Goal: Task Accomplishment & Management: Complete application form

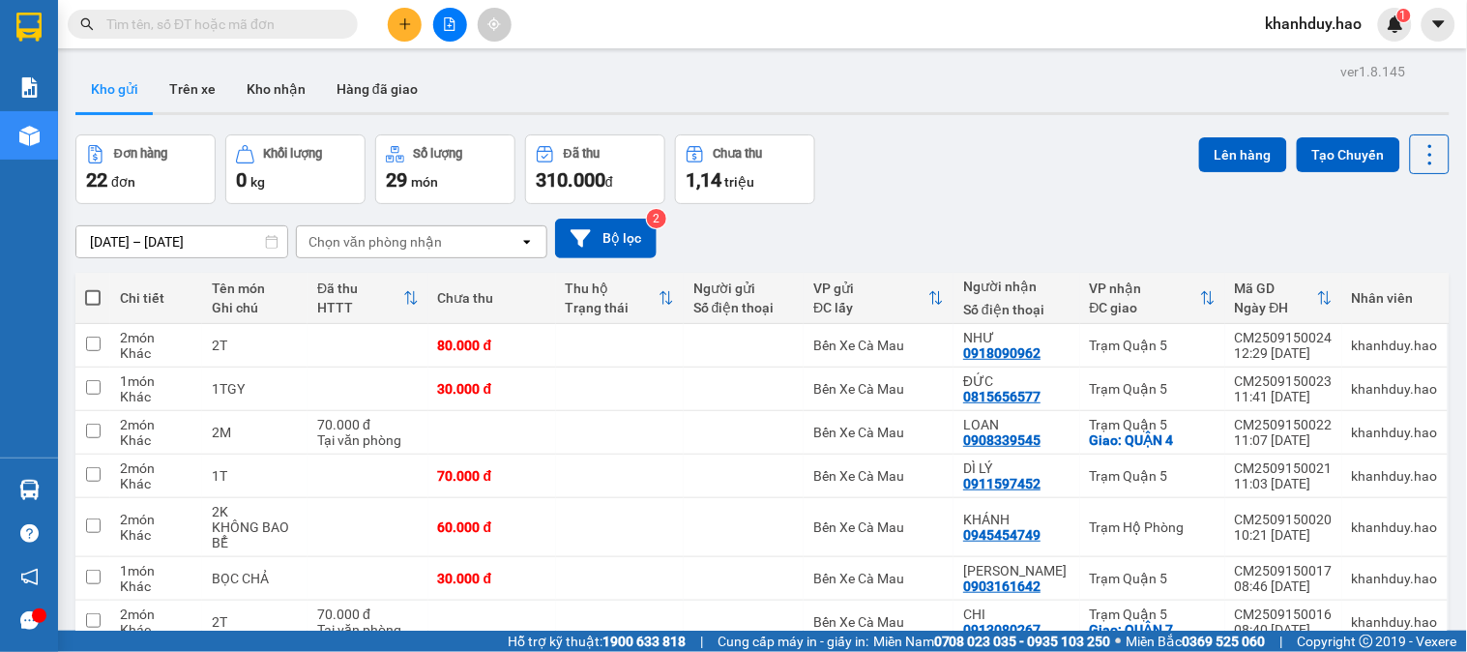
click at [224, 20] on input "text" at bounding box center [220, 24] width 228 height 21
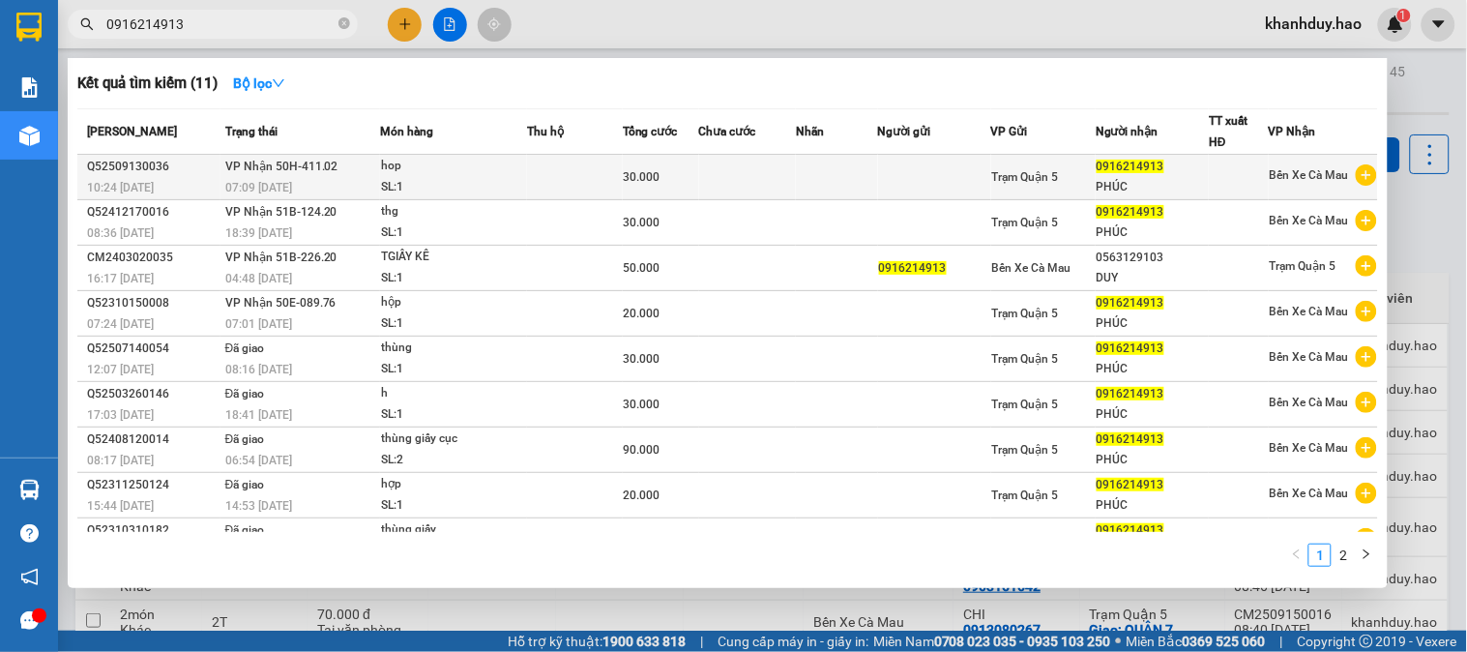
type input "0916214913"
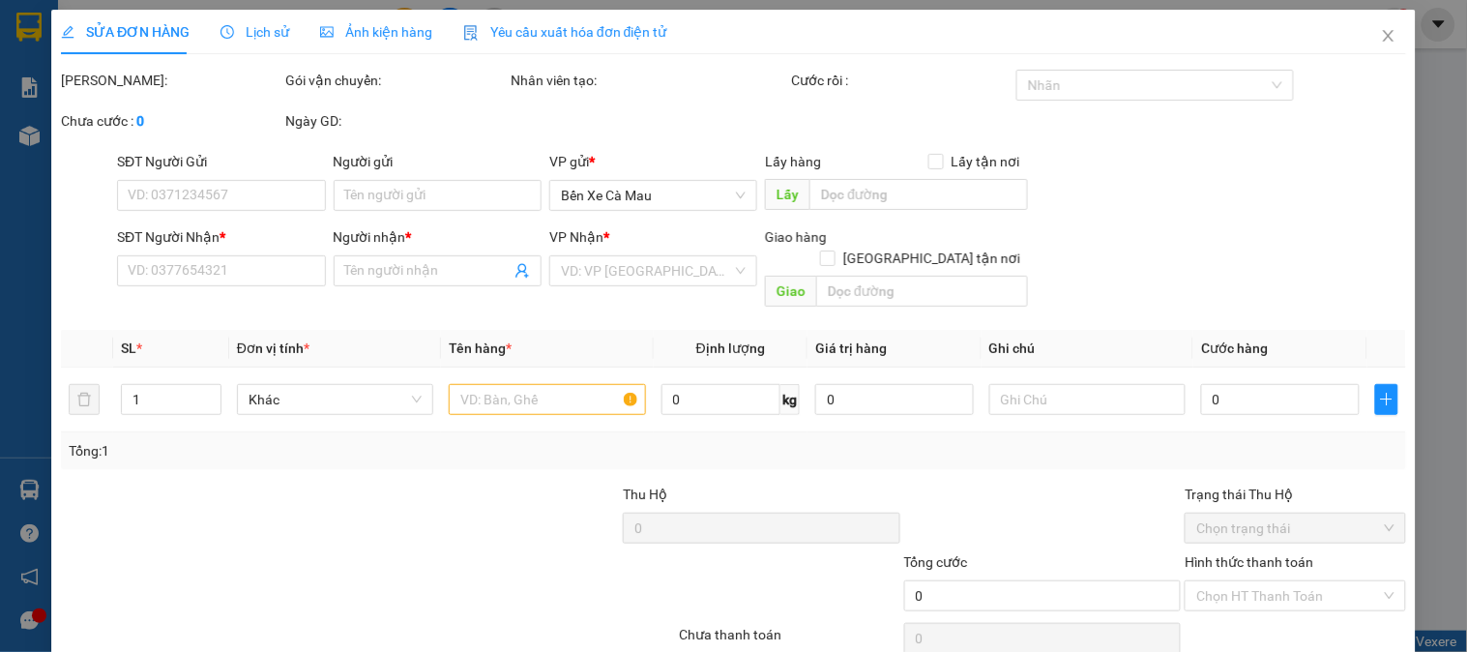
click at [394, 48] on div "Ảnh kiện hàng" at bounding box center [376, 32] width 112 height 44
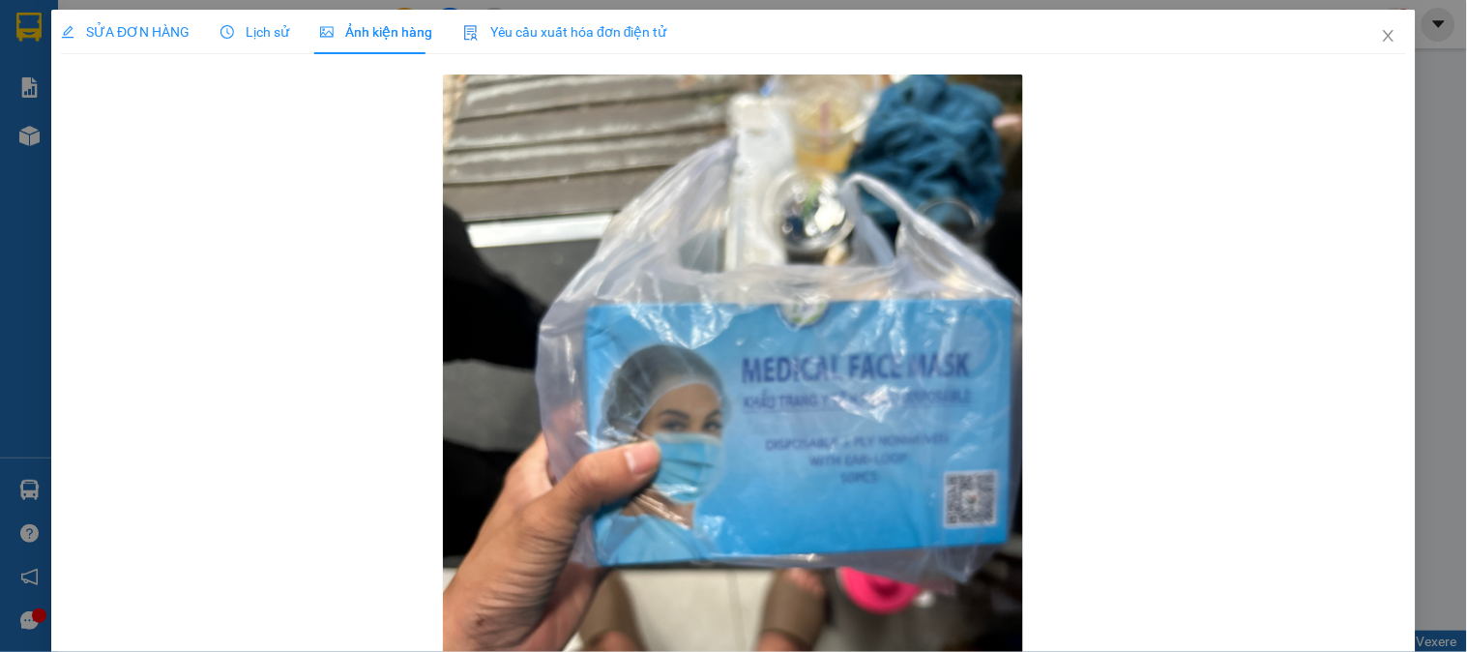
click at [401, 34] on span "Ảnh kiện hàng" at bounding box center [376, 31] width 112 height 15
click at [1383, 36] on icon "close" at bounding box center [1388, 36] width 11 height 12
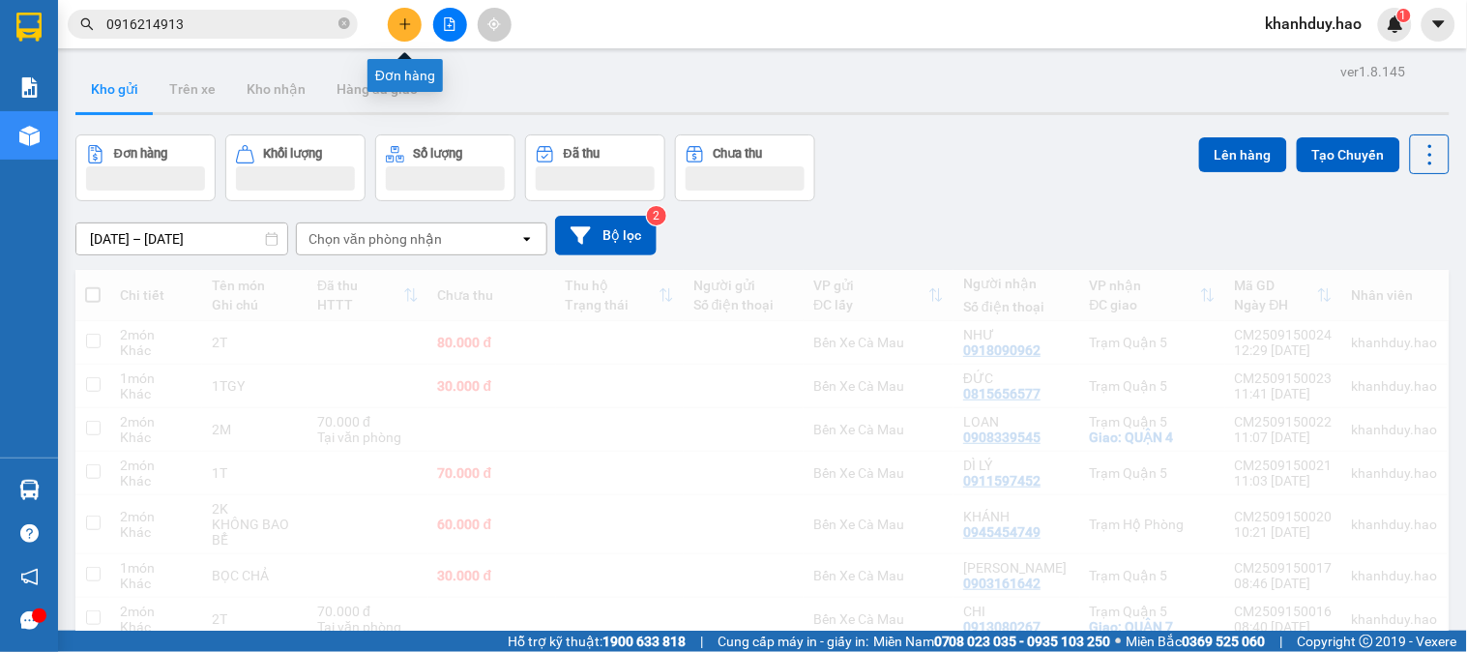
click at [403, 17] on icon "plus" at bounding box center [406, 24] width 14 height 14
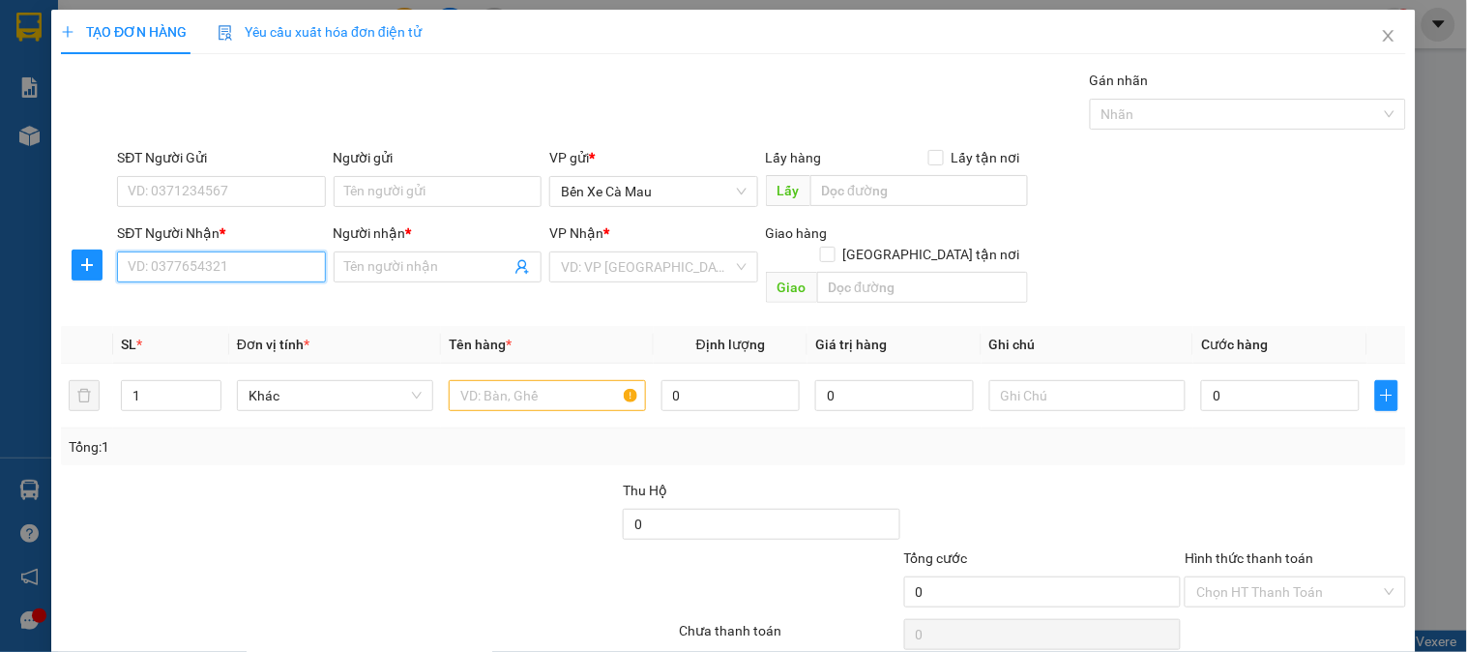
click at [216, 271] on input "SĐT Người Nhận *" at bounding box center [221, 266] width 208 height 31
click at [195, 295] on div "0918488314 - ANH TUYỂN" at bounding box center [219, 305] width 183 height 21
type input "0918488314"
type input "ANH TUYỂN"
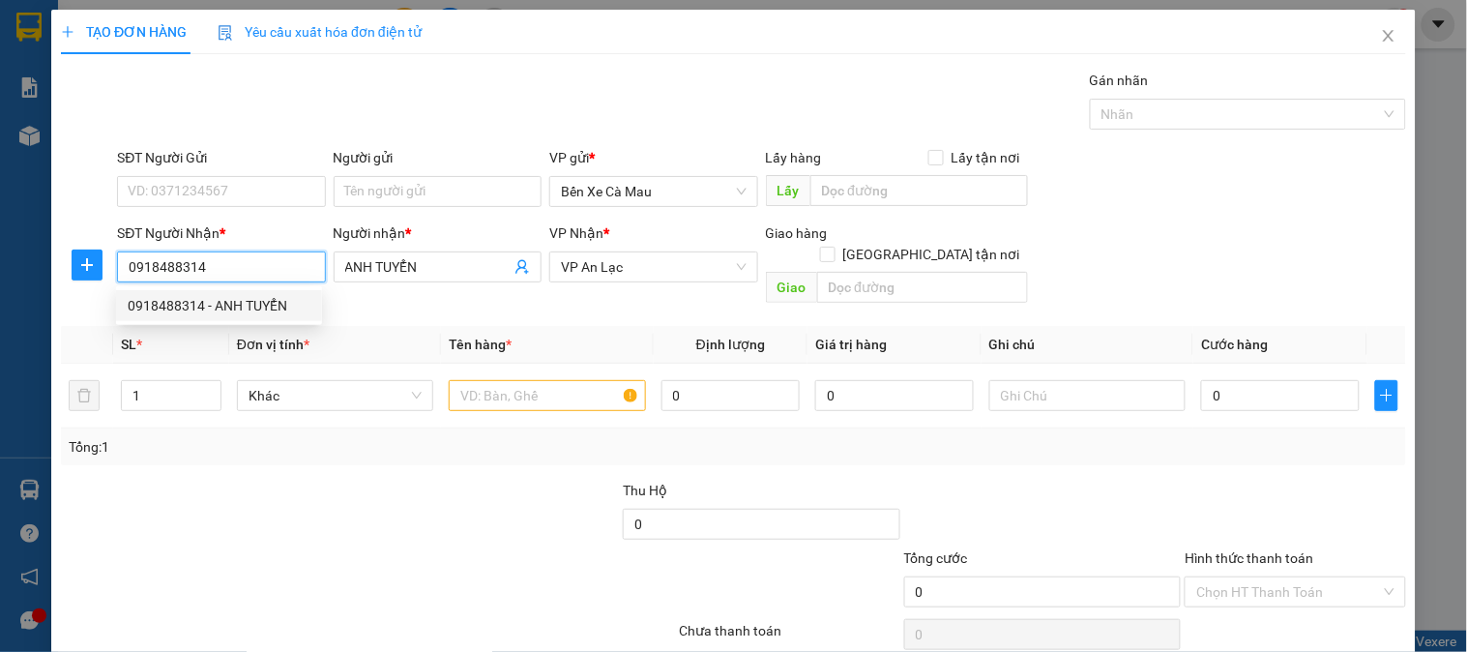
type input "680.000"
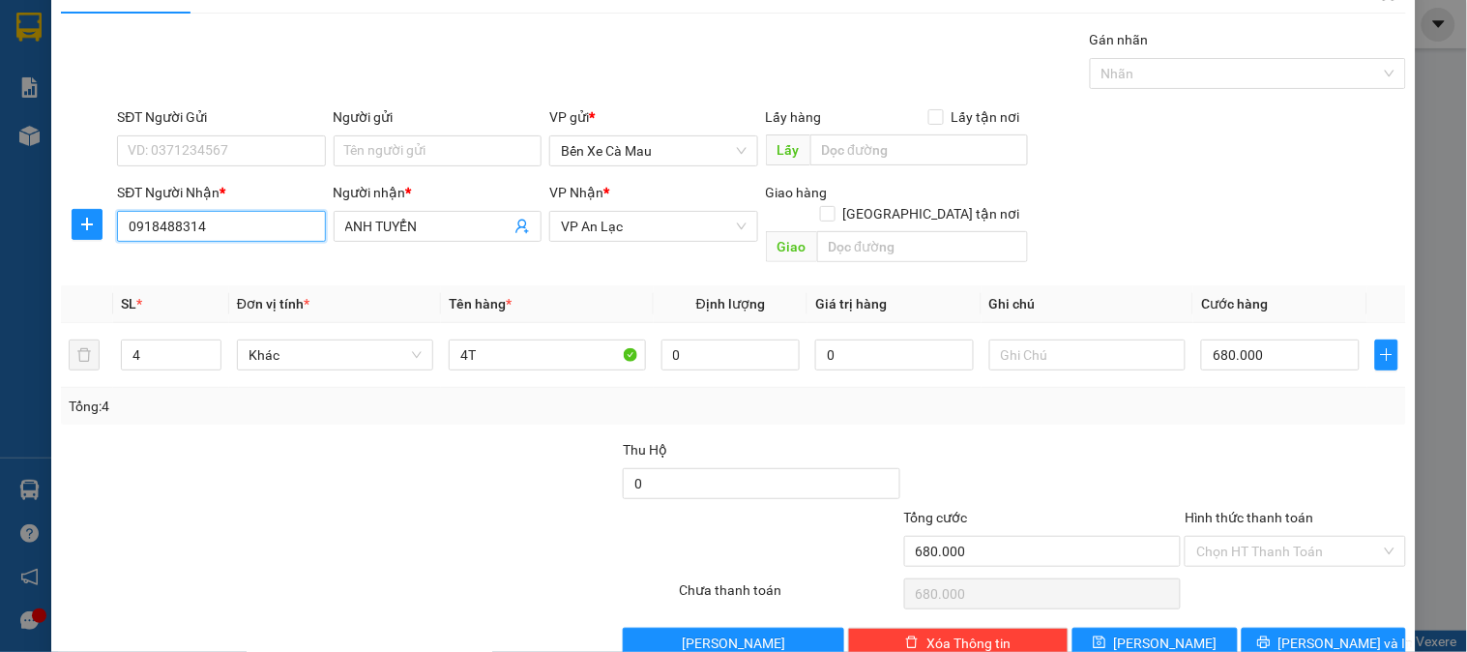
scroll to position [63, 0]
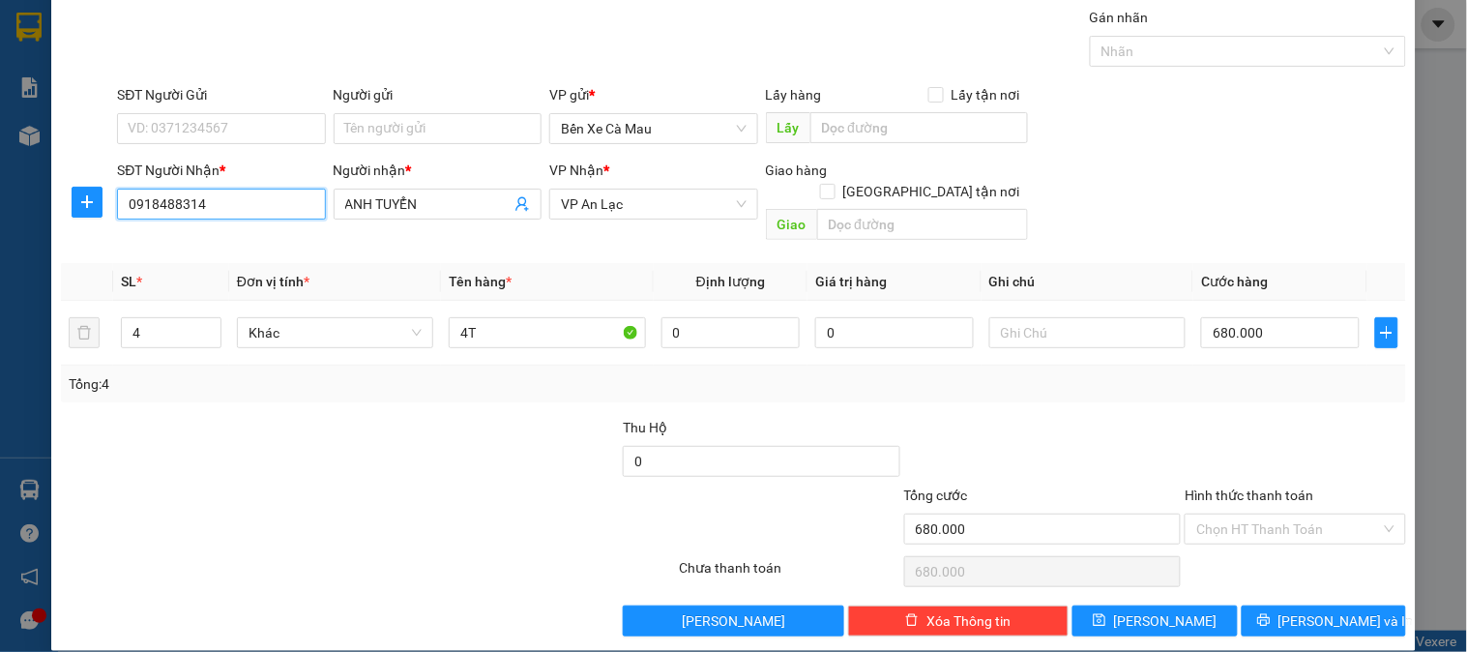
type input "0918488314"
click at [1331, 373] on div "Tổng: 4" at bounding box center [734, 383] width 1330 height 21
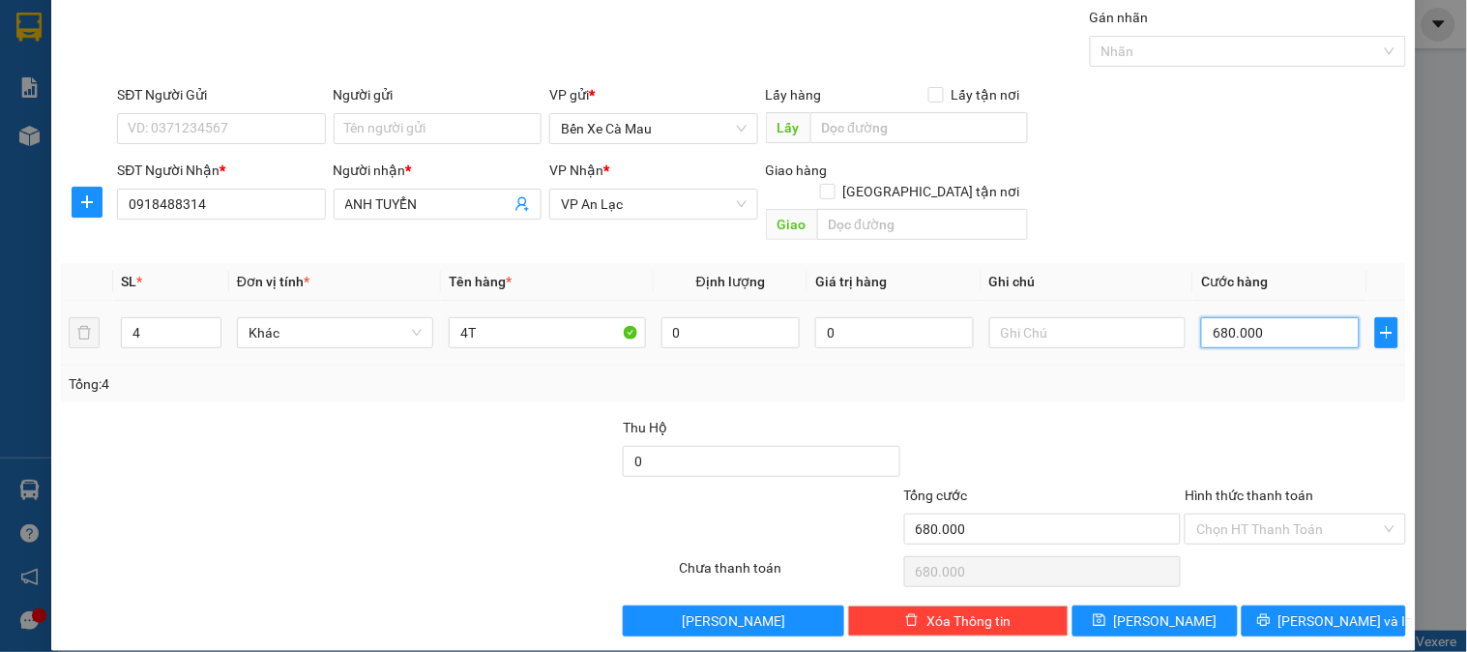
click at [1284, 317] on input "680.000" at bounding box center [1280, 332] width 159 height 31
type input "0"
type input "001"
type input "1"
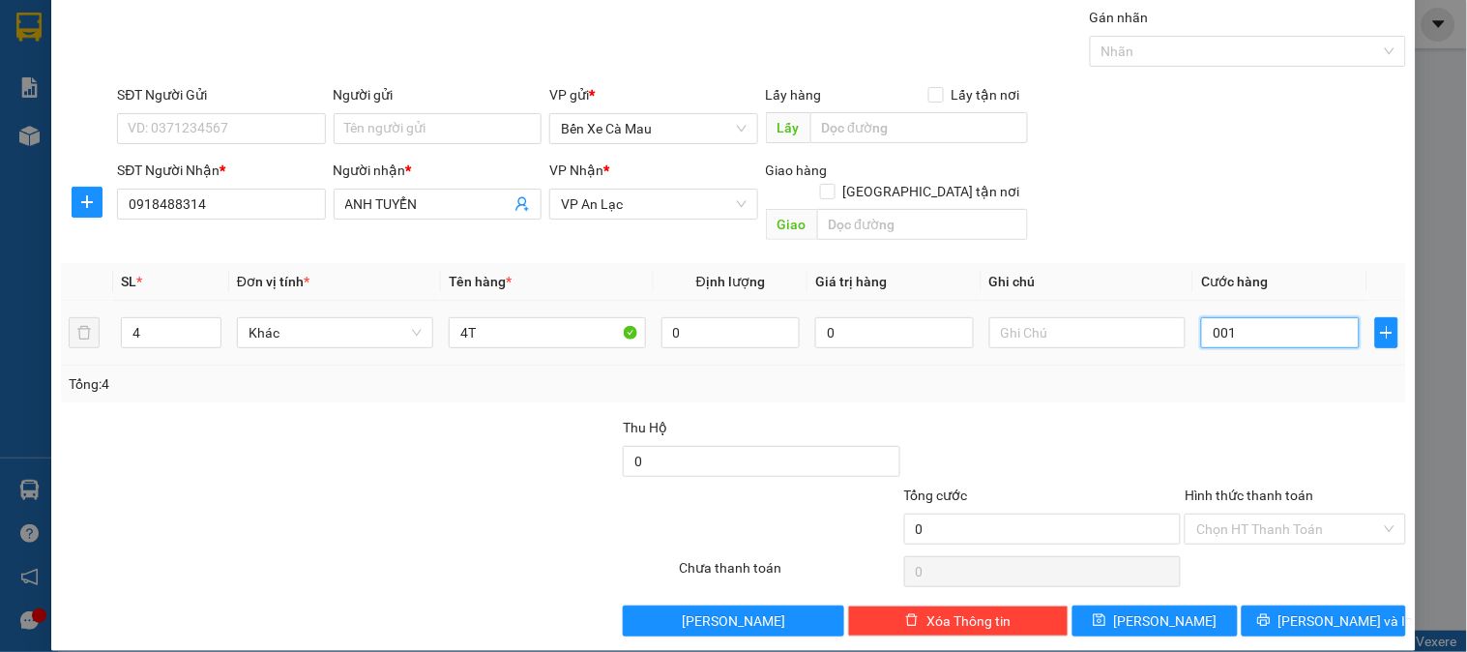
type input "1"
type input "0.010"
type input "10"
type input "00.100"
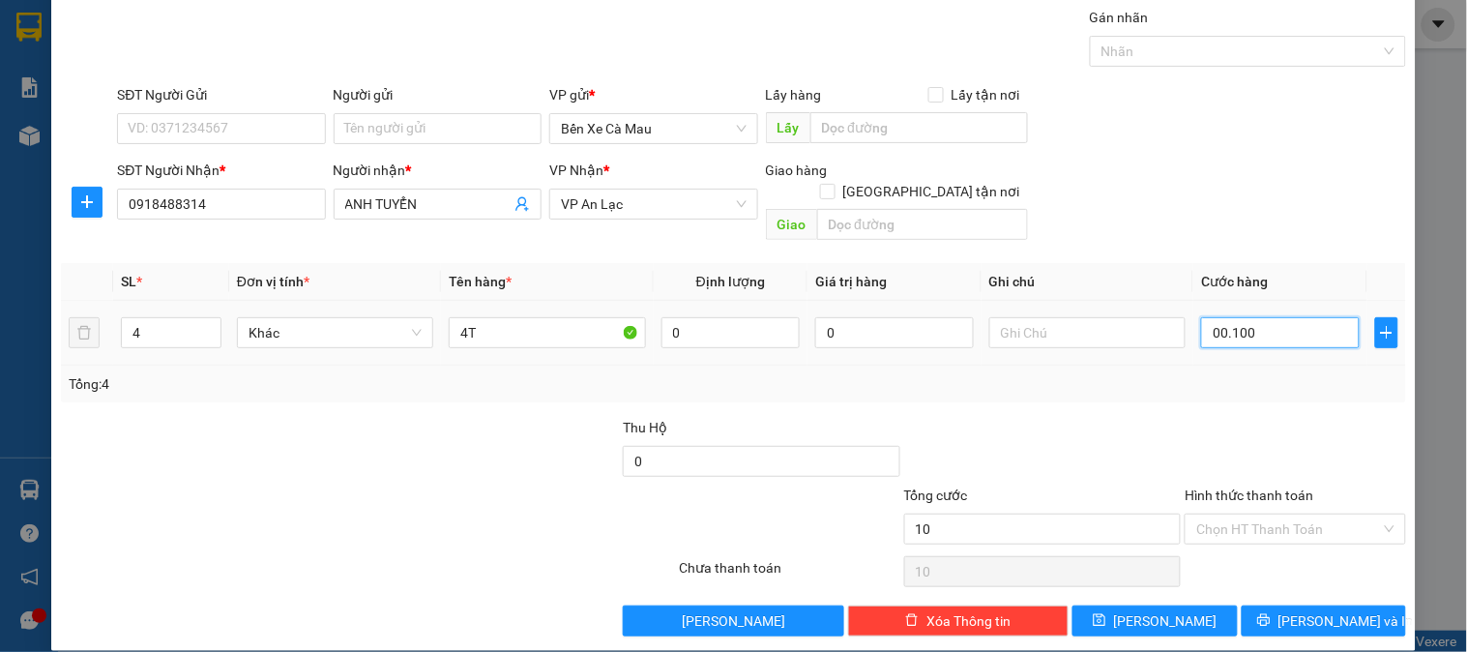
type input "100"
type input "00.100"
click at [1286, 181] on div "SĐT Người Nhận * 0918488314 Người nhận * ANH TUYỂN VP Nhận * VP An Lạc Giao hàn…" at bounding box center [761, 204] width 1297 height 89
type input "100.000"
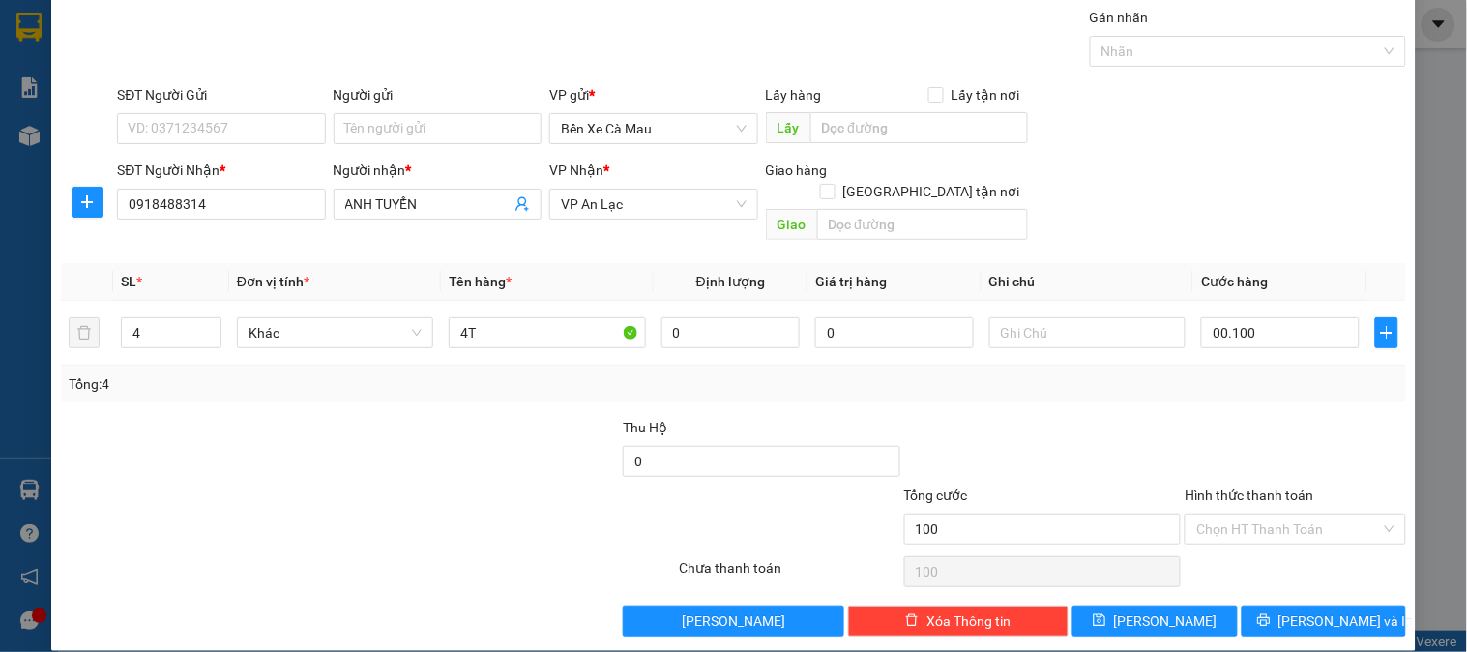
type input "100.000"
click at [157, 320] on input "4" at bounding box center [171, 332] width 99 height 29
type input "1"
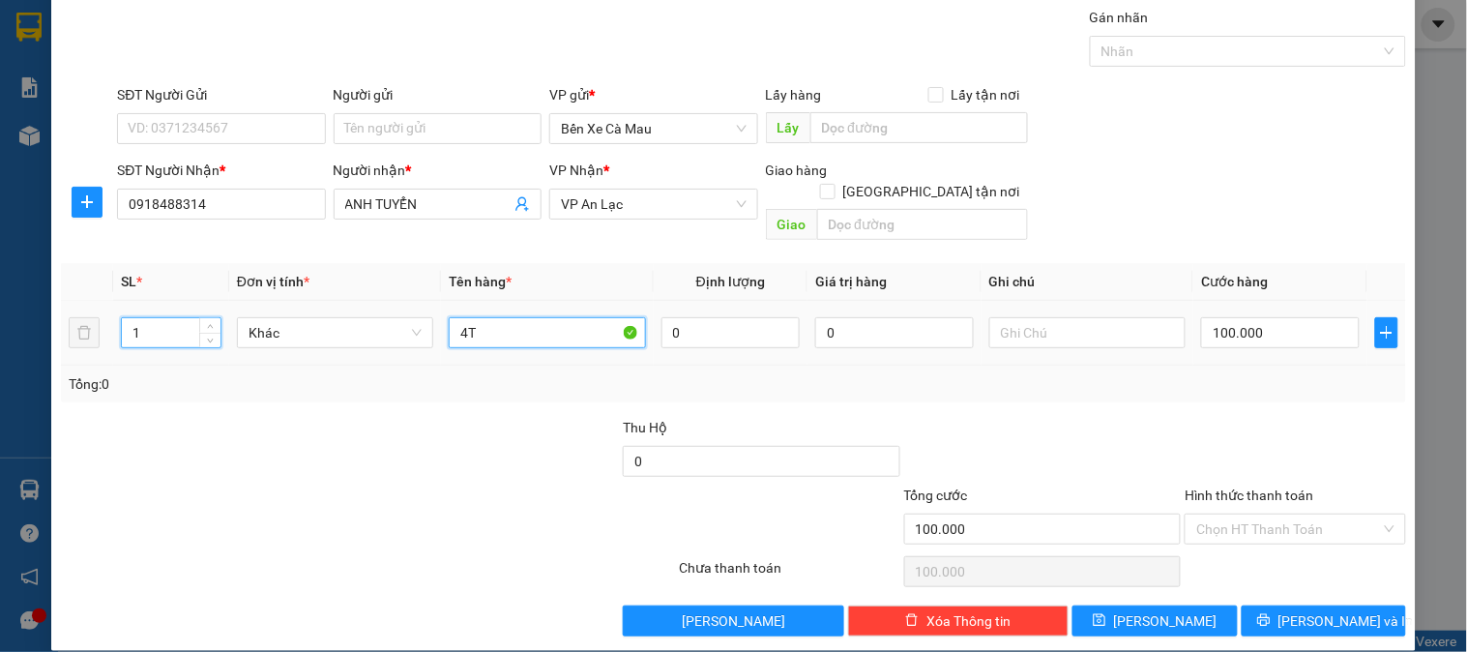
click at [549, 317] on input "4T" at bounding box center [547, 332] width 196 height 31
type input "4"
type input "1T"
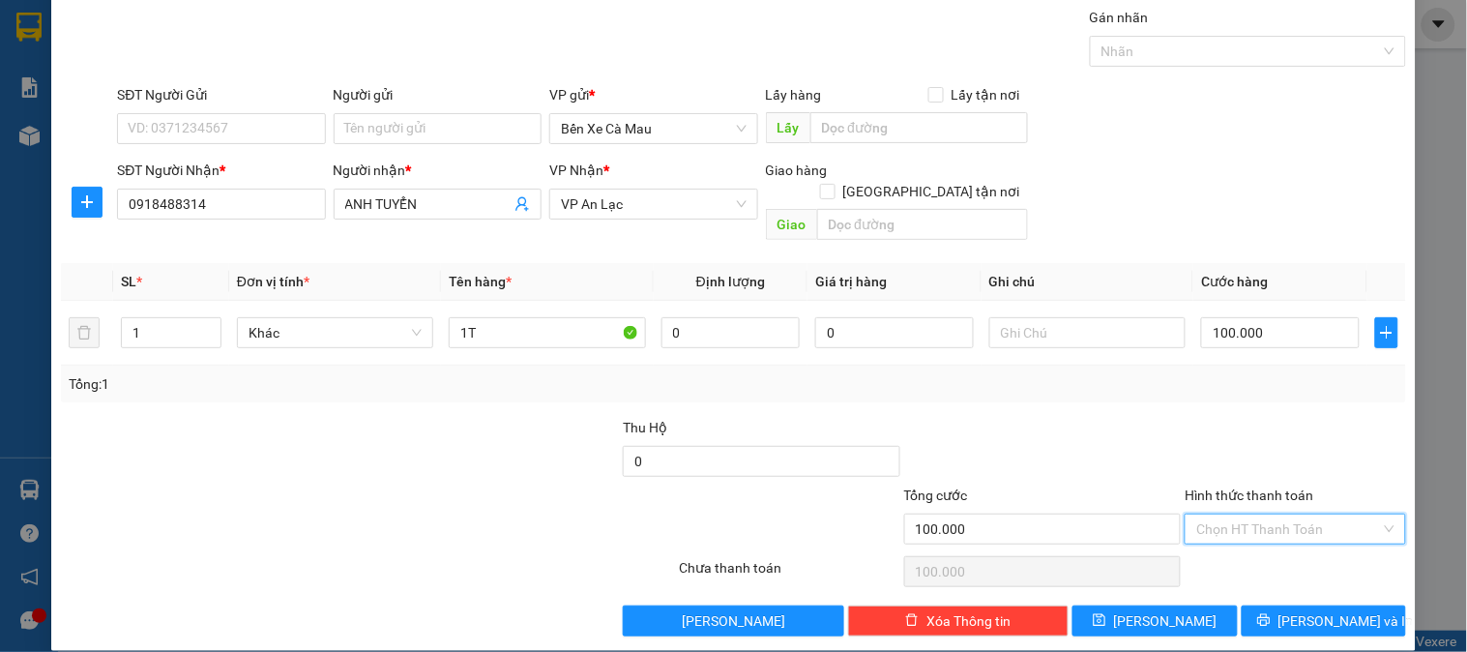
click at [1316, 515] on input "Hình thức thanh toán" at bounding box center [1288, 529] width 184 height 29
click at [1314, 544] on div "Tại văn phòng" at bounding box center [1283, 547] width 195 height 21
type input "0"
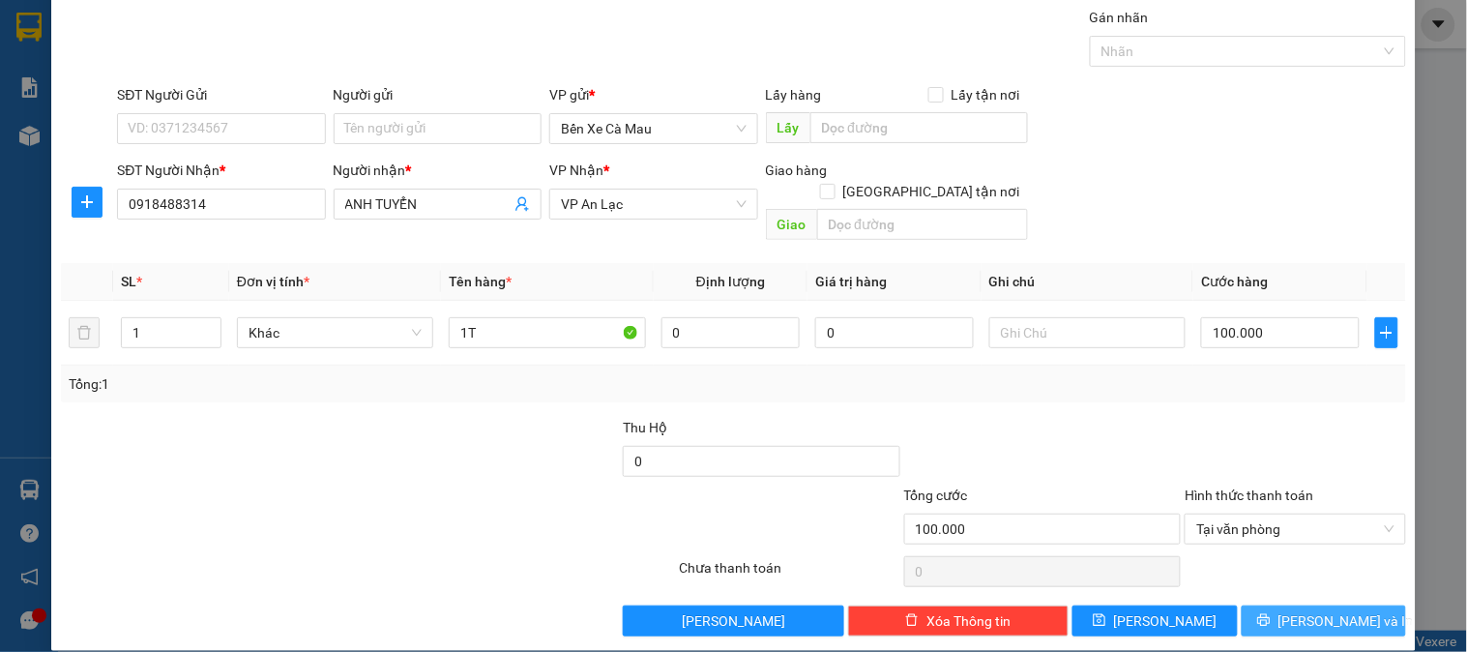
click at [1296, 610] on span "[PERSON_NAME] và In" at bounding box center [1346, 620] width 135 height 21
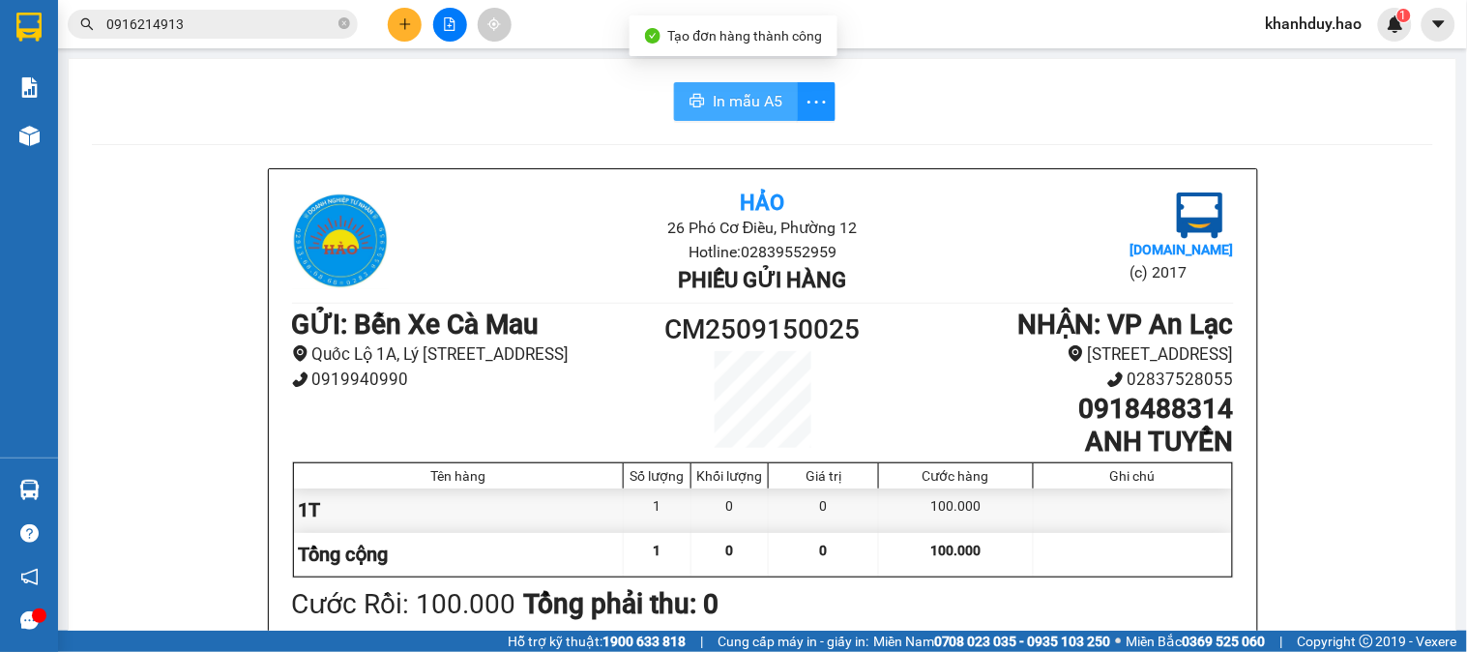
click at [776, 113] on button "In mẫu A5" at bounding box center [736, 101] width 124 height 39
click at [401, 20] on icon "plus" at bounding box center [406, 24] width 14 height 14
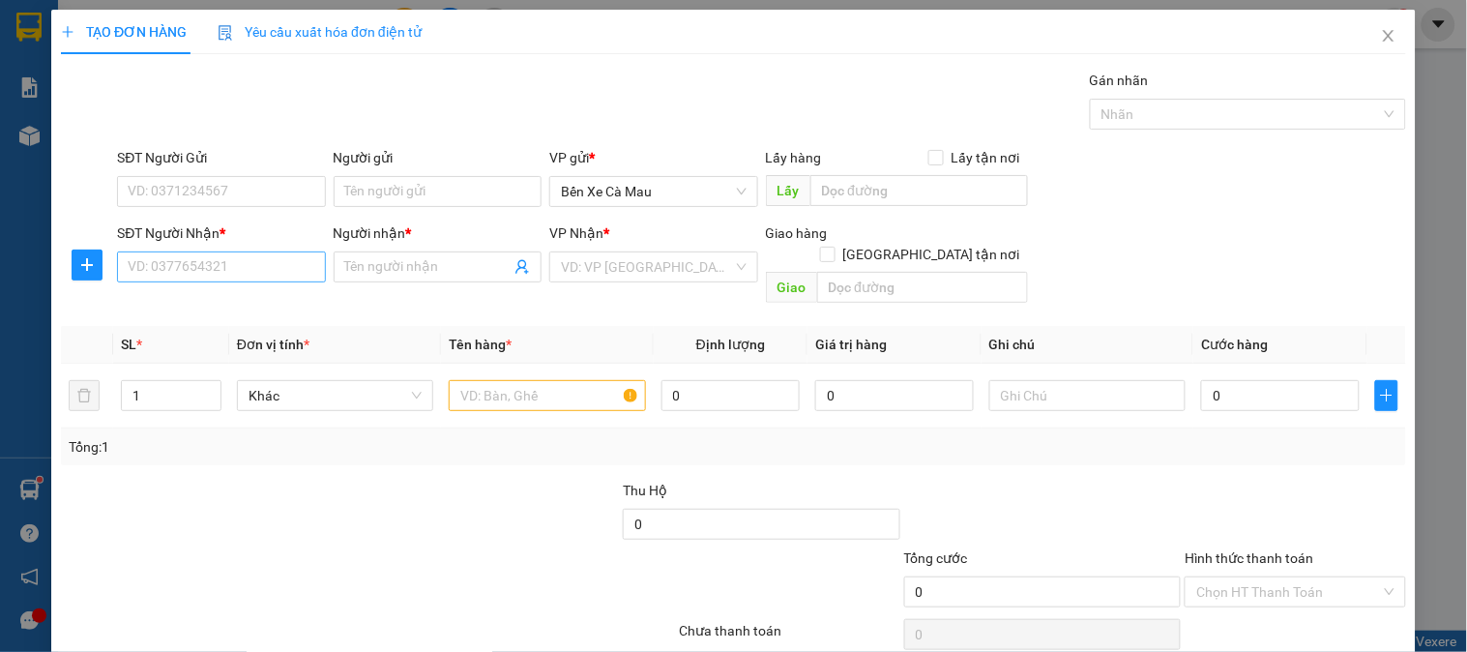
drag, startPoint x: 168, startPoint y: 249, endPoint x: 143, endPoint y: 255, distance: 26.0
click at [158, 252] on div "SĐT Người Nhận * VD: 0377654321" at bounding box center [221, 256] width 208 height 68
click at [158, 267] on input "SĐT Người Nhận *" at bounding box center [221, 266] width 208 height 31
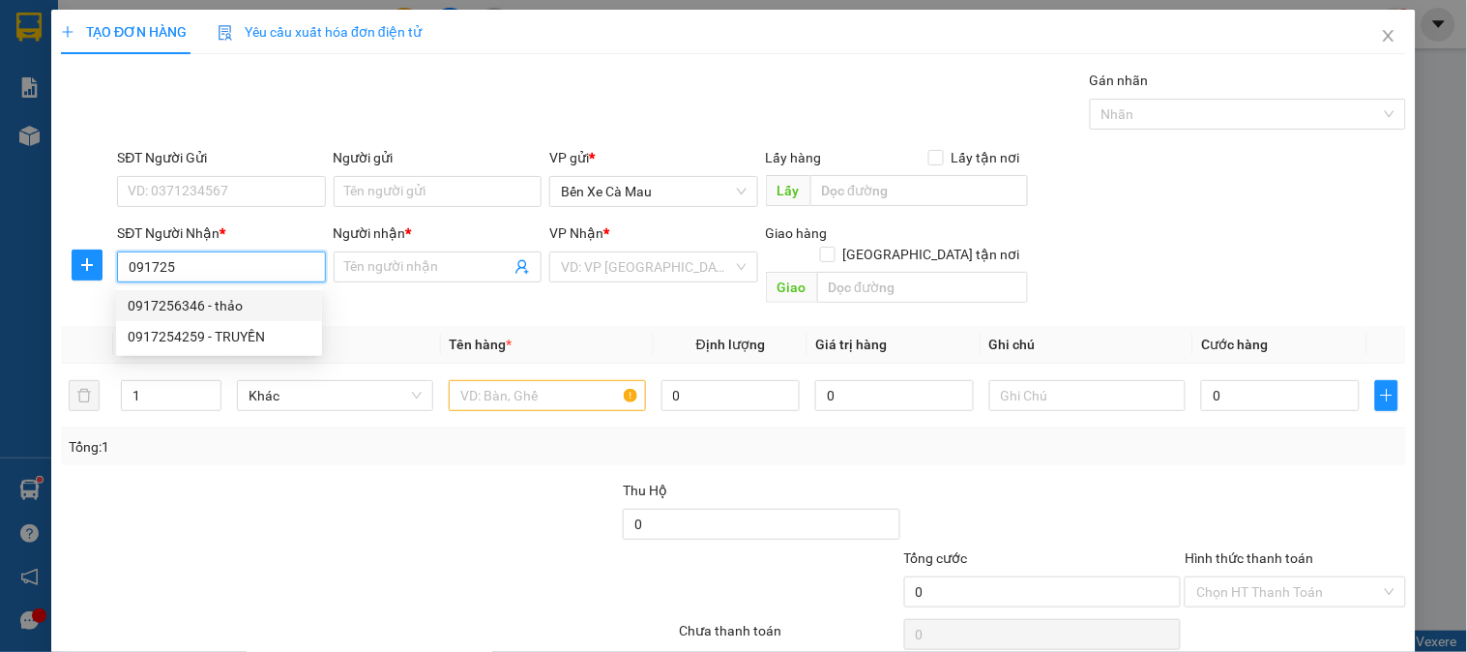
click at [237, 300] on div "0917256346 - thảo" at bounding box center [219, 305] width 183 height 21
type input "0917256346"
type input "thảo"
type input "50.000"
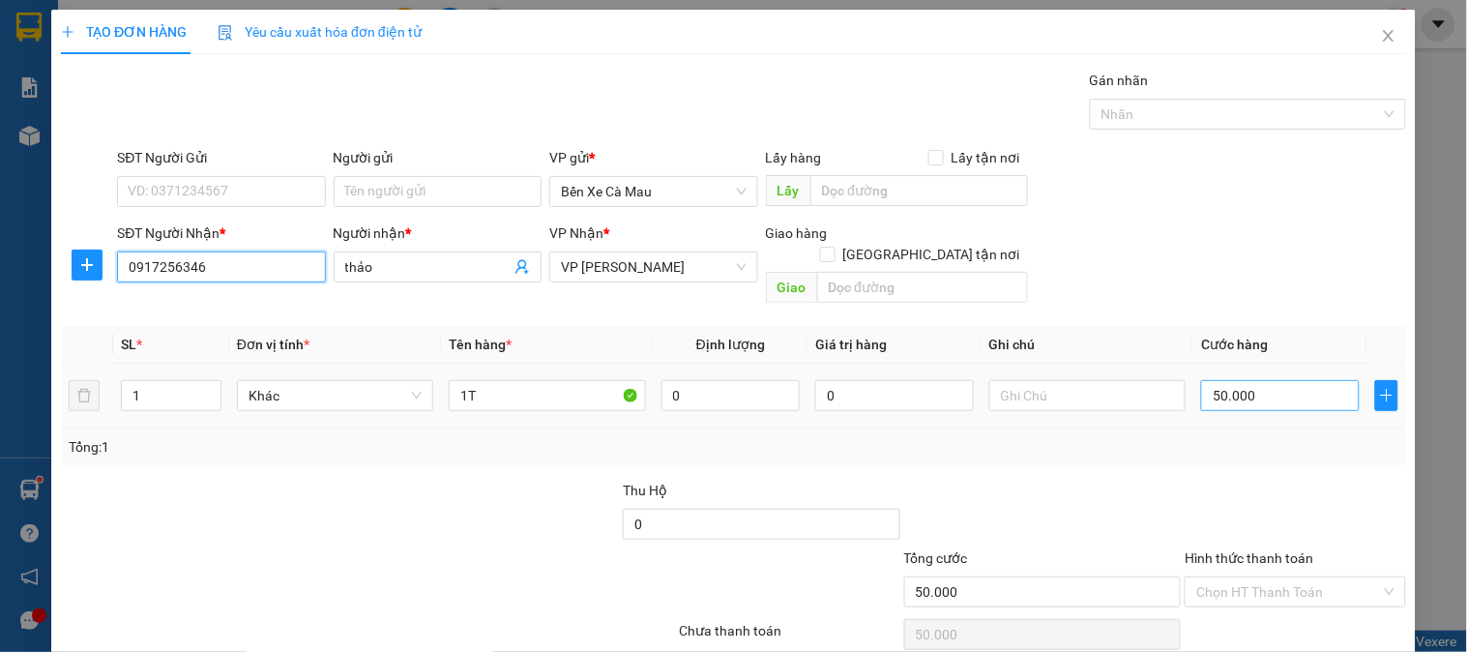
type input "0917256346"
type input "0"
click at [1216, 380] on input "0" at bounding box center [1280, 395] width 159 height 31
type input "007"
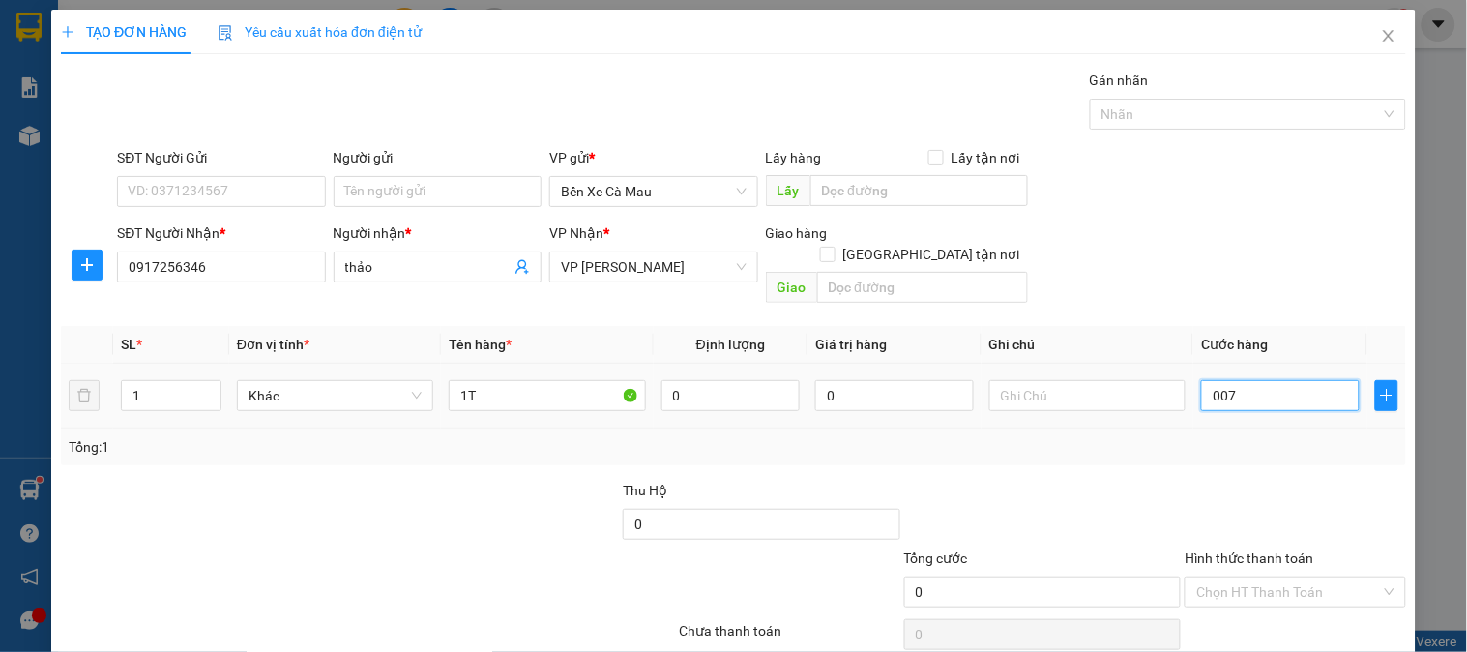
type input "7"
type input "70"
type input "0.070"
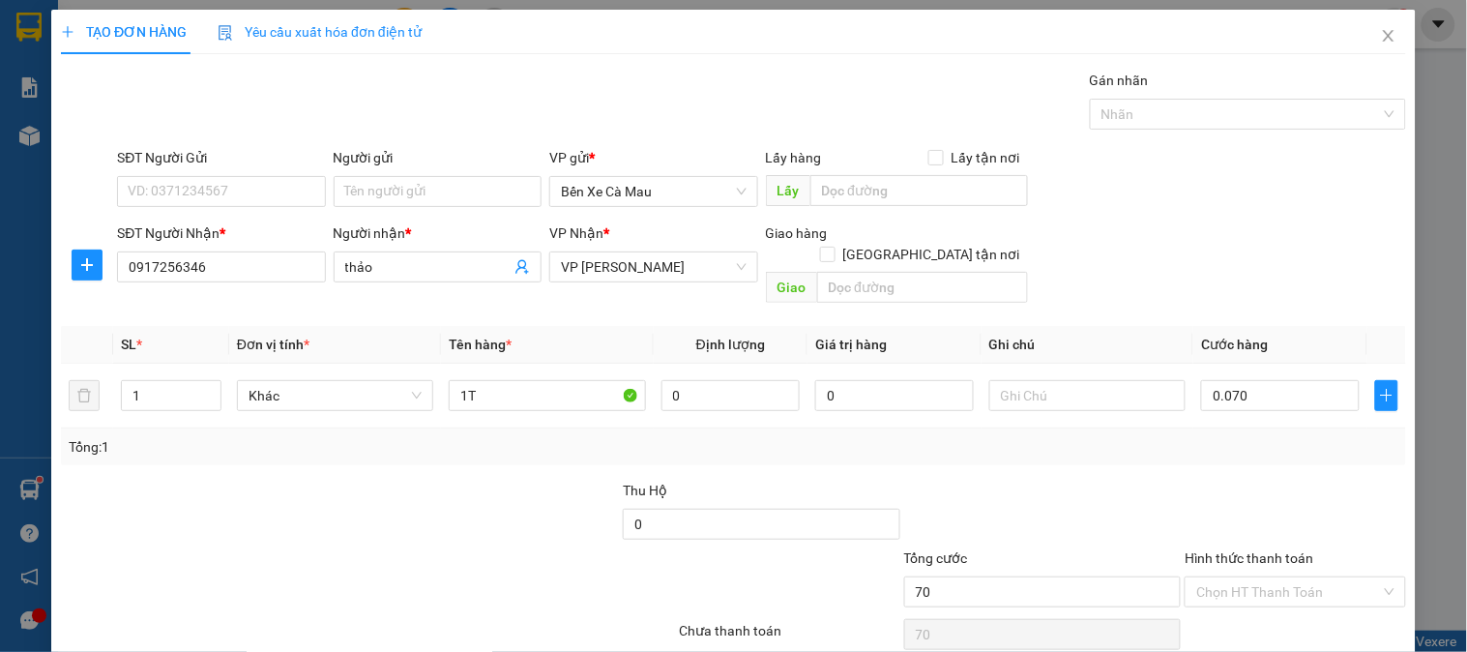
click at [1326, 238] on div "SĐT Người Nhận * 0917256346 Người nhận * thảo VP Nhận * VP Bạc Liêu Giao hàng G…" at bounding box center [761, 266] width 1297 height 89
type input "70.000"
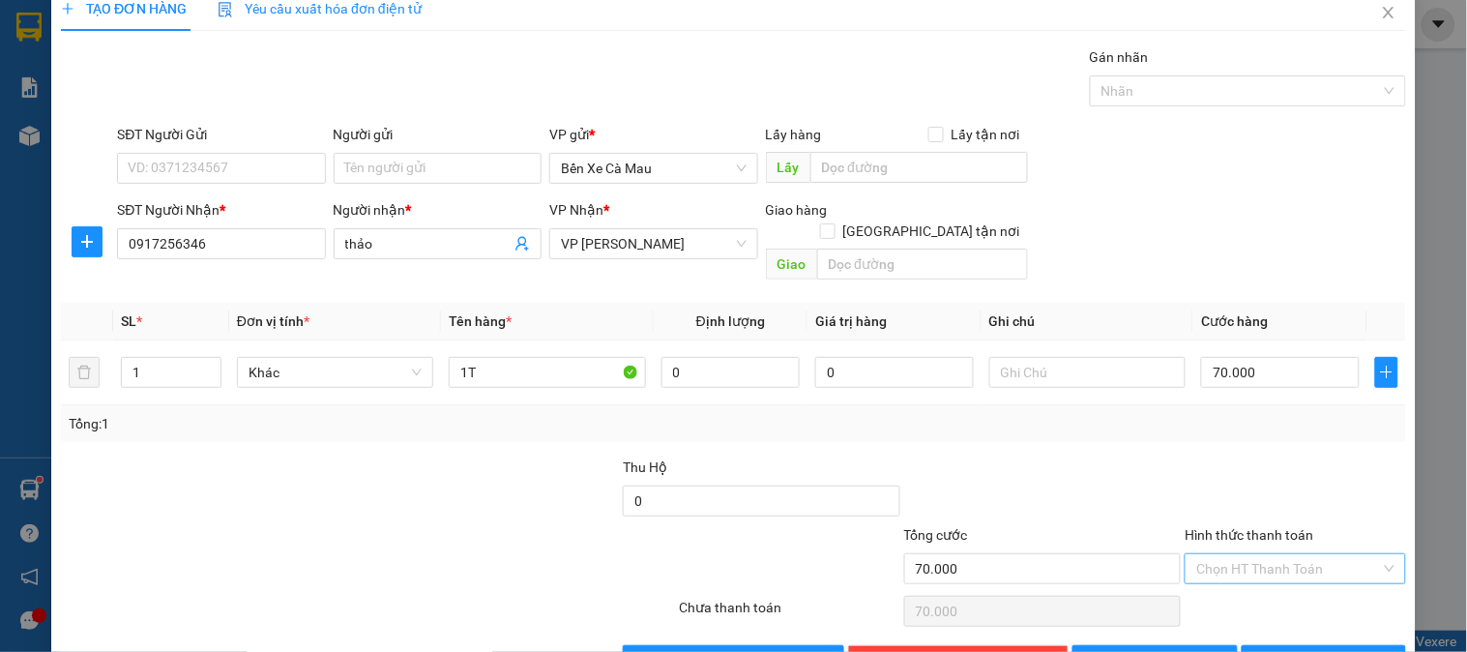
scroll to position [63, 0]
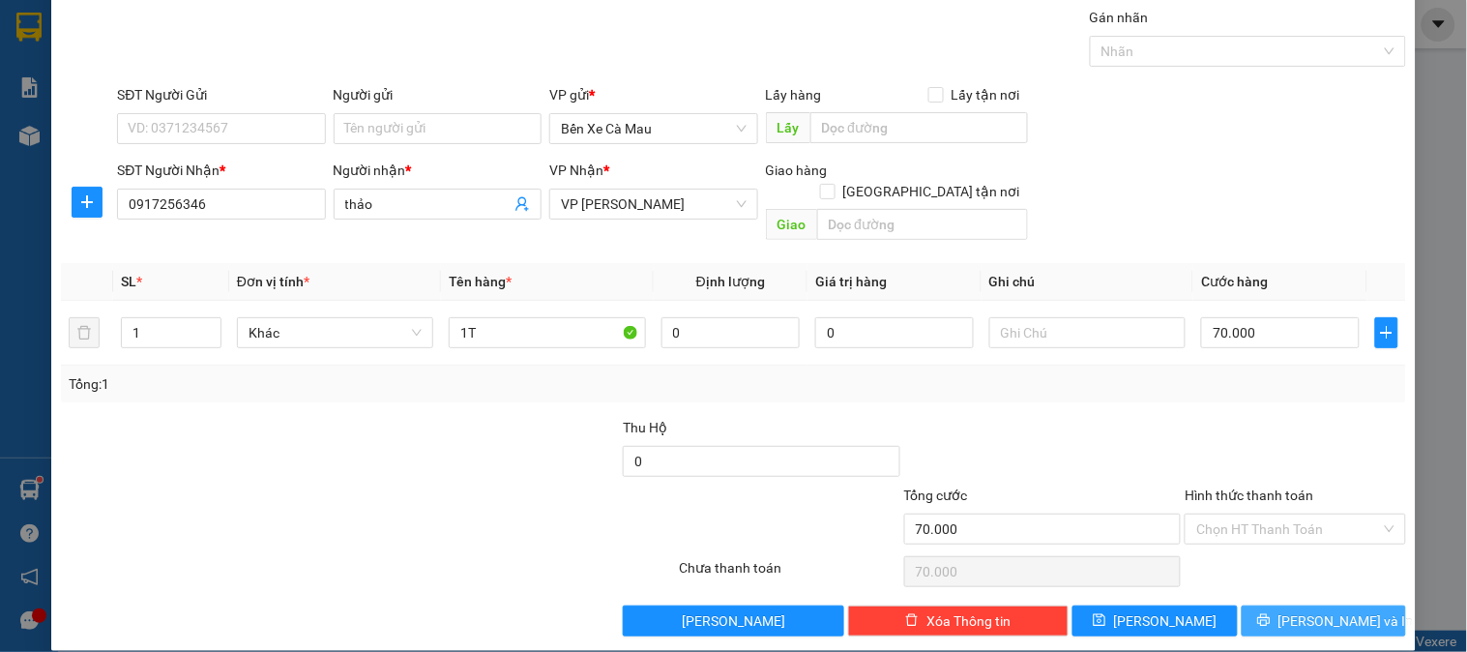
click at [1339, 610] on span "[PERSON_NAME] và In" at bounding box center [1346, 620] width 135 height 21
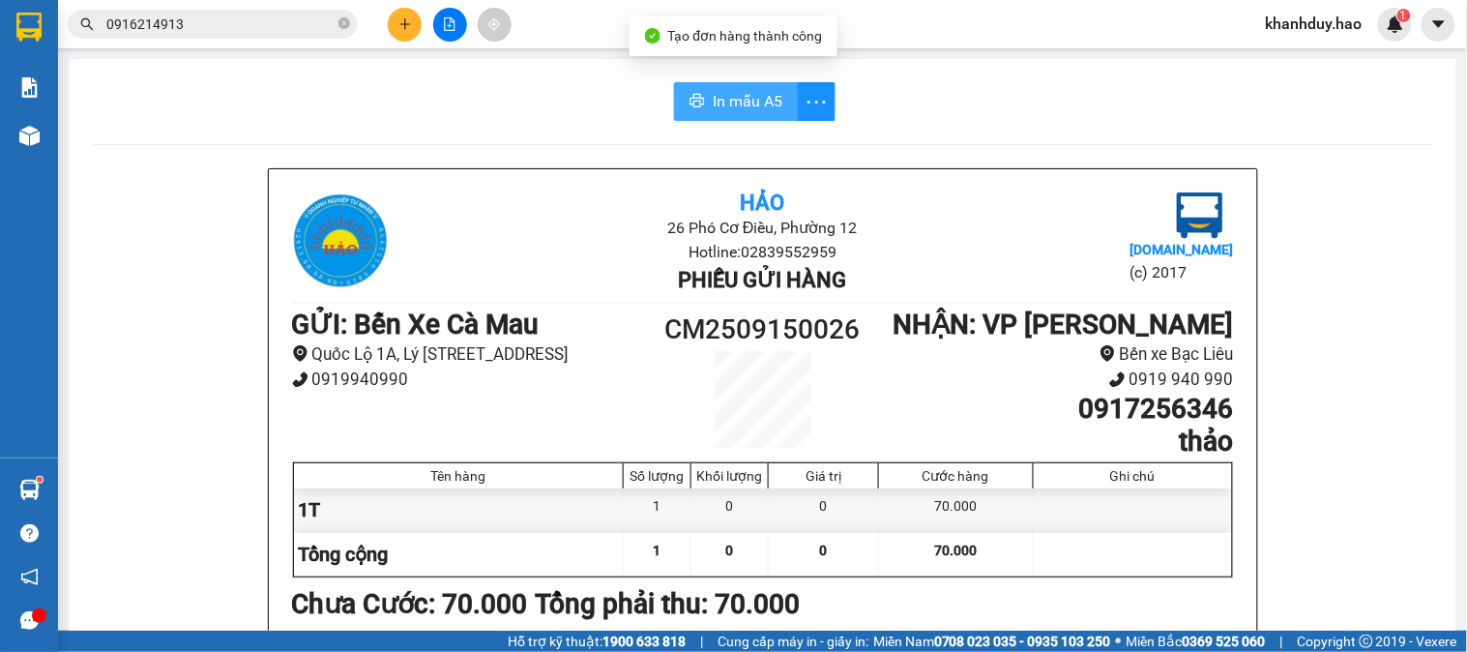
click at [738, 99] on span "In mẫu A5" at bounding box center [748, 101] width 70 height 24
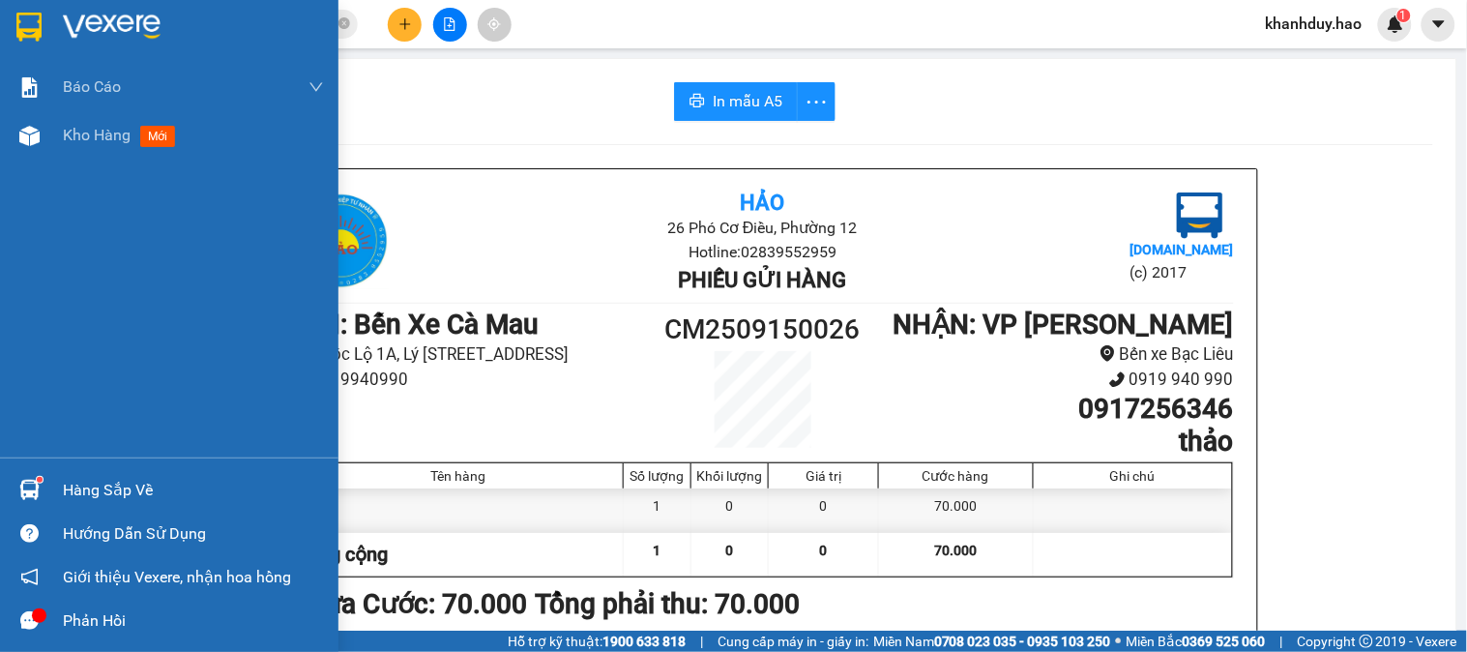
click at [74, 140] on span "Kho hàng" at bounding box center [97, 135] width 68 height 18
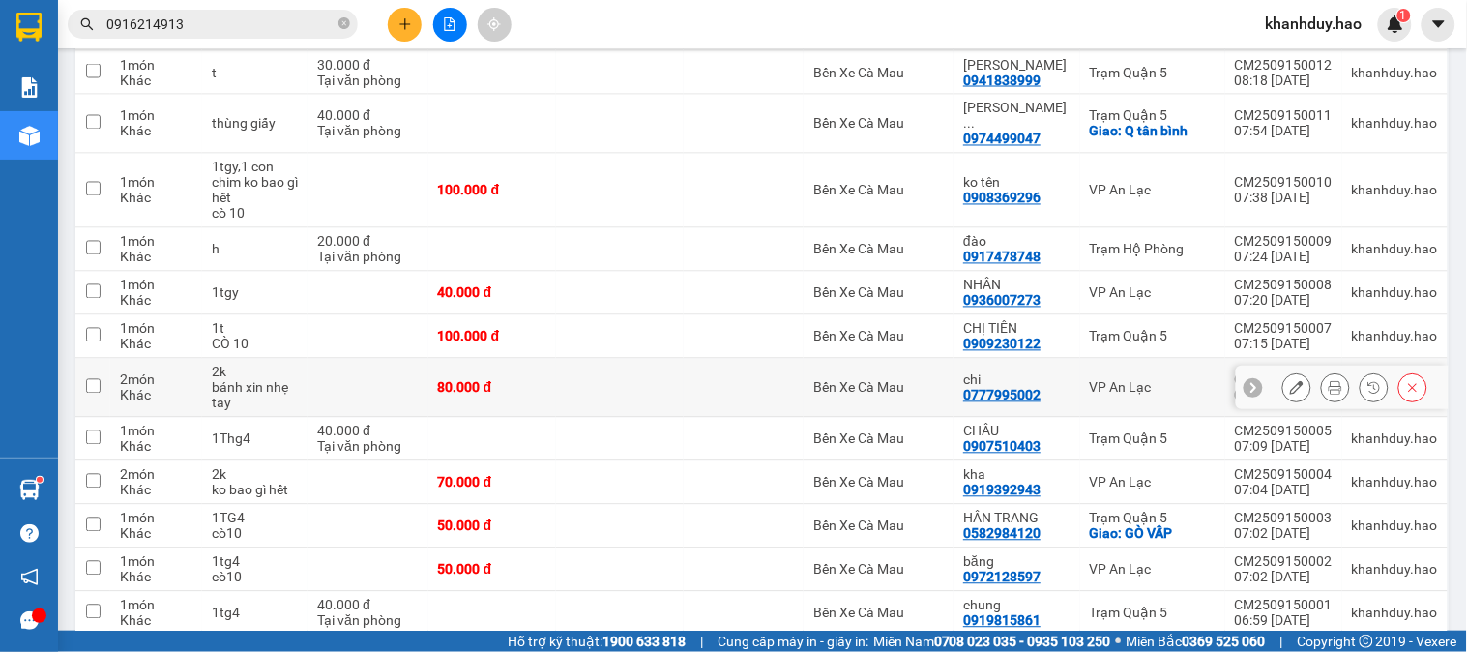
scroll to position [897, 0]
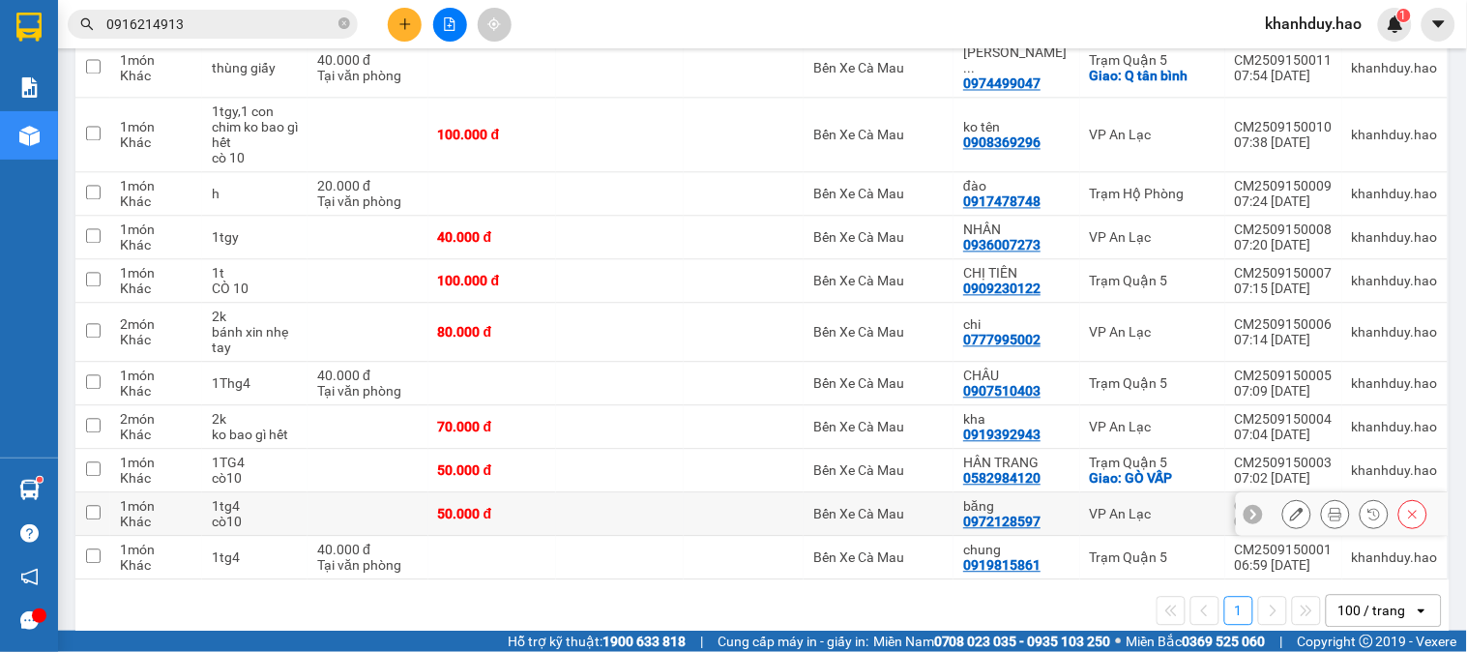
click at [304, 493] on td "1tg4 cò10" at bounding box center [254, 515] width 105 height 44
checkbox input "true"
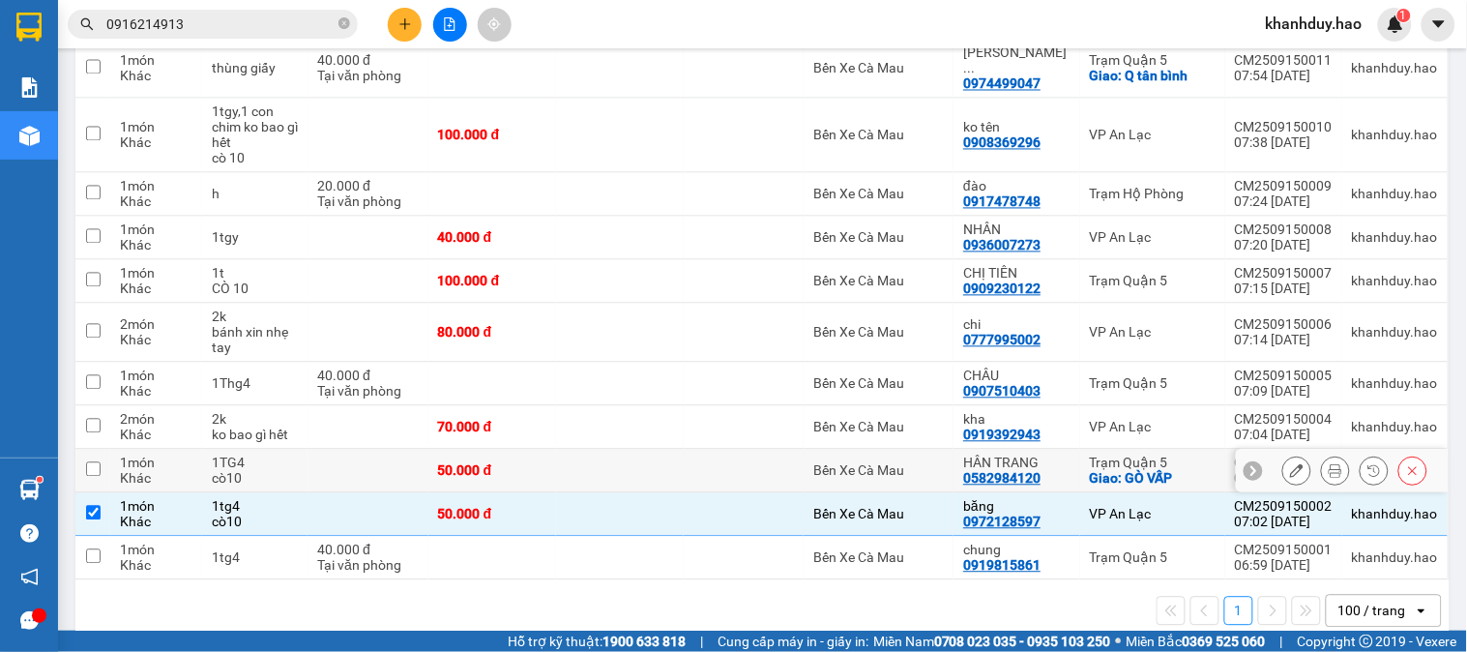
click at [303, 456] on td "1TG4 cò10" at bounding box center [254, 472] width 105 height 44
checkbox input "true"
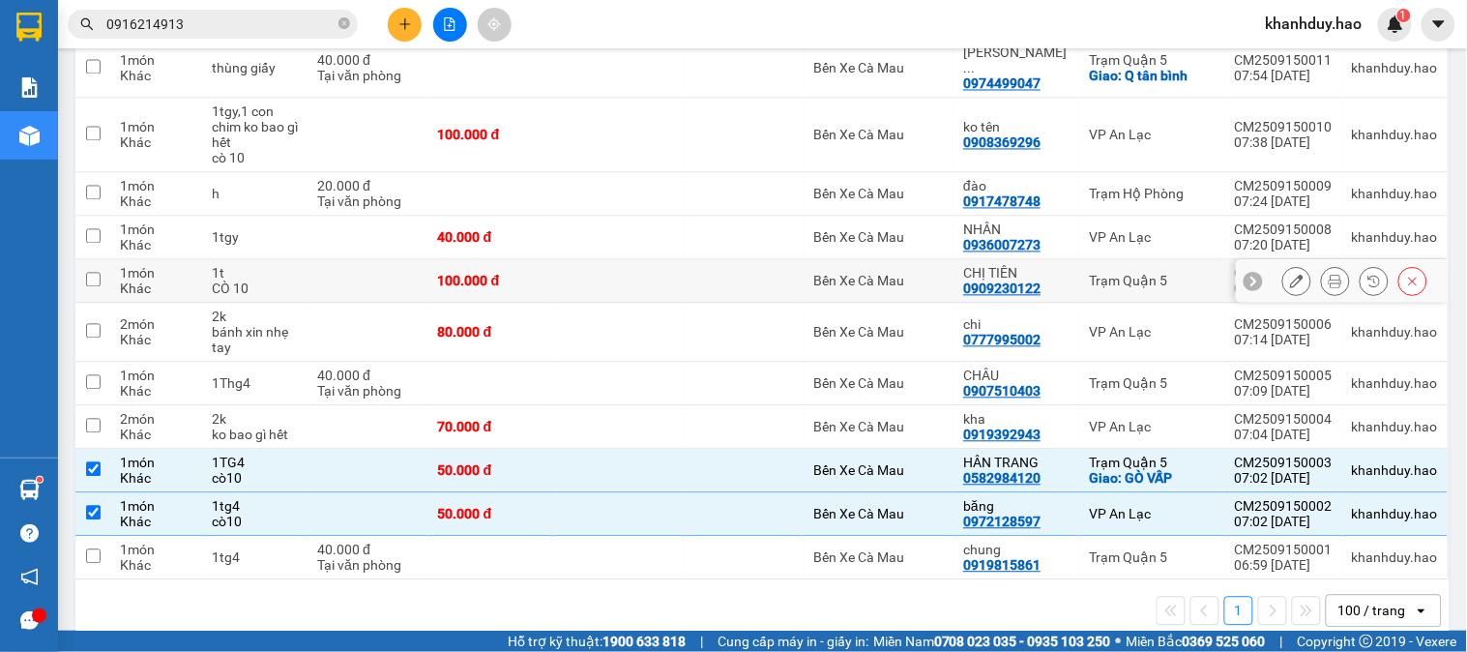
click at [248, 228] on td "1tgy" at bounding box center [254, 239] width 105 height 44
checkbox input "true"
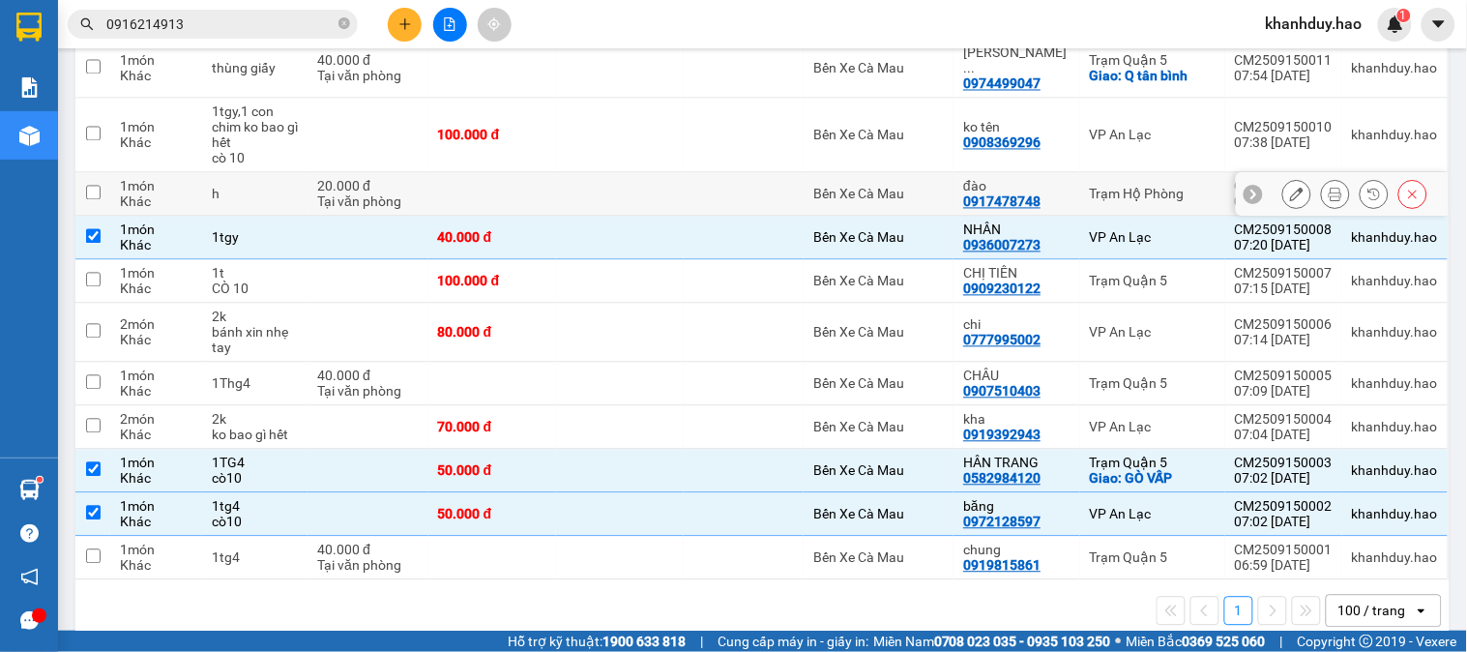
click at [259, 187] on div "h" at bounding box center [255, 194] width 86 height 15
checkbox input "true"
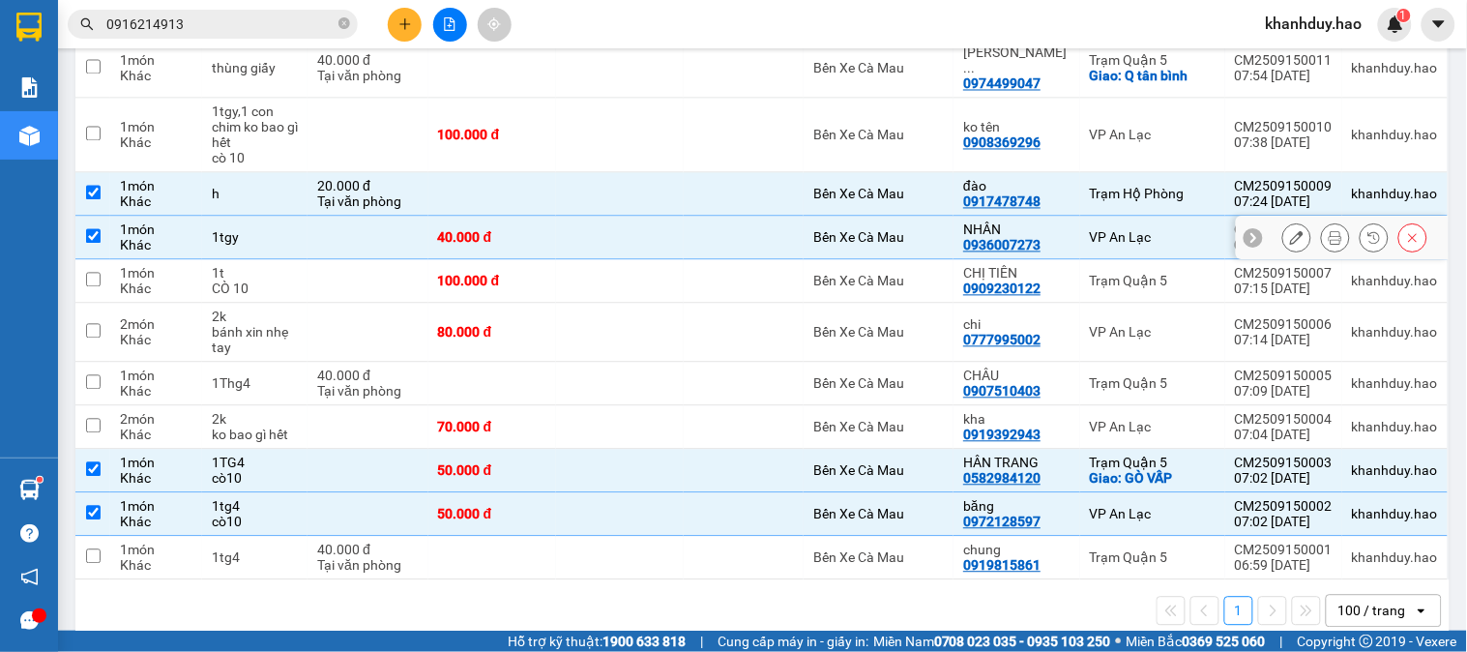
click at [258, 217] on td "1tgy" at bounding box center [254, 239] width 105 height 44
checkbox input "false"
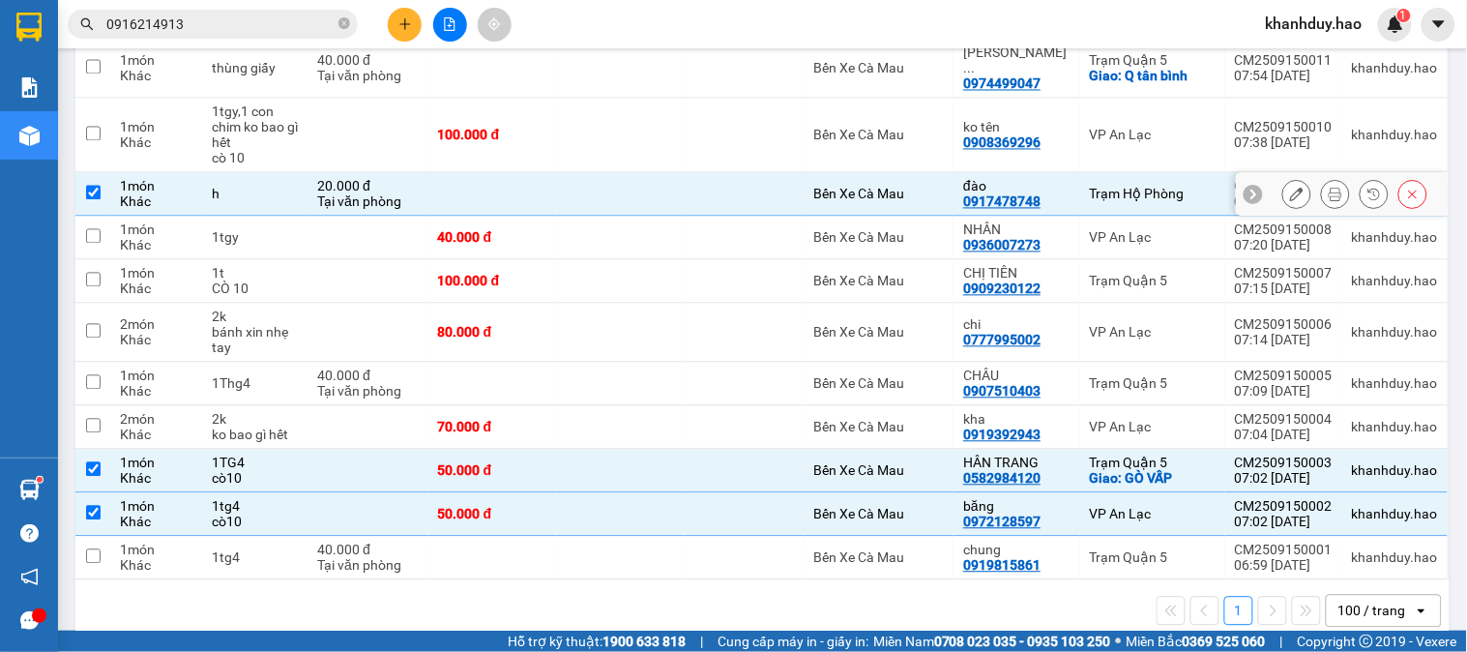
click at [262, 187] on div "h" at bounding box center [255, 194] width 86 height 15
checkbox input "false"
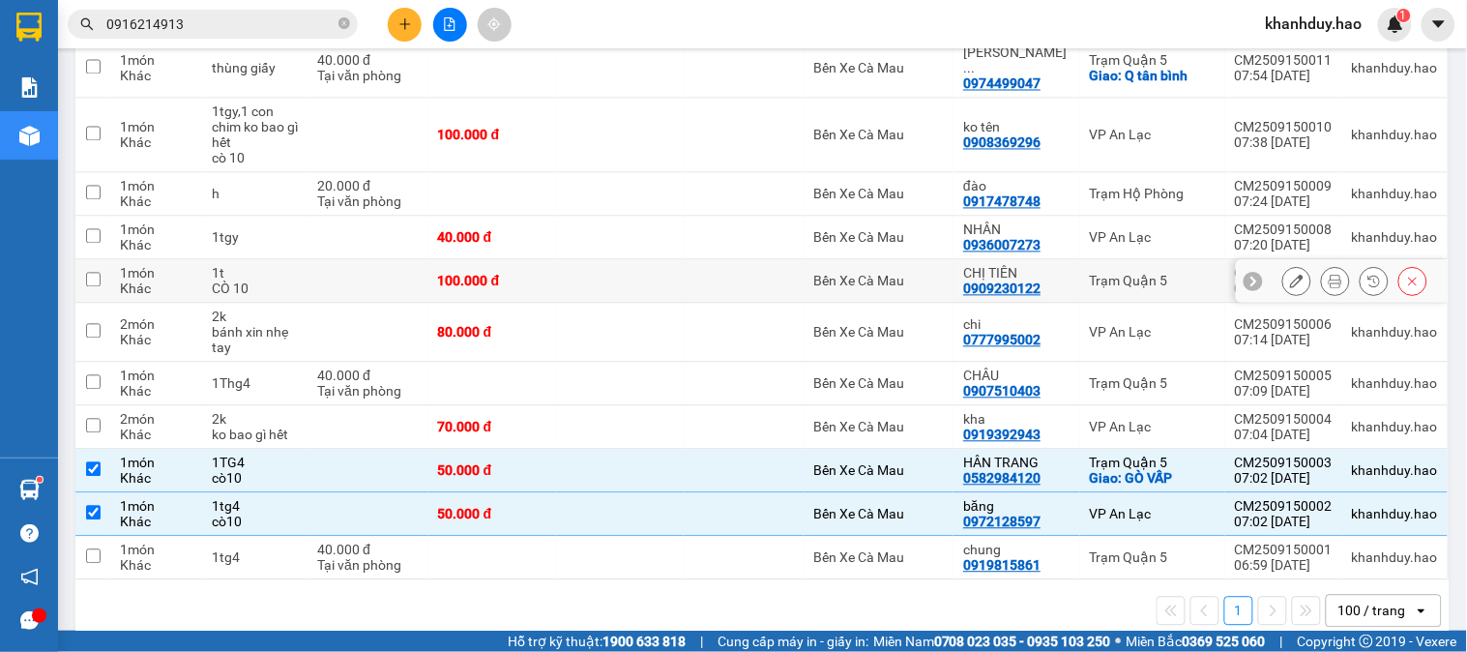
click at [286, 281] on div "CÒ 10" at bounding box center [255, 288] width 86 height 15
checkbox input "true"
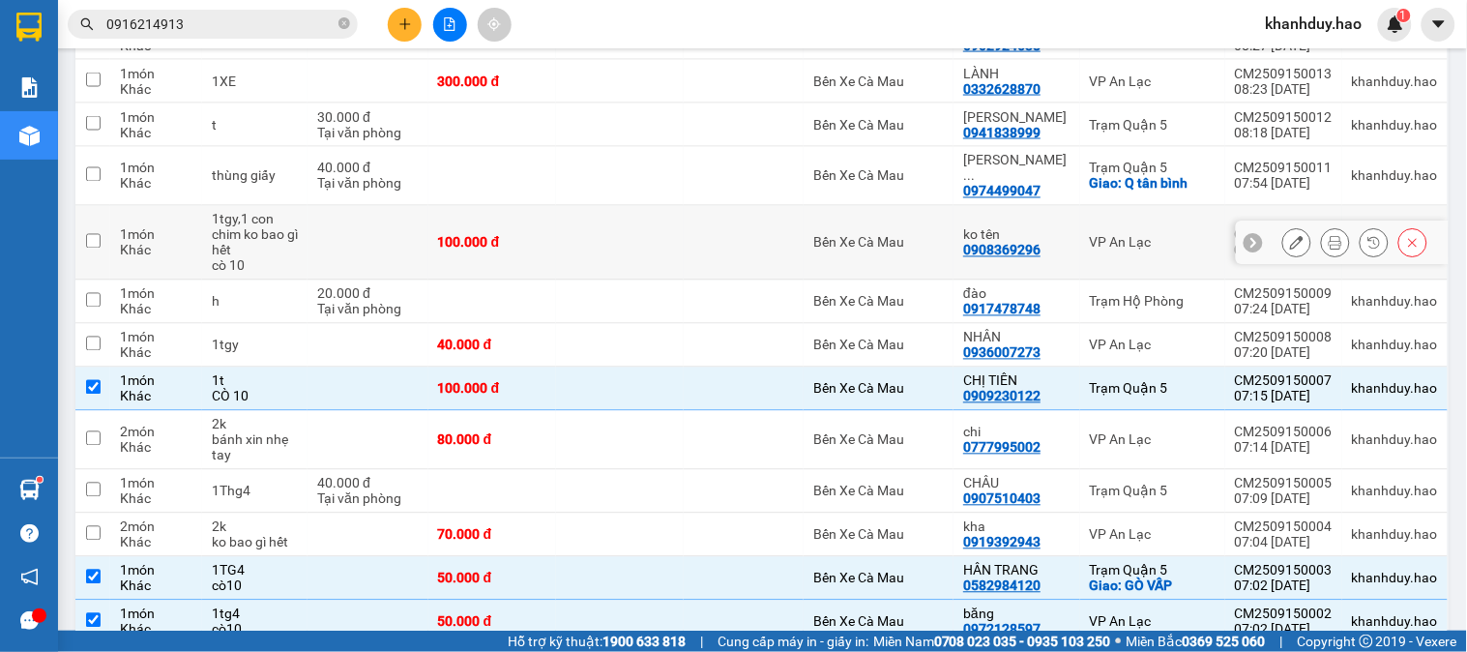
click at [239, 218] on div "1tgy,1 con chim ko bao gì hết" at bounding box center [255, 235] width 86 height 46
checkbox input "true"
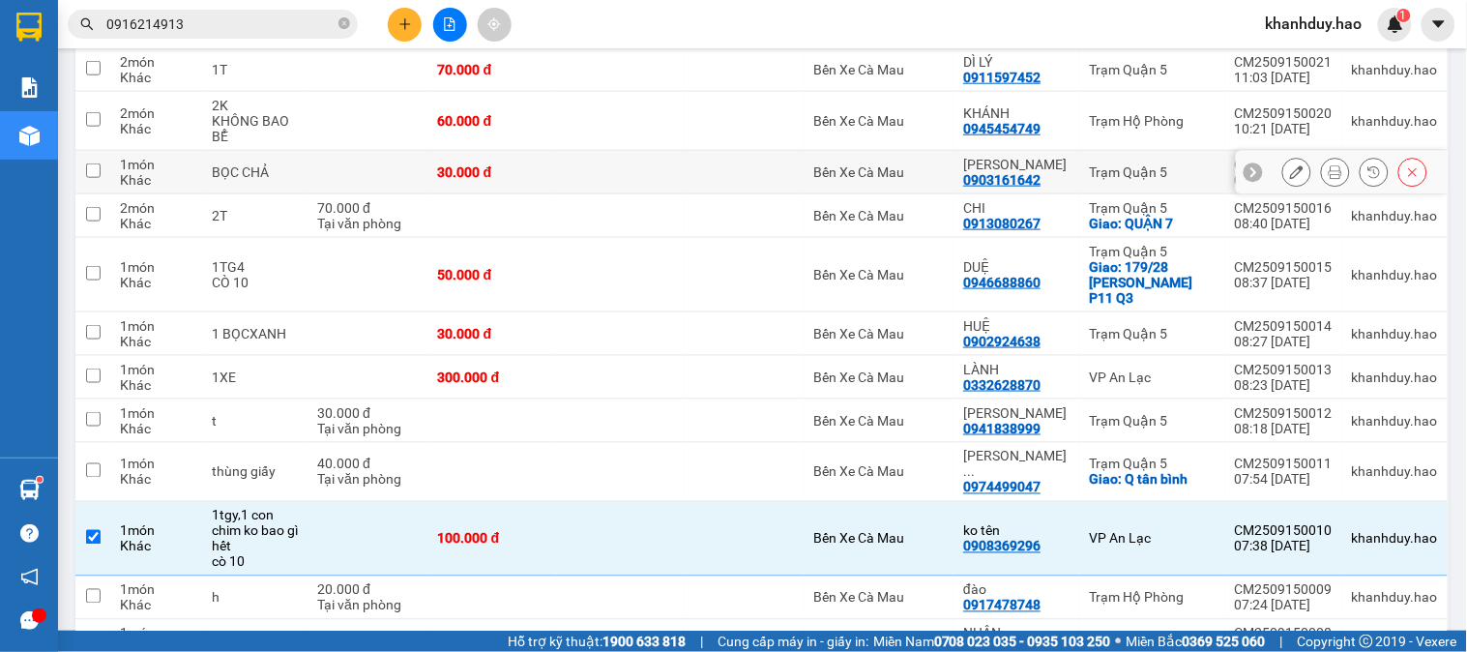
scroll to position [360, 0]
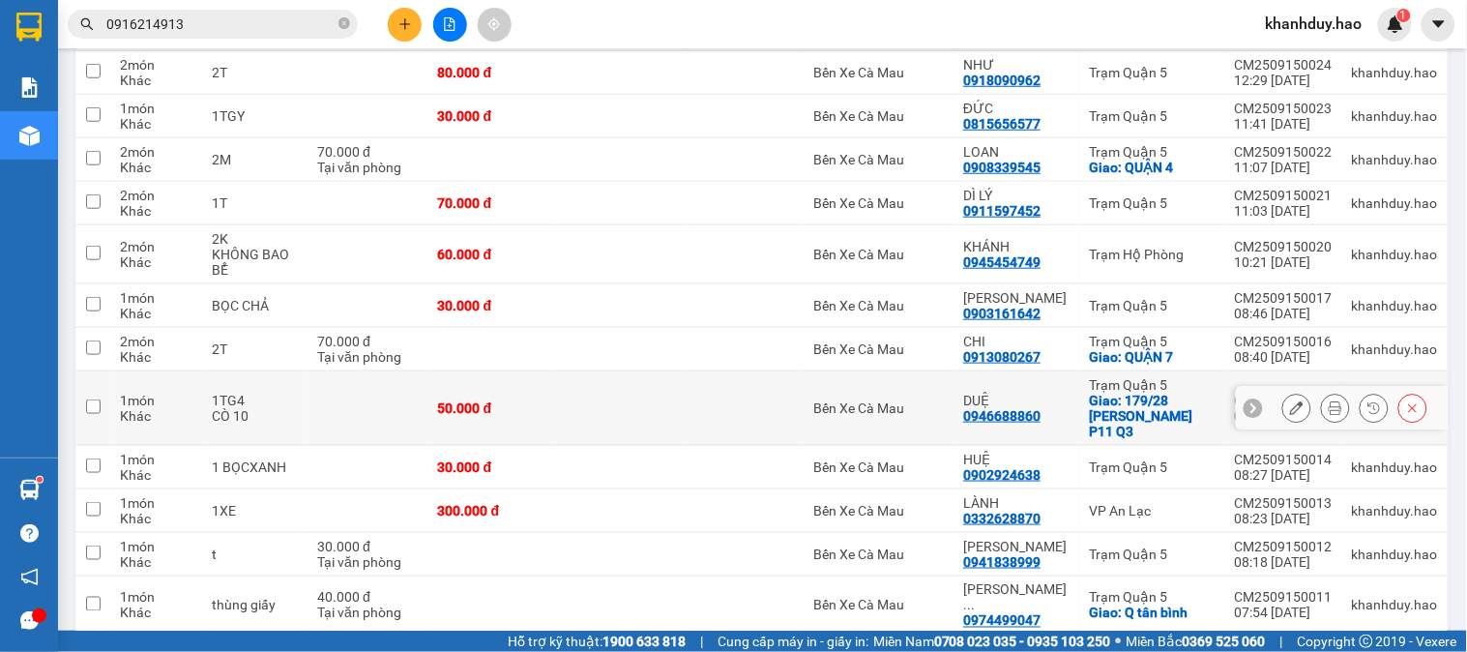
click at [302, 409] on td "1TG4 CÒ 10" at bounding box center [254, 408] width 105 height 74
checkbox input "true"
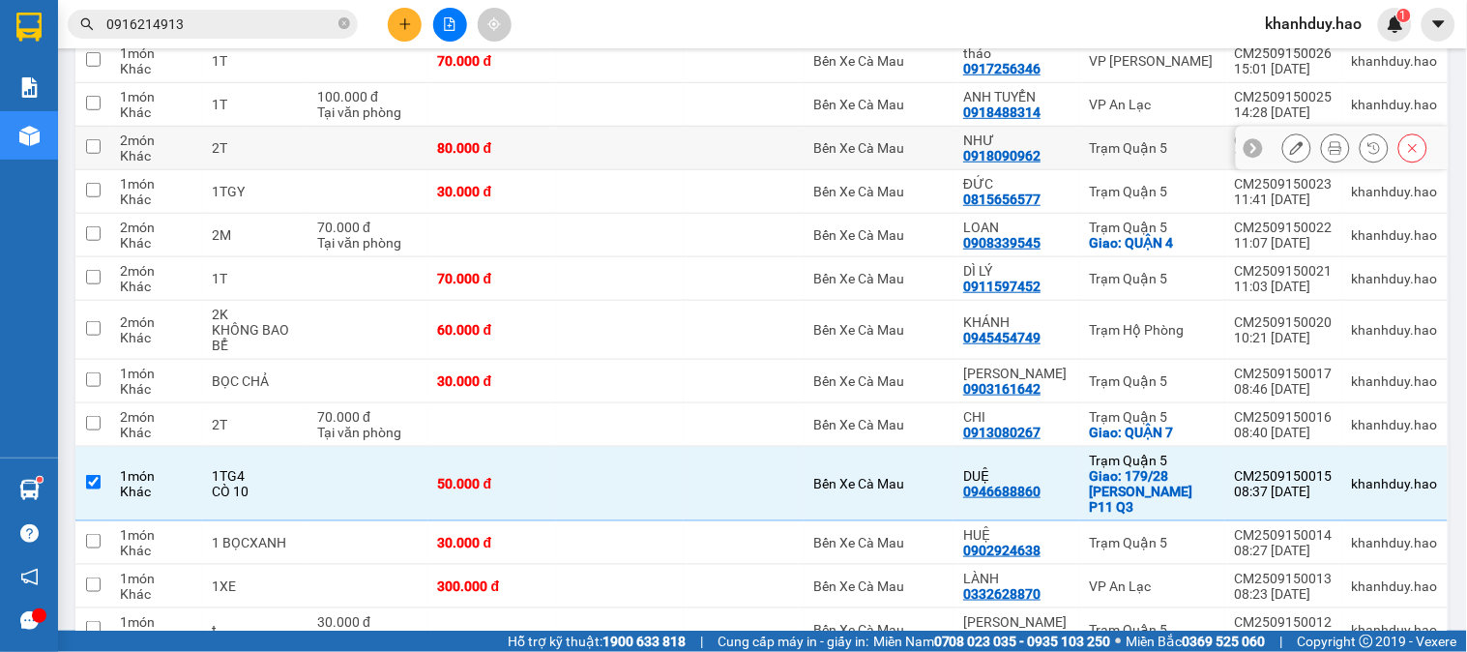
scroll to position [37, 0]
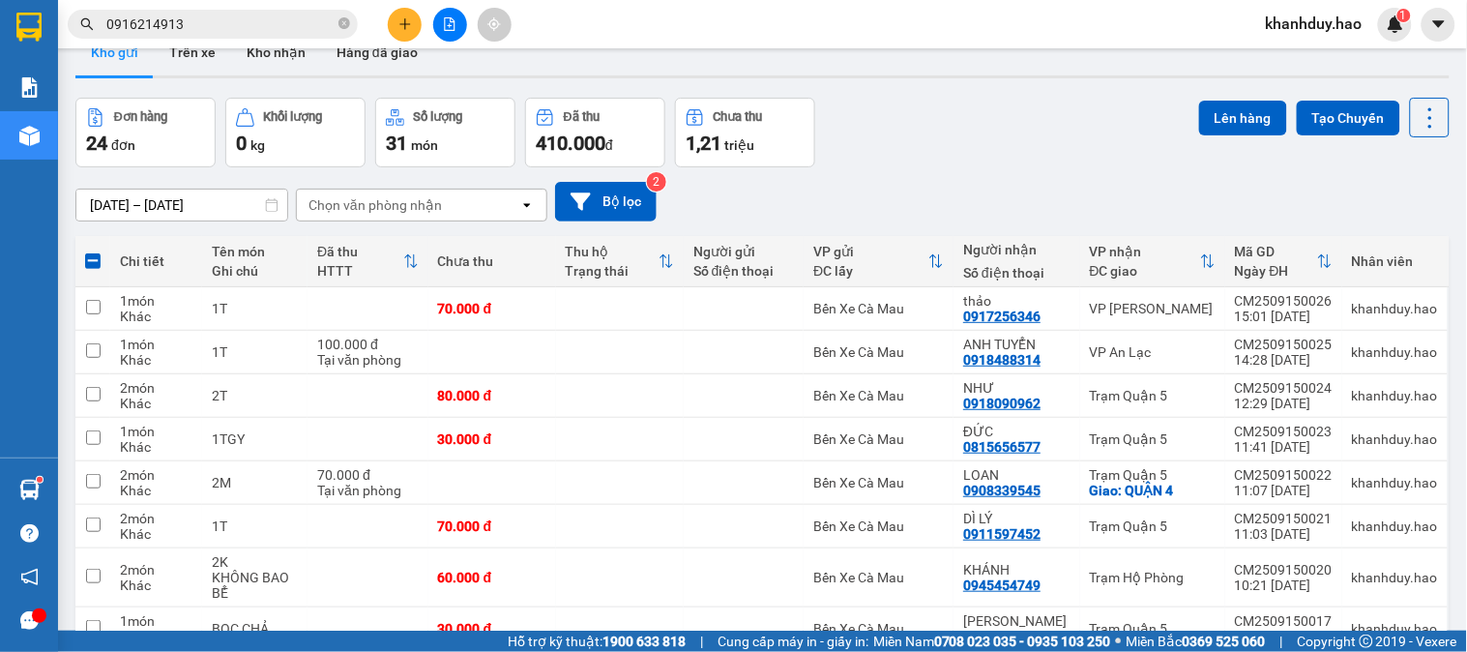
click at [100, 261] on span at bounding box center [92, 260] width 15 height 15
click at [93, 251] on input "checkbox" at bounding box center [93, 251] width 0 height 0
checkbox input "true"
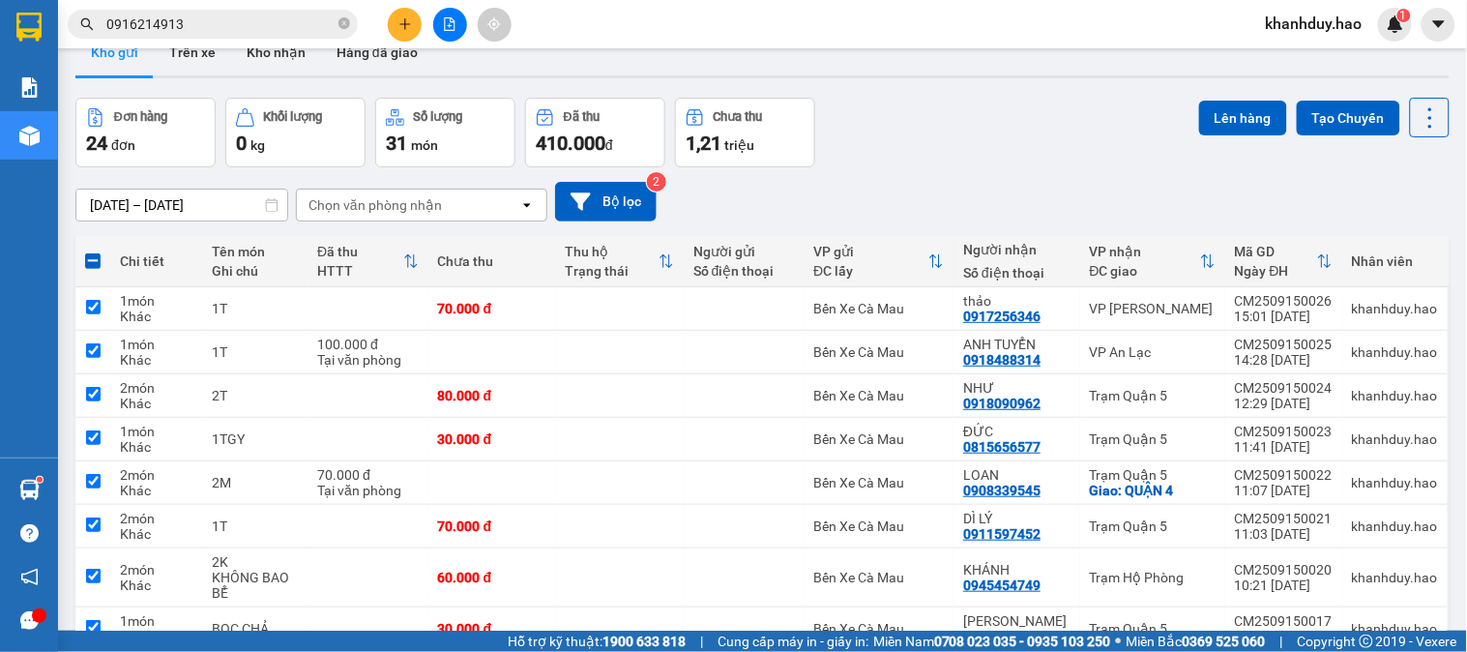
checkbox input "true"
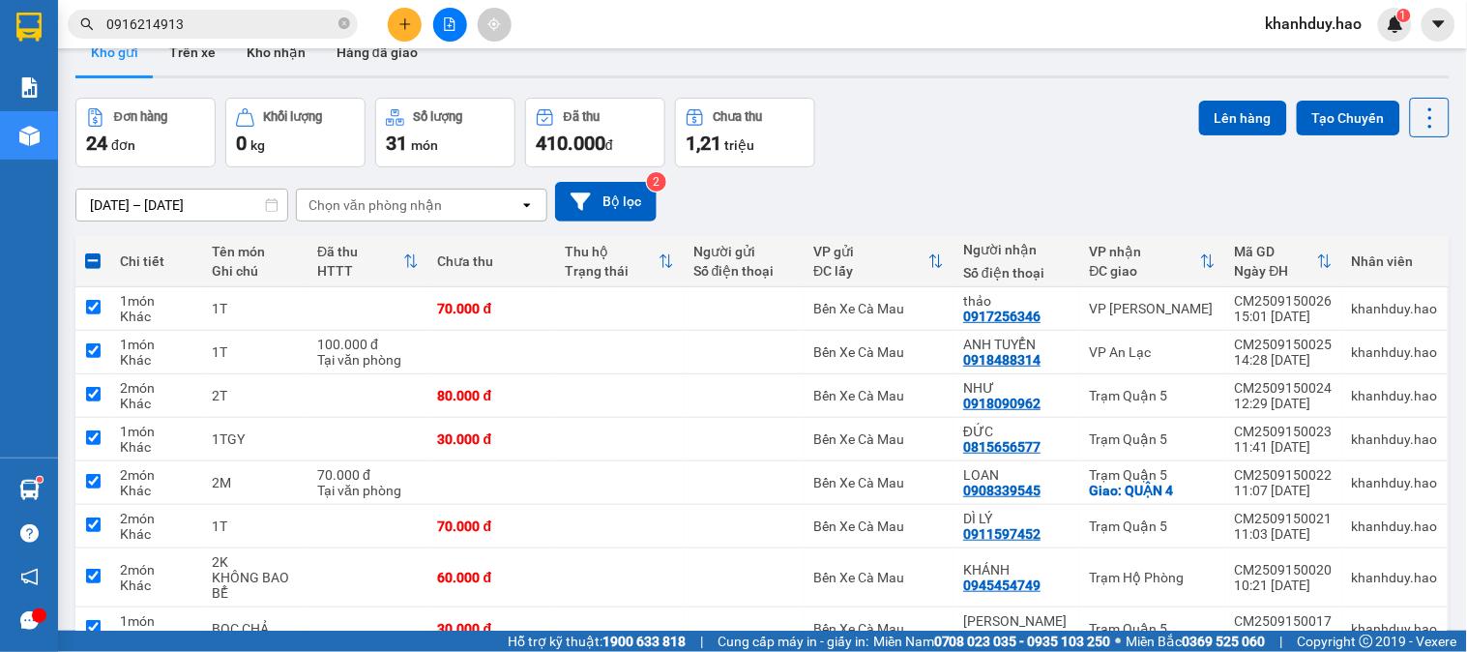
checkbox input "true"
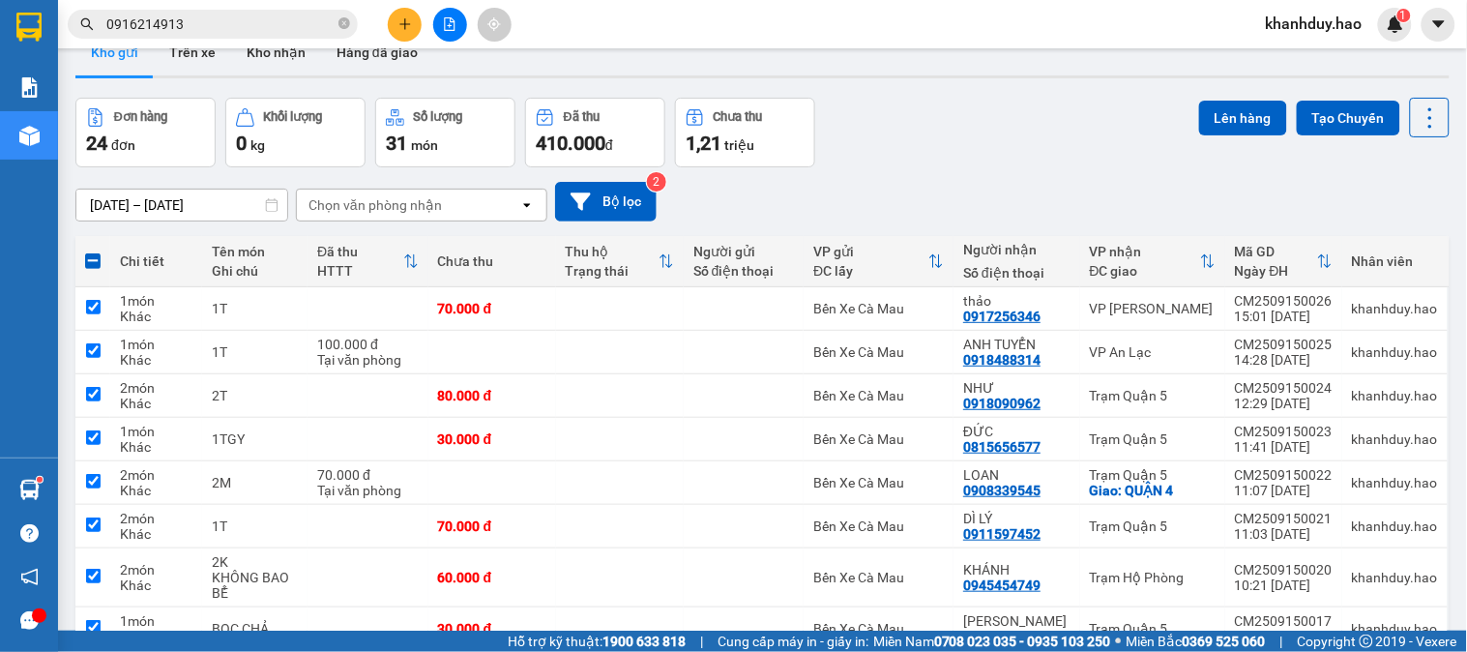
checkbox input "true"
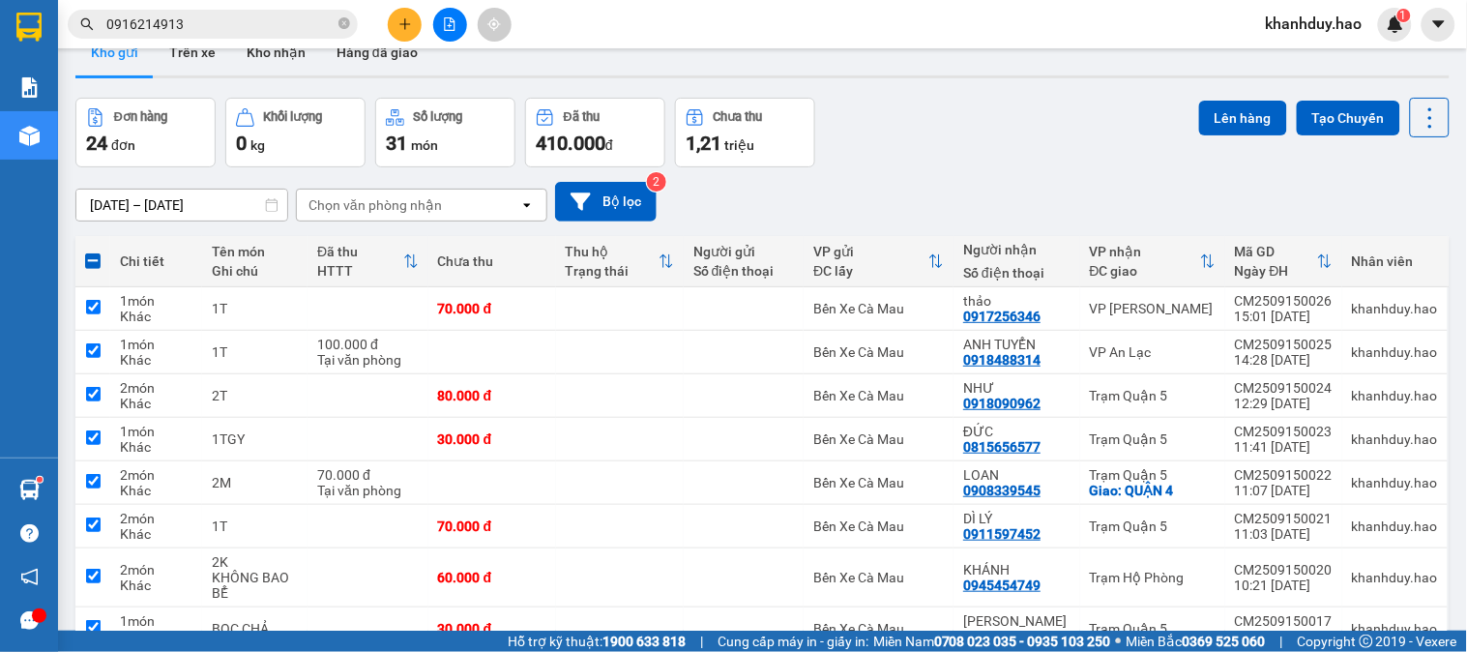
checkbox input "true"
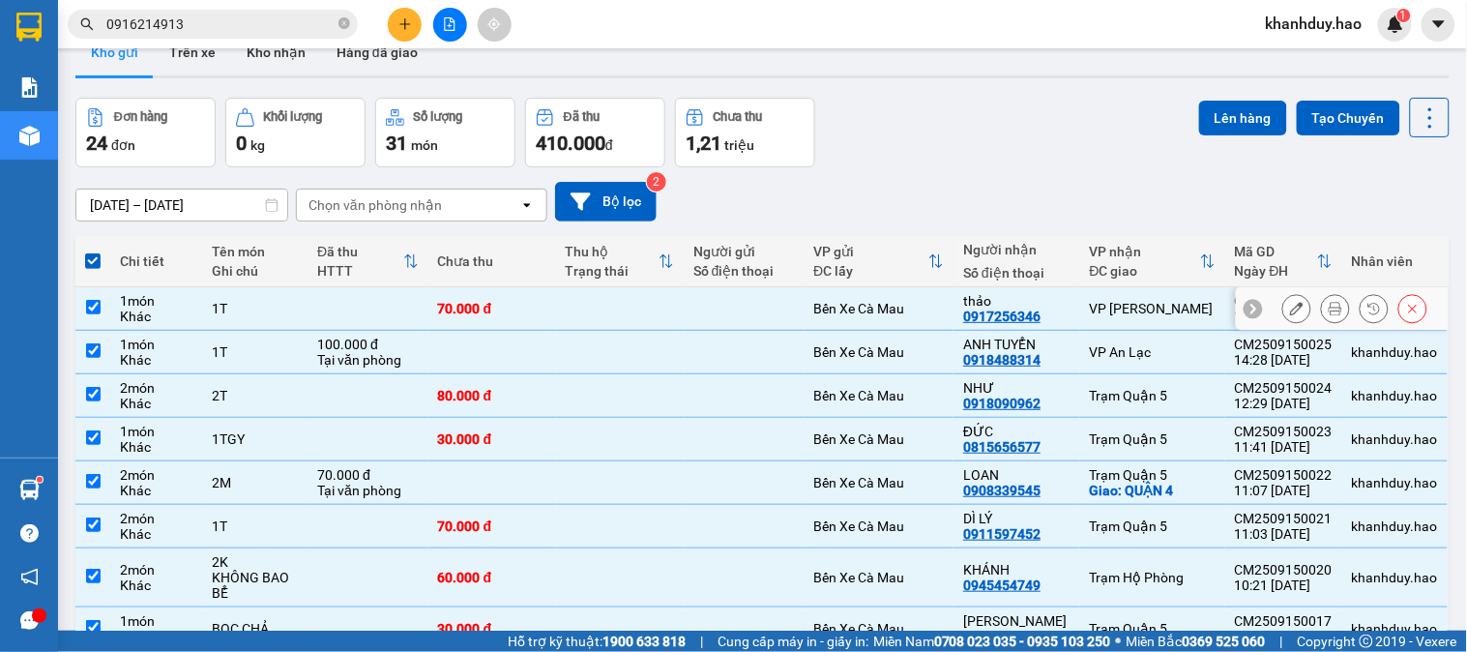
click at [228, 314] on div "1T" at bounding box center [255, 308] width 86 height 15
checkbox input "false"
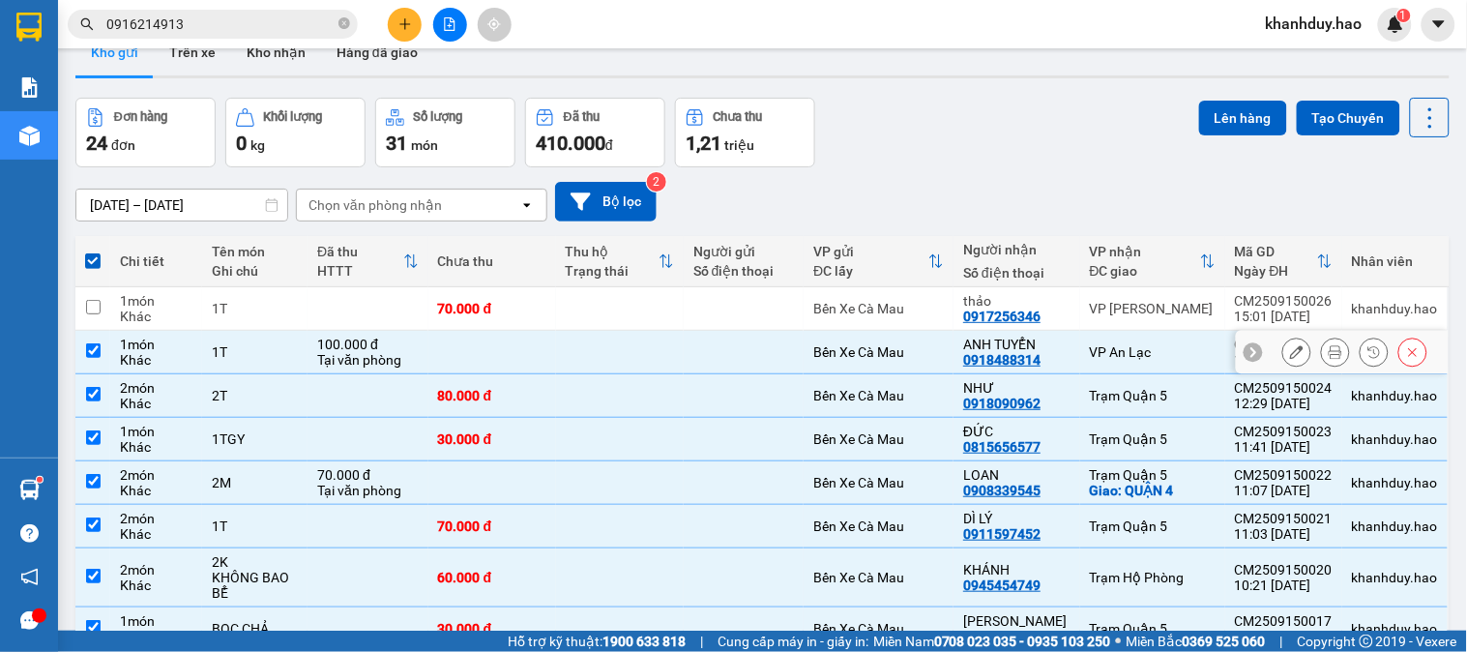
click at [247, 341] on td "1T" at bounding box center [254, 353] width 105 height 44
checkbox input "false"
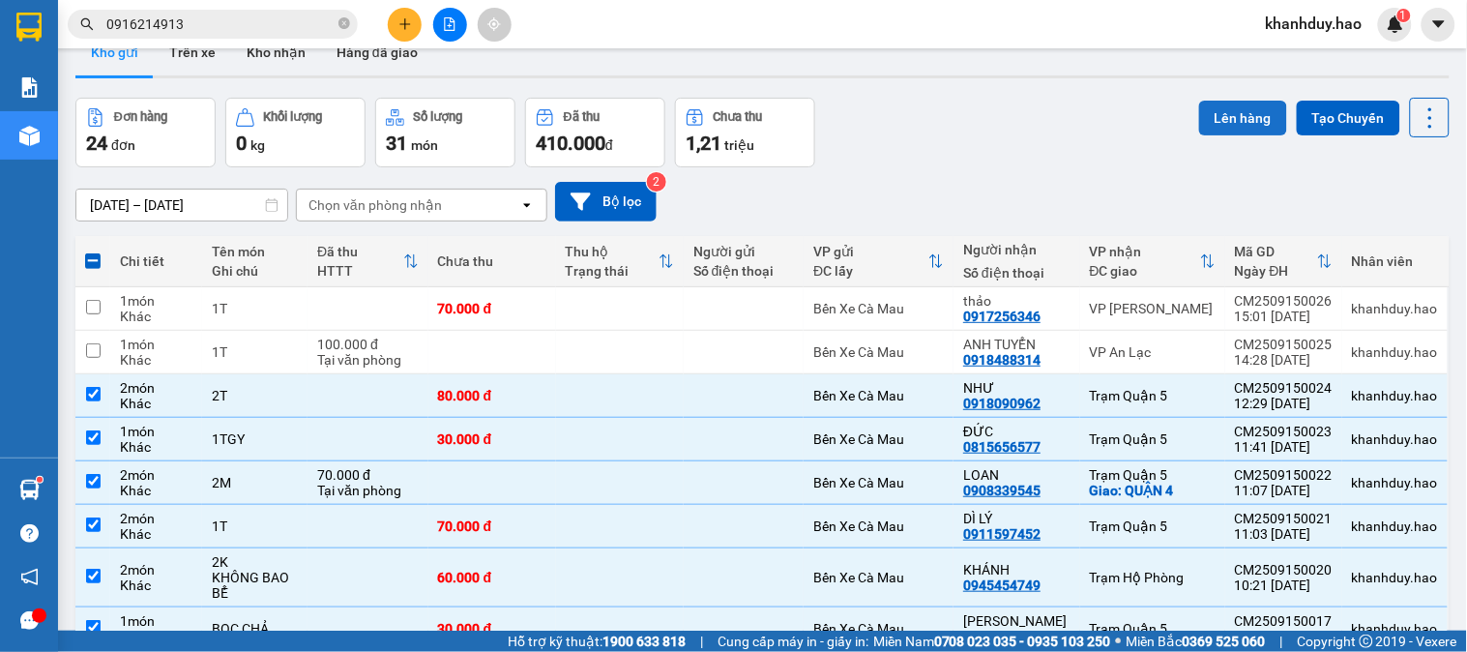
click at [1223, 113] on button "Lên hàng" at bounding box center [1243, 118] width 88 height 35
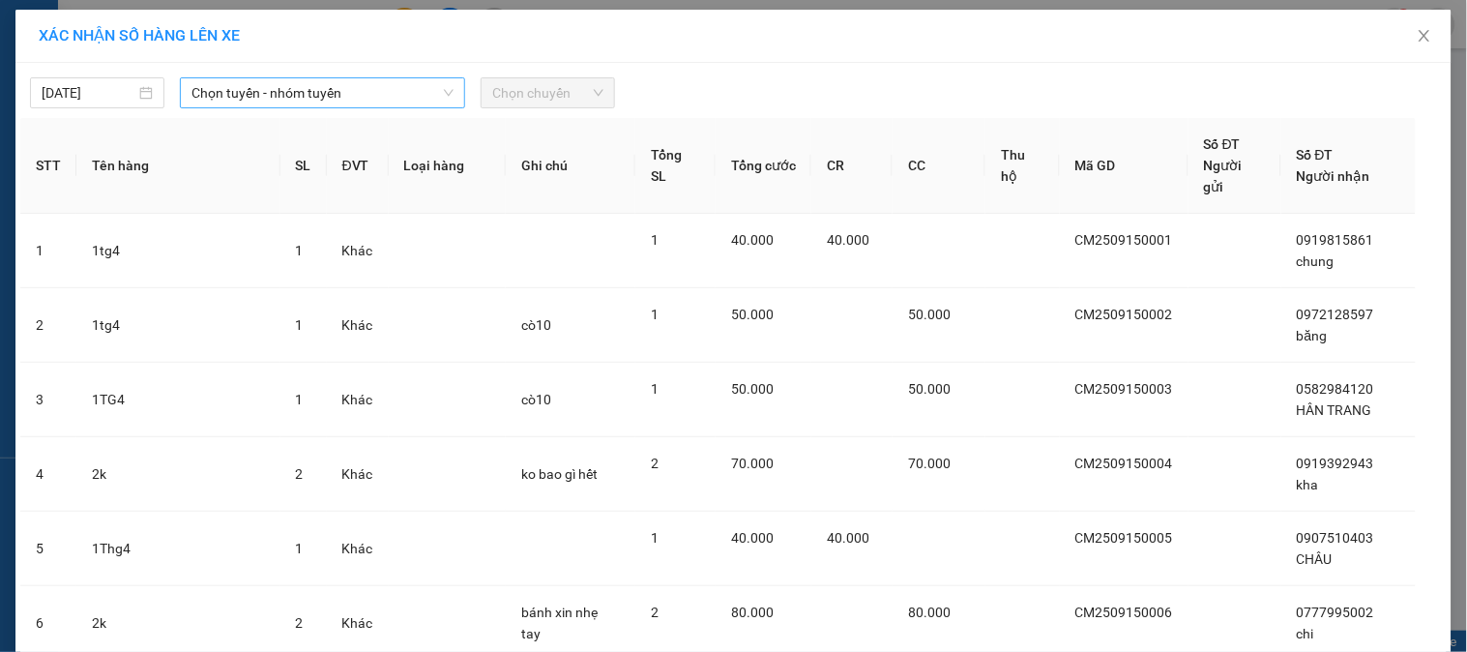
click at [306, 85] on span "Chọn tuyến - nhóm tuyến" at bounding box center [323, 92] width 262 height 29
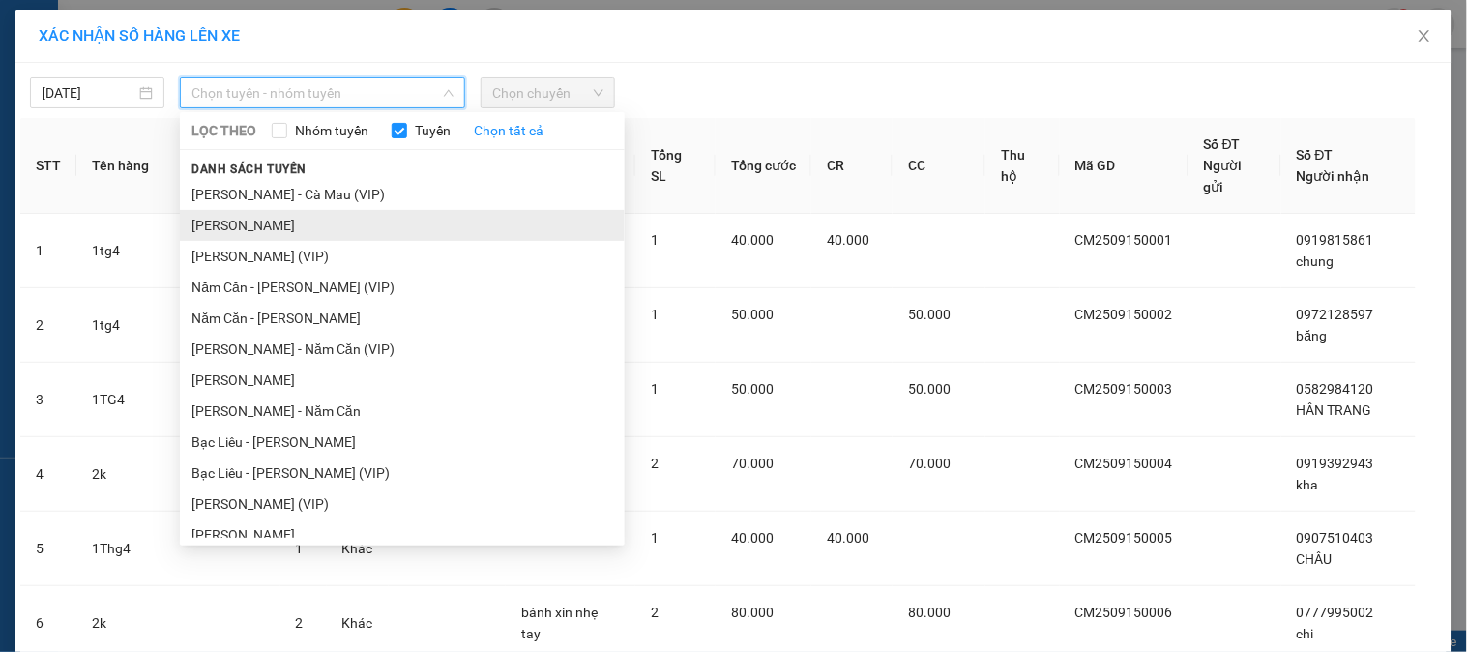
click at [290, 221] on li "[PERSON_NAME]" at bounding box center [402, 225] width 445 height 31
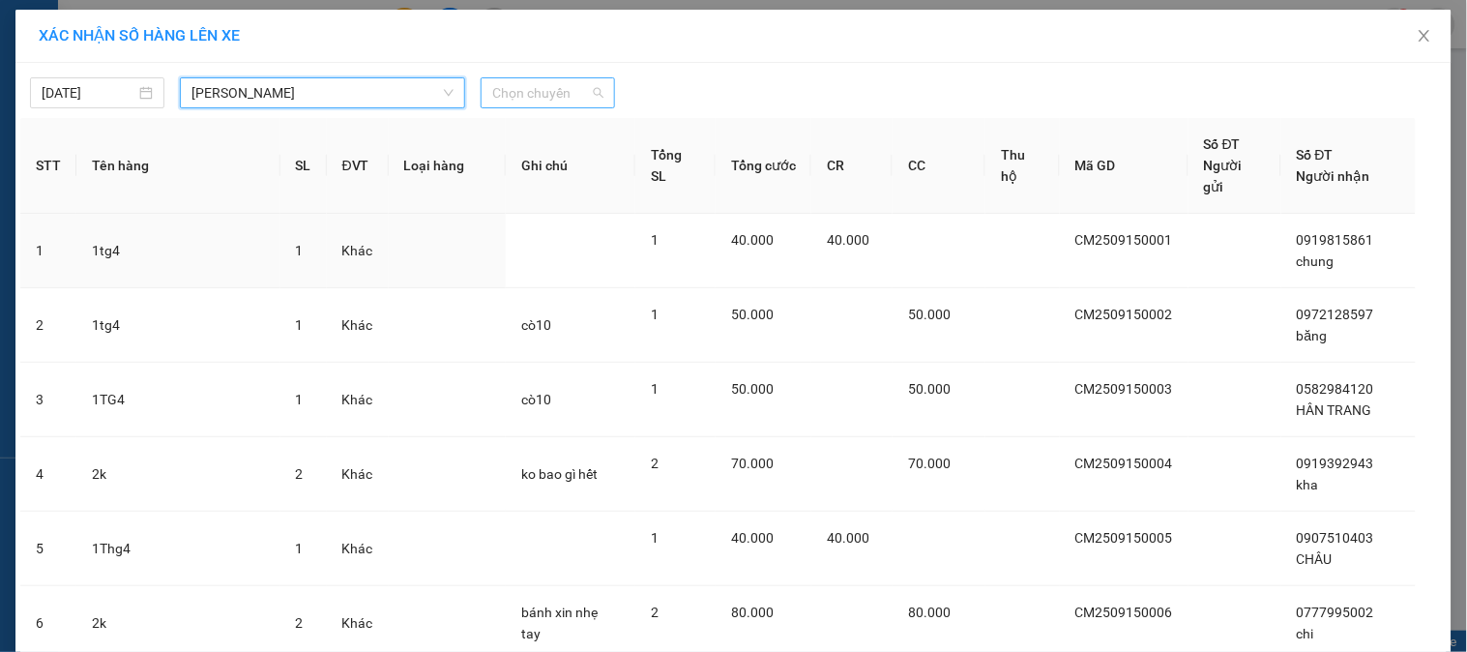
click at [493, 92] on span "Chọn chuyến" at bounding box center [547, 92] width 111 height 29
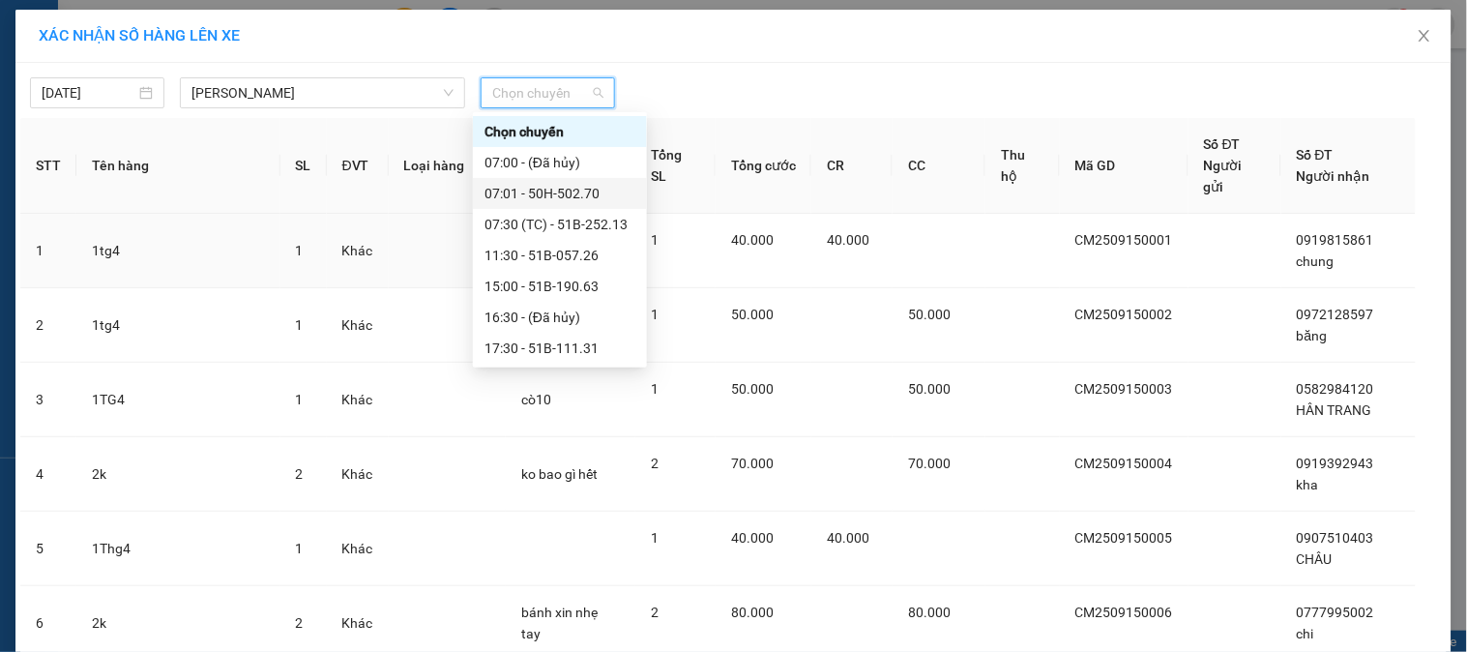
click at [549, 189] on div "07:01 - 50H-502.70" at bounding box center [560, 193] width 151 height 21
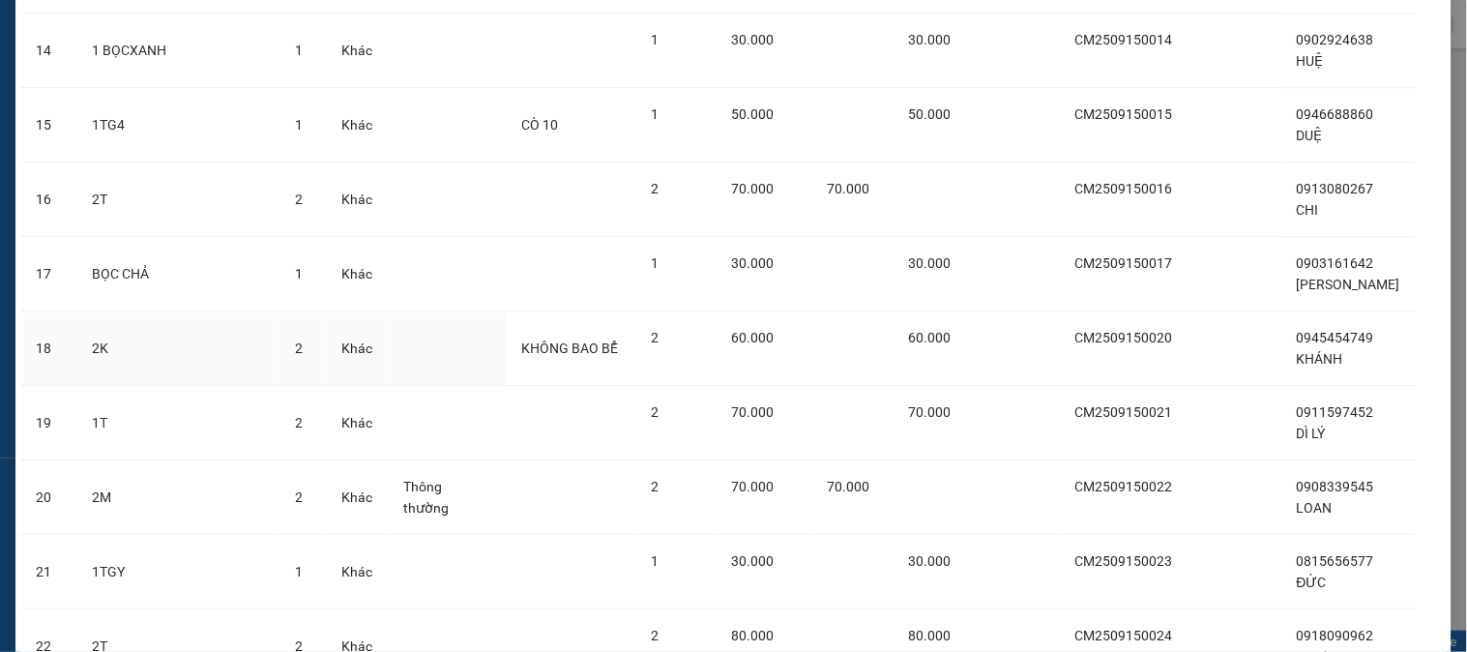
scroll to position [1332, 0]
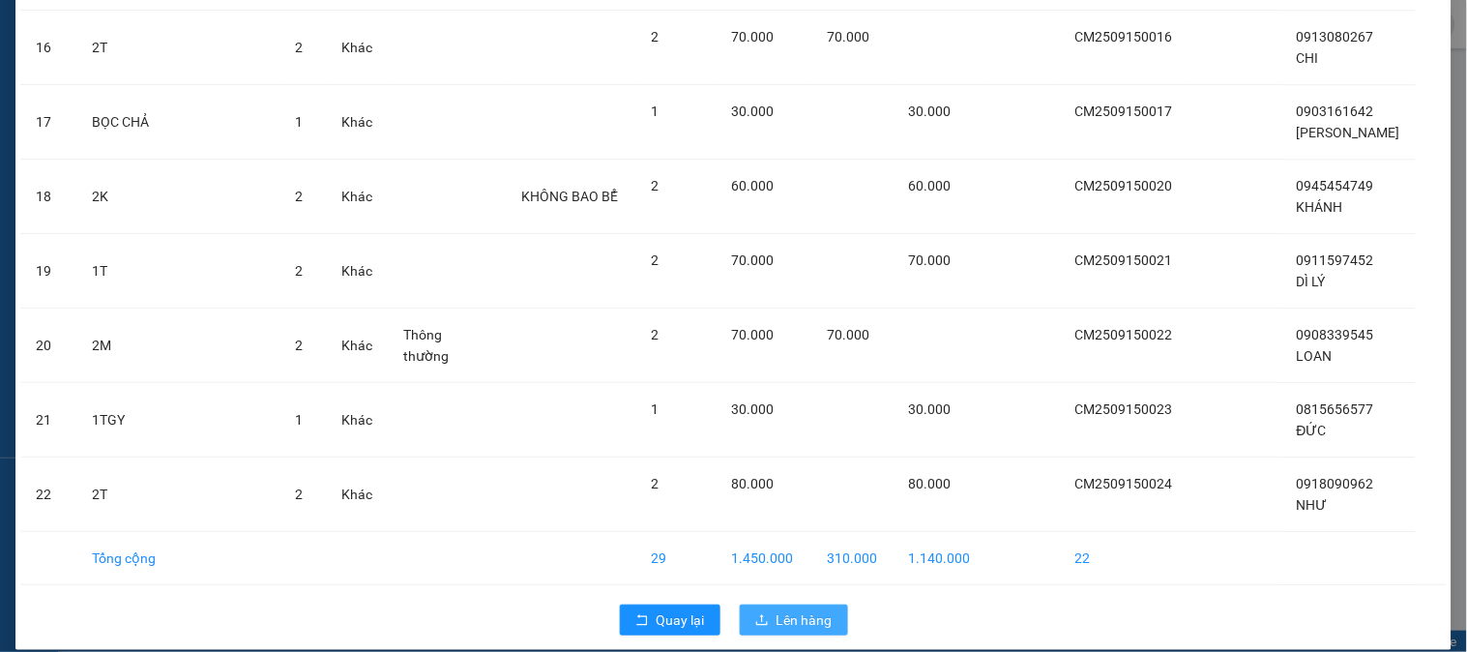
click at [783, 609] on span "Lên hàng" at bounding box center [805, 619] width 56 height 21
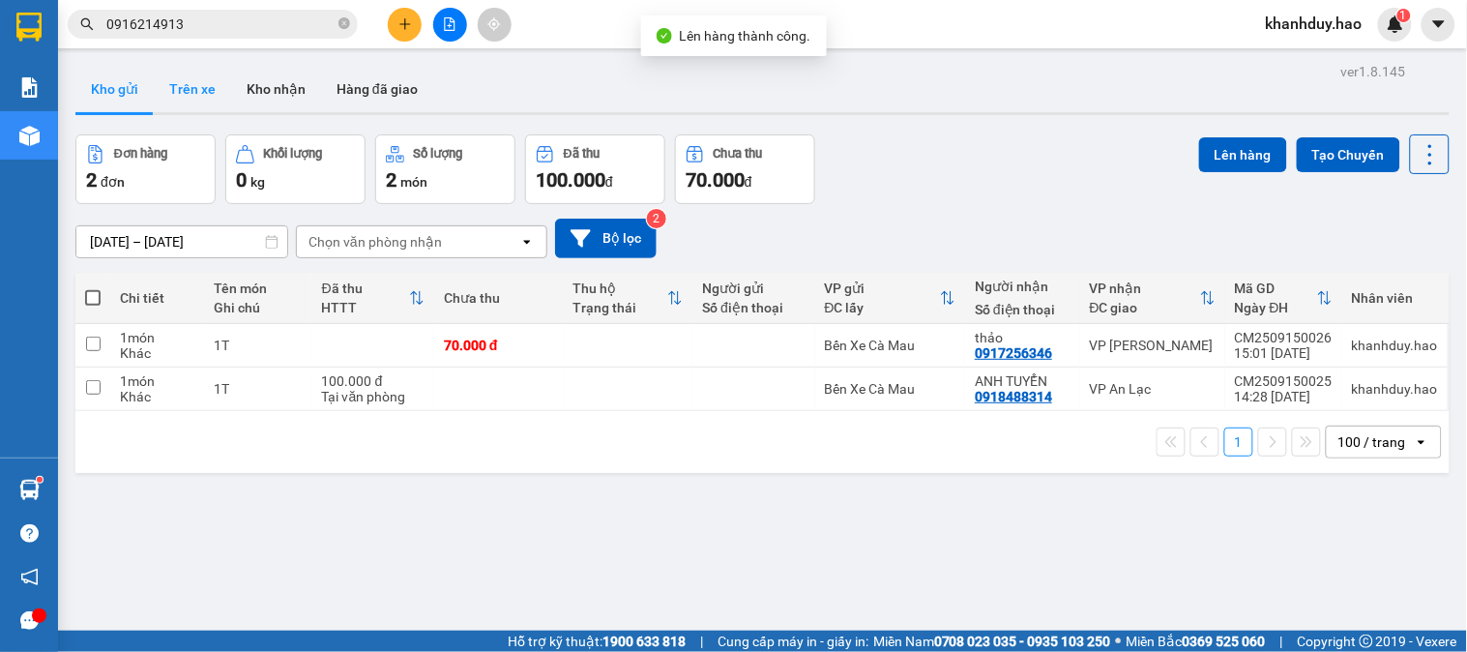
click at [216, 90] on button "Trên xe" at bounding box center [192, 89] width 77 height 46
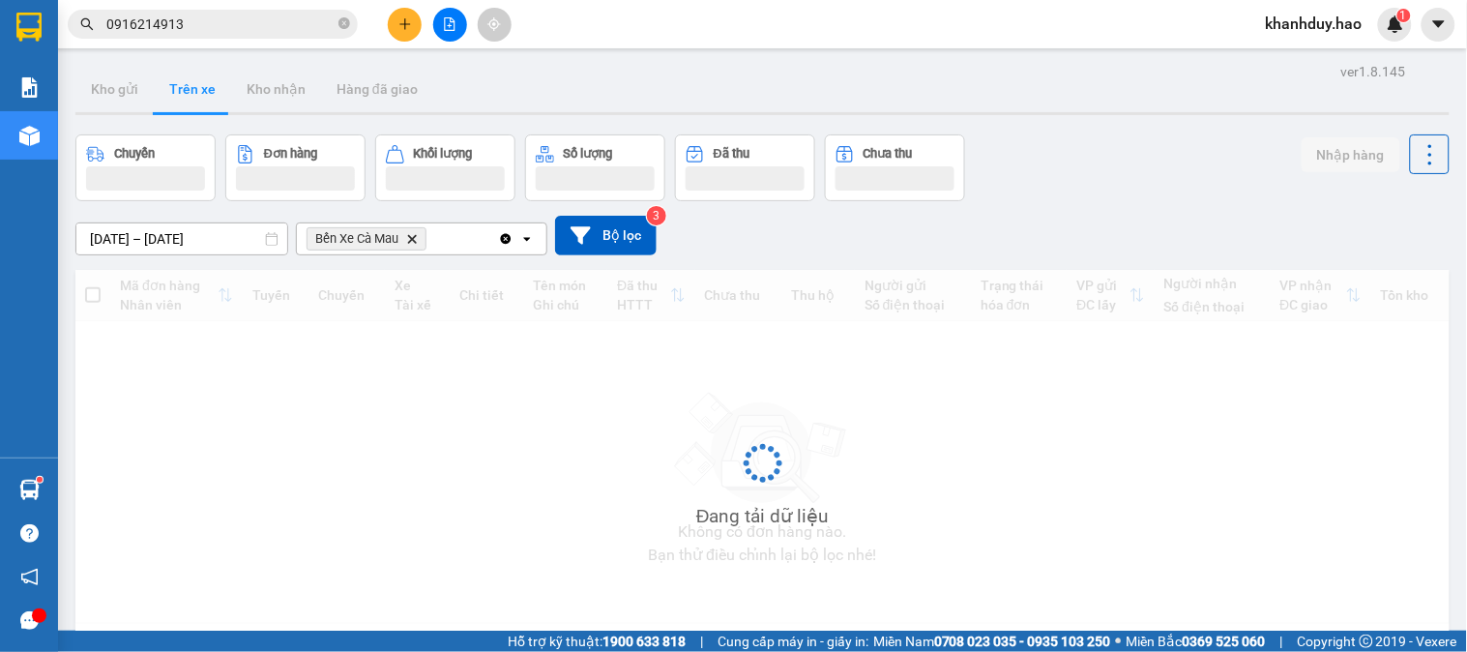
click at [185, 234] on input "[DATE] – [DATE]" at bounding box center [181, 238] width 211 height 31
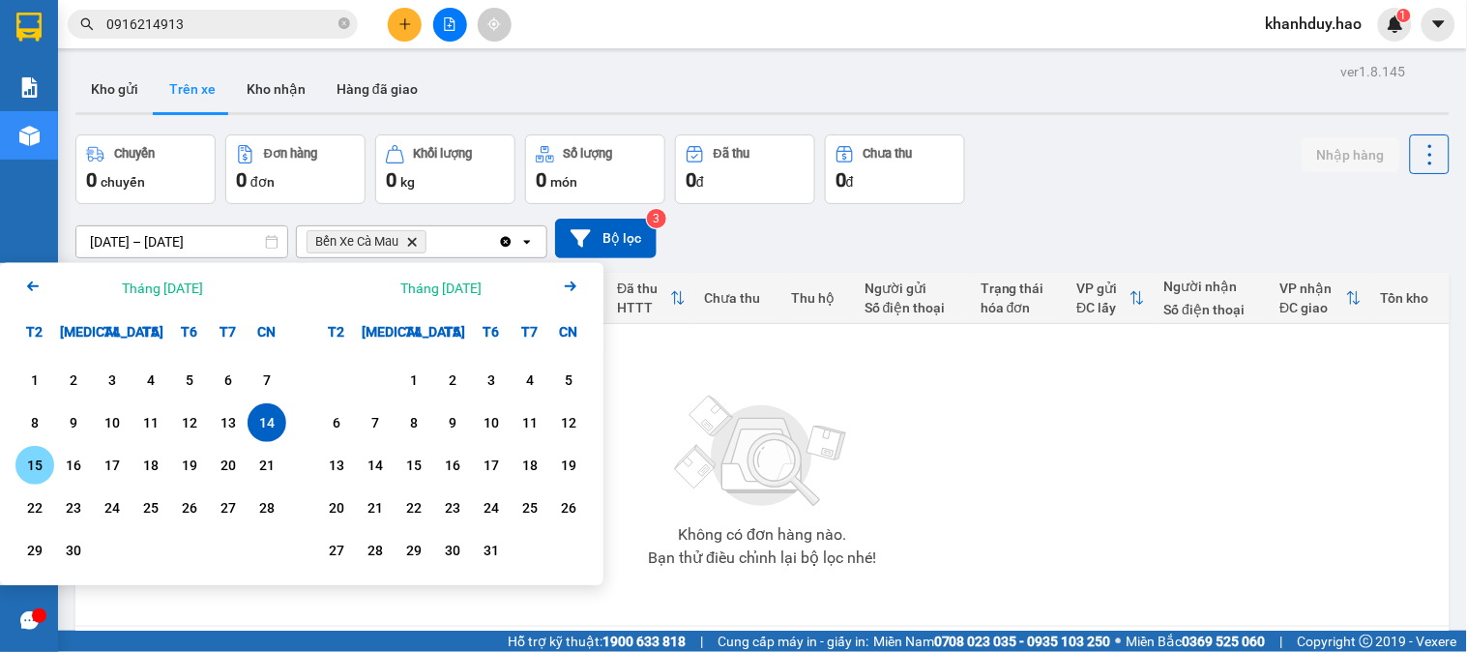
click at [36, 462] on div "15" at bounding box center [34, 465] width 27 height 23
type input "[DATE] – [DATE]"
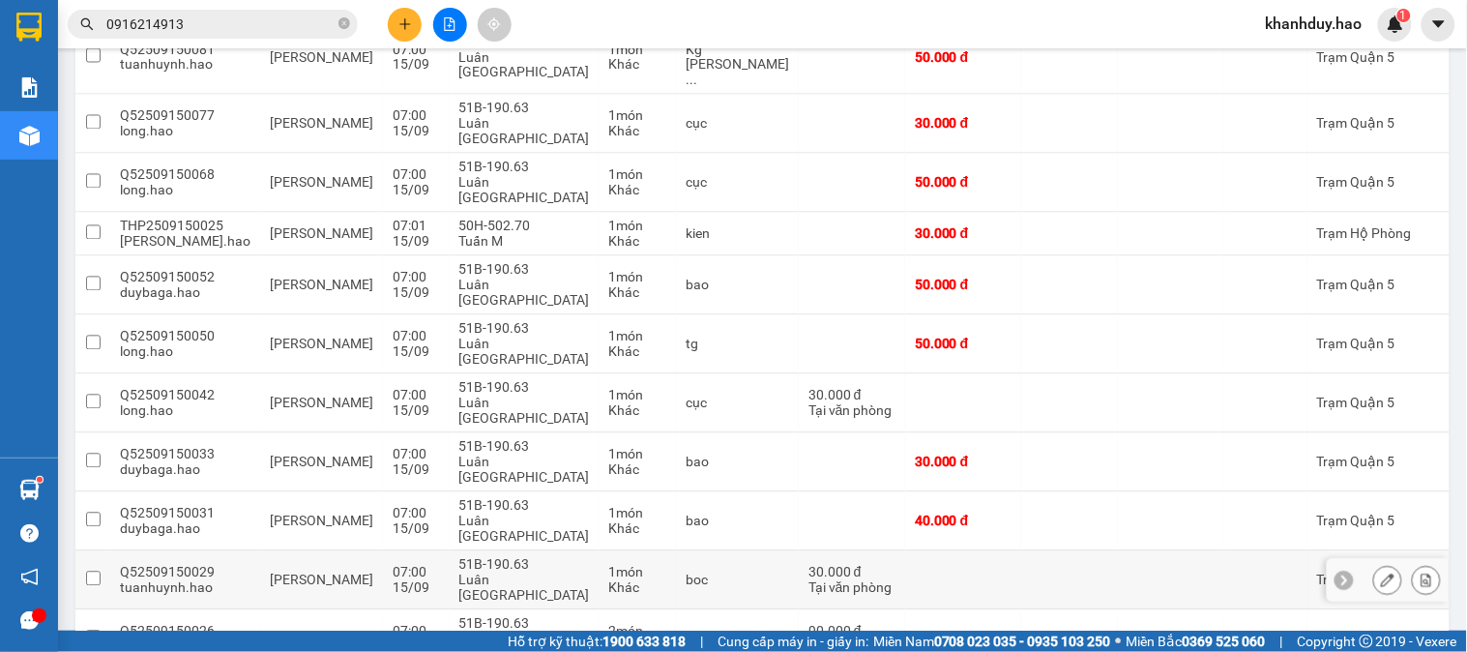
scroll to position [890, 0]
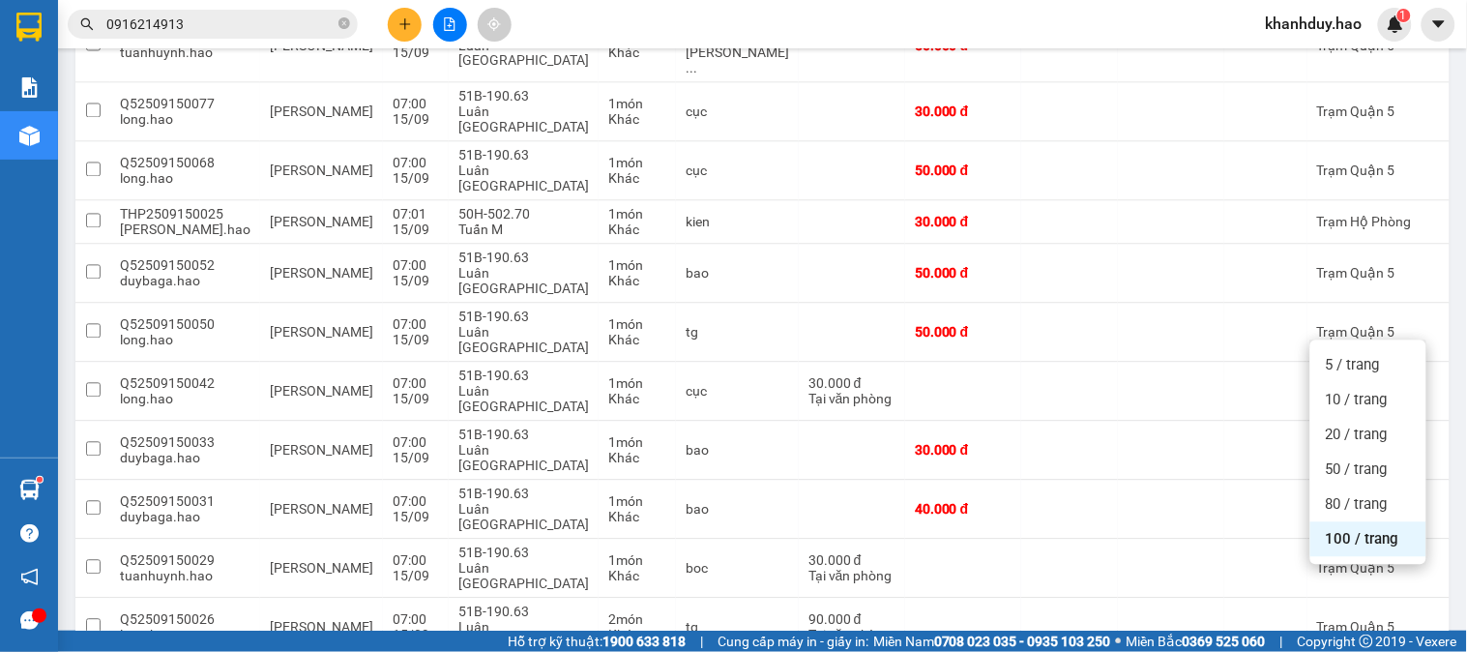
click at [1388, 534] on span "100 / trang" at bounding box center [1363, 539] width 74 height 19
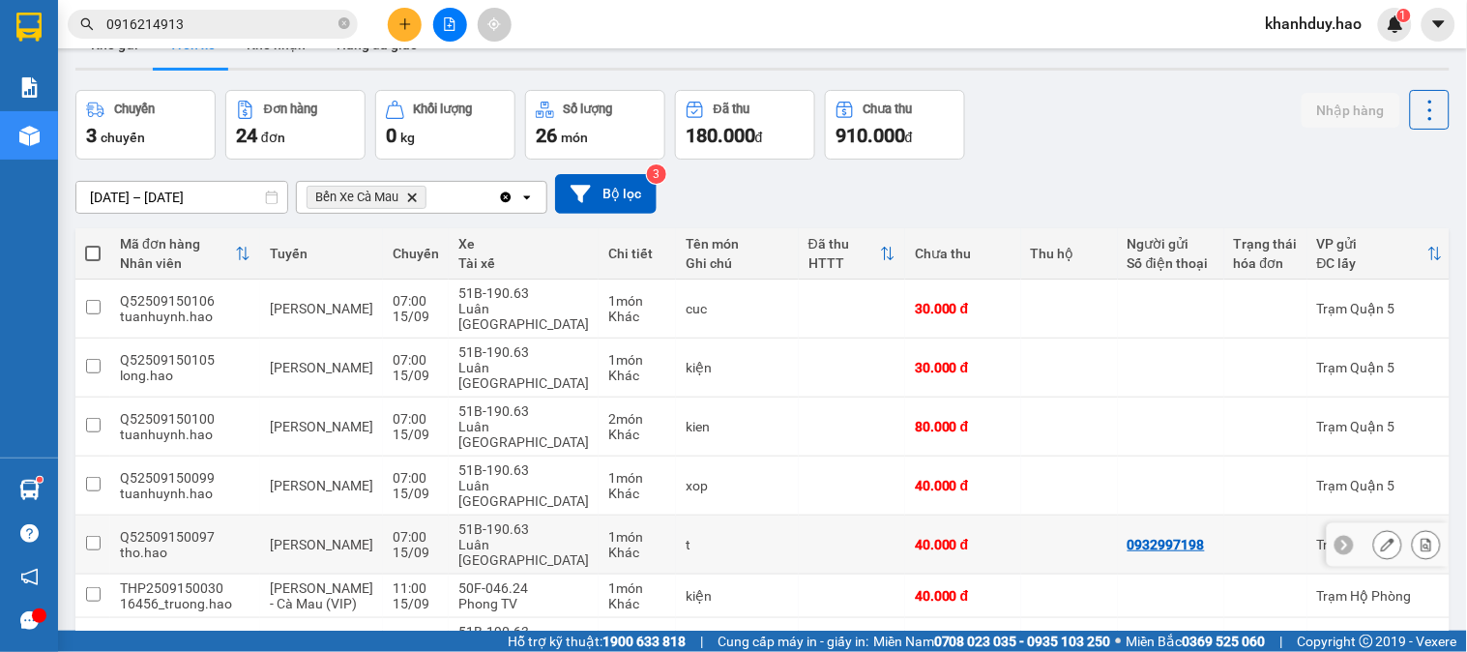
scroll to position [30, 0]
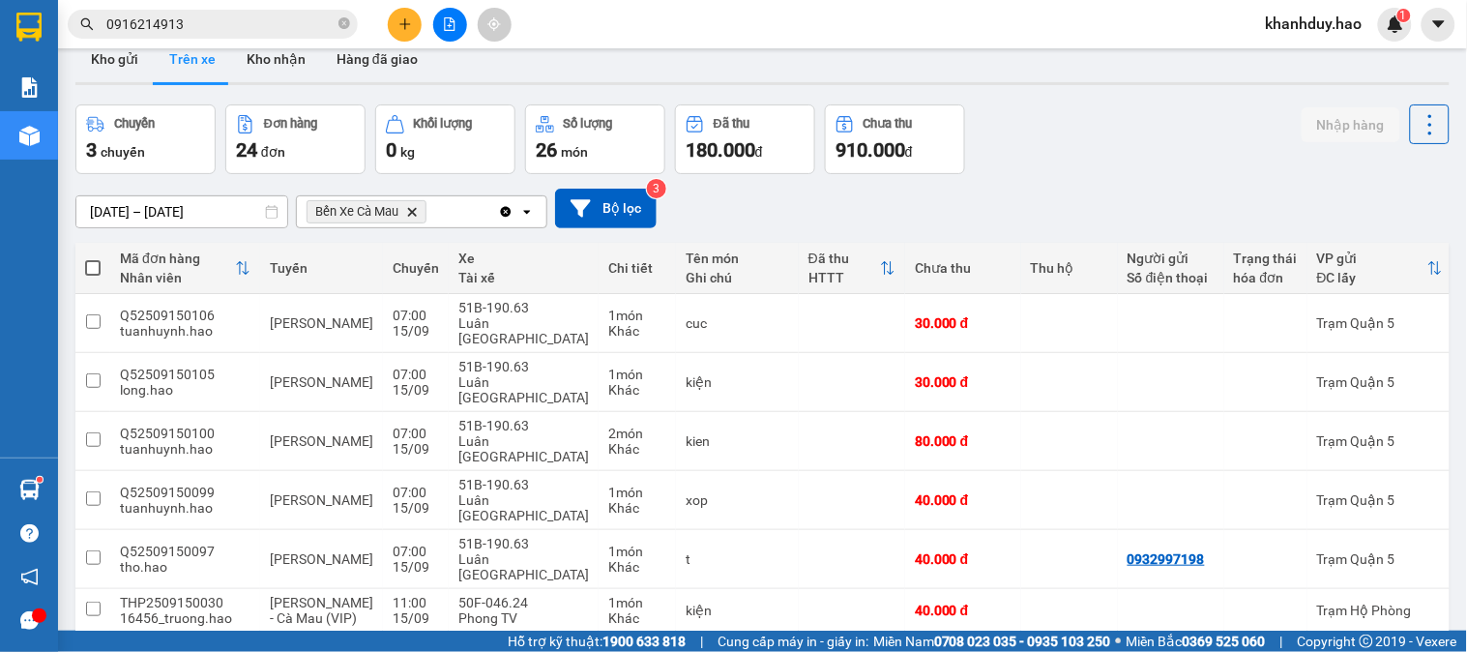
click at [272, 44] on div "Kết quả tìm kiếm ( 11 ) Bộ lọc Mã ĐH Trạng thái Món hàng Thu hộ Tổng cước Chưa …" at bounding box center [733, 24] width 1467 height 48
click at [246, 71] on button "Kho nhận" at bounding box center [276, 59] width 90 height 46
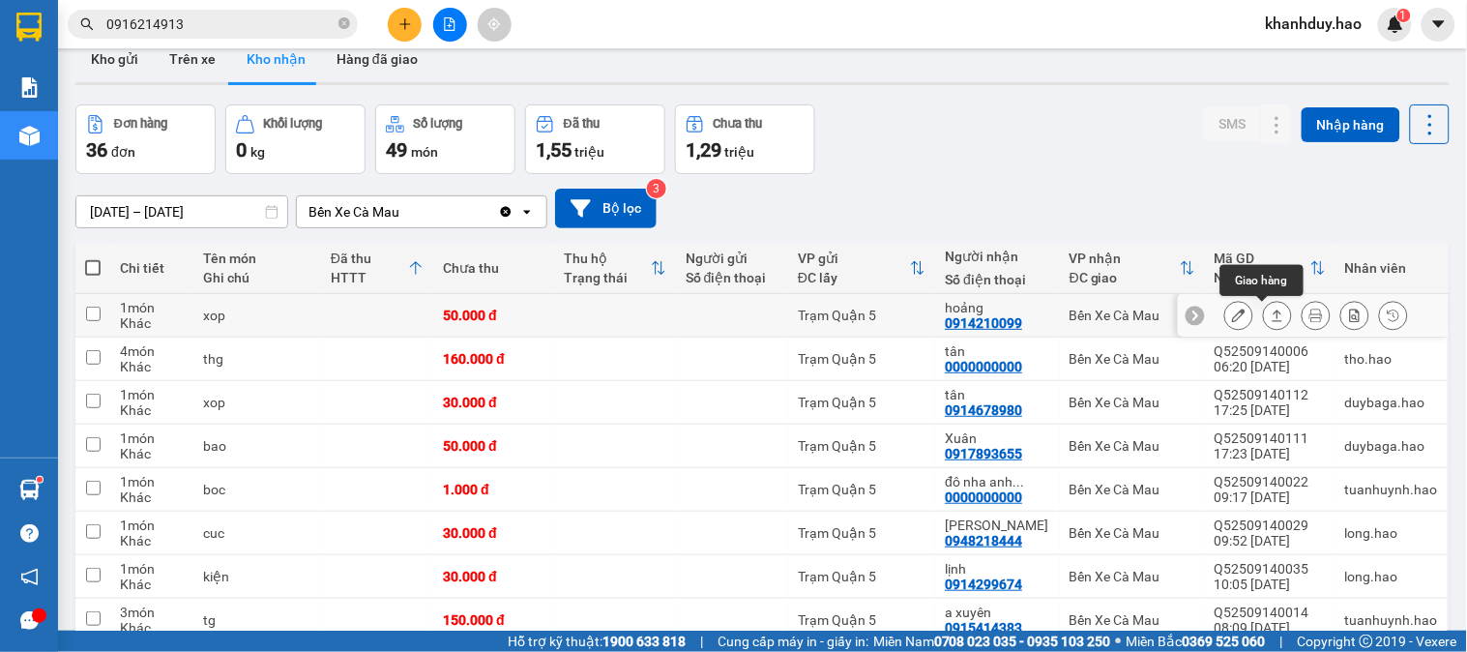
click at [1271, 322] on icon at bounding box center [1278, 316] width 14 height 14
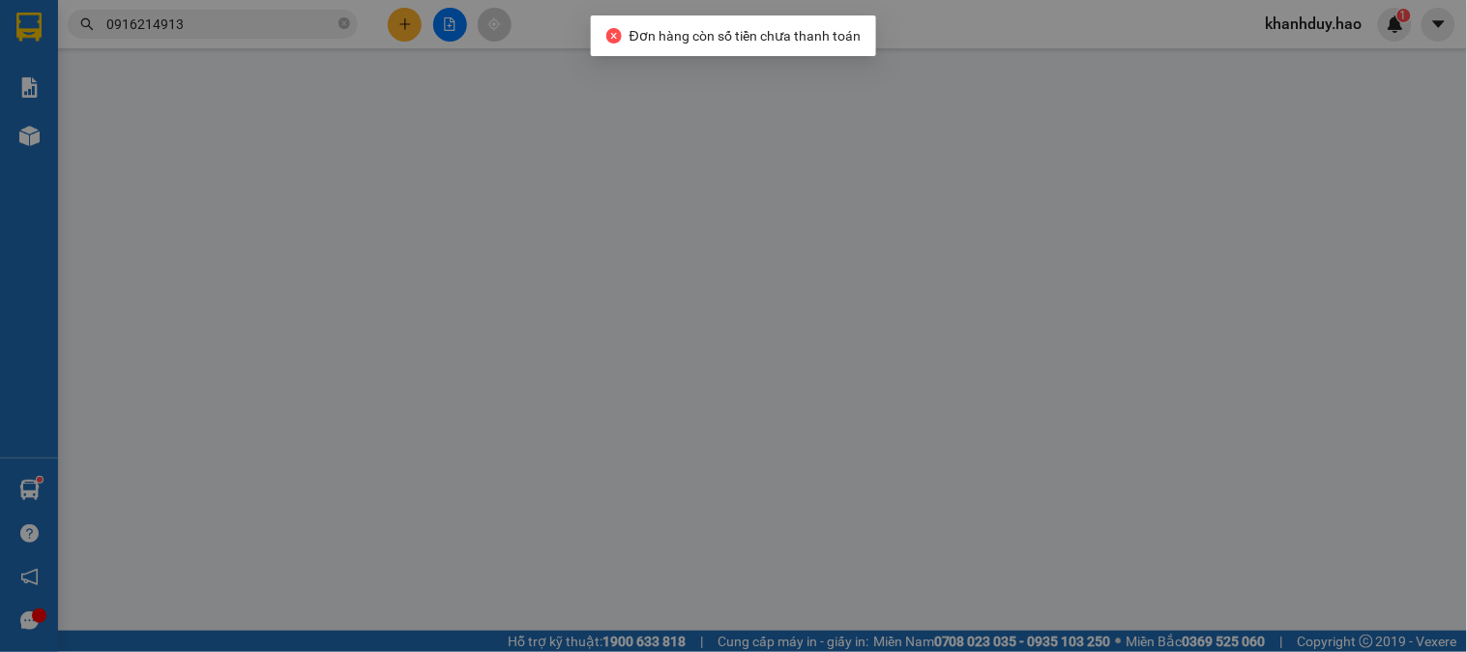
type input "0914210099"
type input "hoảng"
type input "50.000"
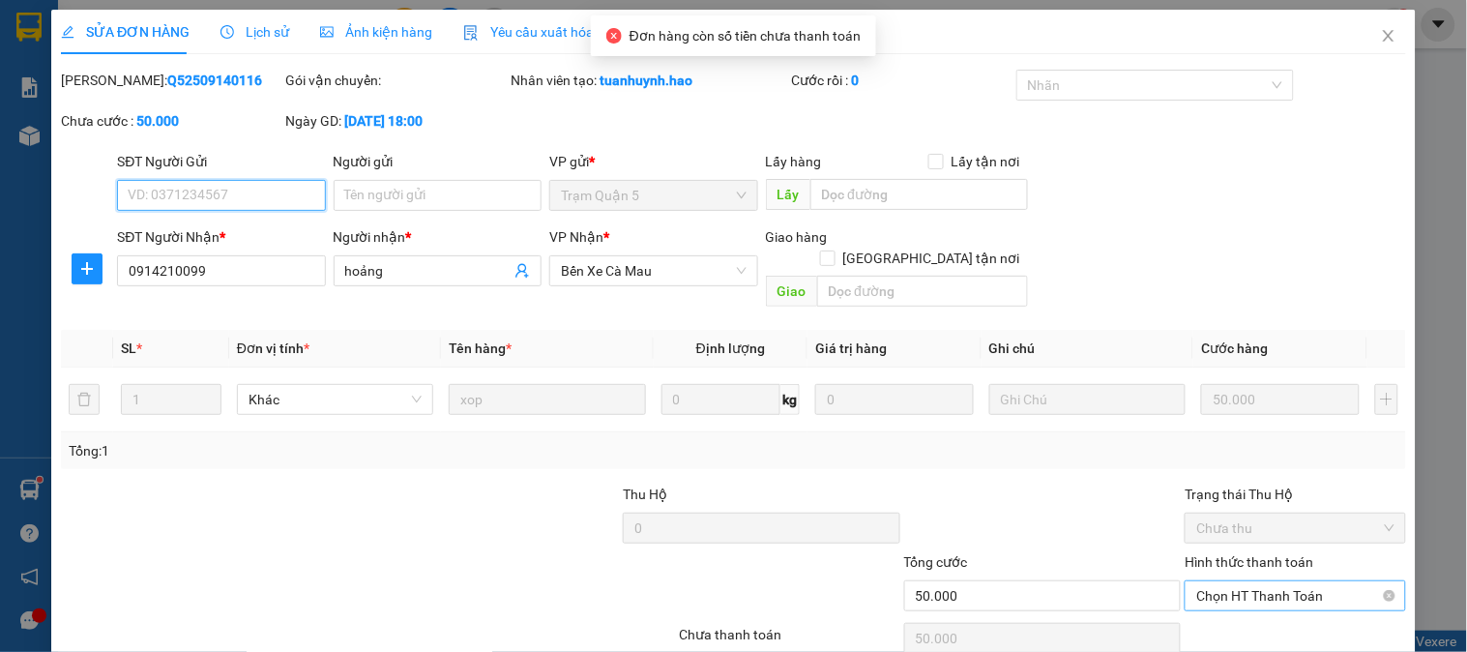
scroll to position [68, 0]
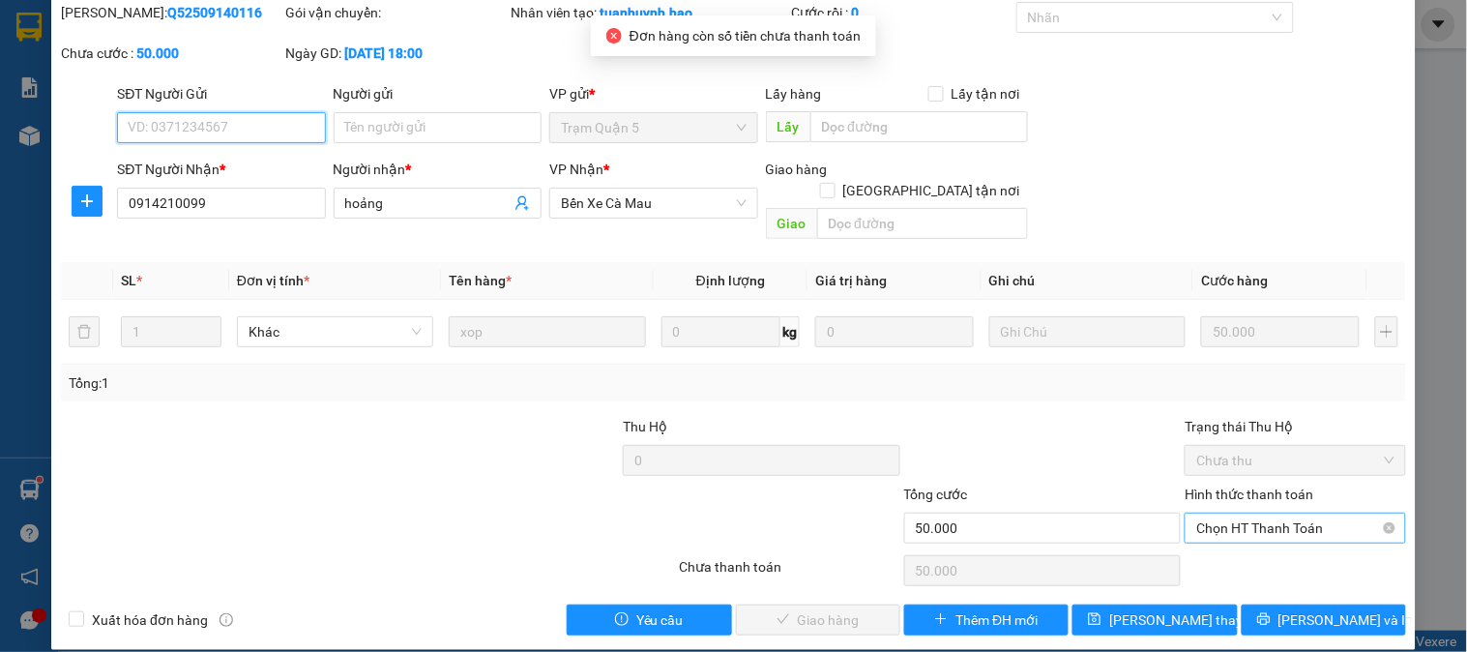
click at [1248, 516] on span "Chọn HT Thanh Toán" at bounding box center [1294, 528] width 197 height 29
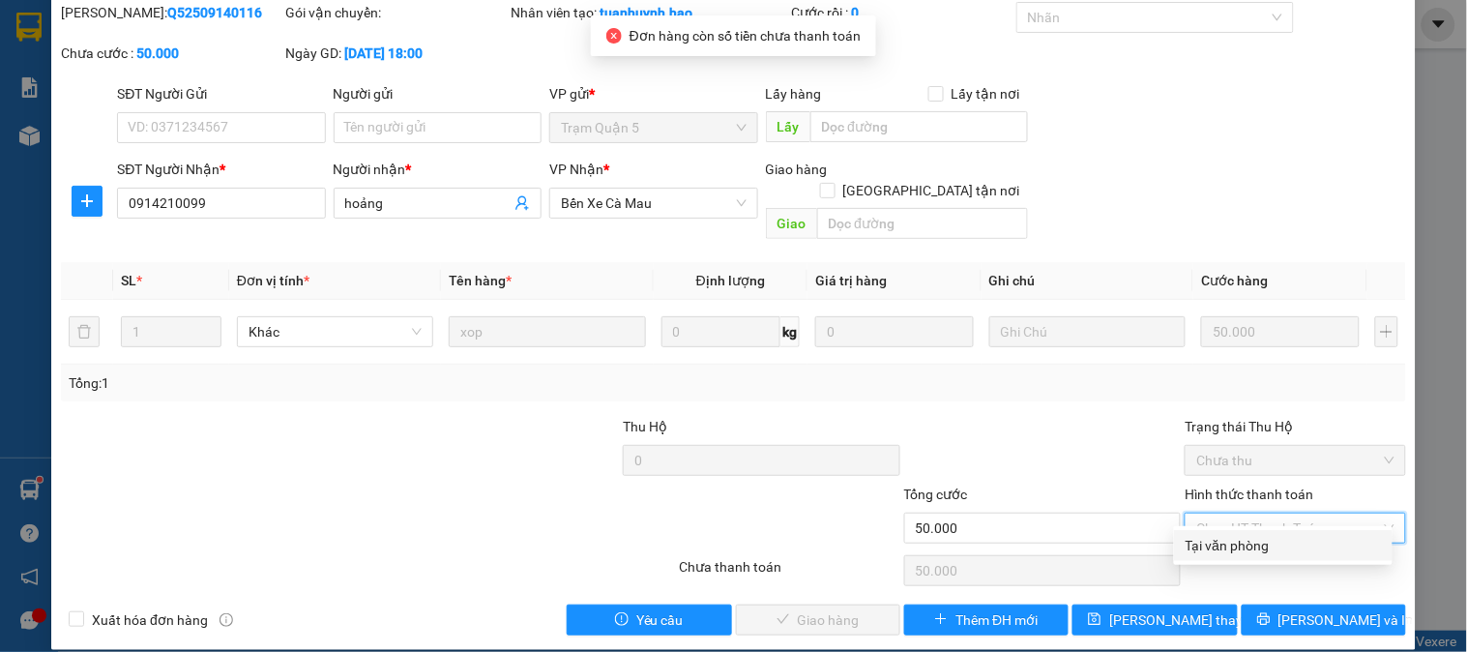
click at [1241, 557] on div "Tại văn phòng" at bounding box center [1283, 545] width 219 height 31
type input "0"
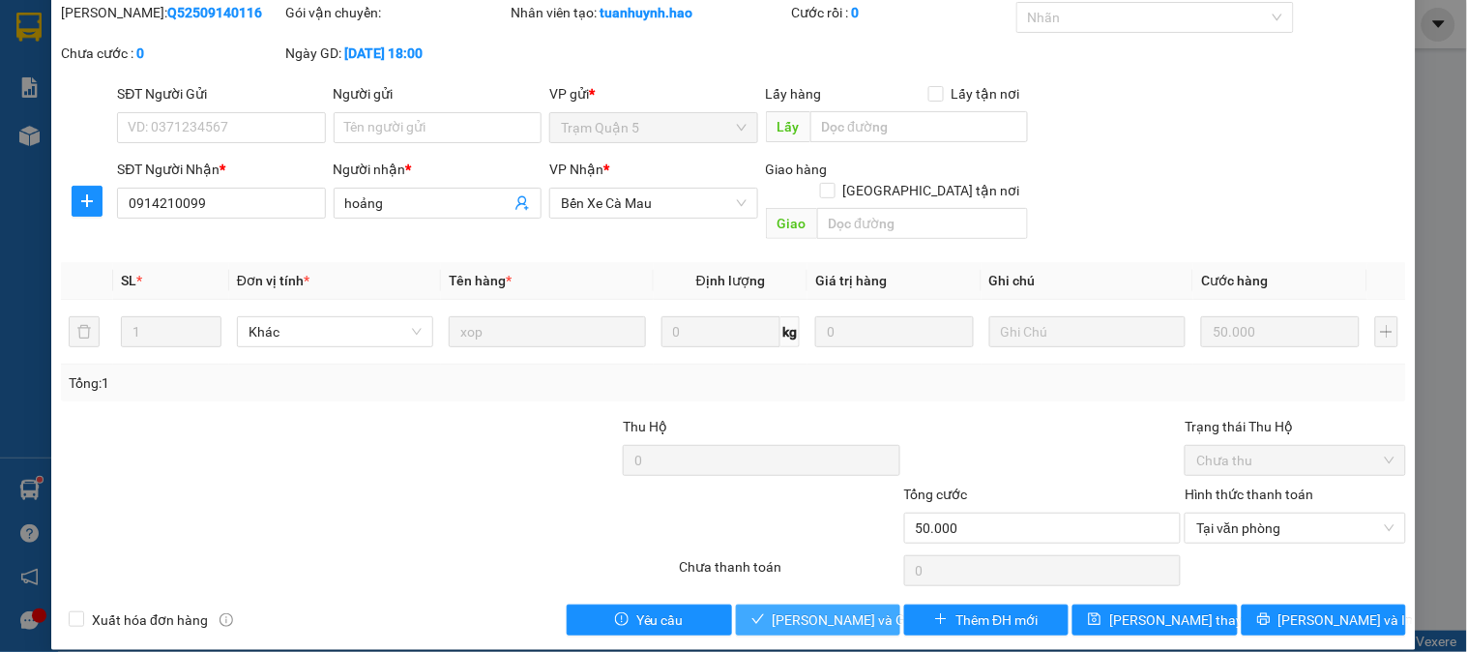
click at [825, 609] on span "[PERSON_NAME] và Giao hàng" at bounding box center [866, 619] width 186 height 21
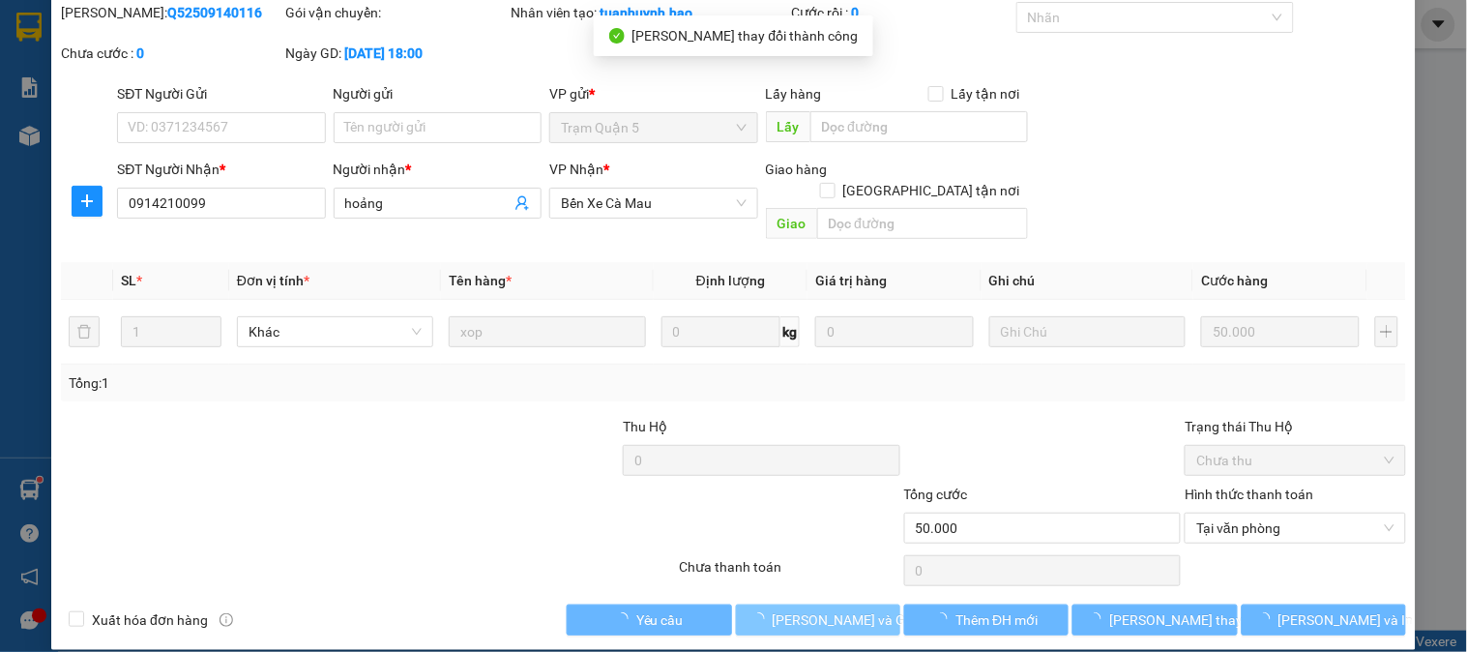
scroll to position [0, 0]
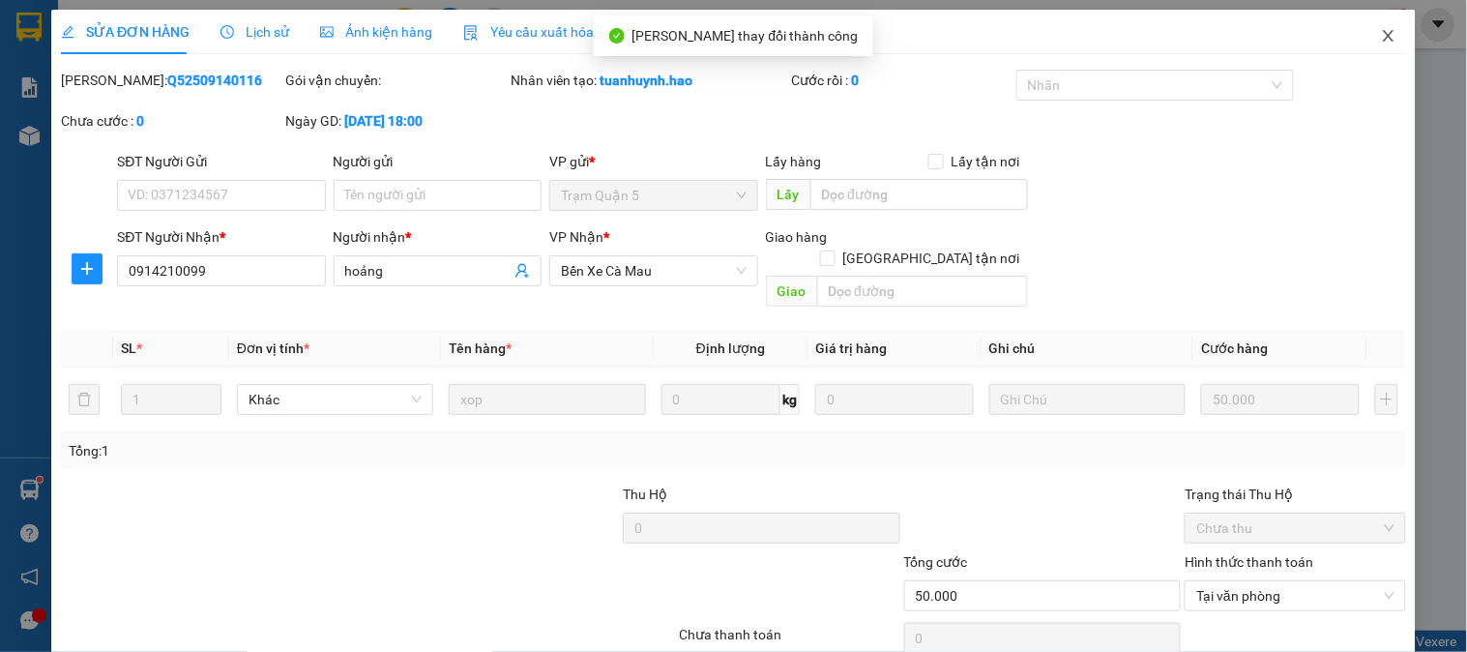
click at [1381, 36] on icon "close" at bounding box center [1388, 35] width 15 height 15
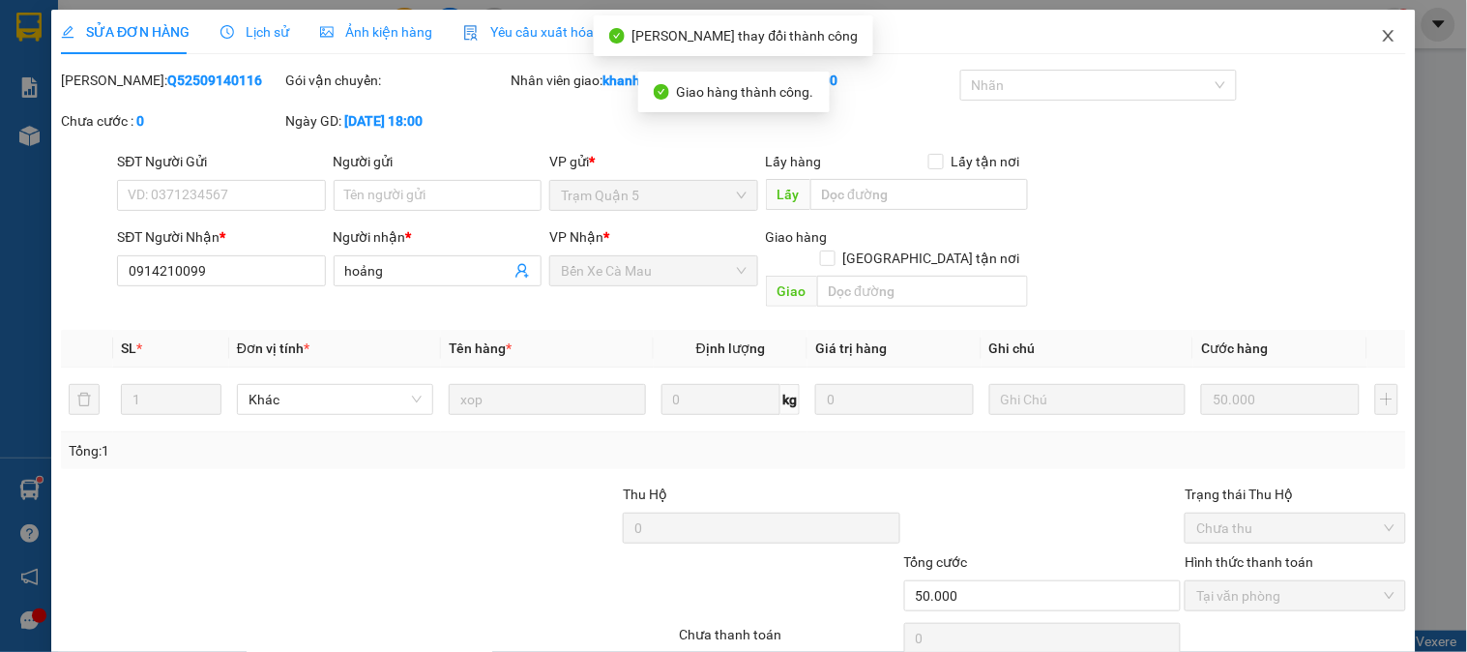
click at [1369, 36] on div "khanhduy.hao 1" at bounding box center [1332, 25] width 162 height 34
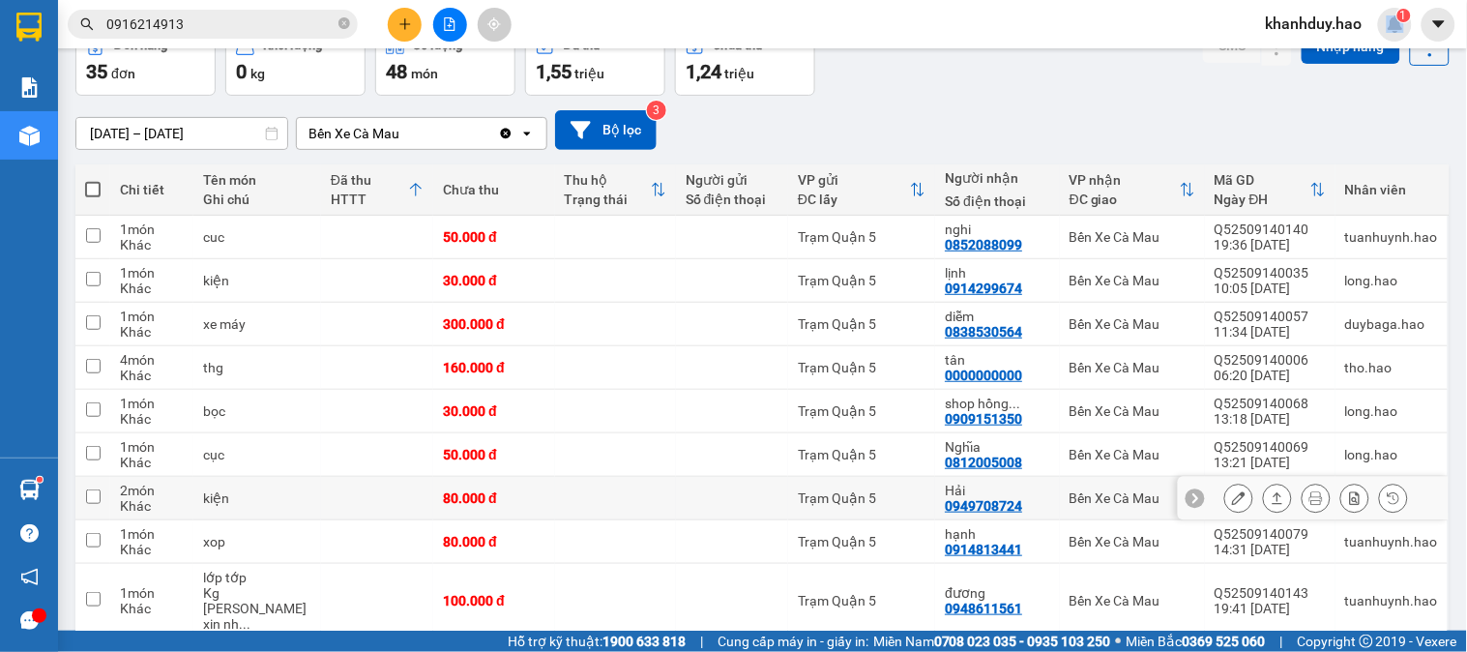
scroll to position [107, 0]
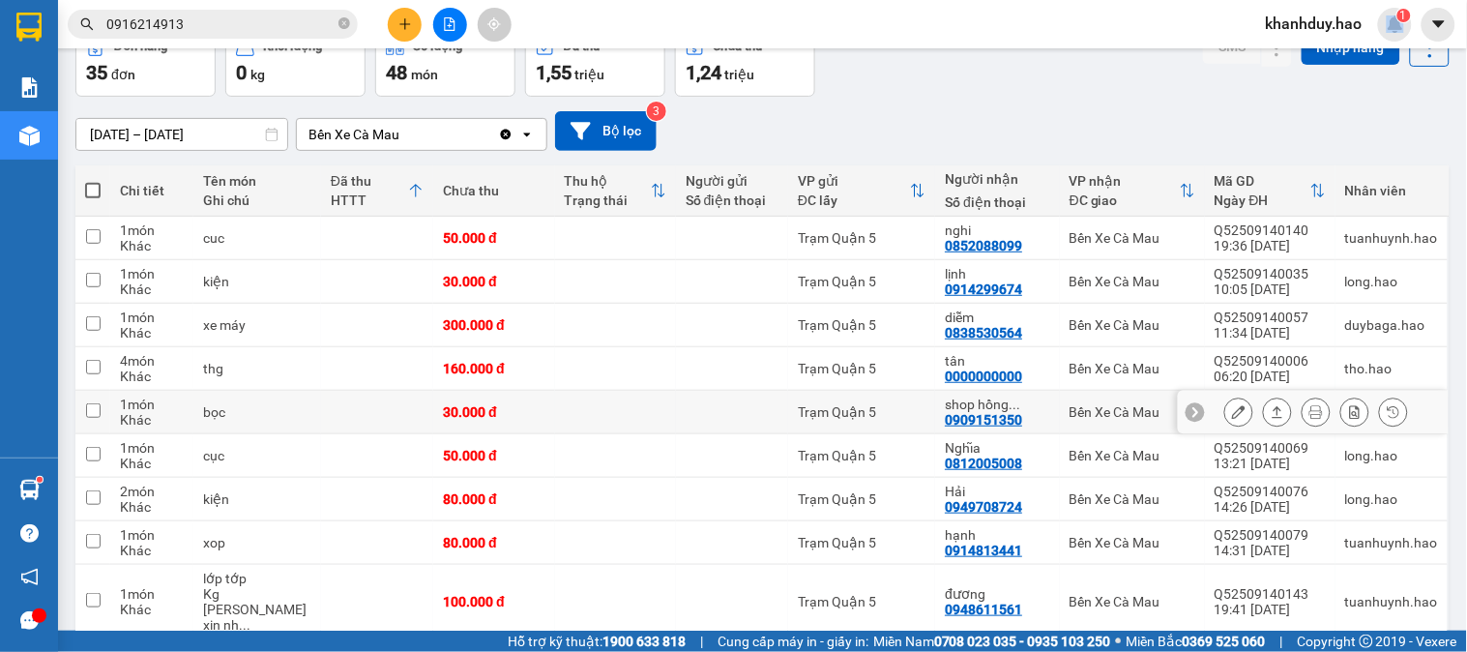
click at [1271, 413] on icon at bounding box center [1278, 412] width 14 height 14
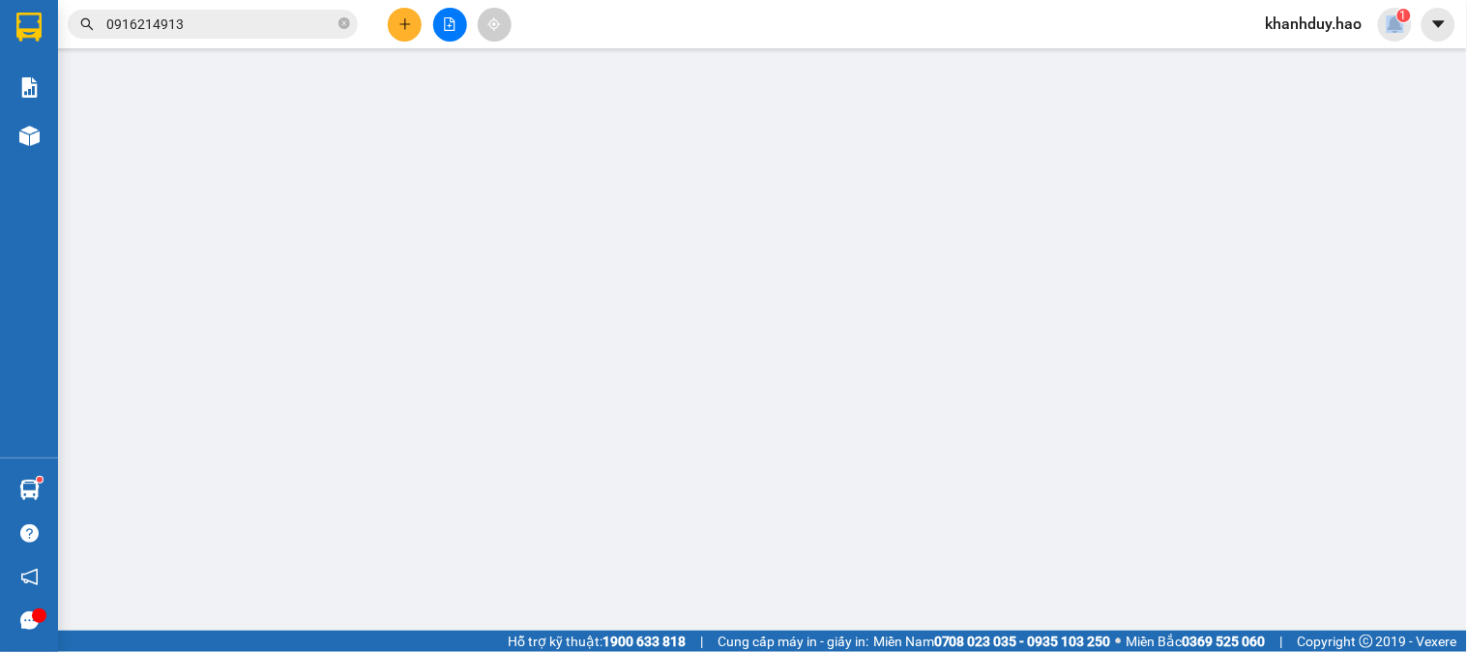
type input "0909151350"
type input "shop [PERSON_NAME]"
type input "30.000"
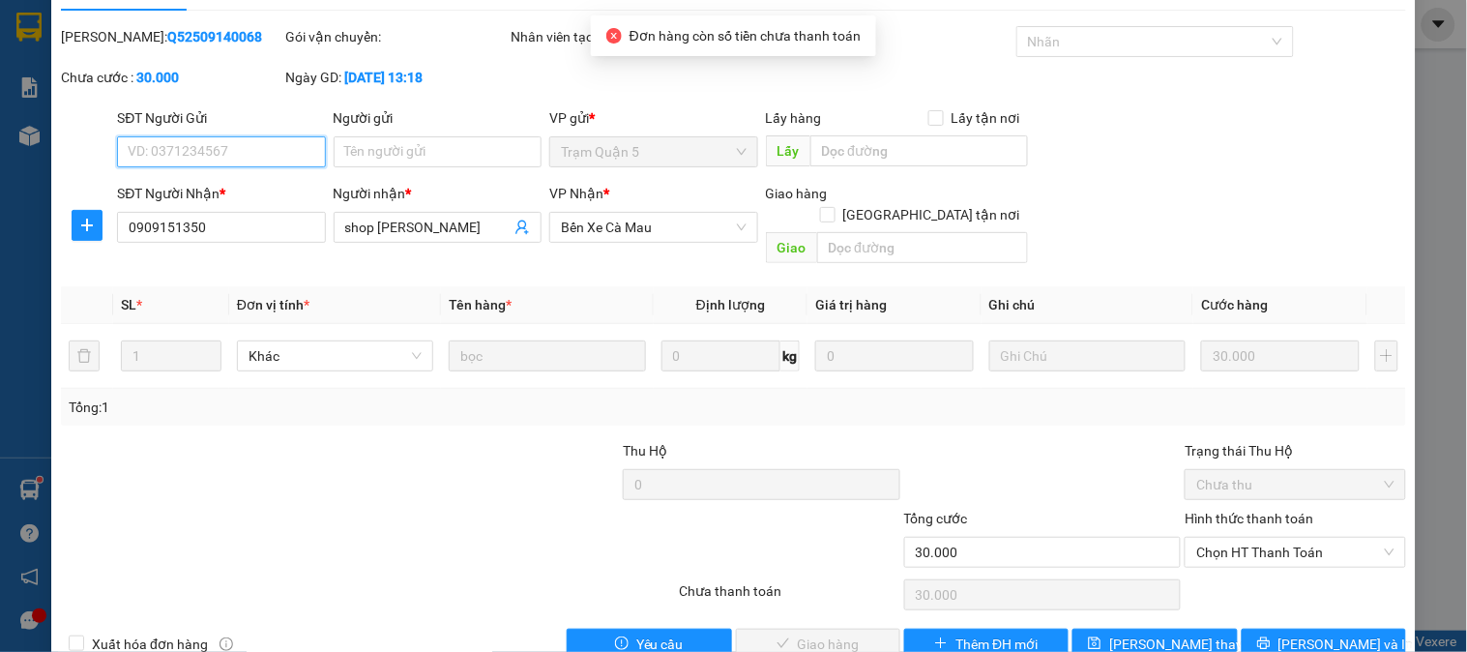
scroll to position [68, 0]
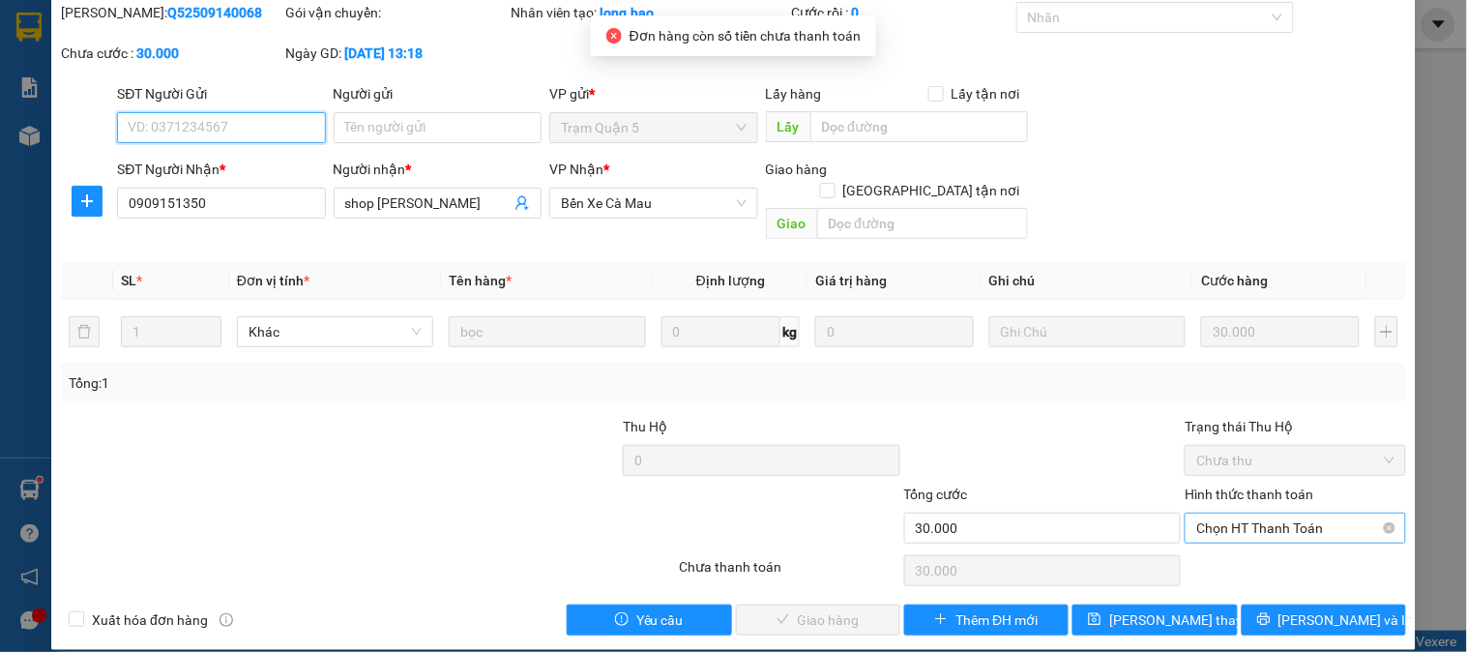
click at [1240, 519] on span "Chọn HT Thanh Toán" at bounding box center [1294, 528] width 197 height 29
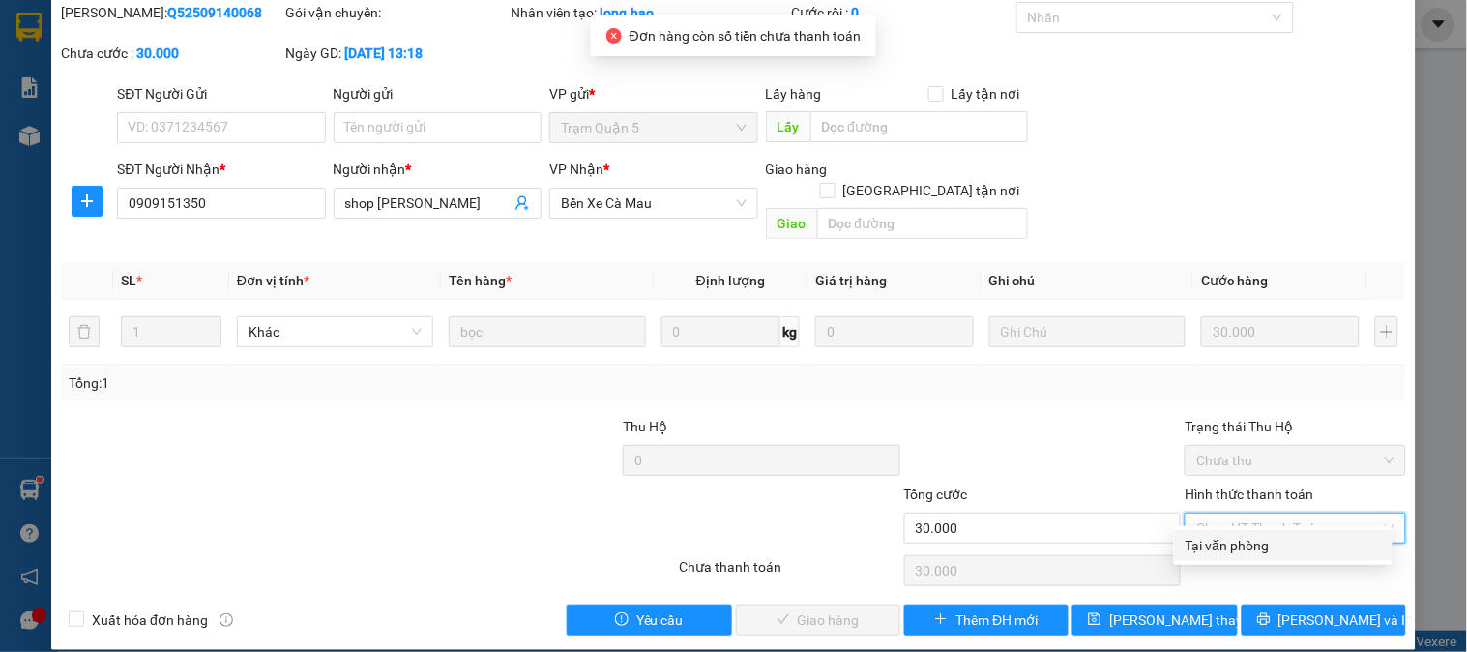
click at [1228, 537] on div "Tại văn phòng" at bounding box center [1283, 545] width 195 height 21
type input "0"
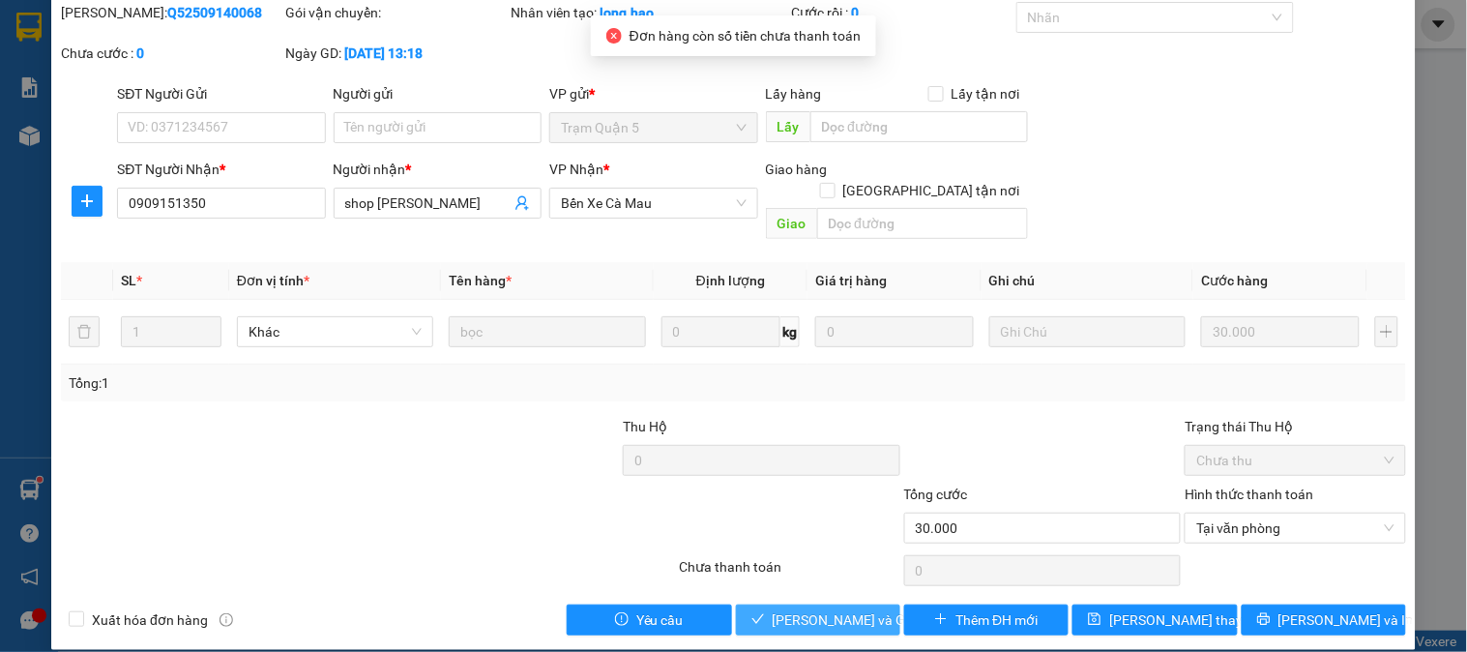
click at [762, 605] on button "[PERSON_NAME] và Giao hàng" at bounding box center [818, 620] width 164 height 31
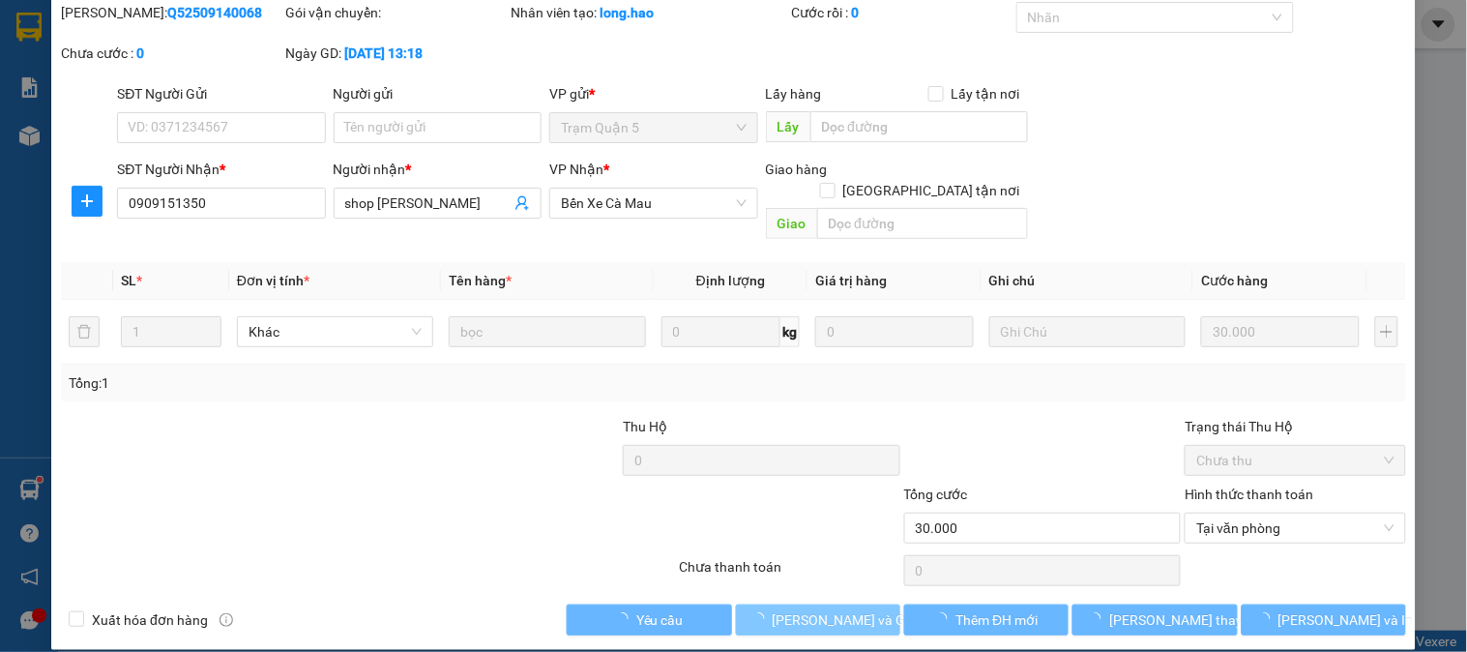
scroll to position [0, 0]
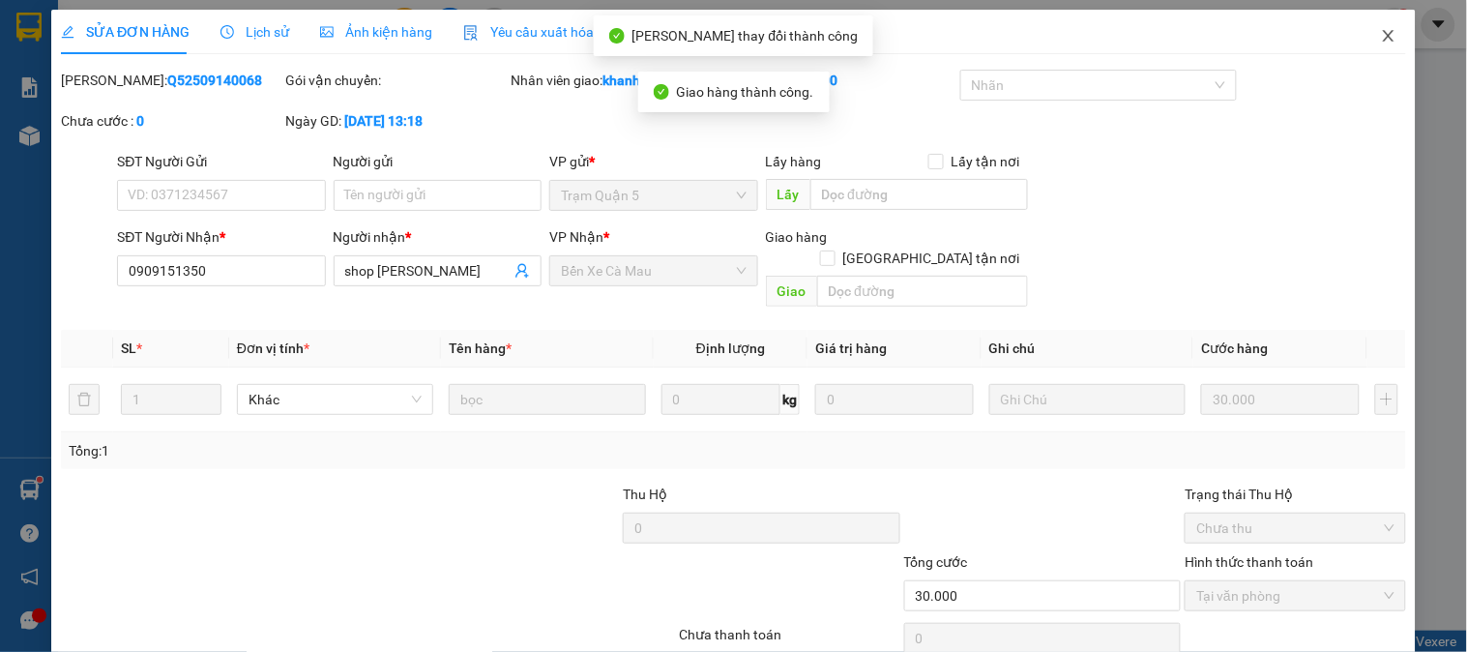
click at [1383, 39] on icon "close" at bounding box center [1388, 36] width 11 height 12
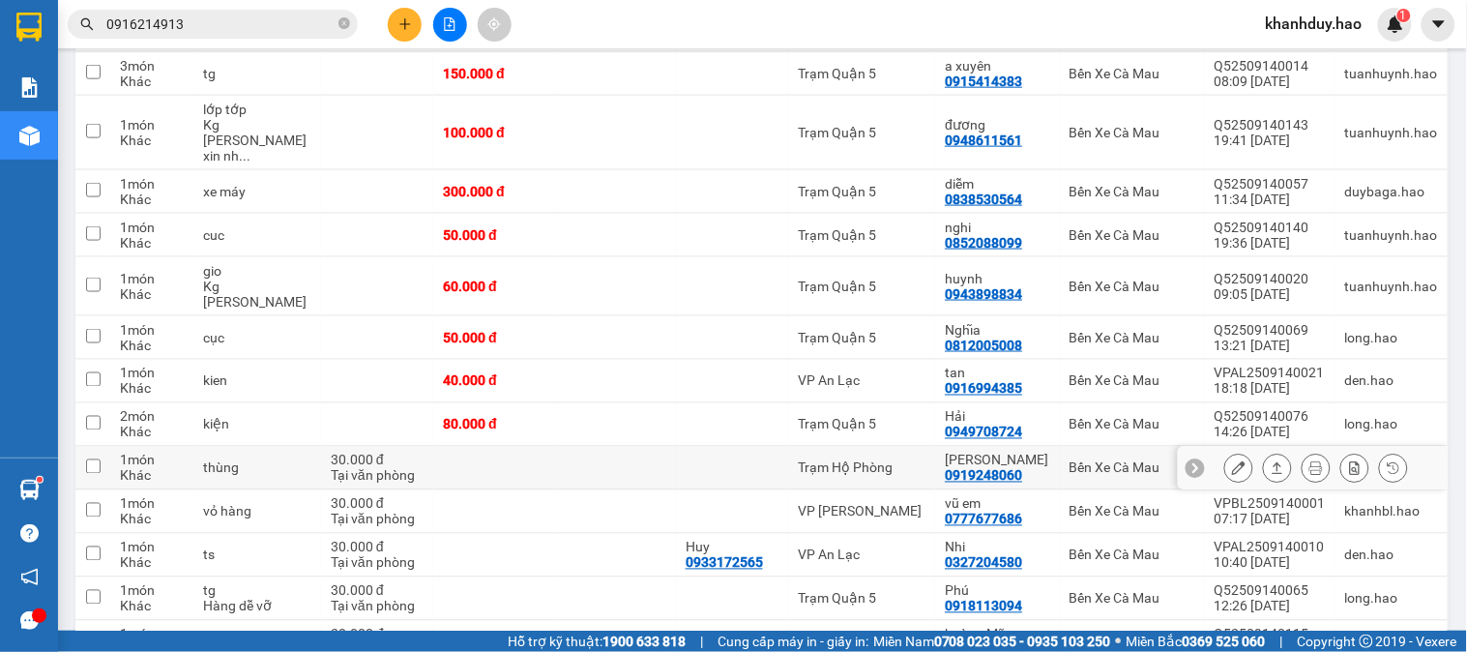
scroll to position [539, 0]
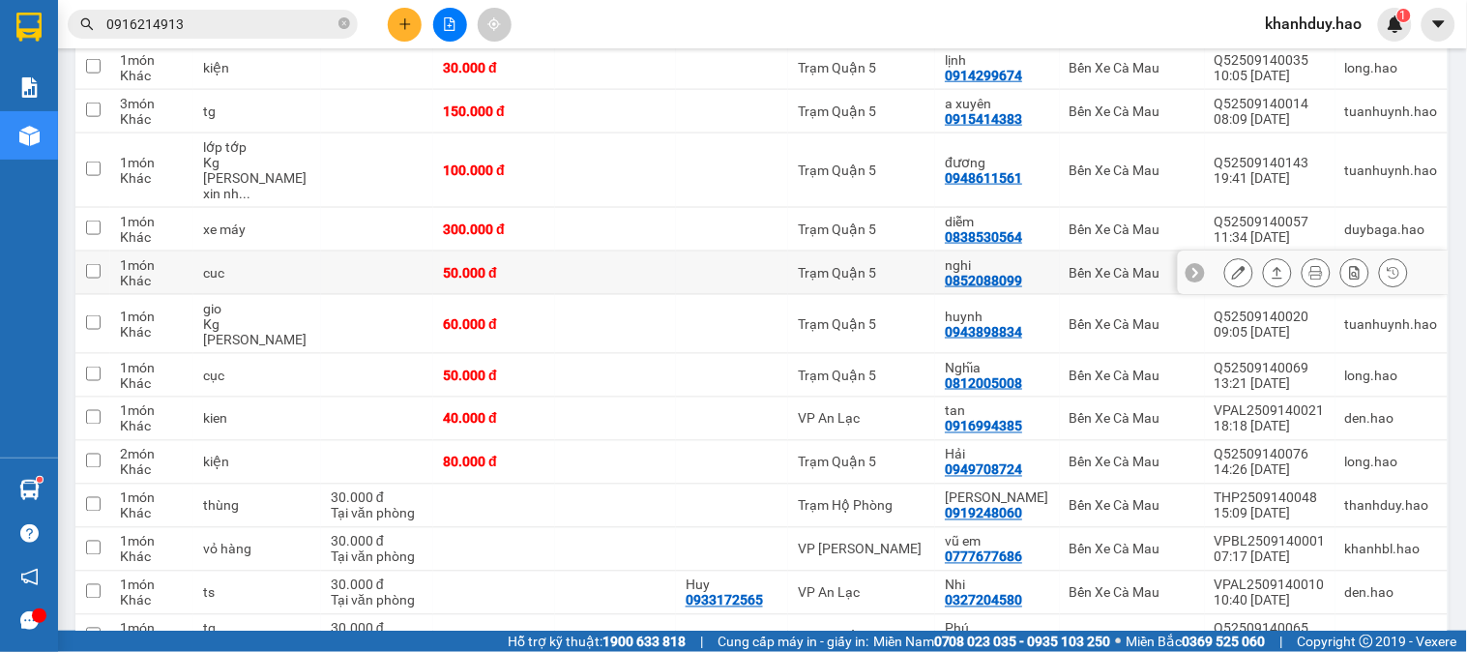
click at [1273, 267] on icon at bounding box center [1278, 273] width 11 height 12
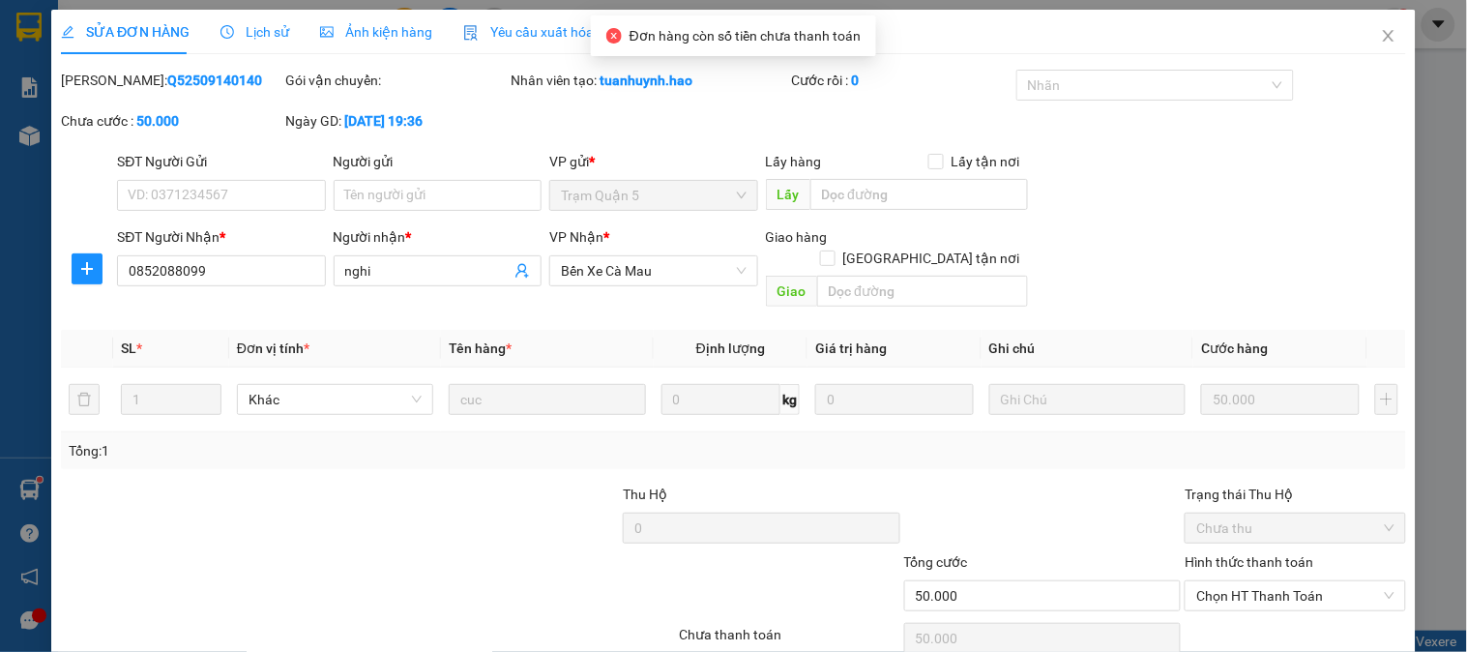
type input "0852088099"
type input "nghi"
type input "50.000"
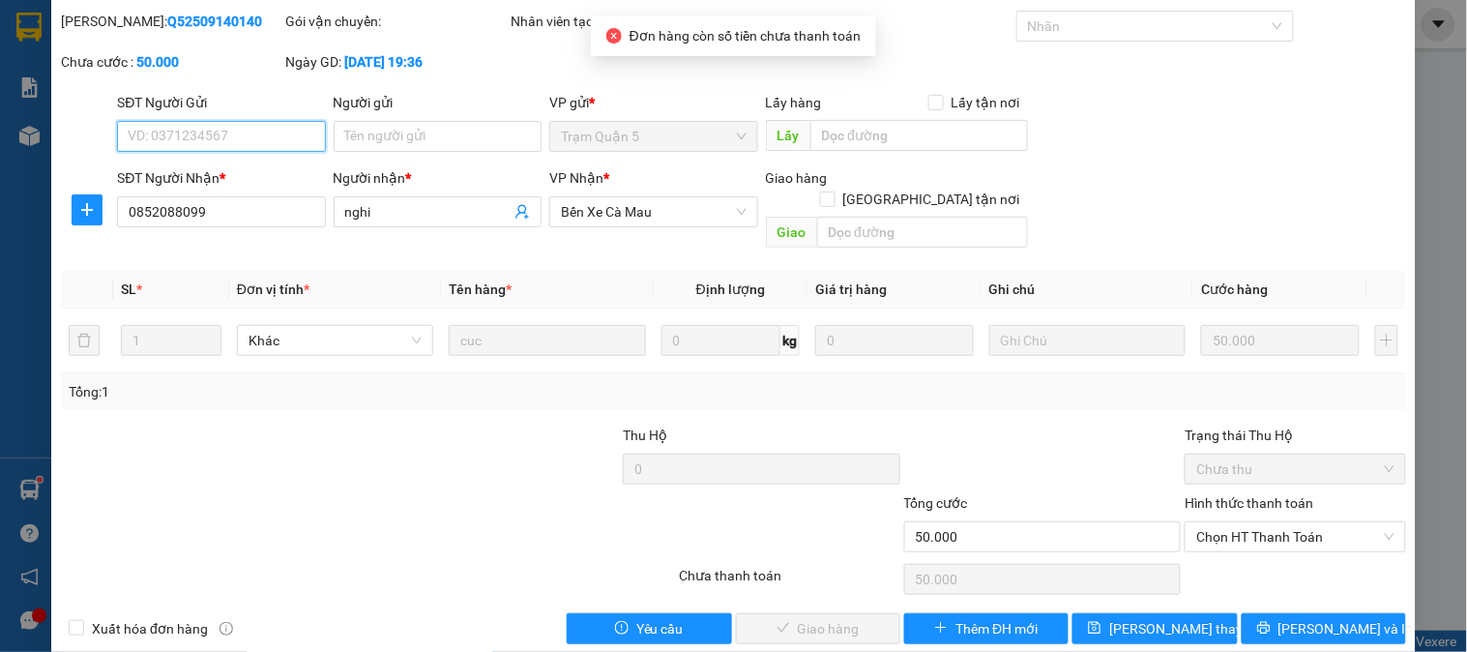
scroll to position [68, 0]
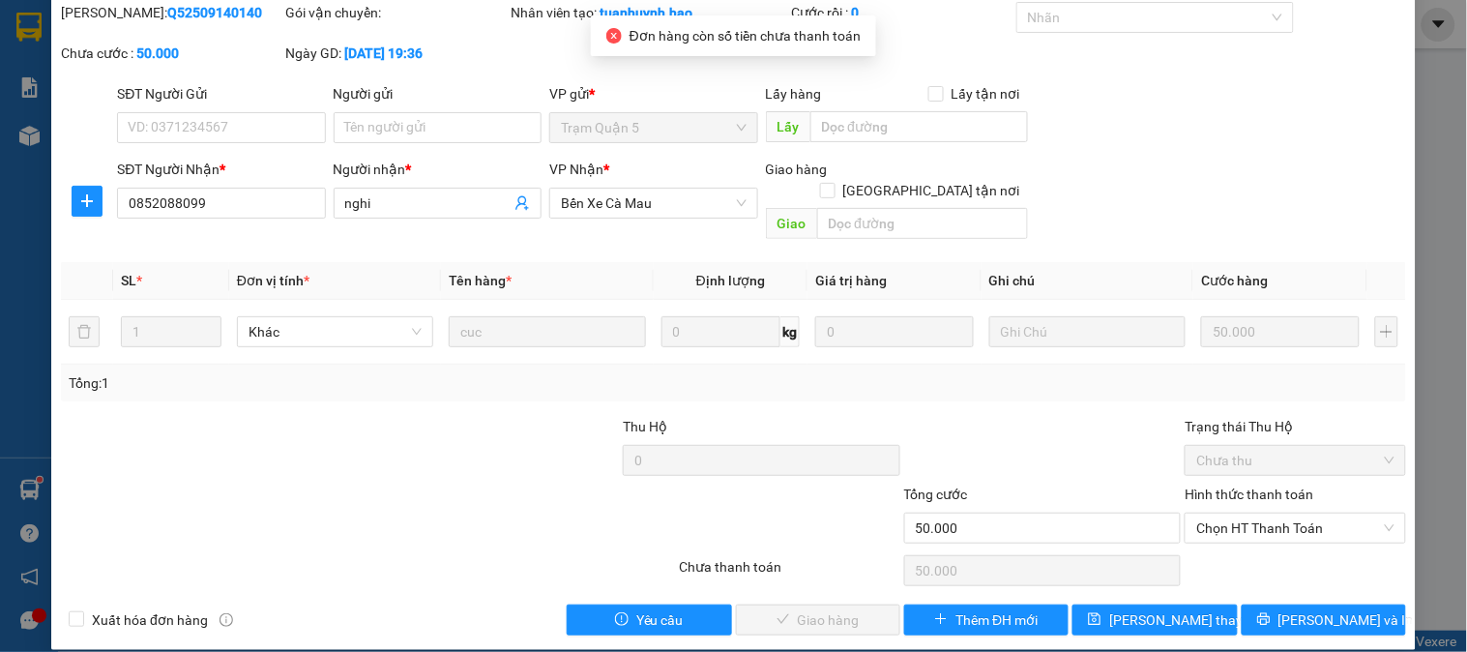
click at [1322, 526] on div "Hình thức thanh toán Chọn HT Thanh Toán" at bounding box center [1295, 518] width 221 height 68
click at [1297, 488] on div "Hình thức thanh toán" at bounding box center [1295, 498] width 221 height 29
click at [1268, 516] on span "Chọn HT Thanh Toán" at bounding box center [1294, 528] width 197 height 29
click at [1250, 554] on div "Tại văn phòng" at bounding box center [1283, 545] width 195 height 21
type input "0"
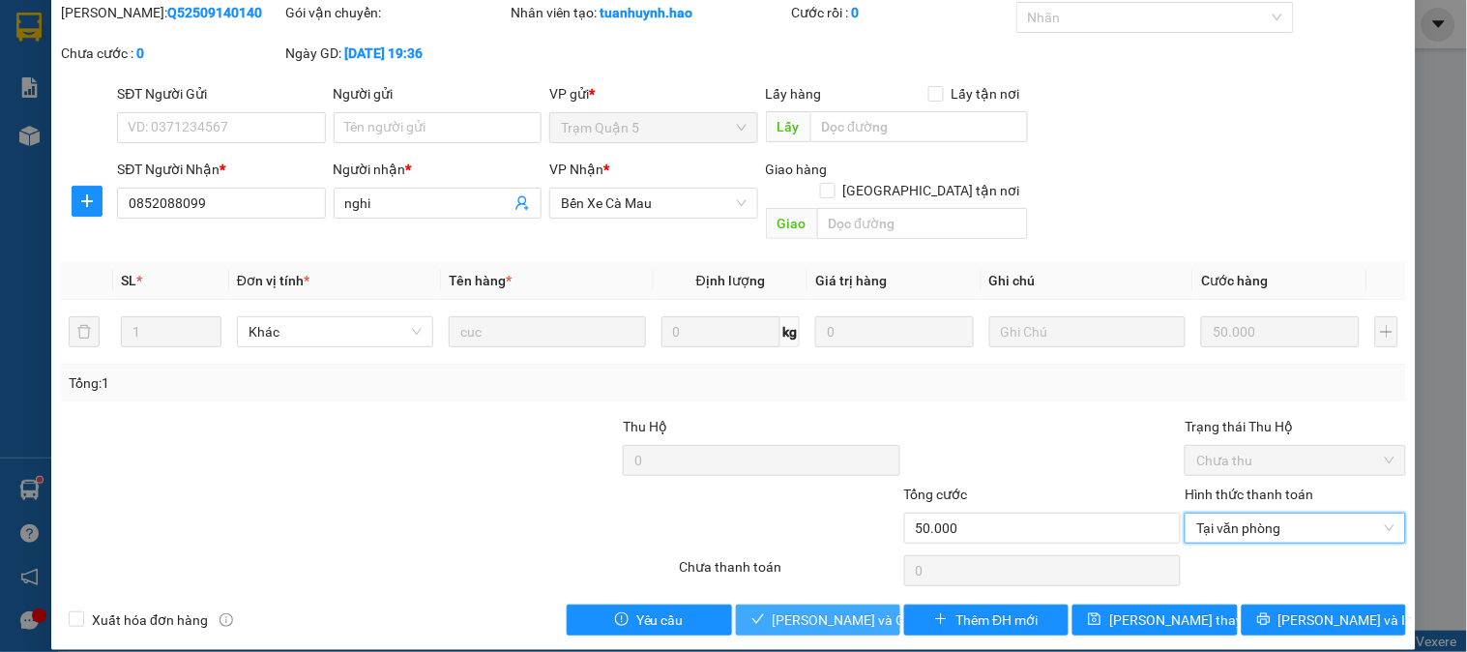
click at [817, 609] on span "[PERSON_NAME] và Giao hàng" at bounding box center [866, 619] width 186 height 21
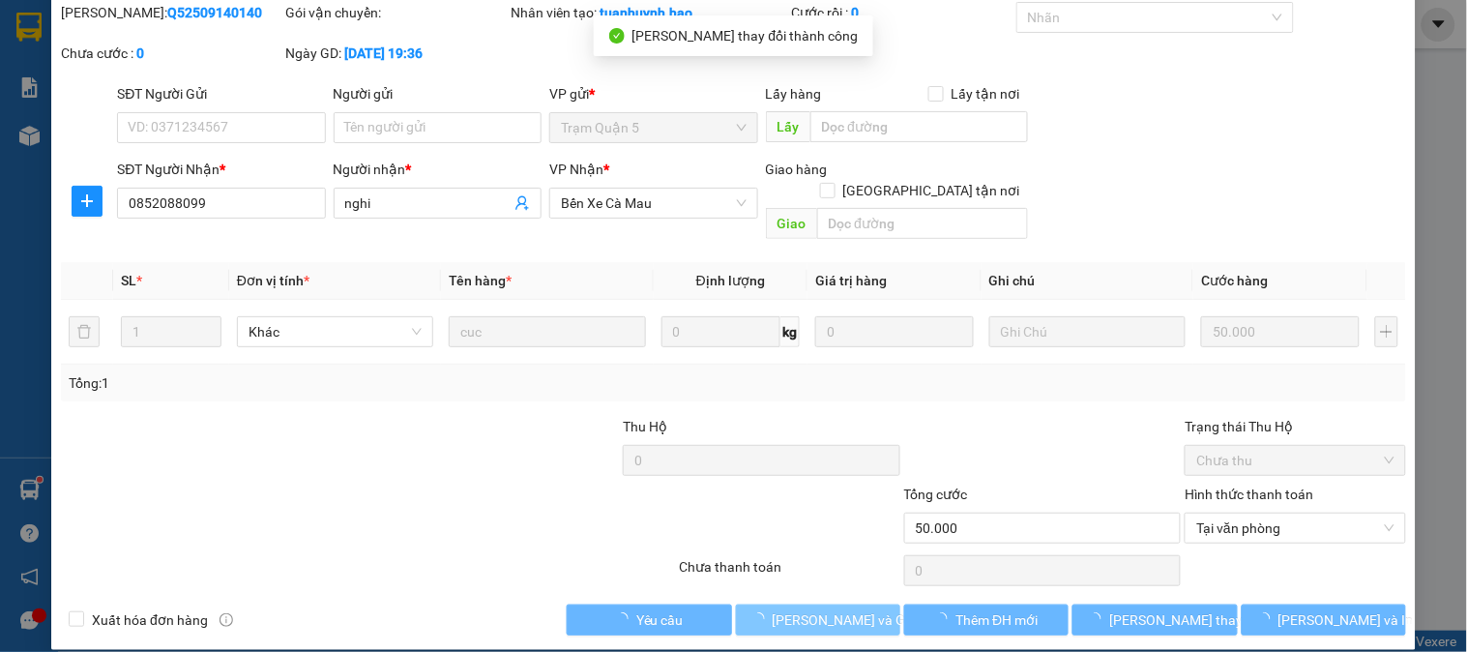
scroll to position [0, 0]
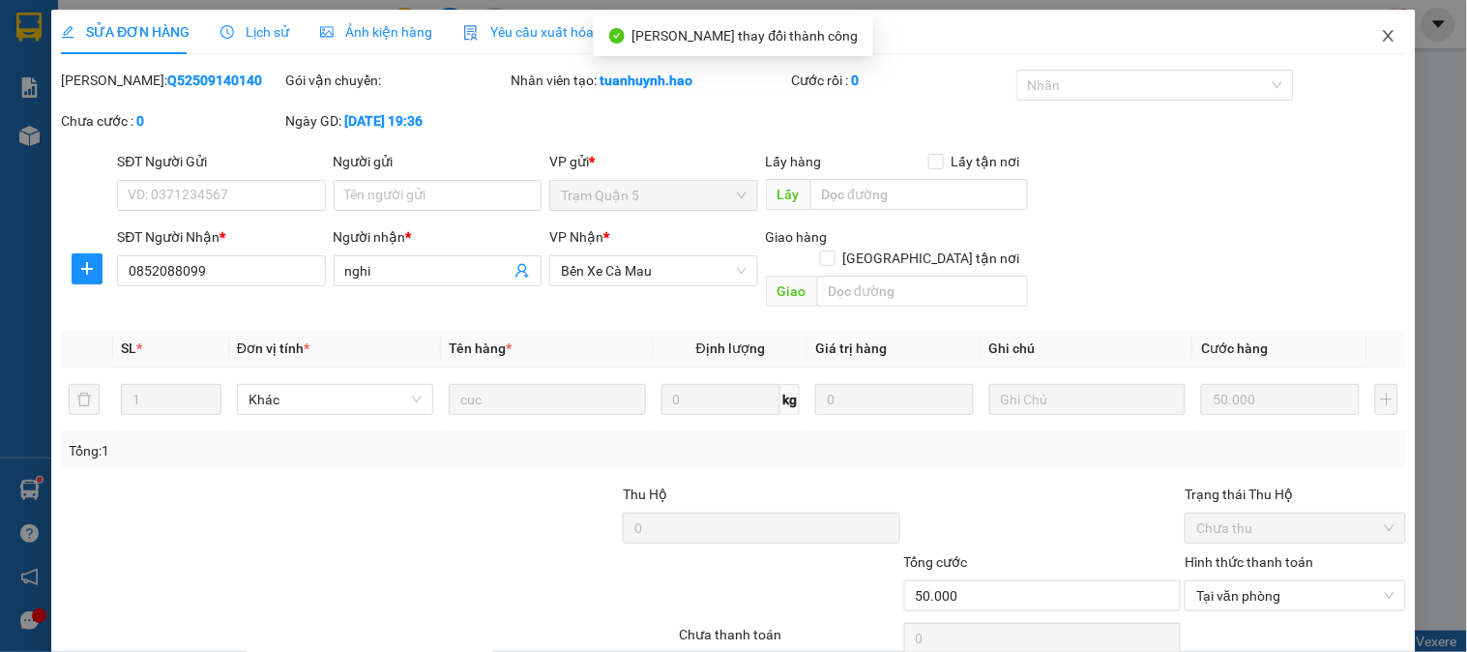
click at [1362, 24] on span "Close" at bounding box center [1389, 37] width 54 height 54
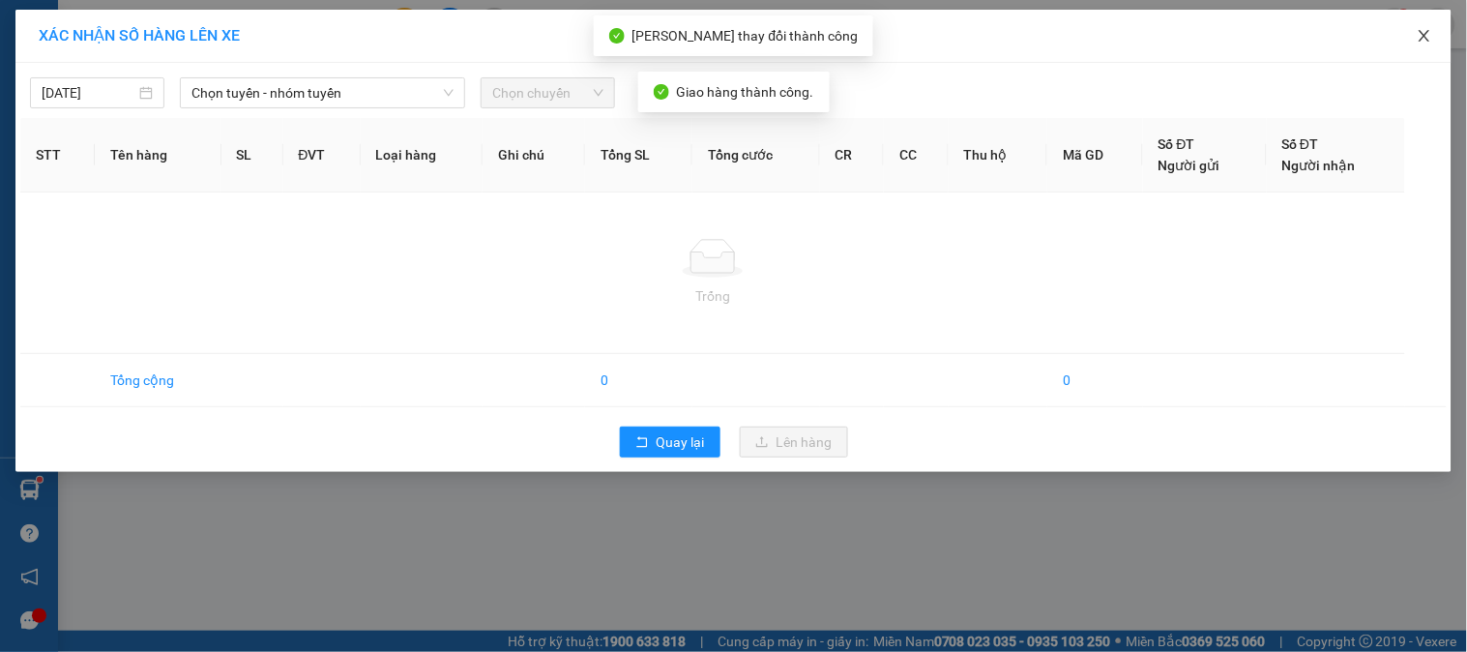
drag, startPoint x: 1407, startPoint y: 16, endPoint x: 1423, endPoint y: 42, distance: 29.5
click at [1407, 21] on span "Close" at bounding box center [1425, 37] width 54 height 54
click at [1419, 52] on main at bounding box center [733, 315] width 1467 height 631
click at [1419, 51] on main at bounding box center [733, 315] width 1467 height 631
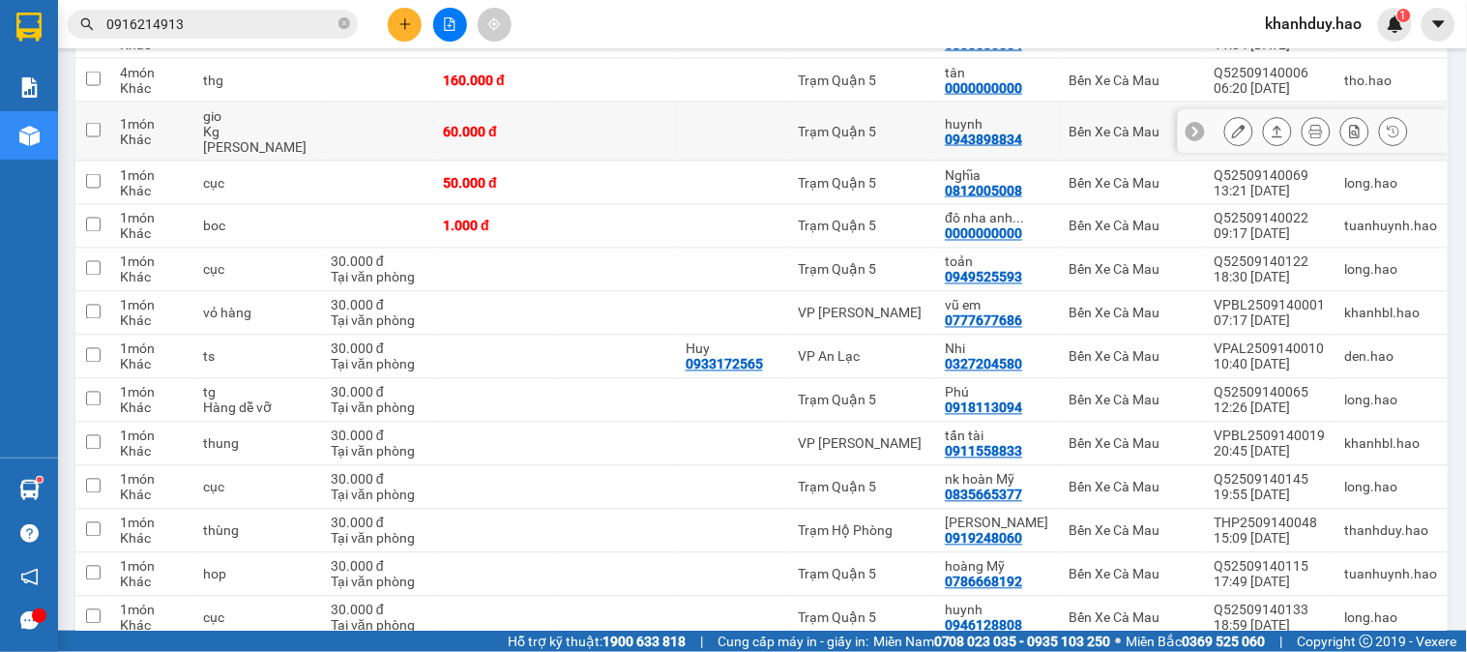
scroll to position [522, 0]
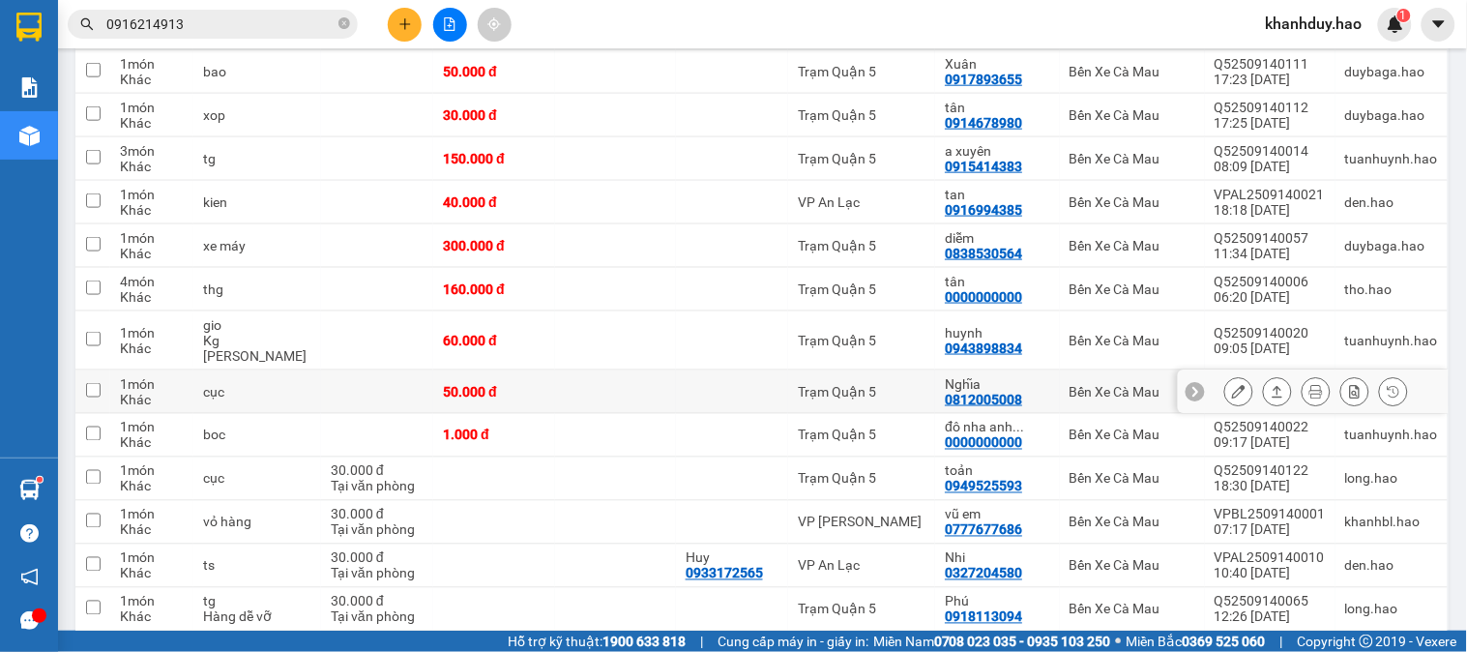
click at [1271, 385] on icon at bounding box center [1278, 392] width 14 height 14
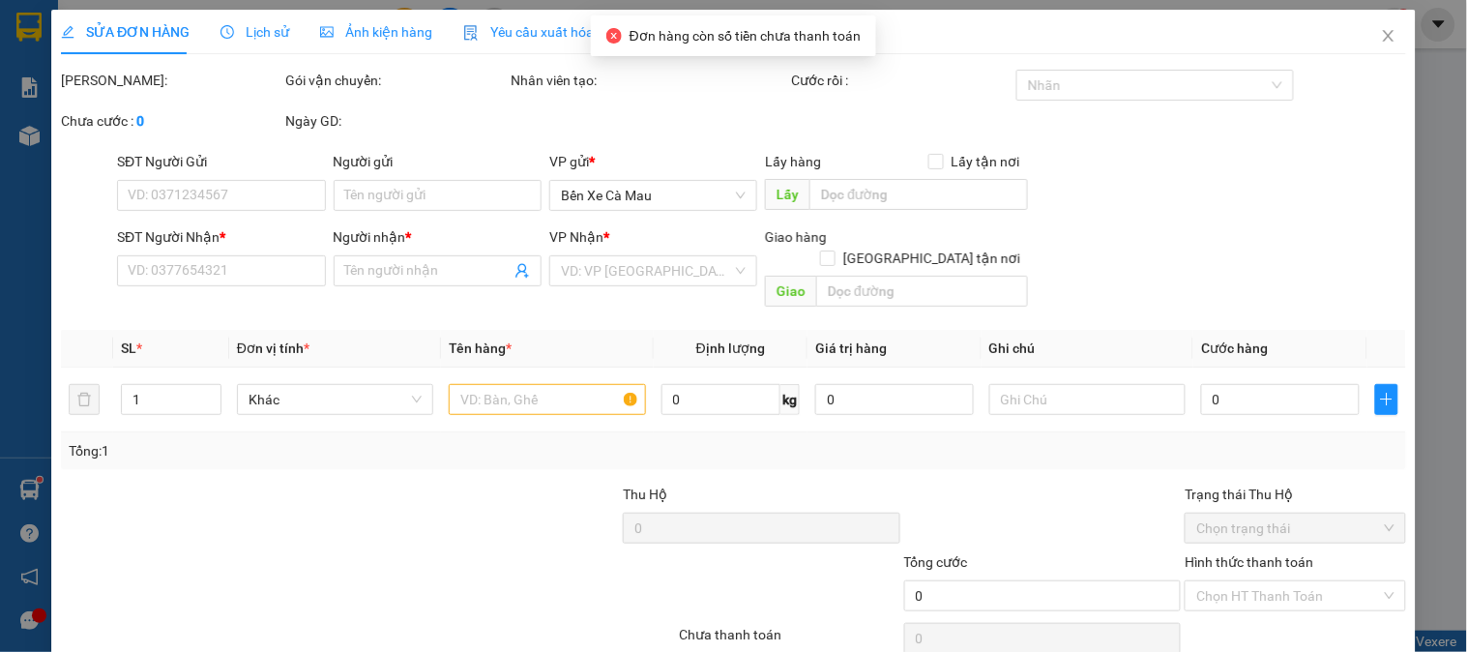
type input "0812005008"
type input "Nghĩa"
type input "50.000"
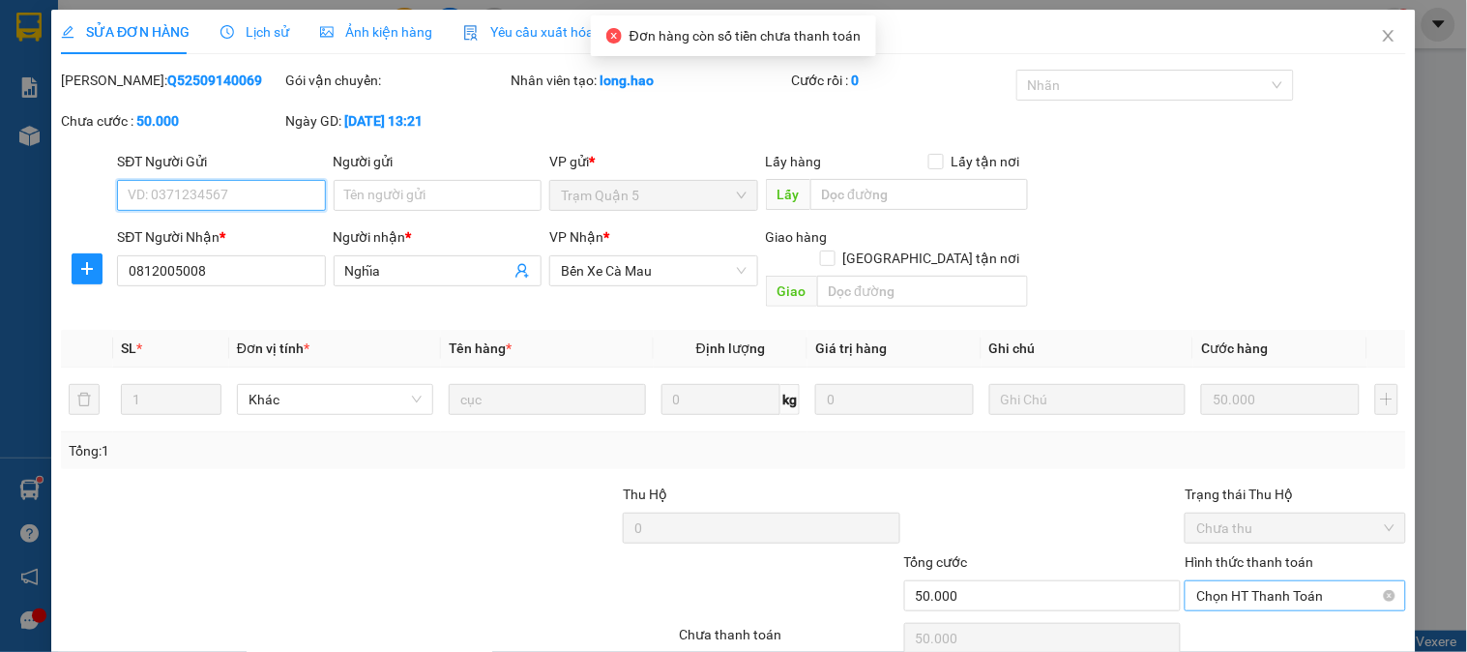
scroll to position [68, 0]
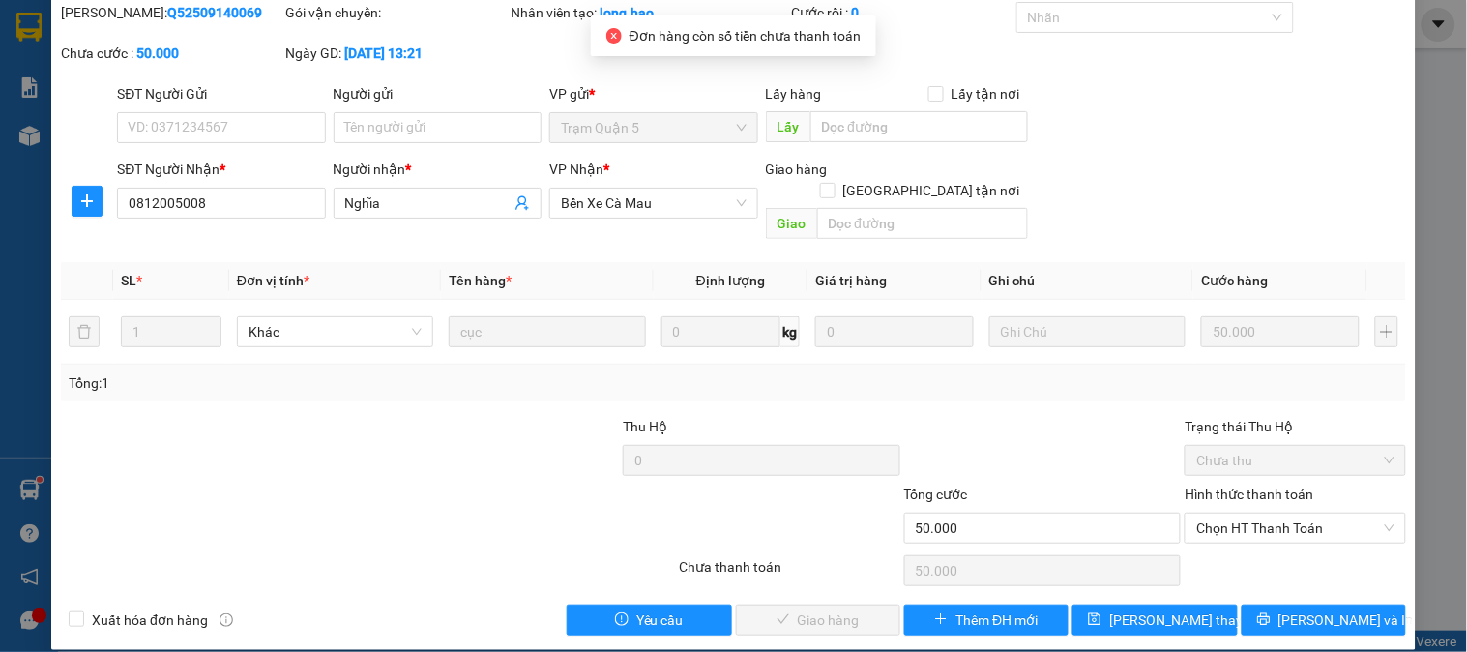
click at [1254, 489] on div "Hình thức thanh toán" at bounding box center [1295, 498] width 221 height 29
click at [1242, 518] on span "Chọn HT Thanh Toán" at bounding box center [1294, 528] width 197 height 29
click at [1214, 540] on div "Tại văn phòng" at bounding box center [1283, 545] width 195 height 21
type input "0"
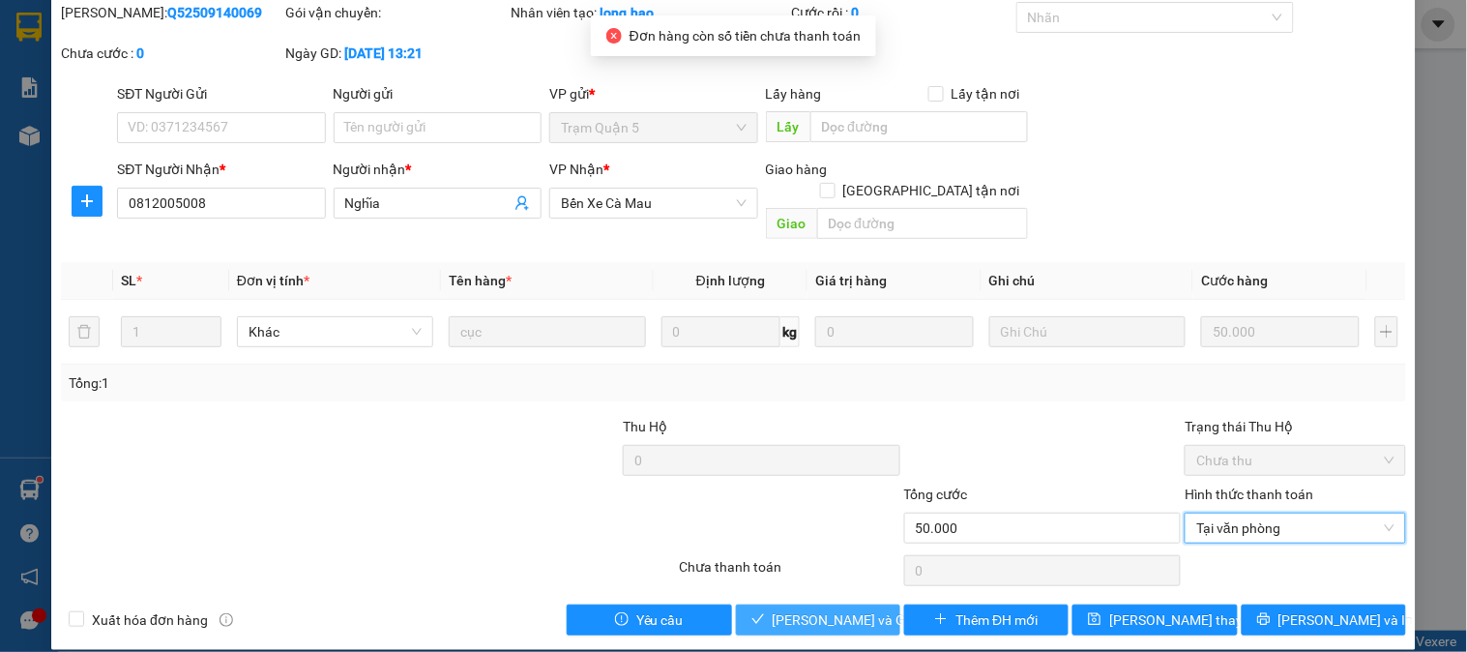
drag, startPoint x: 783, startPoint y: 591, endPoint x: 810, endPoint y: 604, distance: 29.0
click at [784, 609] on span "[PERSON_NAME] và Giao hàng" at bounding box center [866, 619] width 186 height 21
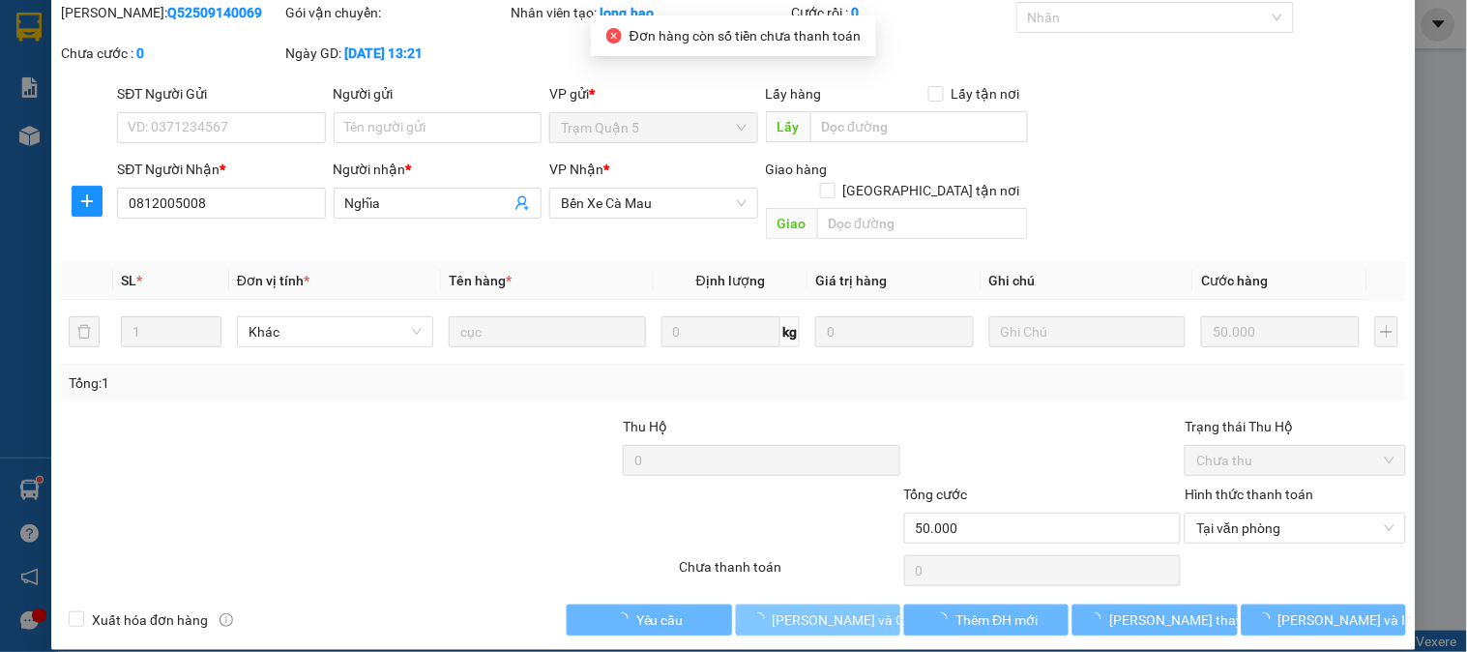
drag, startPoint x: 811, startPoint y: 604, endPoint x: 1428, endPoint y: 188, distance: 744.2
click at [819, 609] on span "[PERSON_NAME] và Giao hàng" at bounding box center [866, 619] width 186 height 21
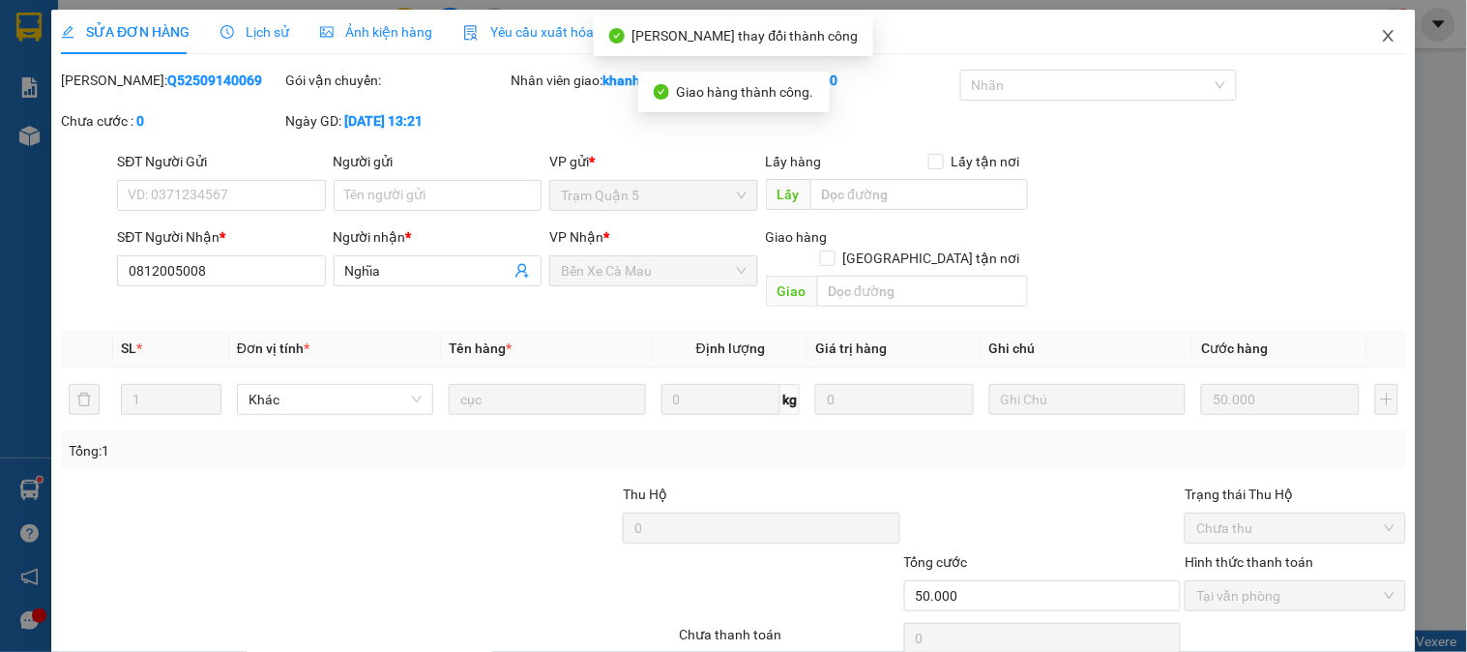
click at [1362, 44] on span "Close" at bounding box center [1389, 37] width 54 height 54
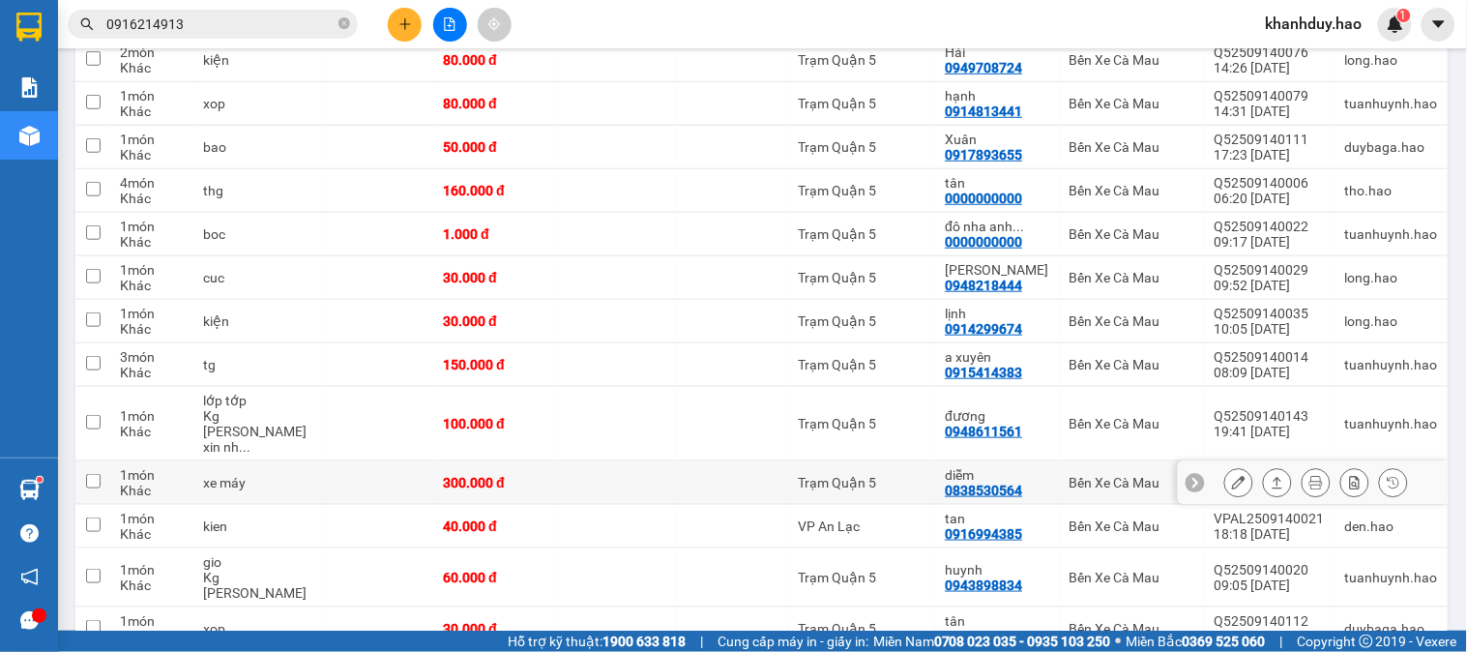
scroll to position [322, 0]
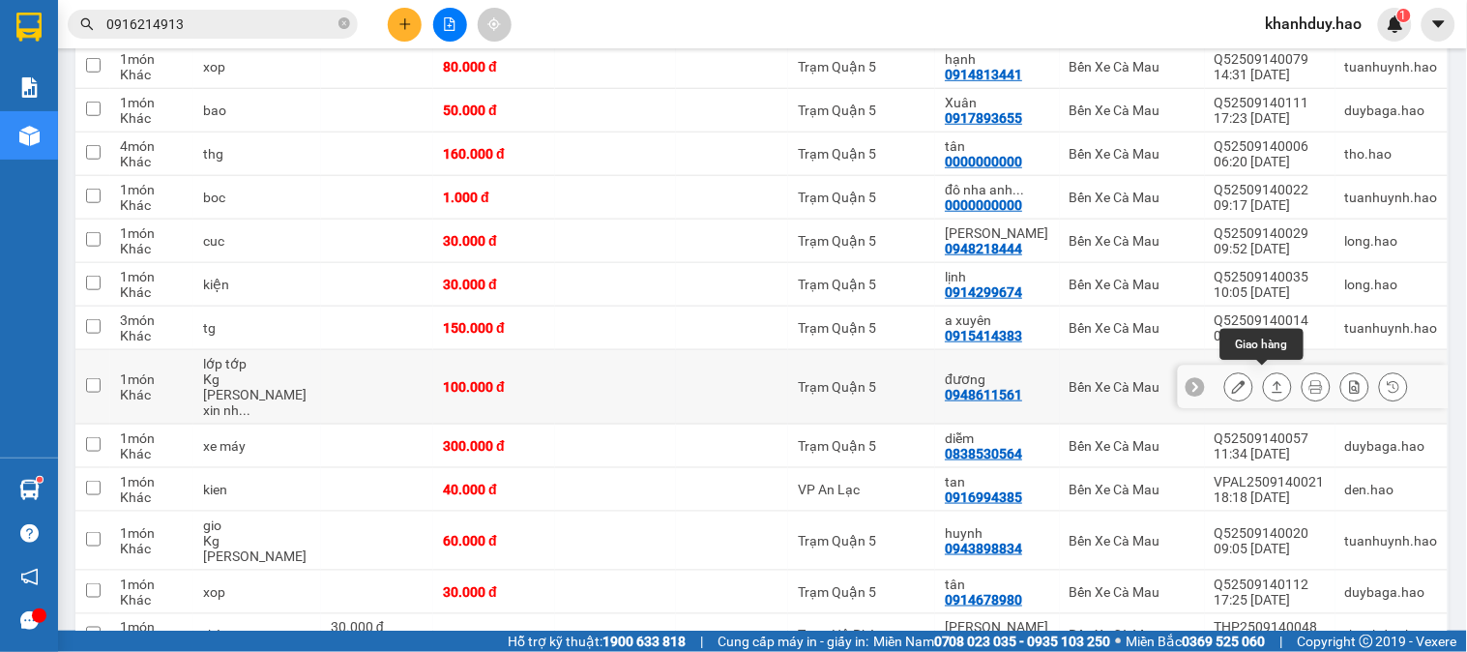
click at [1272, 385] on button at bounding box center [1277, 387] width 27 height 34
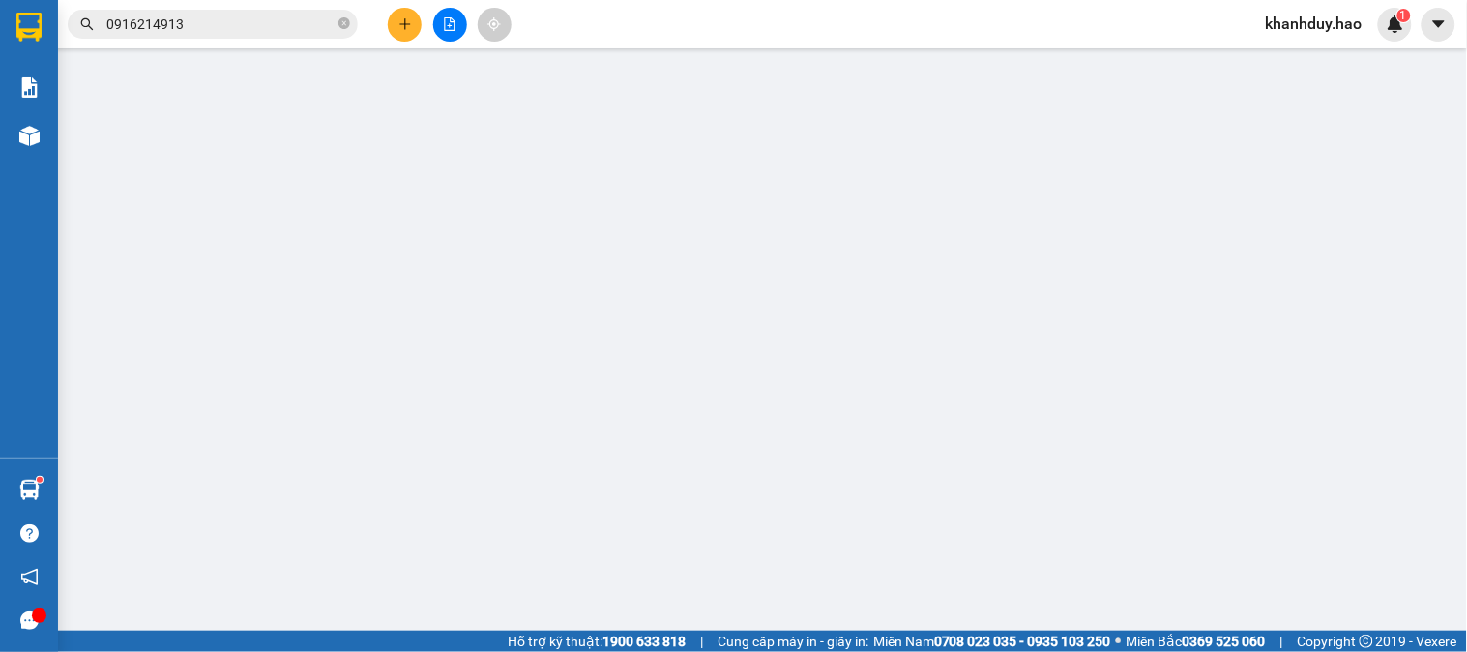
type input "0948611561"
type input "đương"
type input "100.000"
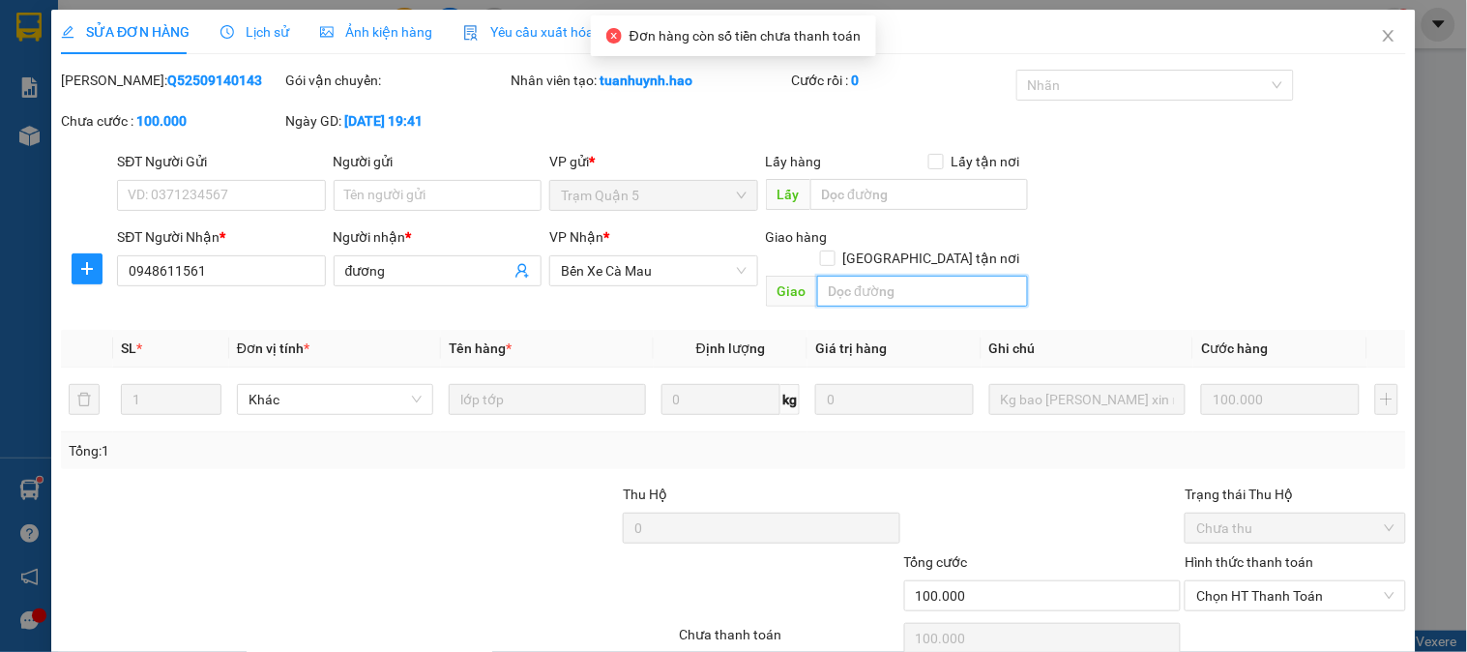
click at [953, 276] on input "text" at bounding box center [922, 291] width 211 height 31
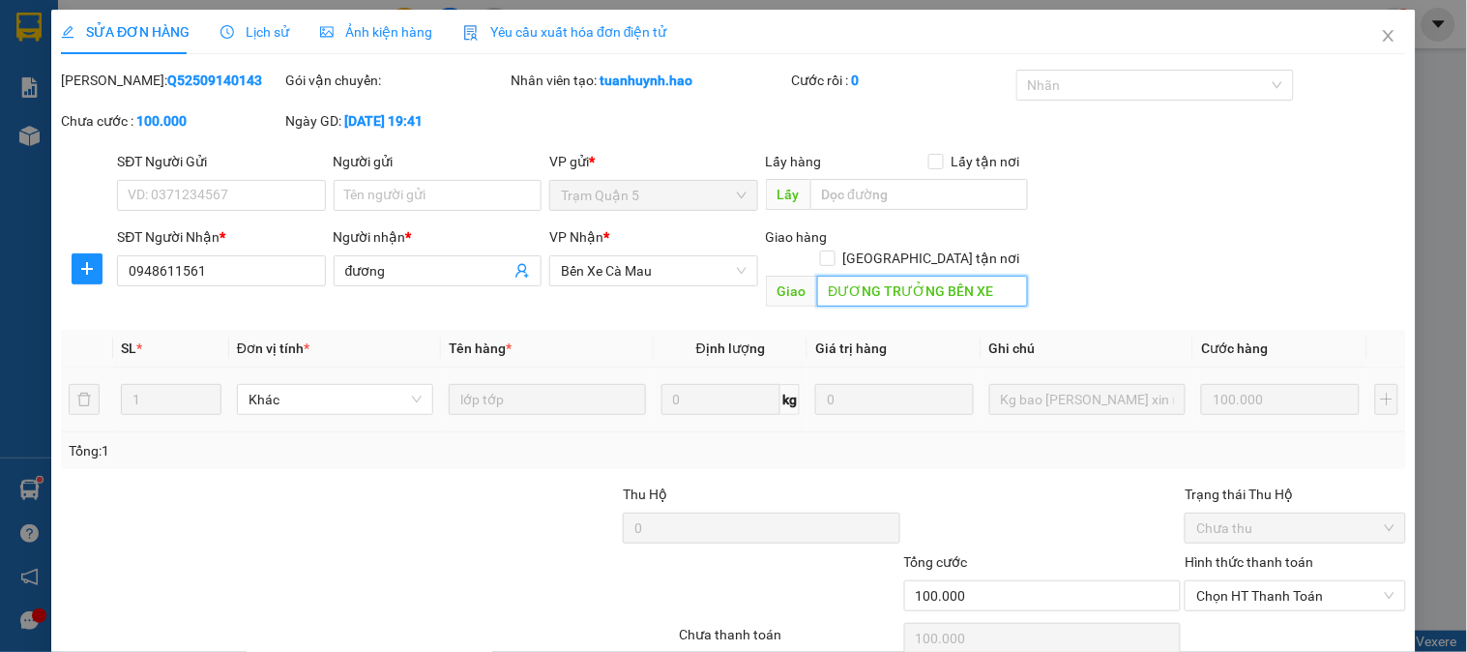
scroll to position [68, 0]
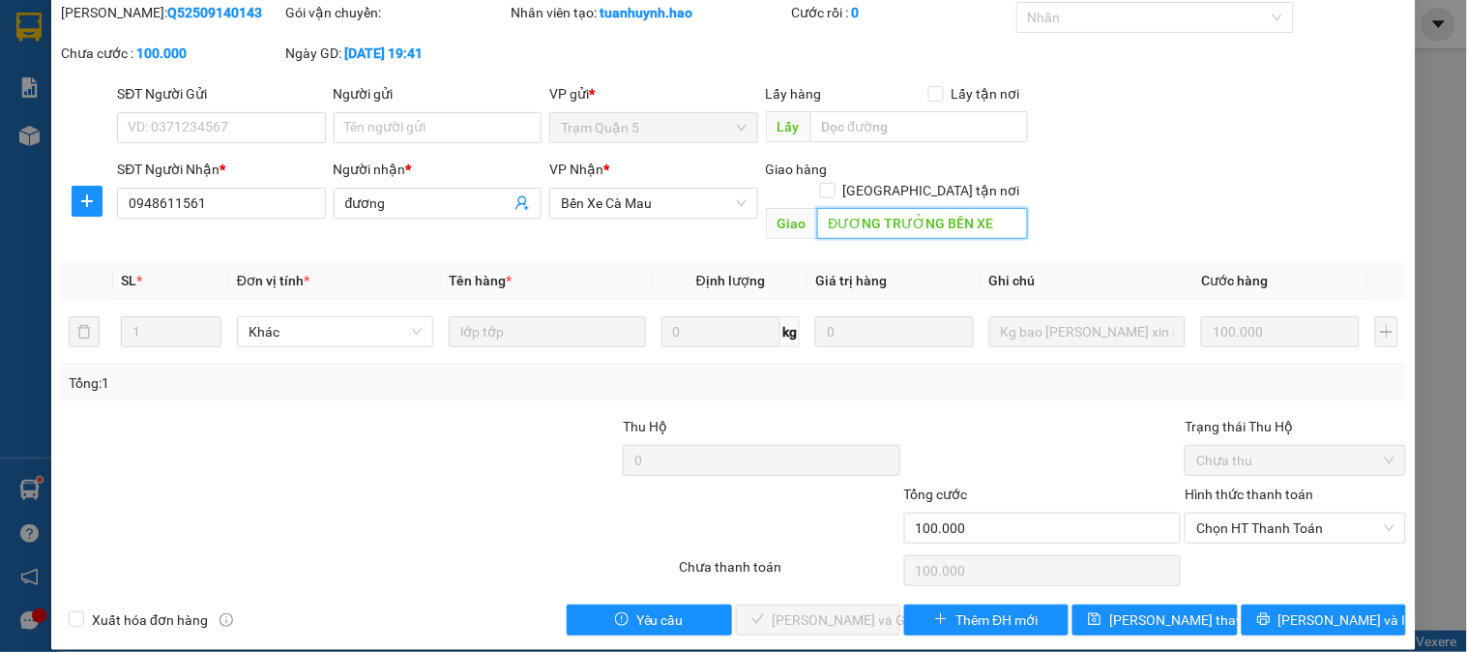
type input "ĐƯƠNG TRƯỞNG BẾN XE"
click at [1293, 613] on button "[PERSON_NAME] và In" at bounding box center [1324, 620] width 164 height 31
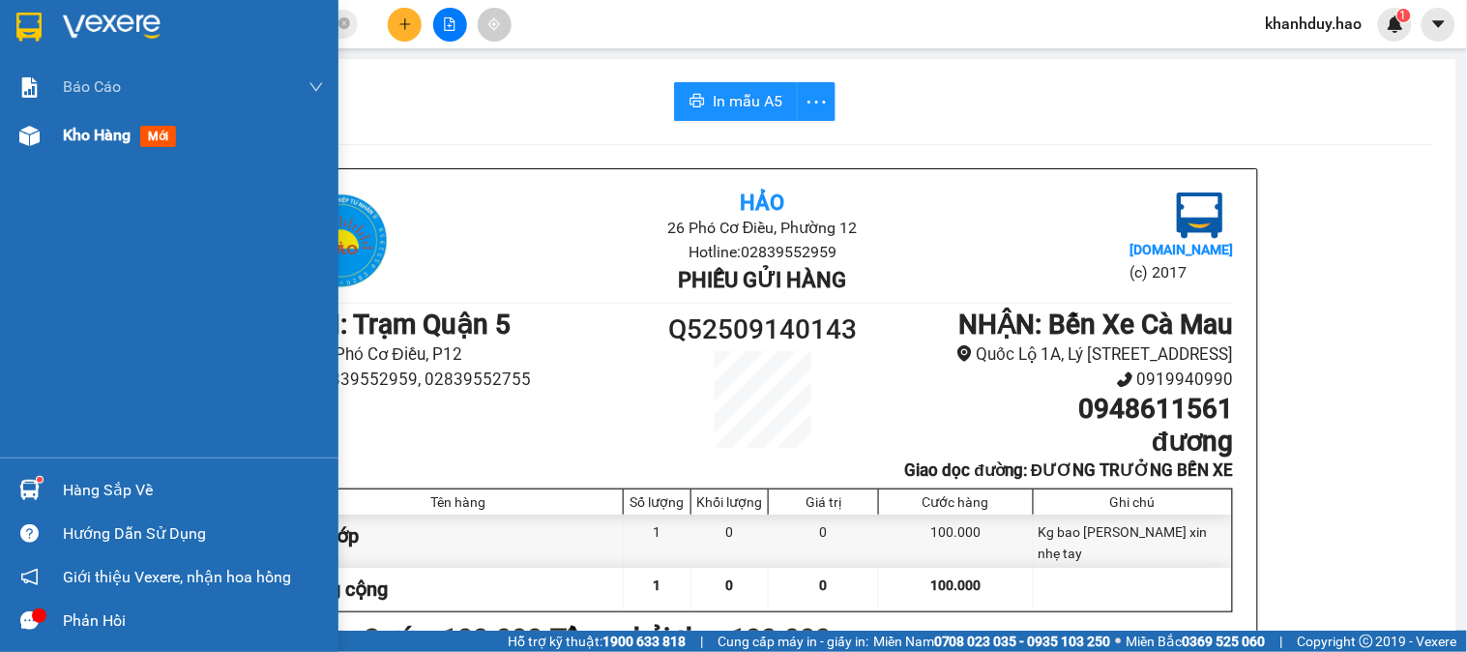
drag, startPoint x: 93, startPoint y: 143, endPoint x: 138, endPoint y: 106, distance: 58.5
click at [98, 140] on span "Kho hàng" at bounding box center [97, 135] width 68 height 18
click at [95, 111] on div "Kho hàng mới" at bounding box center [193, 135] width 261 height 48
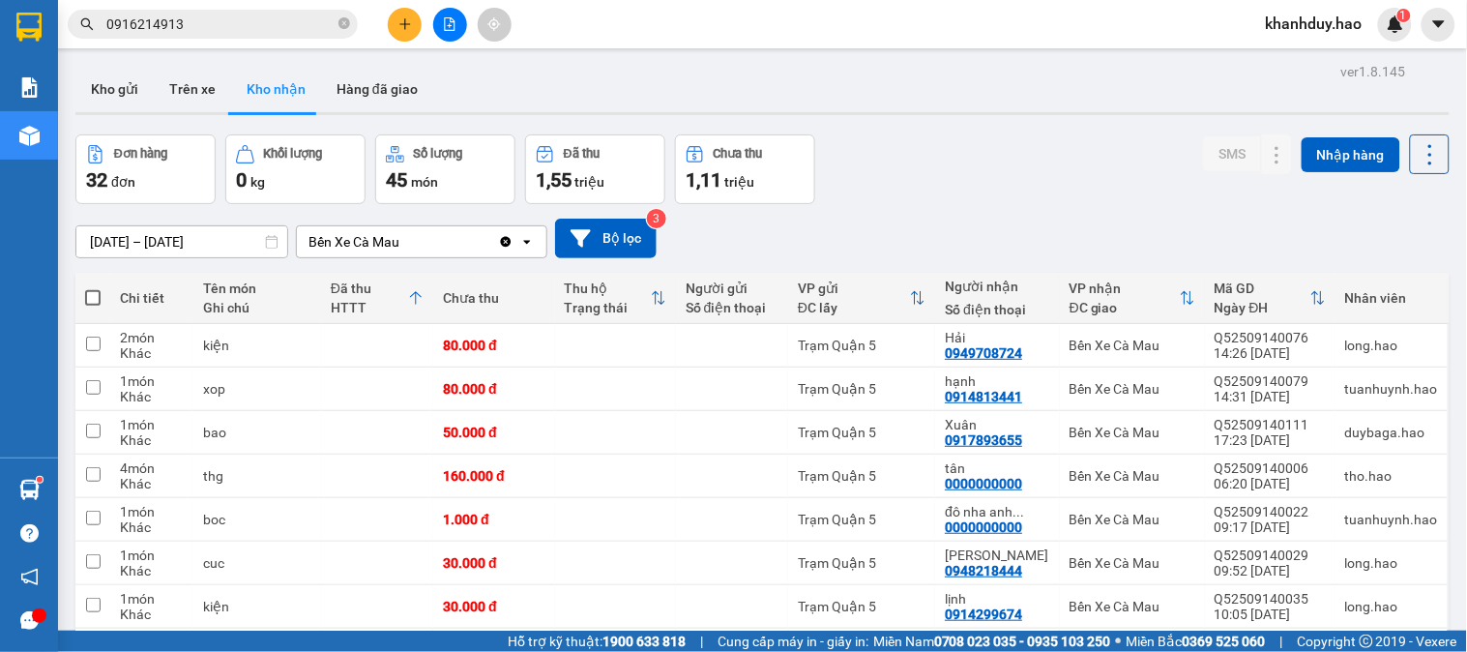
click at [192, 249] on input "[DATE] – [DATE]" at bounding box center [181, 241] width 211 height 31
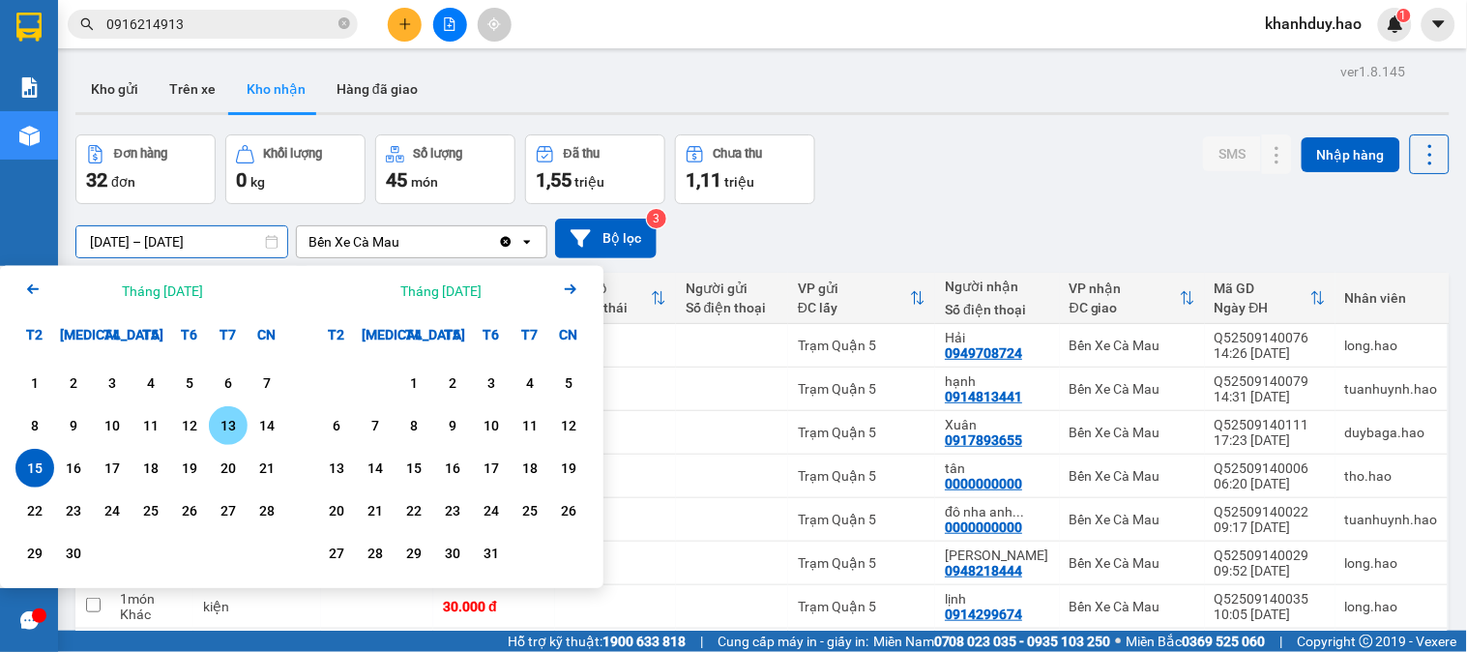
click at [263, 429] on div "14" at bounding box center [266, 425] width 27 height 23
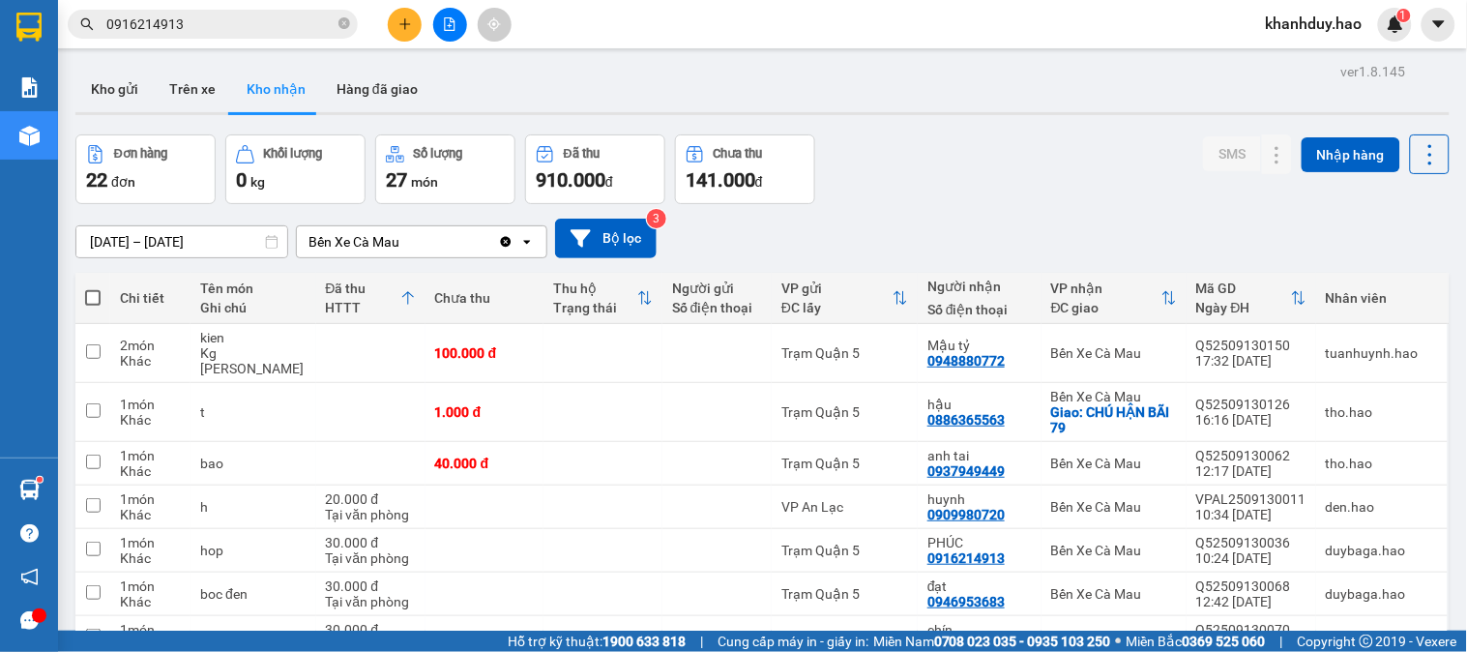
click at [195, 249] on input "[DATE] – [DATE]" at bounding box center [181, 241] width 211 height 31
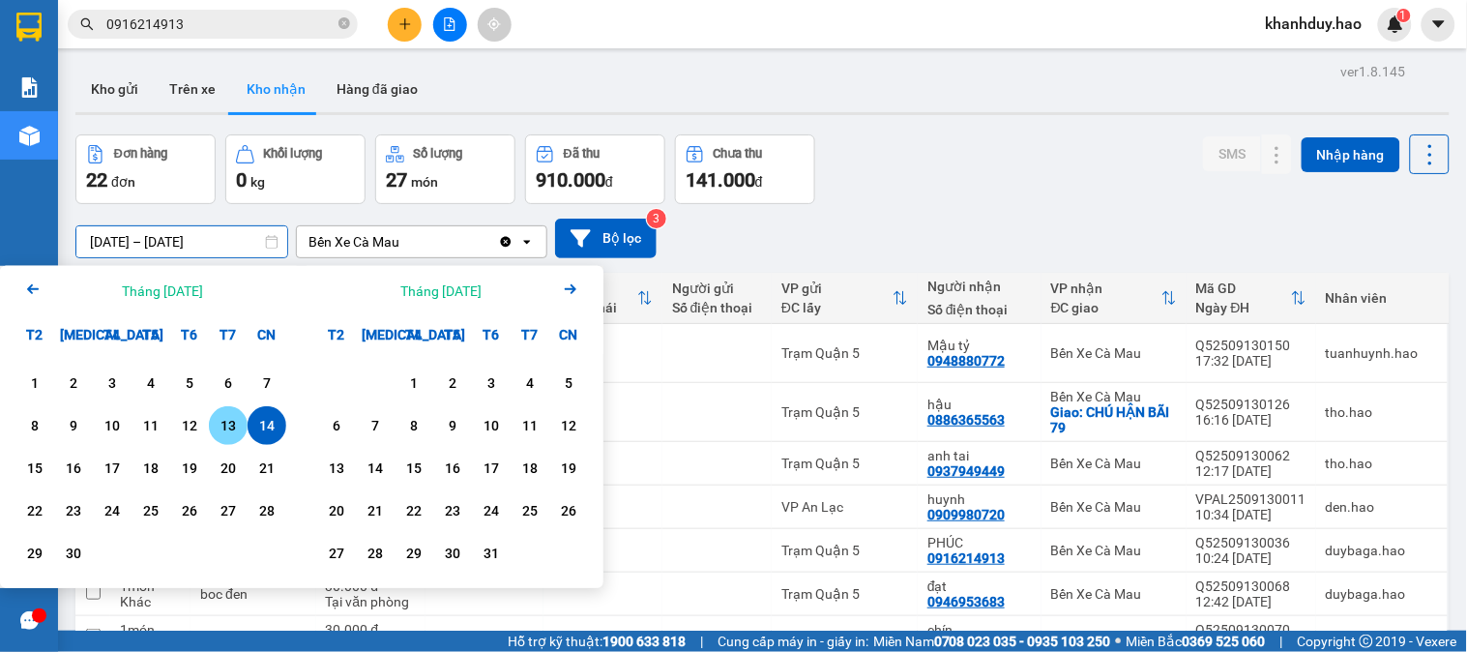
click at [219, 426] on div "13" at bounding box center [228, 425] width 27 height 23
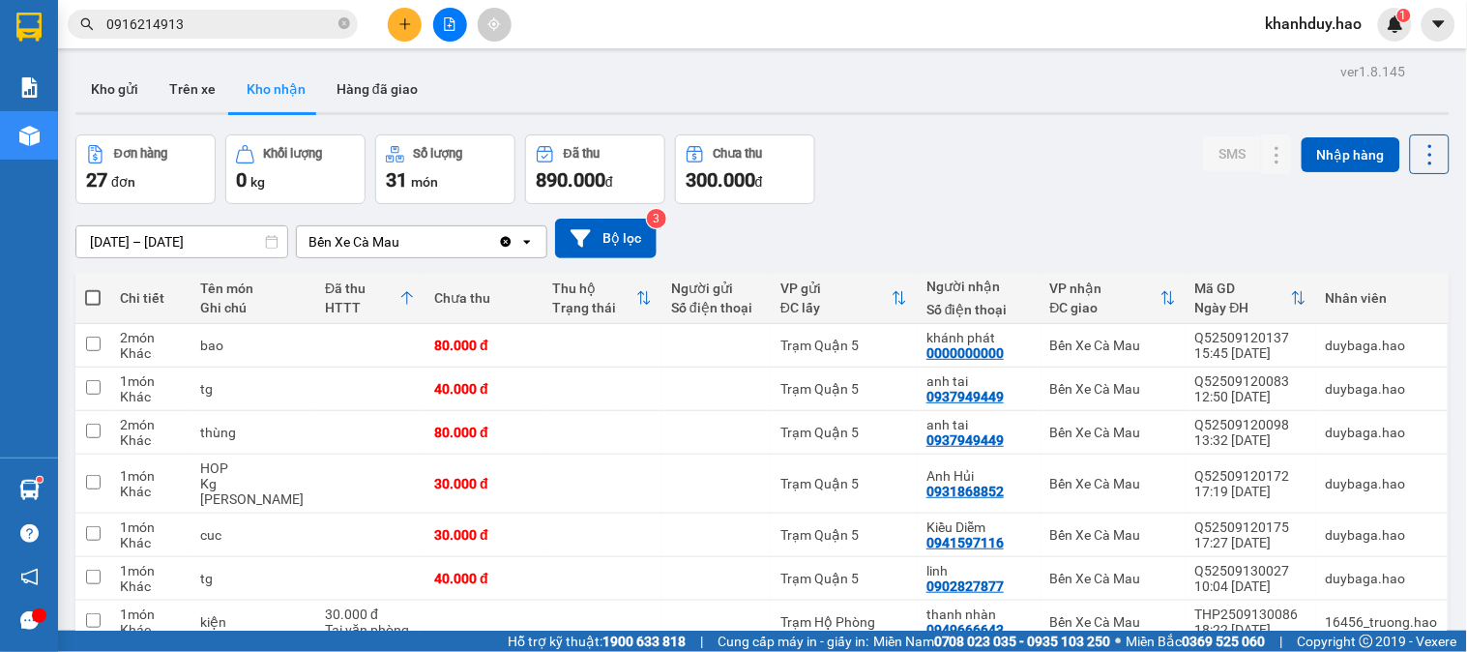
click at [172, 226] on input "[DATE] – [DATE]" at bounding box center [181, 241] width 211 height 31
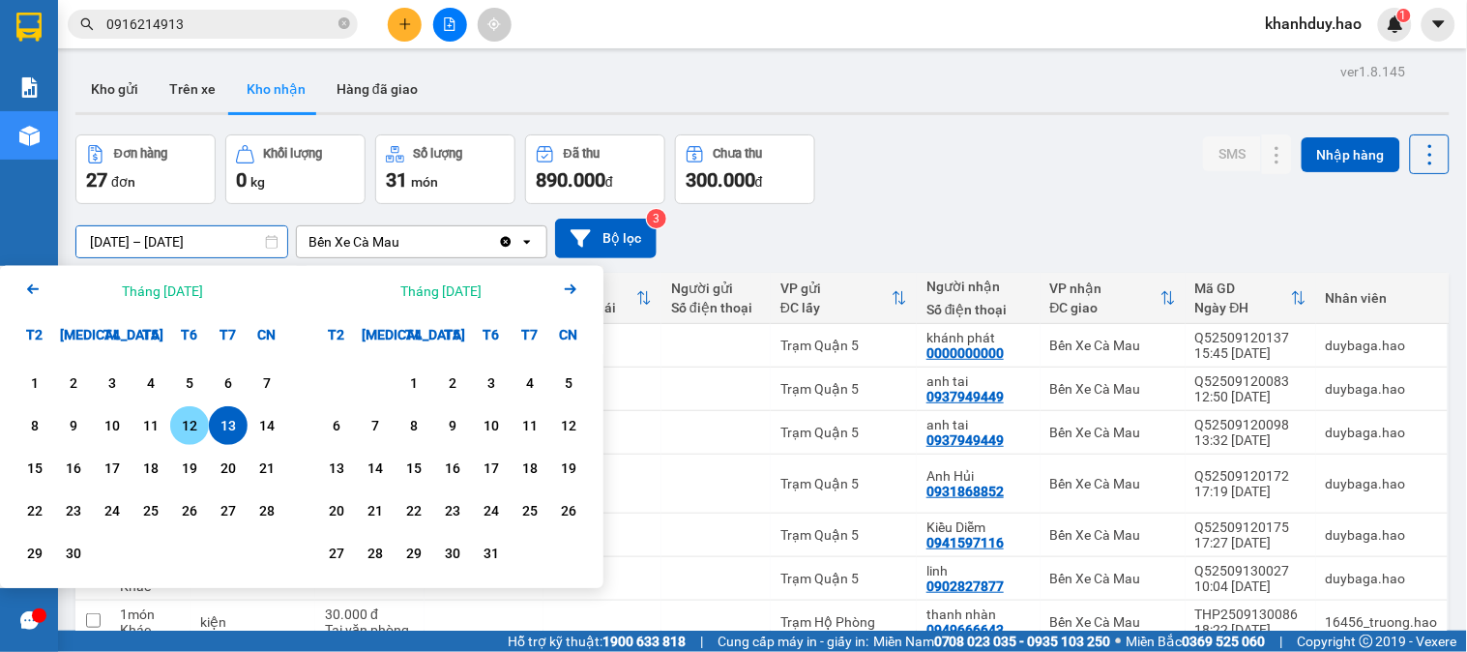
click at [189, 435] on div "12" at bounding box center [189, 425] width 27 height 23
type input "[DATE] – [DATE]"
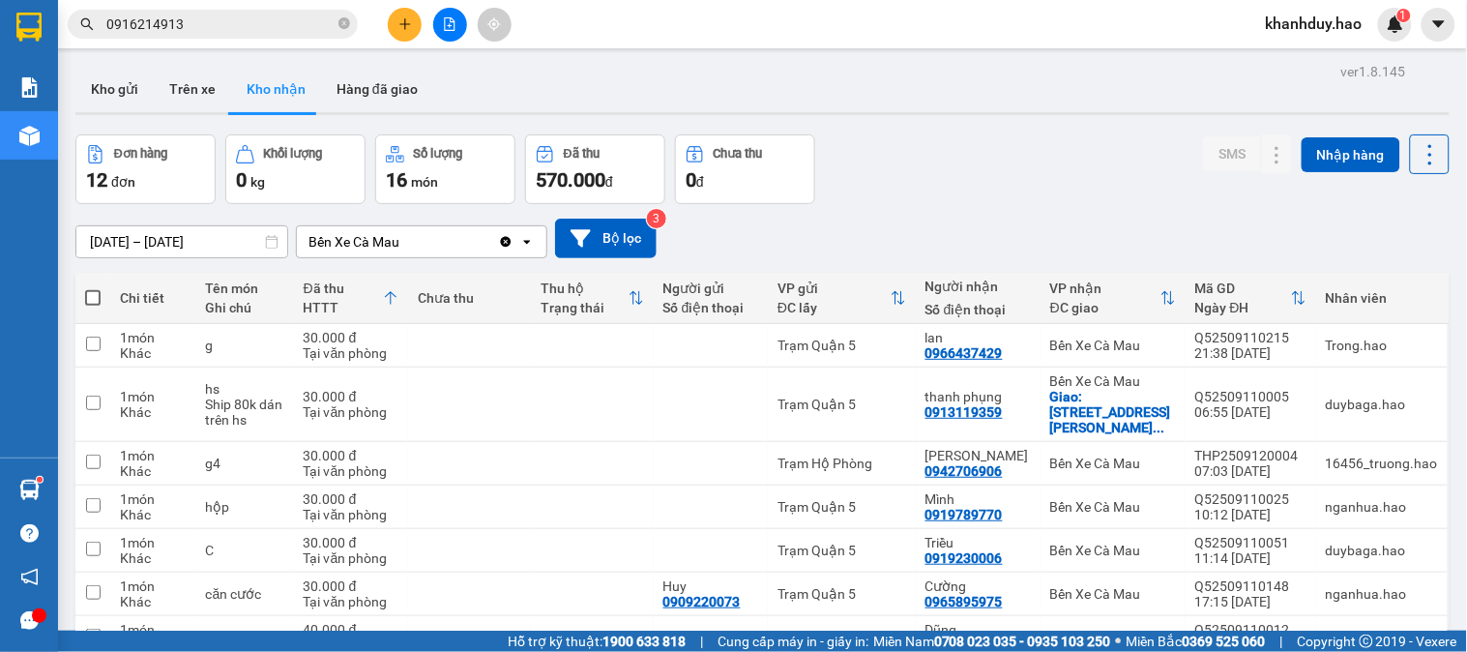
click at [189, 246] on input "[DATE] – [DATE]" at bounding box center [181, 241] width 211 height 31
click at [406, 25] on icon "plus" at bounding box center [406, 24] width 14 height 14
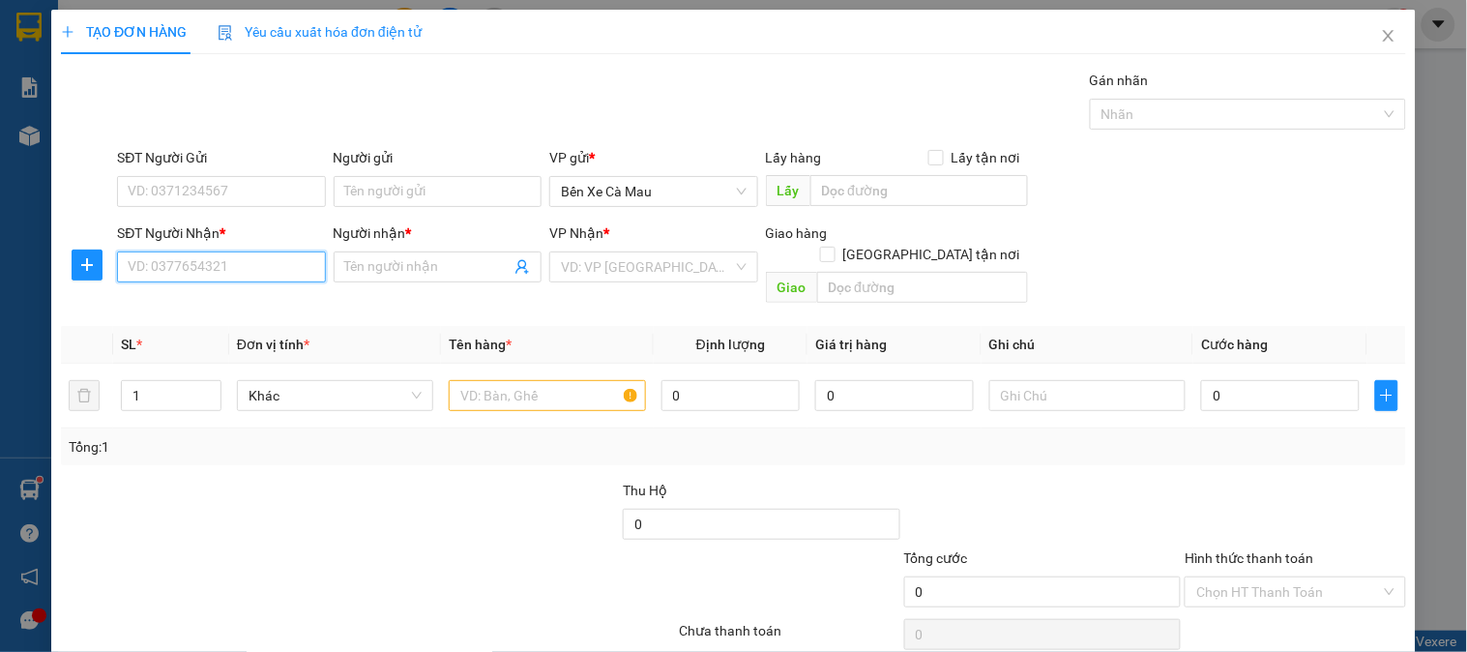
click at [232, 259] on input "SĐT Người Nhận *" at bounding box center [221, 266] width 208 height 31
type input "0"
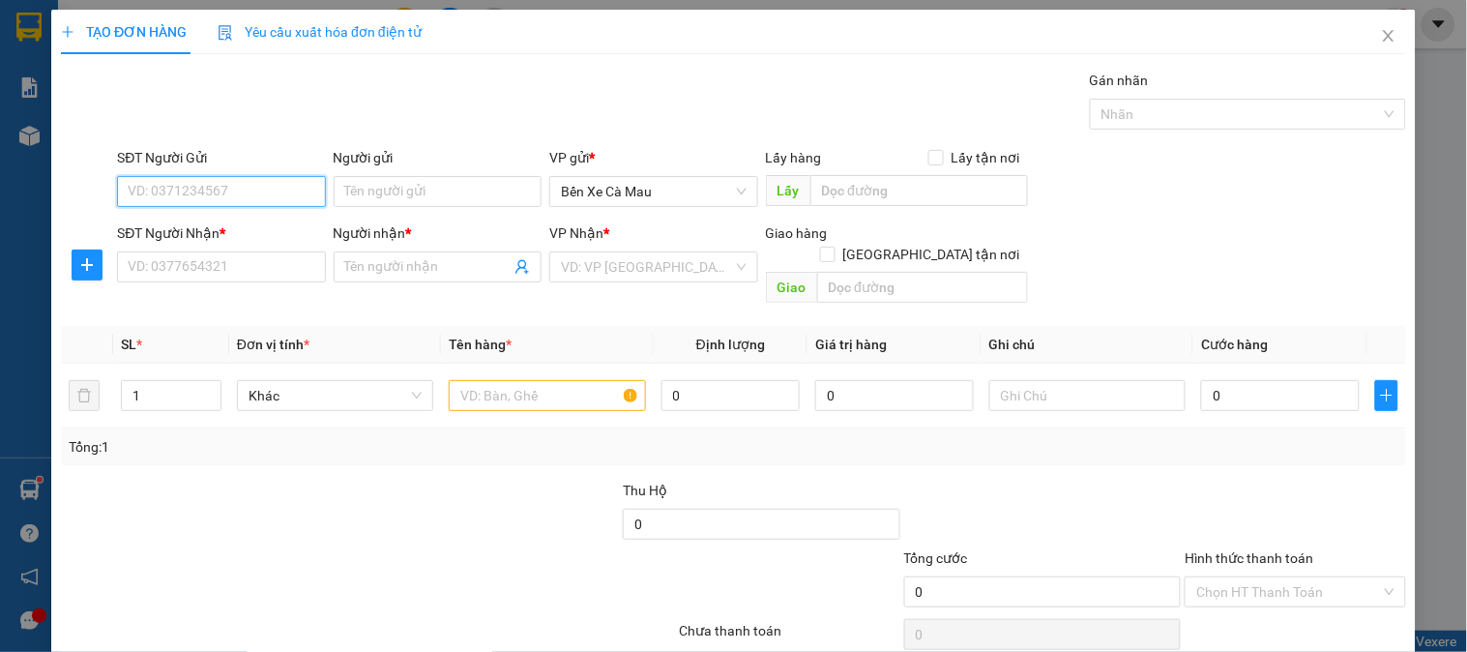
click at [256, 190] on input "SĐT Người Gửi" at bounding box center [221, 191] width 208 height 31
click at [251, 240] on div "SĐT Người Nhận *" at bounding box center [221, 232] width 208 height 21
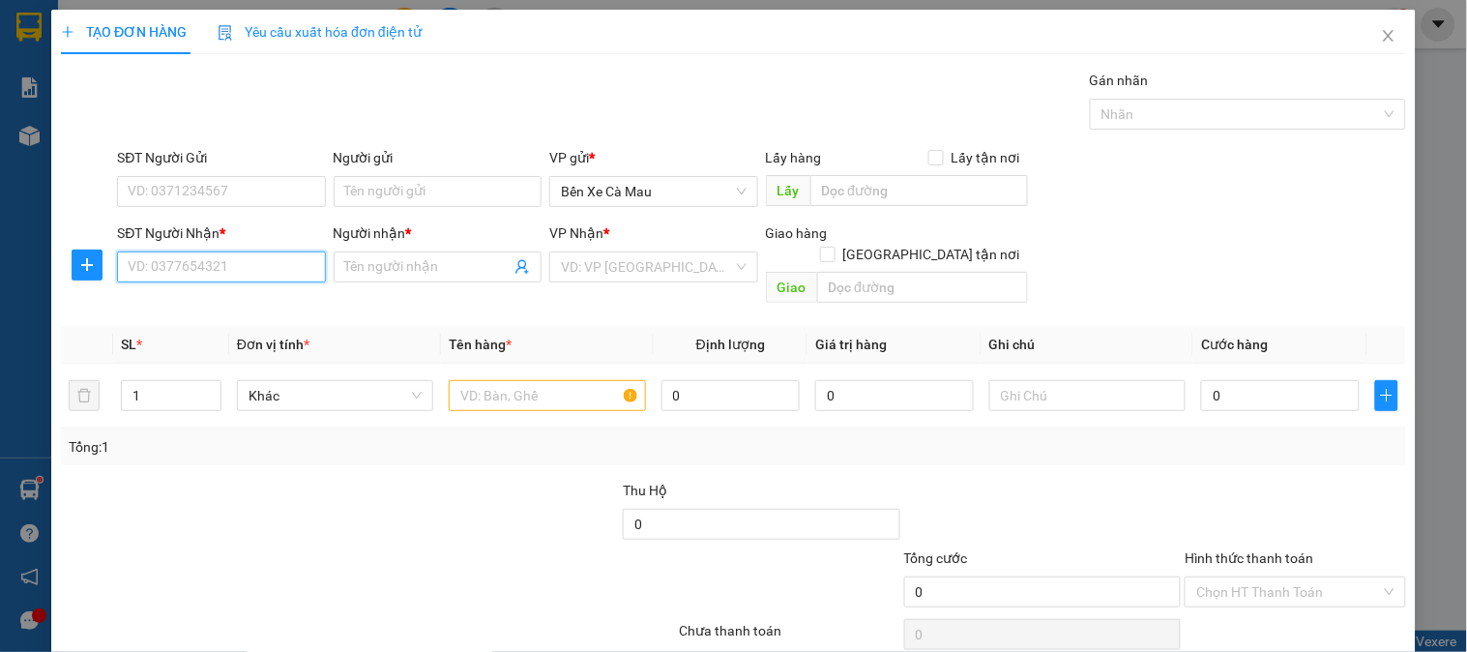
click at [251, 251] on input "SĐT Người Nhận *" at bounding box center [221, 266] width 208 height 31
click at [251, 244] on div "SĐT Người Nhận *" at bounding box center [221, 236] width 208 height 29
click at [236, 272] on input "SĐT Người Nhận *" at bounding box center [221, 266] width 208 height 31
drag, startPoint x: 224, startPoint y: 294, endPoint x: 263, endPoint y: 296, distance: 38.7
click at [226, 295] on div "0936750008 - THỦY" at bounding box center [219, 305] width 183 height 21
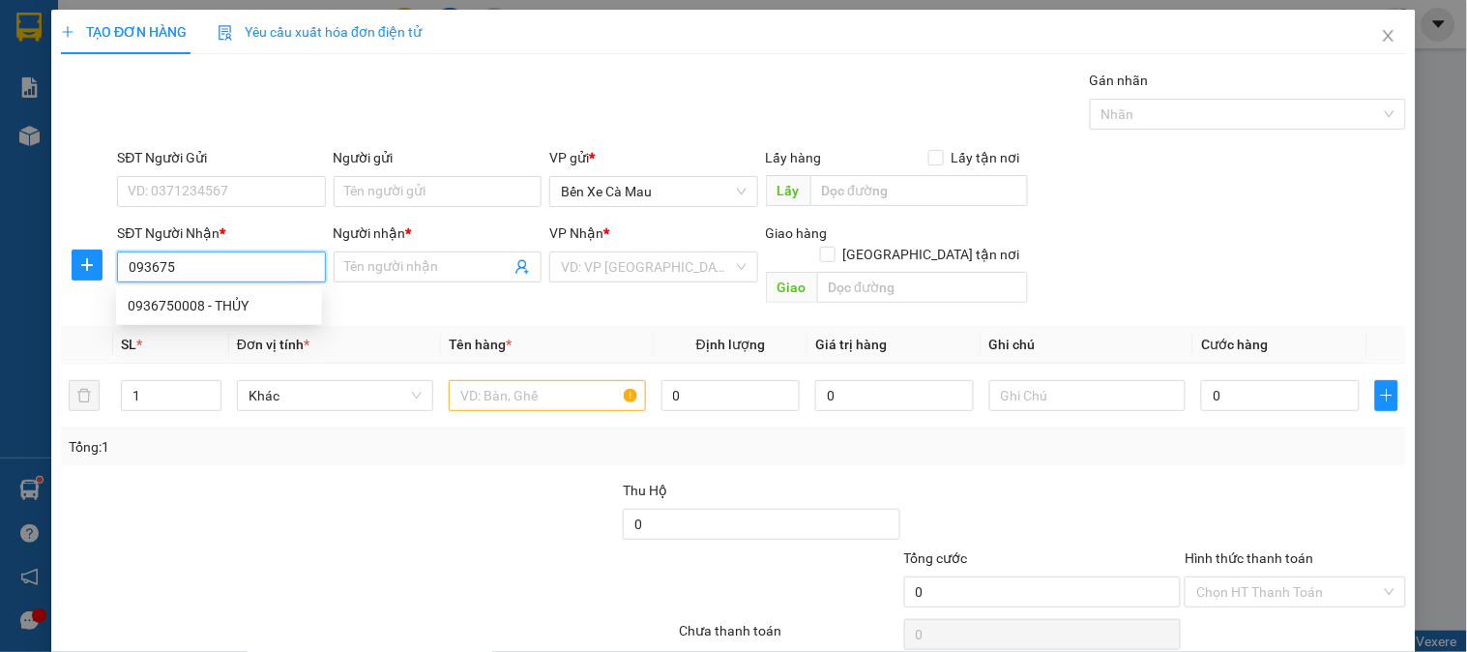
type input "0936750008"
type input "THỦY"
type input "40.000"
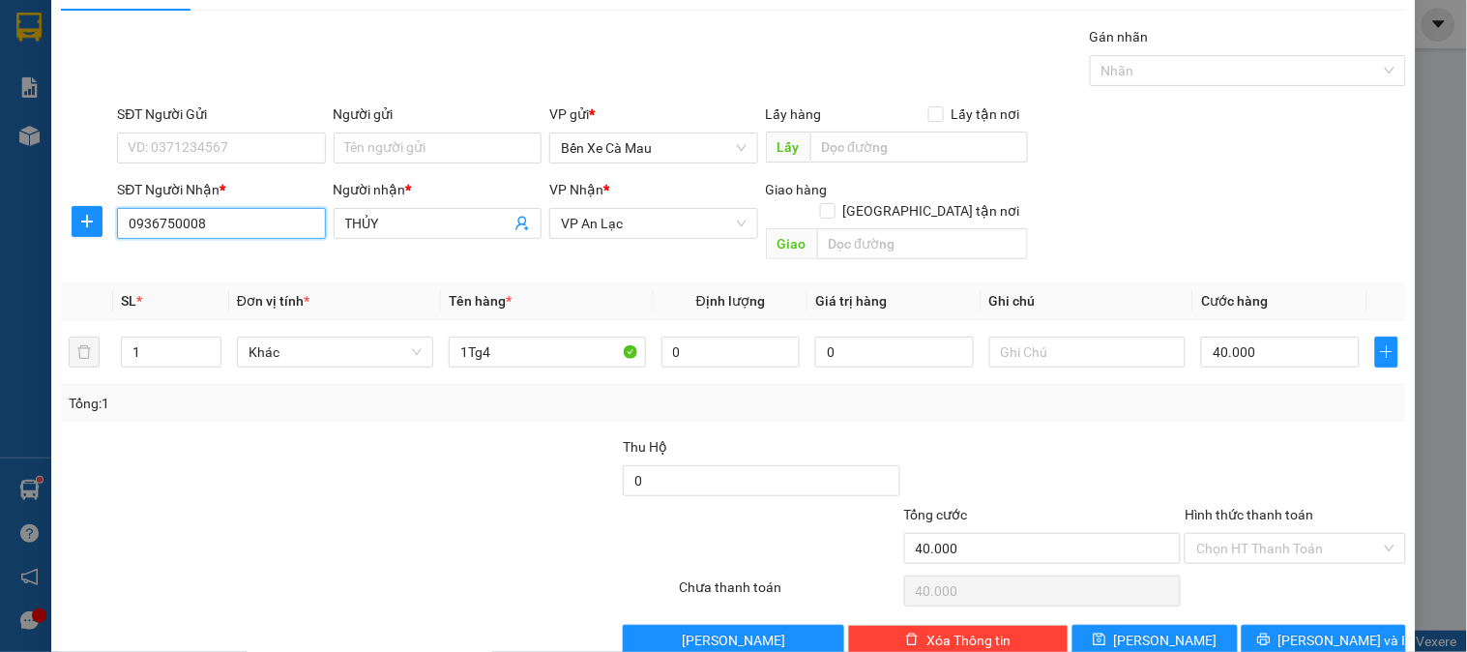
scroll to position [63, 0]
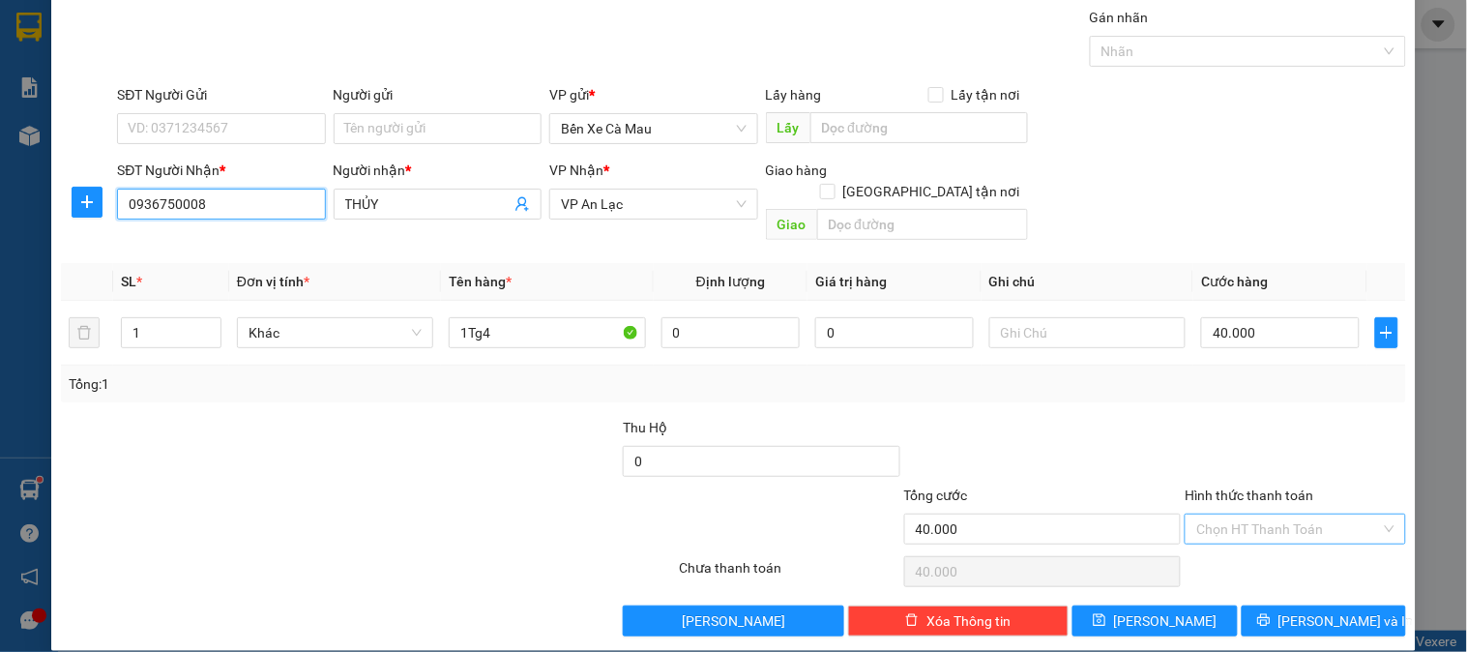
type input "0936750008"
click at [1234, 515] on input "Hình thức thanh toán" at bounding box center [1288, 529] width 184 height 29
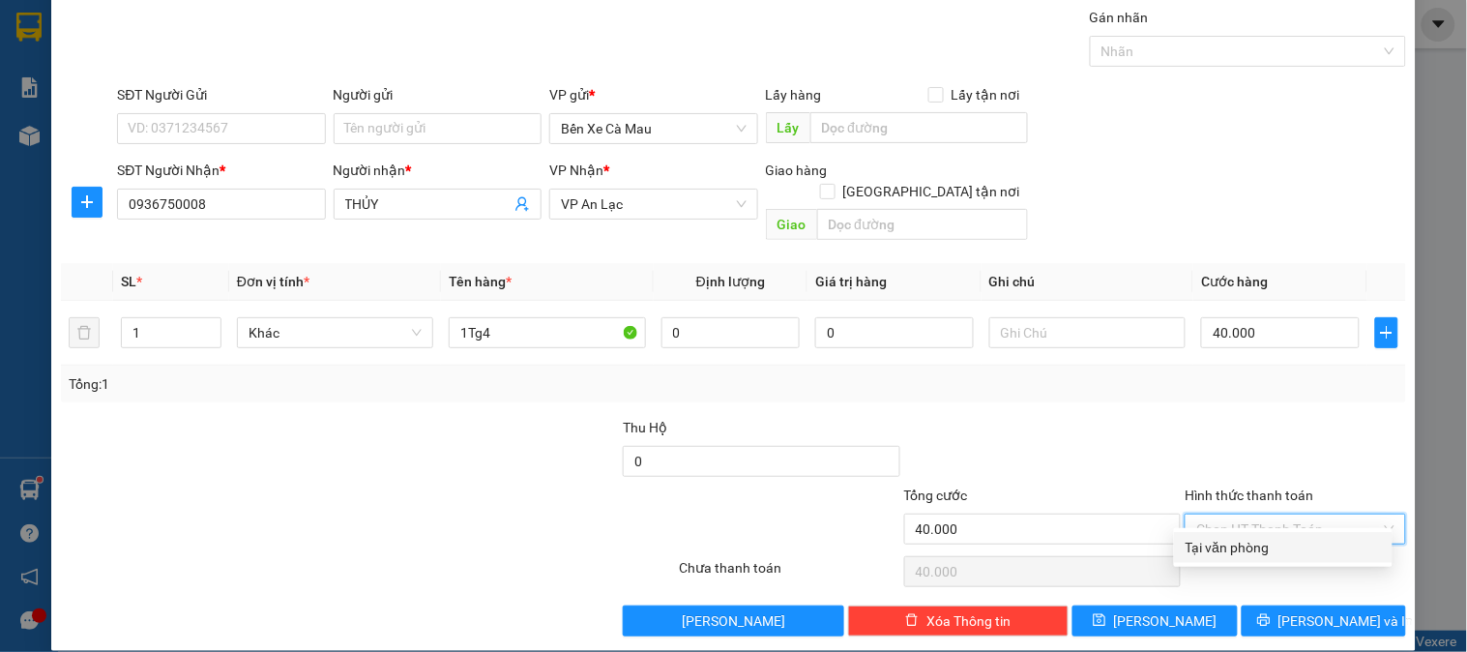
click at [1241, 542] on div "Tại văn phòng" at bounding box center [1283, 547] width 195 height 21
type input "0"
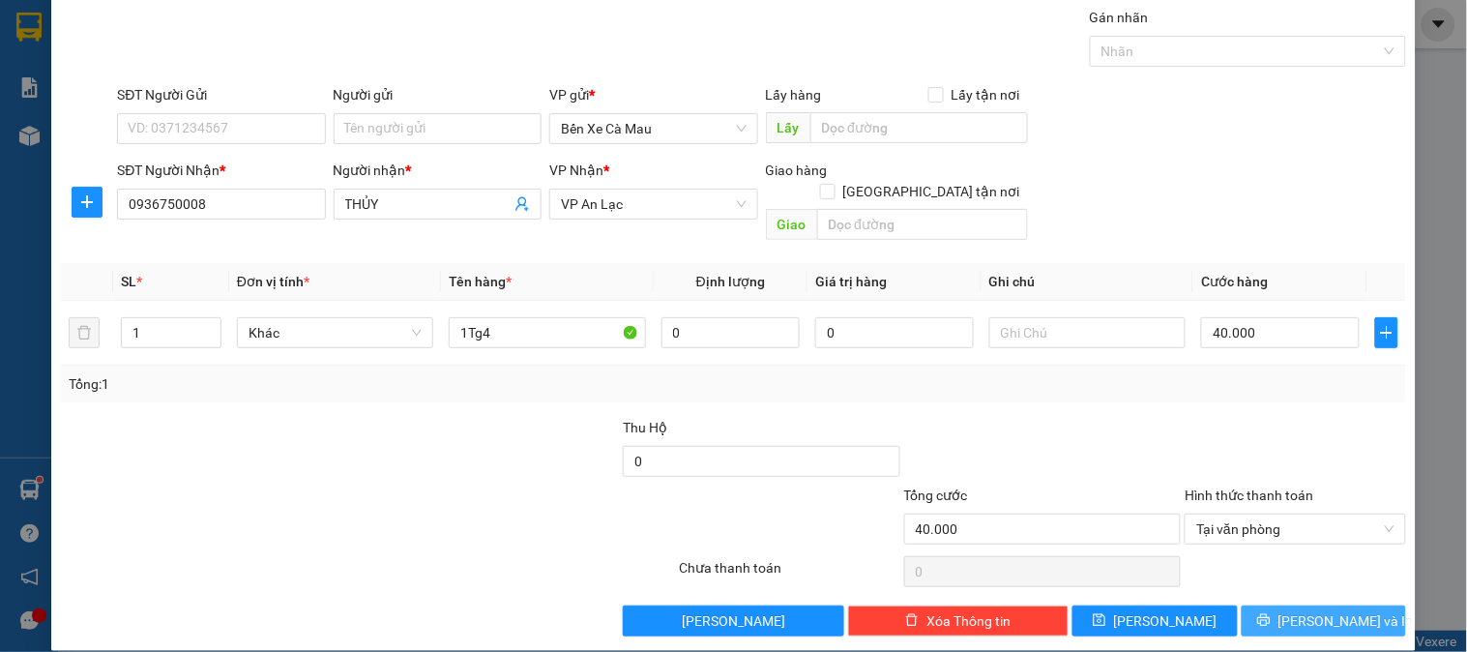
click at [1310, 610] on span "[PERSON_NAME] và In" at bounding box center [1346, 620] width 135 height 21
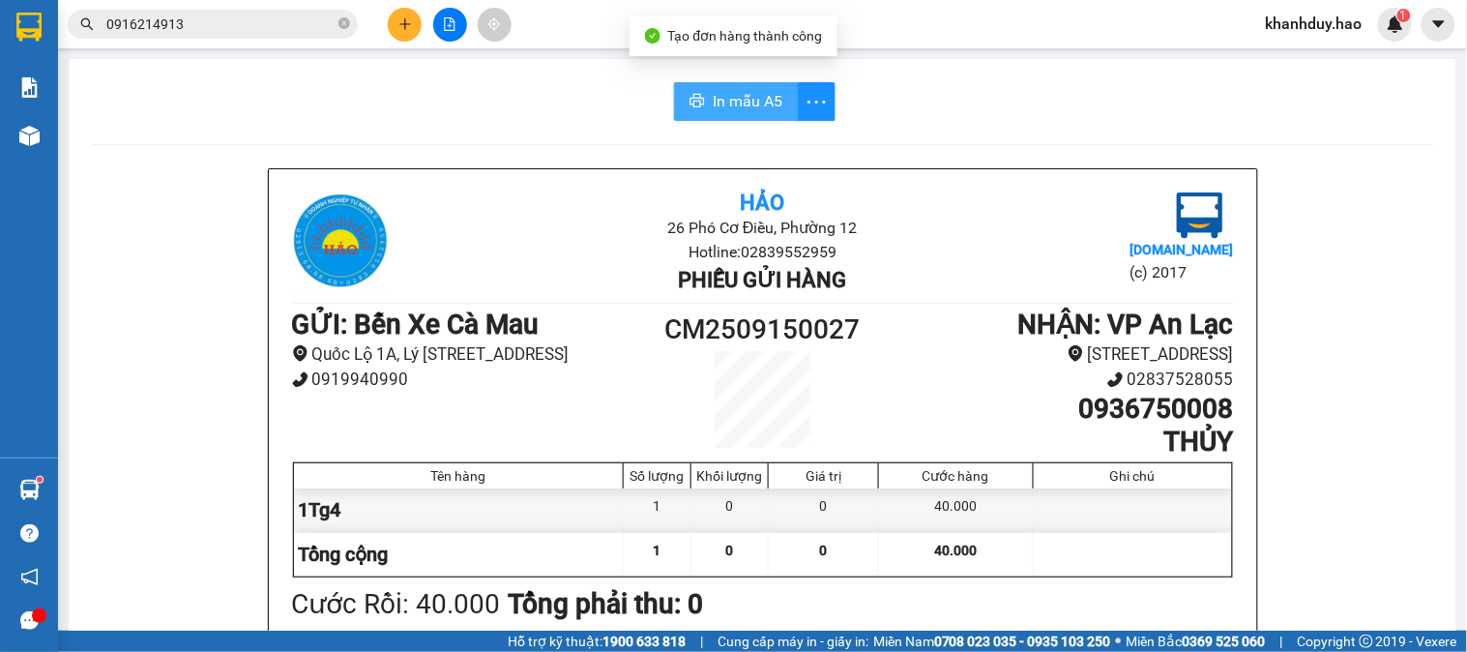
click at [746, 114] on button "In mẫu A5" at bounding box center [736, 101] width 124 height 39
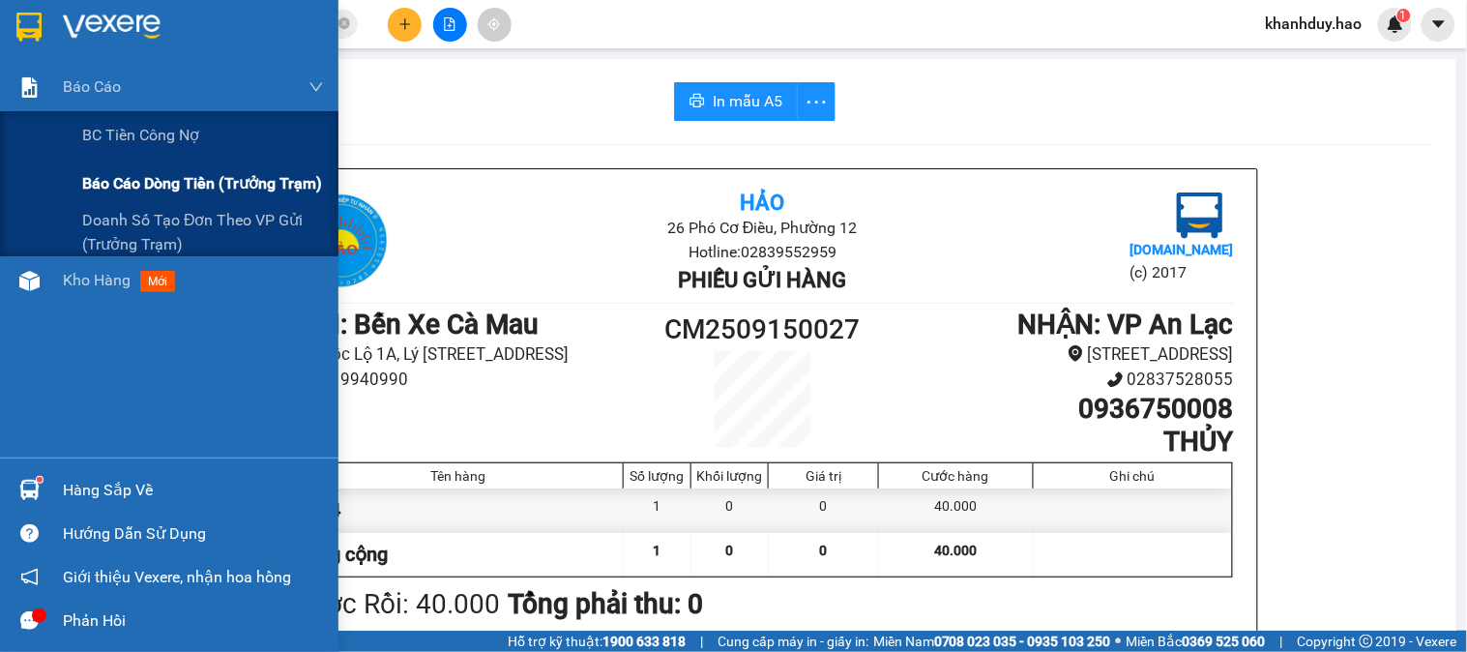
click at [124, 190] on span "Báo cáo dòng tiền (trưởng trạm)" at bounding box center [202, 183] width 240 height 24
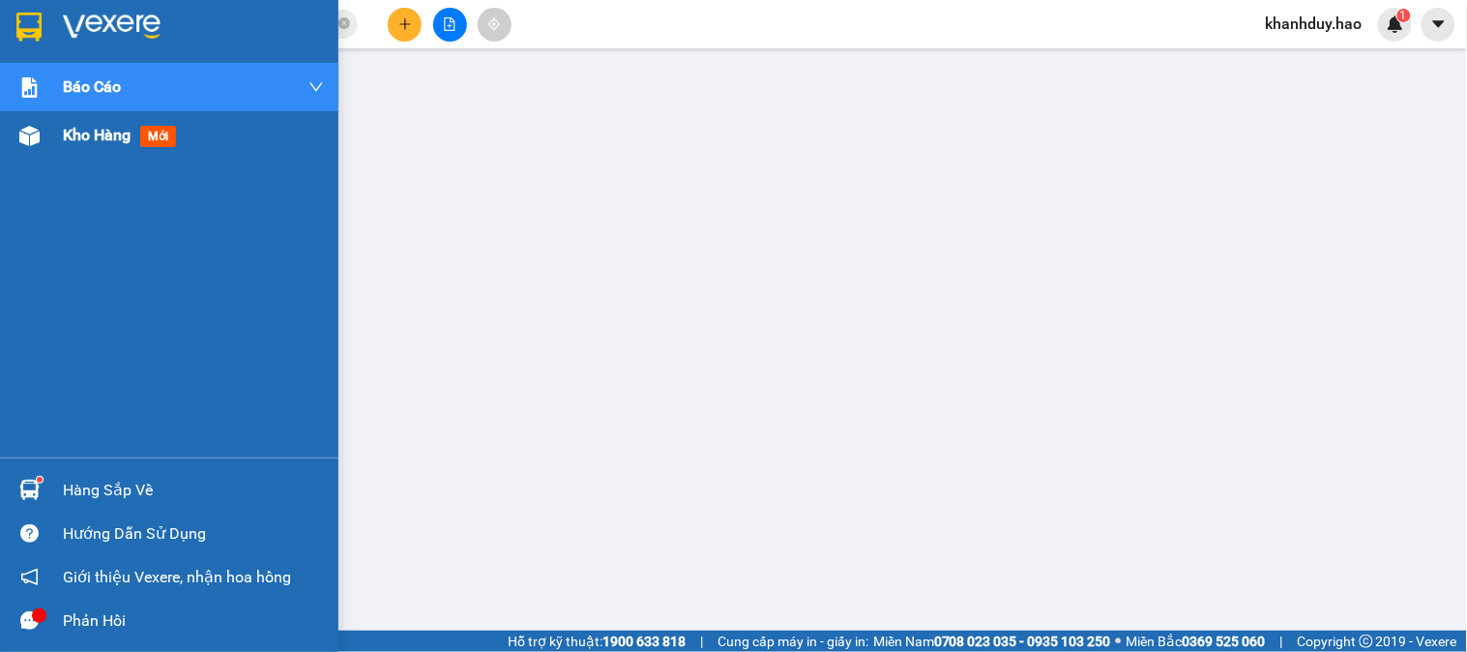
click at [82, 135] on span "Kho hàng" at bounding box center [97, 135] width 68 height 18
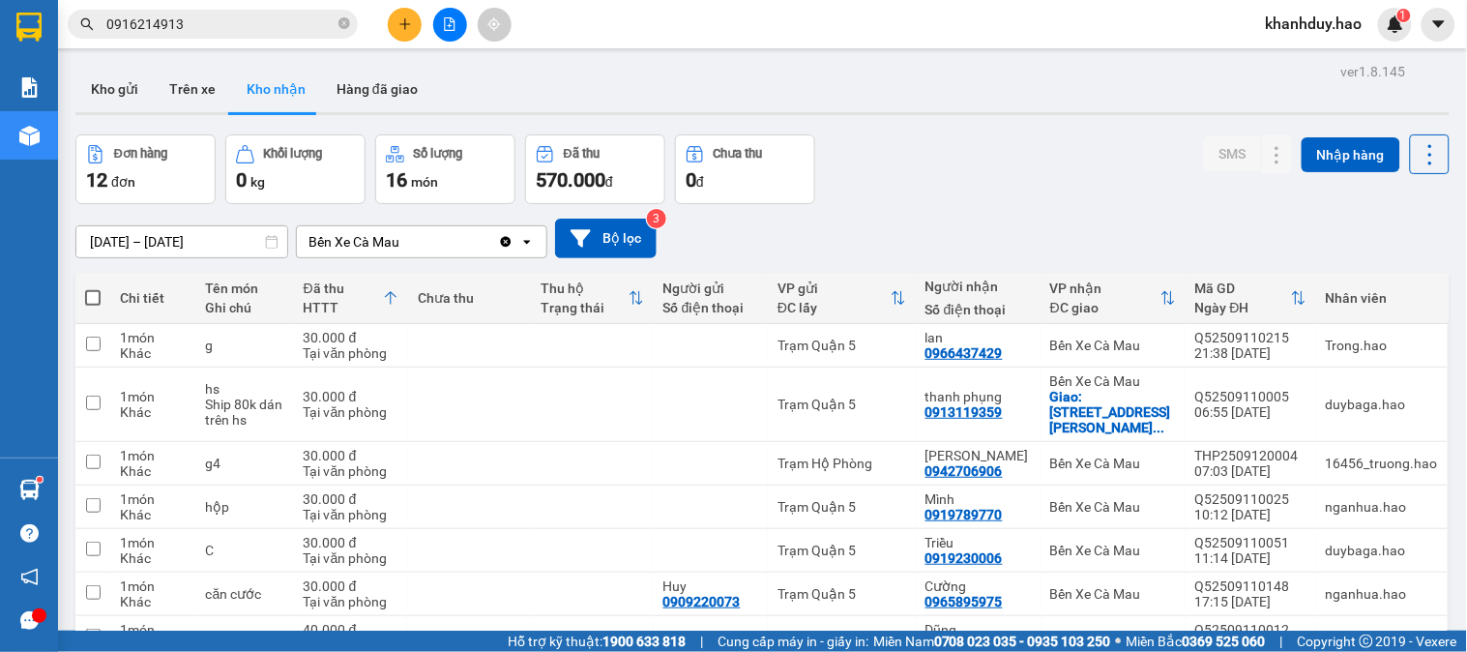
click at [205, 251] on div "ver 1.8.145 Kho gửi Trên xe Kho nhận Hàng đã giao Đơn hàng 12 đơn Khối lượng 0 …" at bounding box center [763, 502] width 1390 height 889
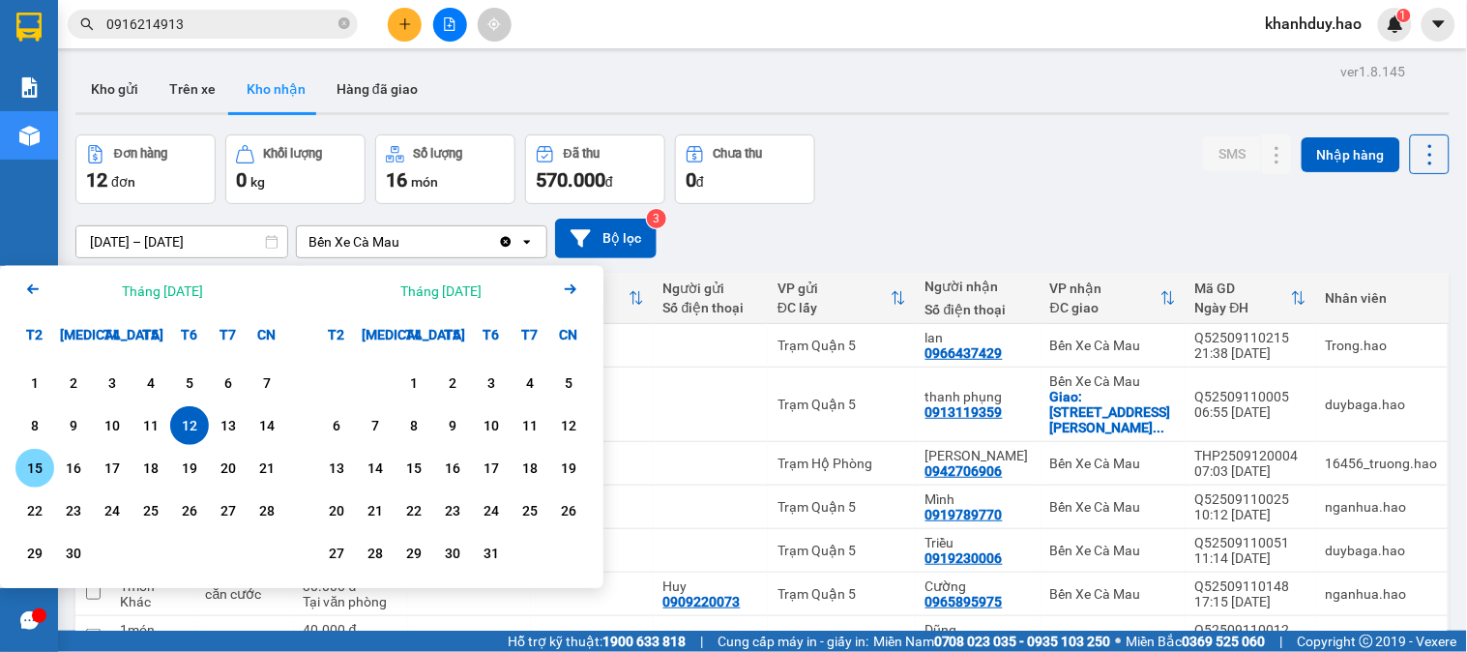
click at [34, 475] on div "15" at bounding box center [34, 468] width 27 height 23
type input "[DATE] – [DATE]"
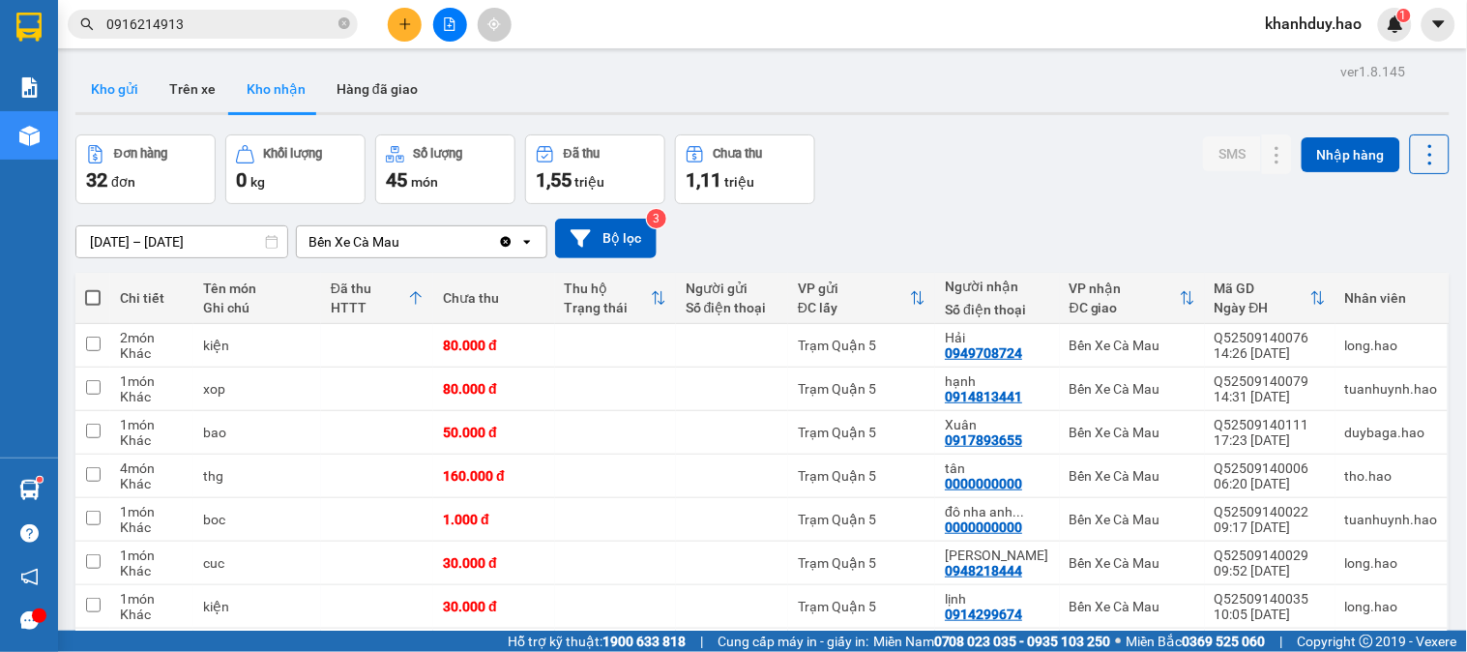
click at [148, 78] on button "Kho gửi" at bounding box center [114, 89] width 78 height 46
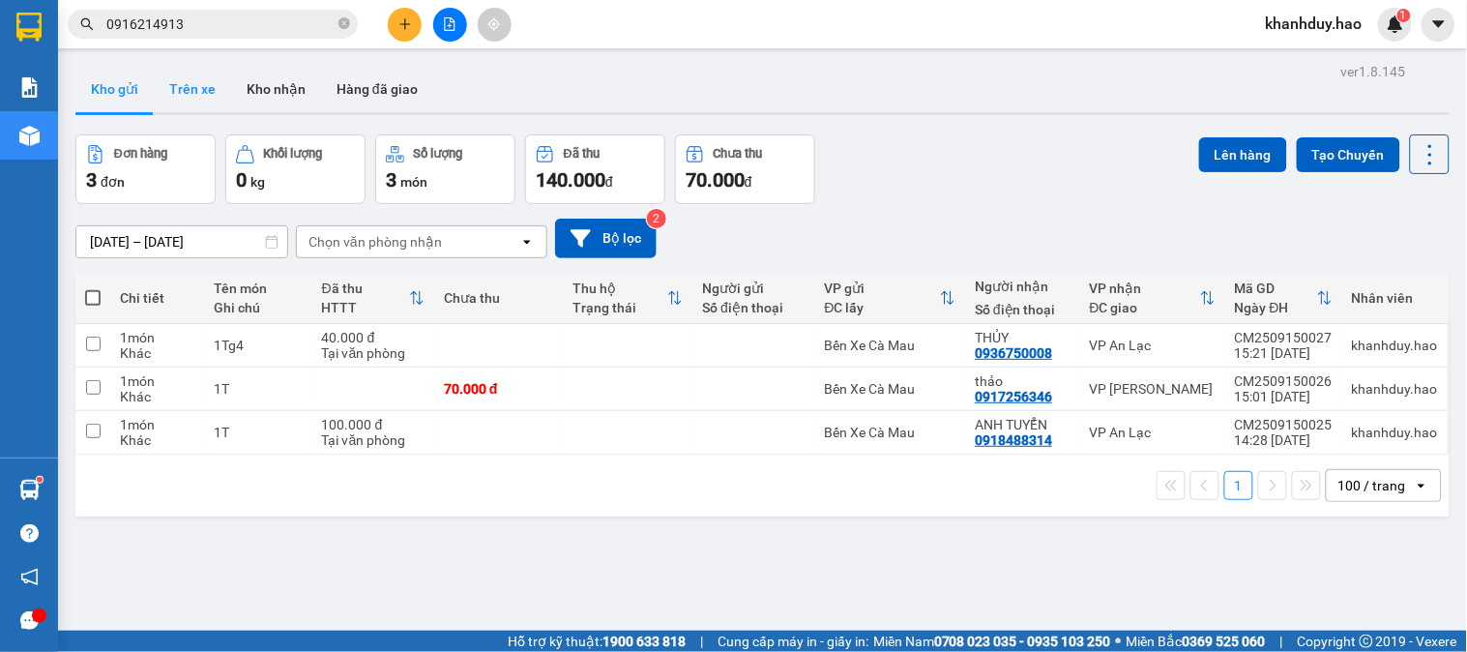
click at [194, 90] on button "Trên xe" at bounding box center [192, 89] width 77 height 46
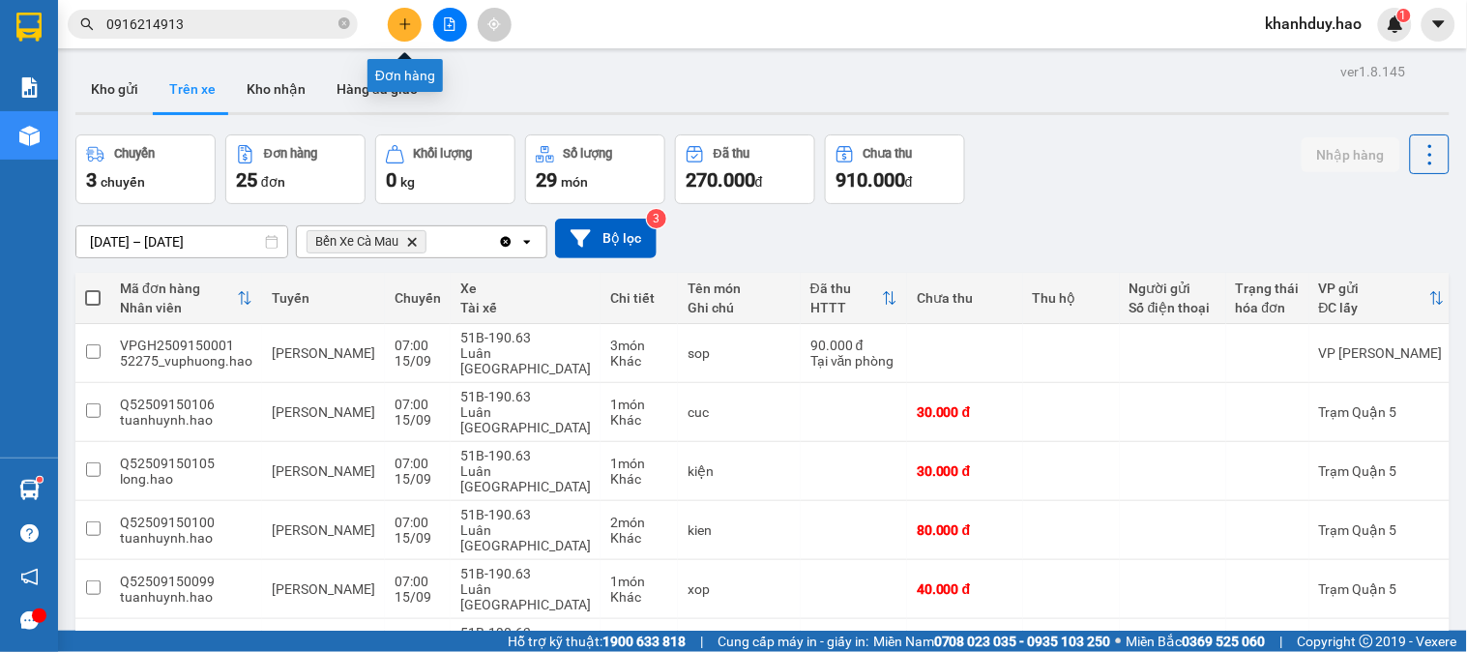
click at [420, 16] on button at bounding box center [405, 25] width 34 height 34
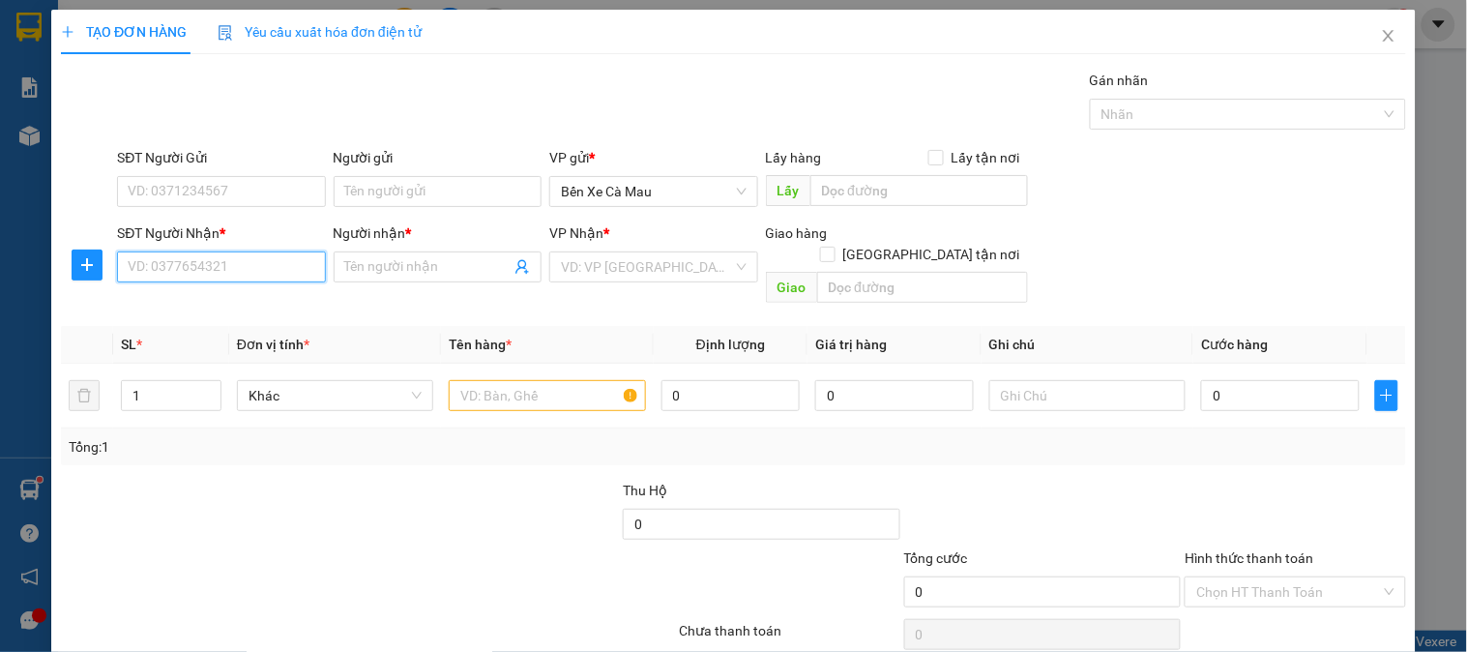
click at [262, 262] on input "SĐT Người Nhận *" at bounding box center [221, 266] width 208 height 31
click at [266, 298] on div "0917208232 - NGUYỆT" at bounding box center [219, 305] width 183 height 21
type input "0917208232"
type input "NGUYỆT"
type input "30.000"
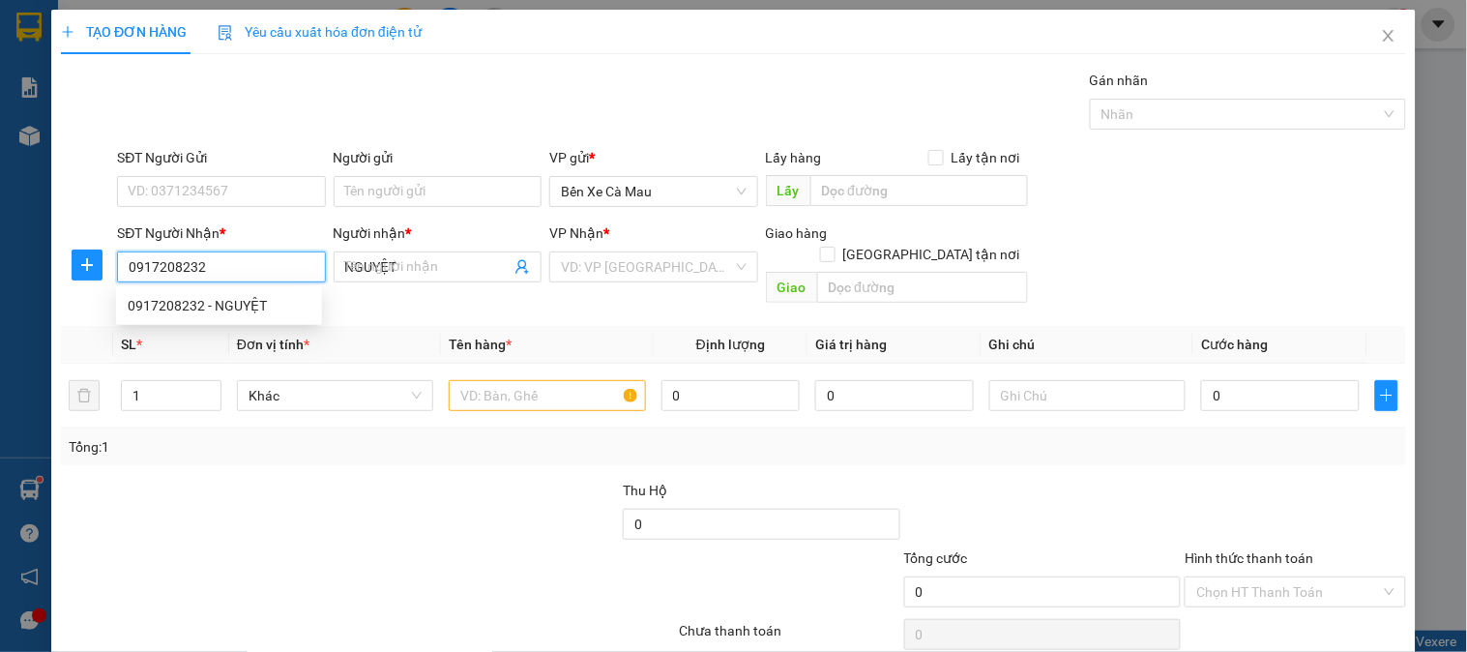
type input "30.000"
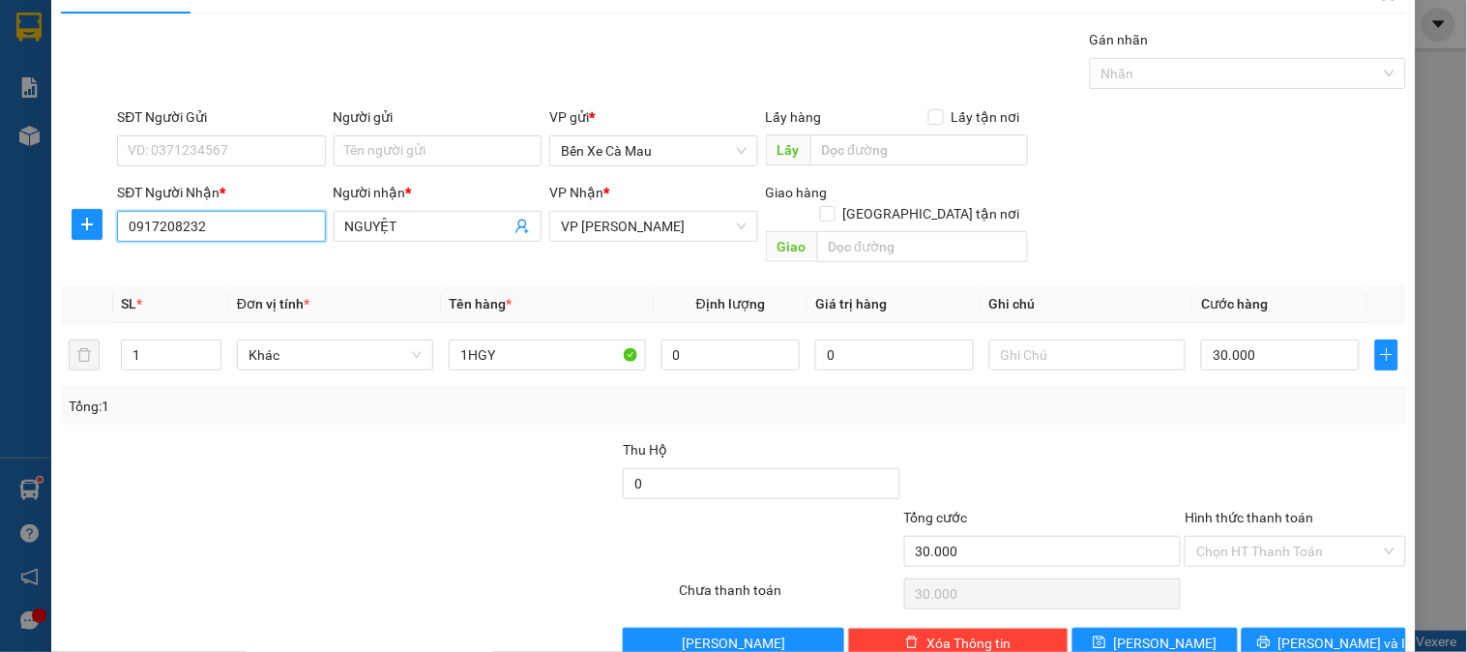
scroll to position [63, 0]
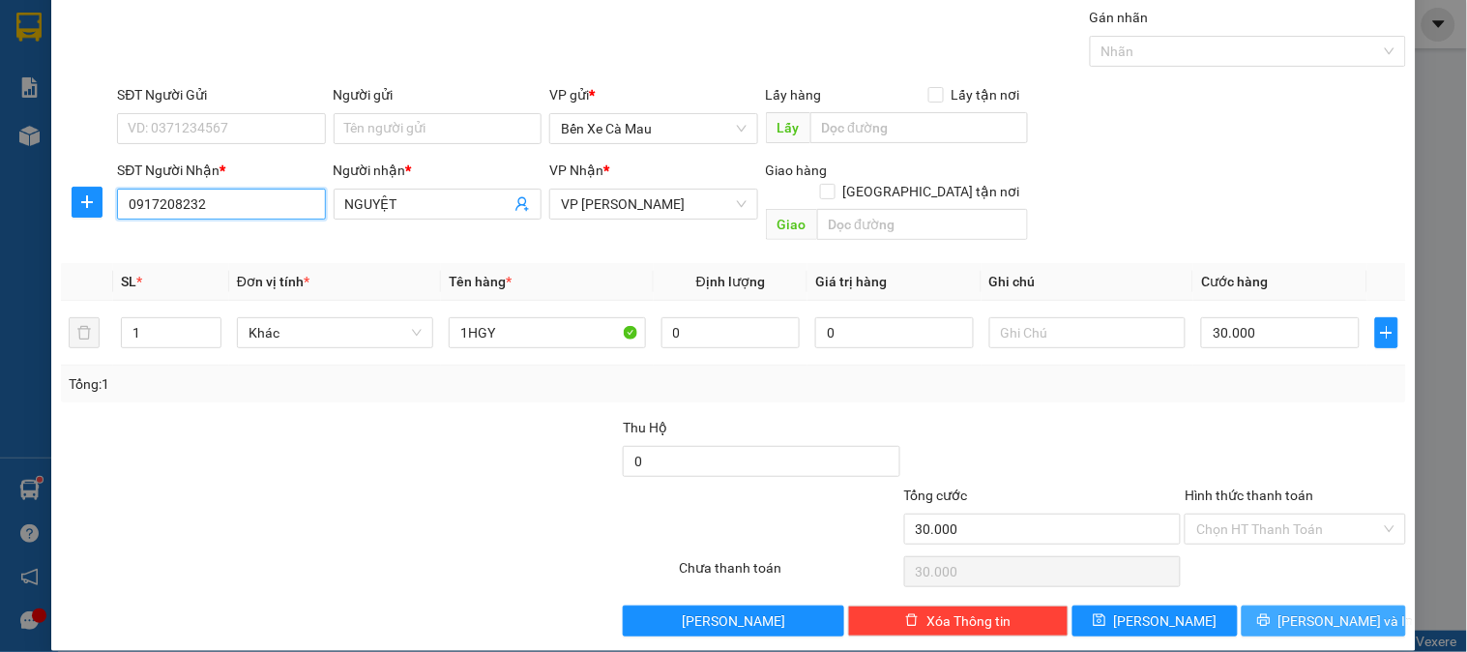
type input "0917208232"
click at [1286, 606] on button "[PERSON_NAME] và In" at bounding box center [1324, 620] width 164 height 31
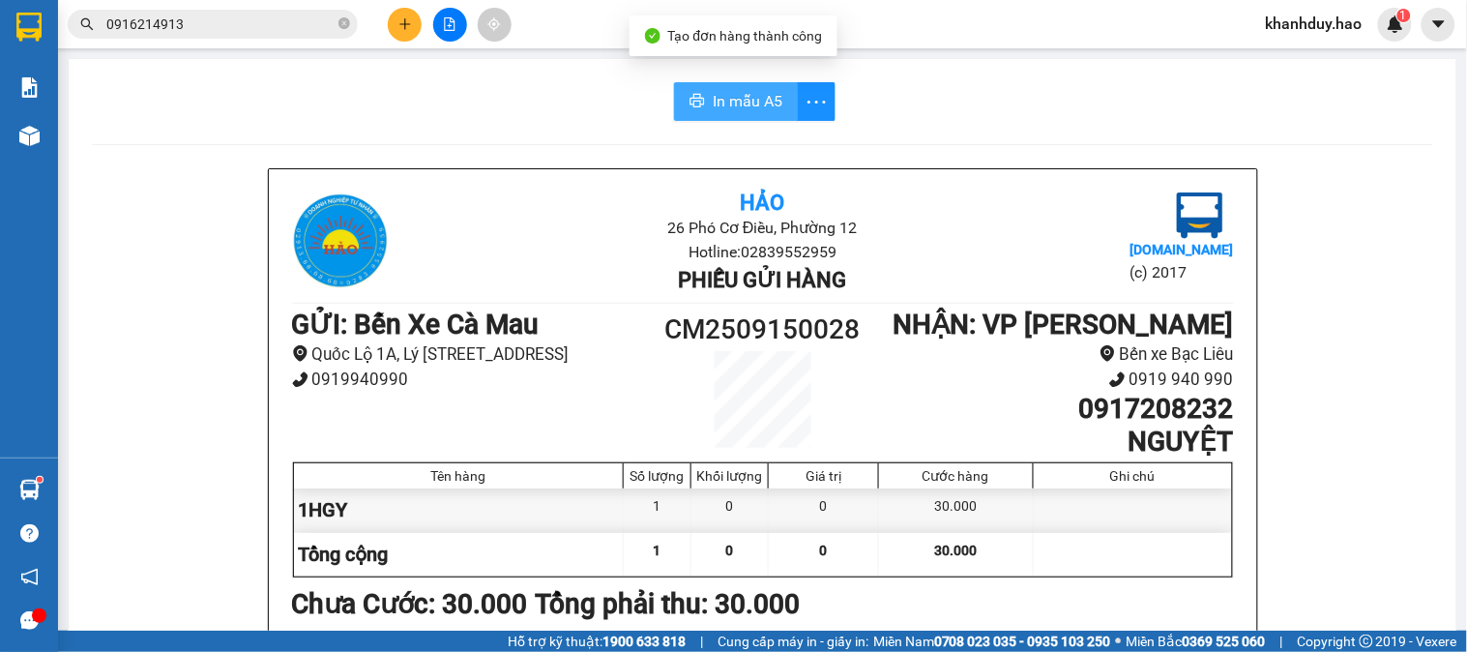
click at [747, 98] on span "In mẫu A5" at bounding box center [748, 101] width 70 height 24
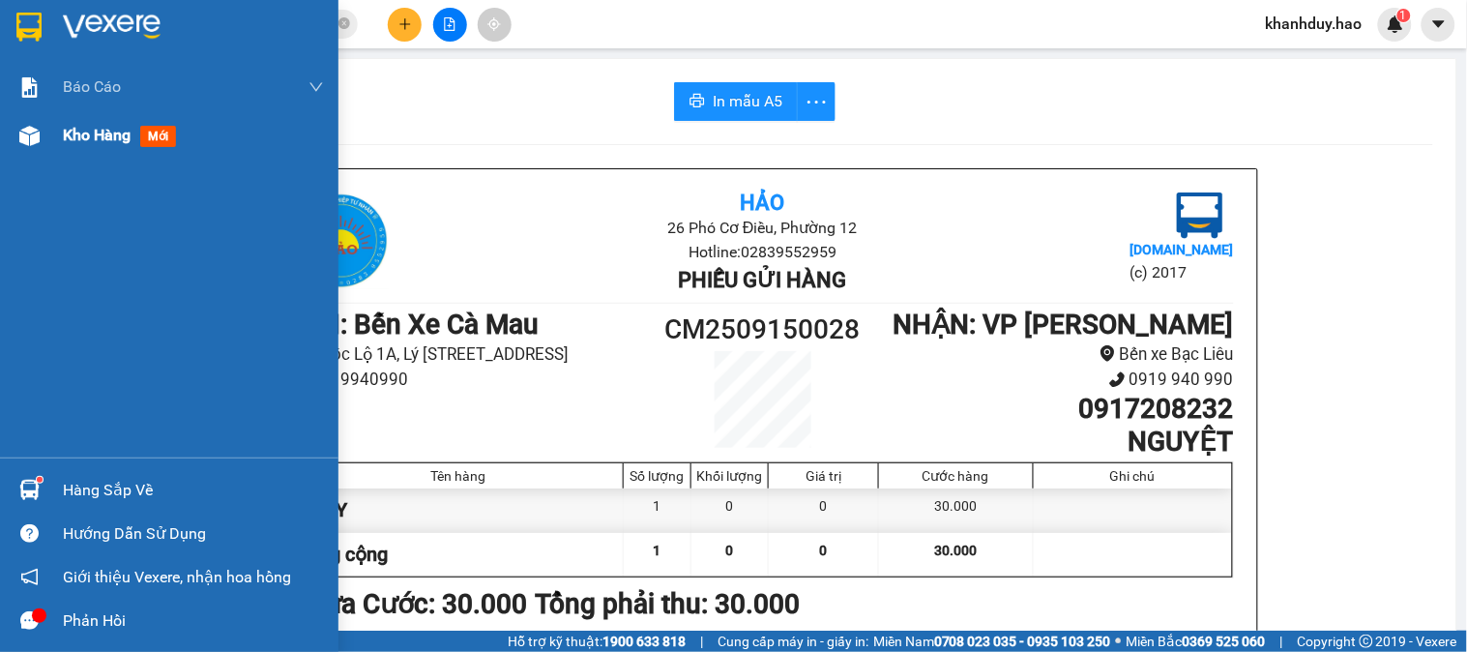
click at [35, 130] on img at bounding box center [29, 136] width 20 height 20
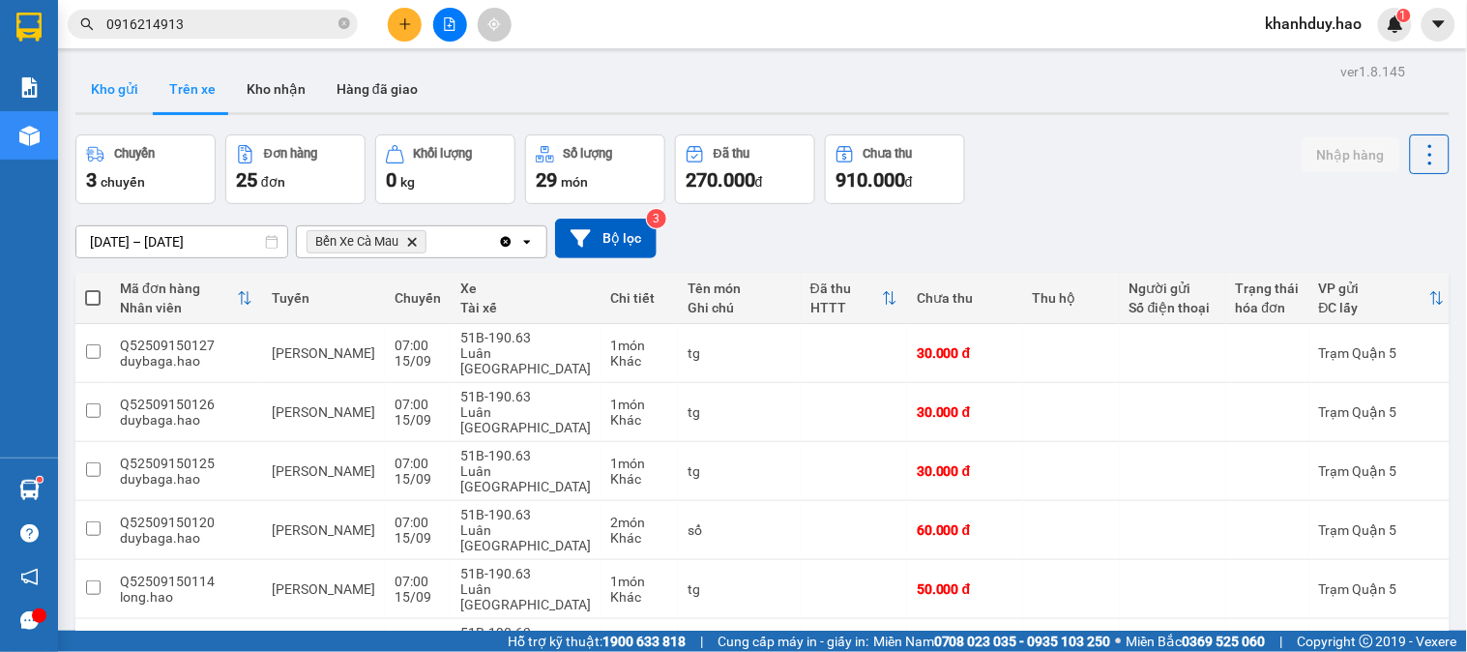
click at [120, 88] on button "Kho gửi" at bounding box center [114, 89] width 78 height 46
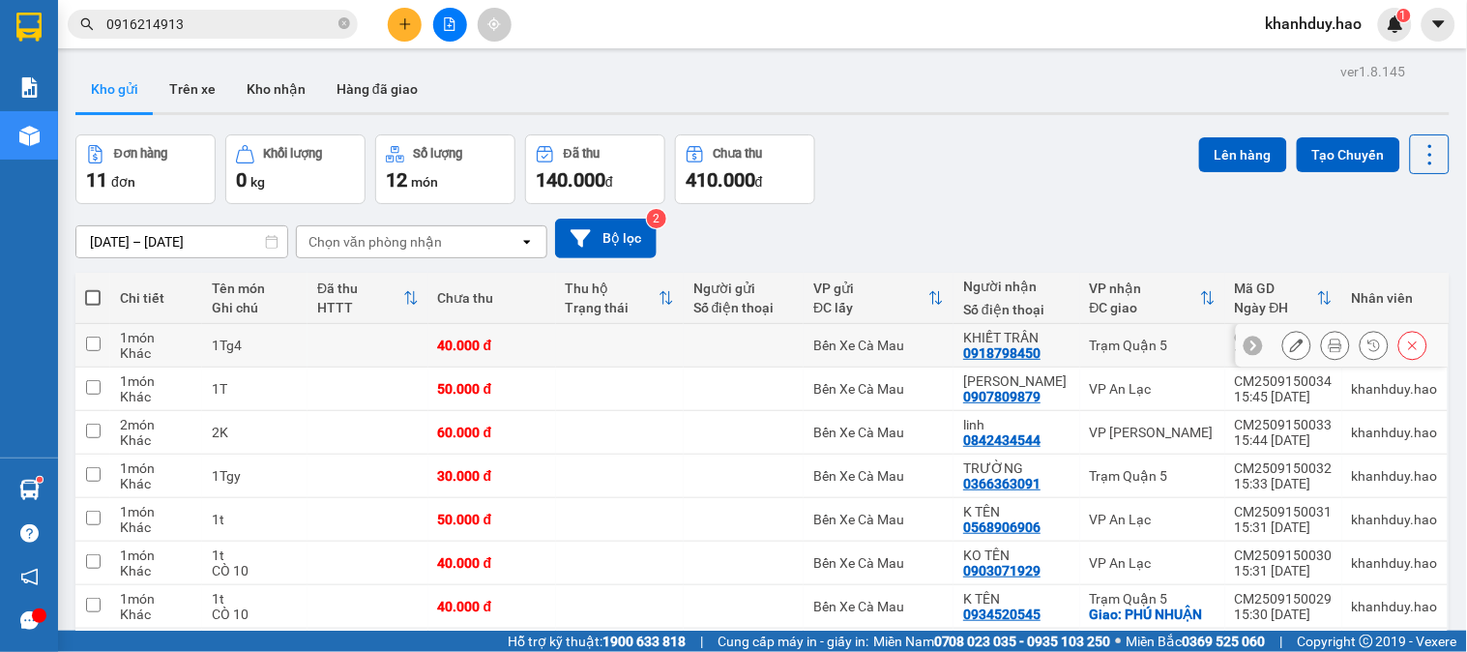
click at [1322, 337] on button at bounding box center [1335, 346] width 27 height 34
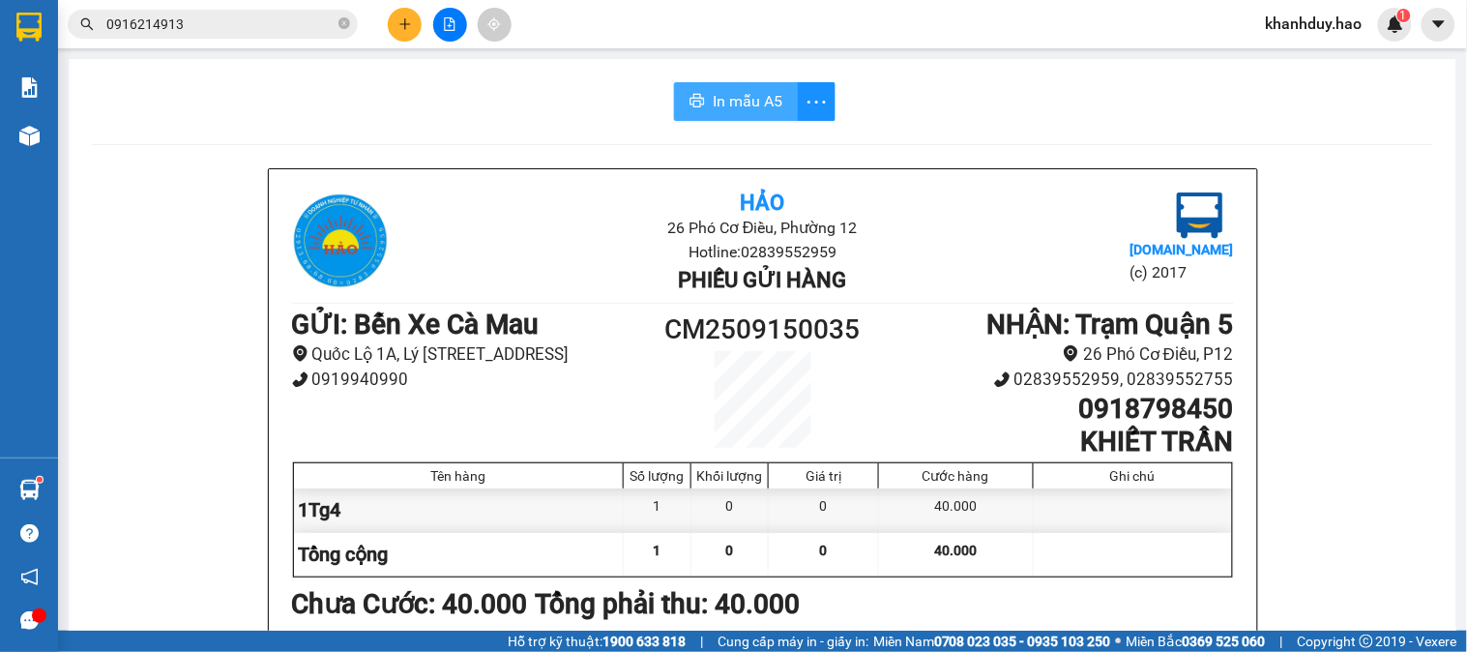
click at [735, 91] on span "In mẫu A5" at bounding box center [748, 101] width 70 height 24
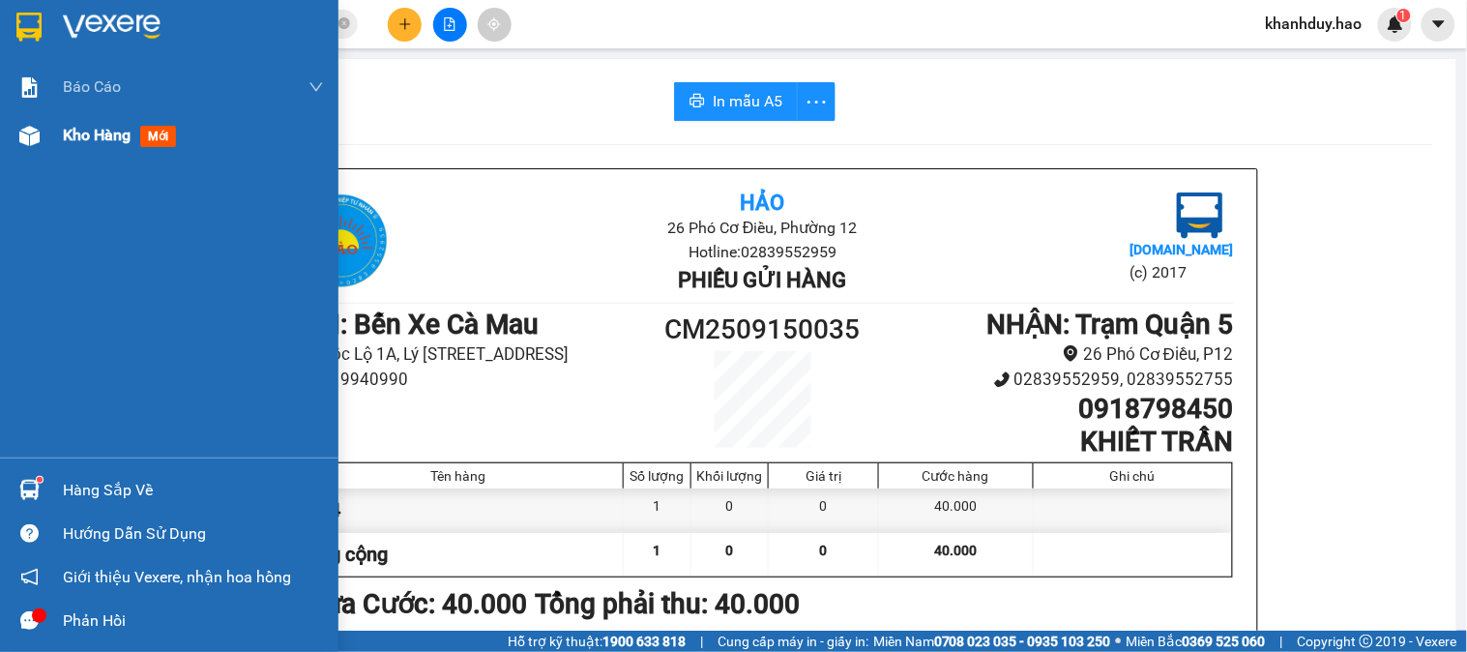
click at [88, 123] on div "Kho hàng mới" at bounding box center [123, 135] width 121 height 24
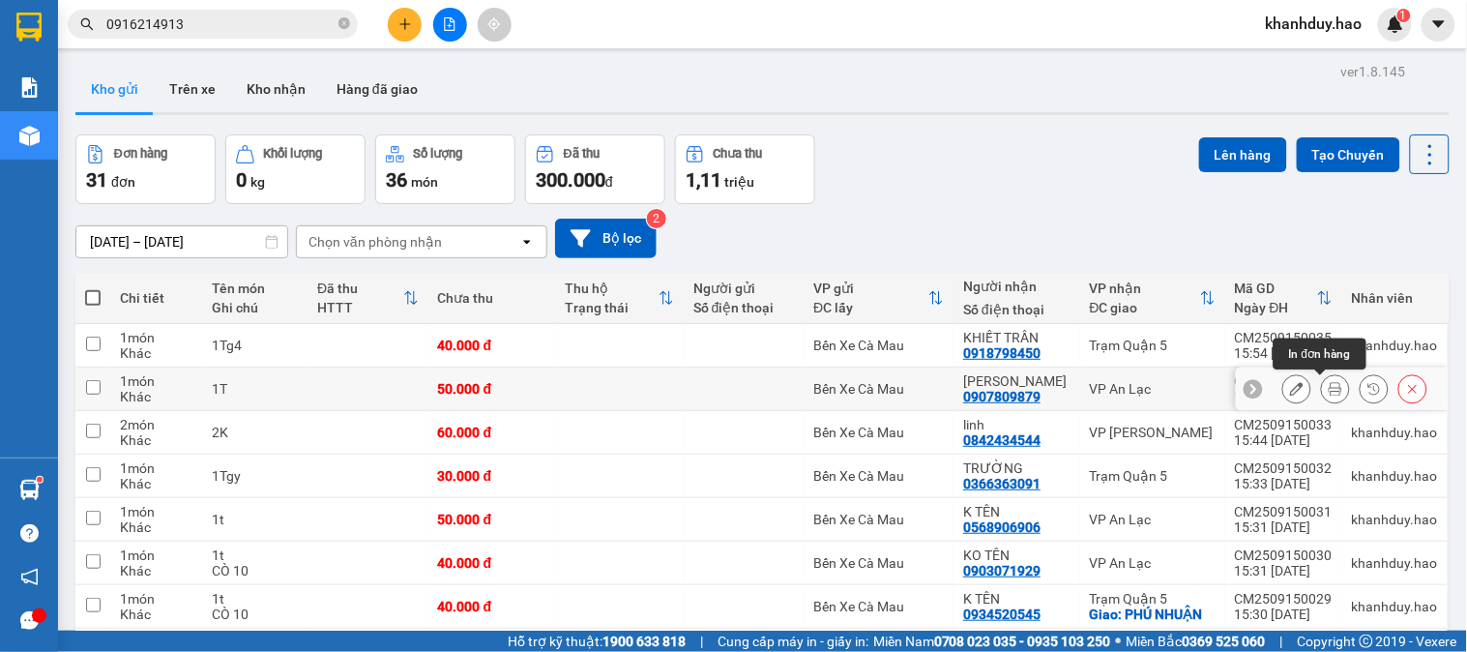
click at [1329, 391] on icon at bounding box center [1336, 389] width 14 height 14
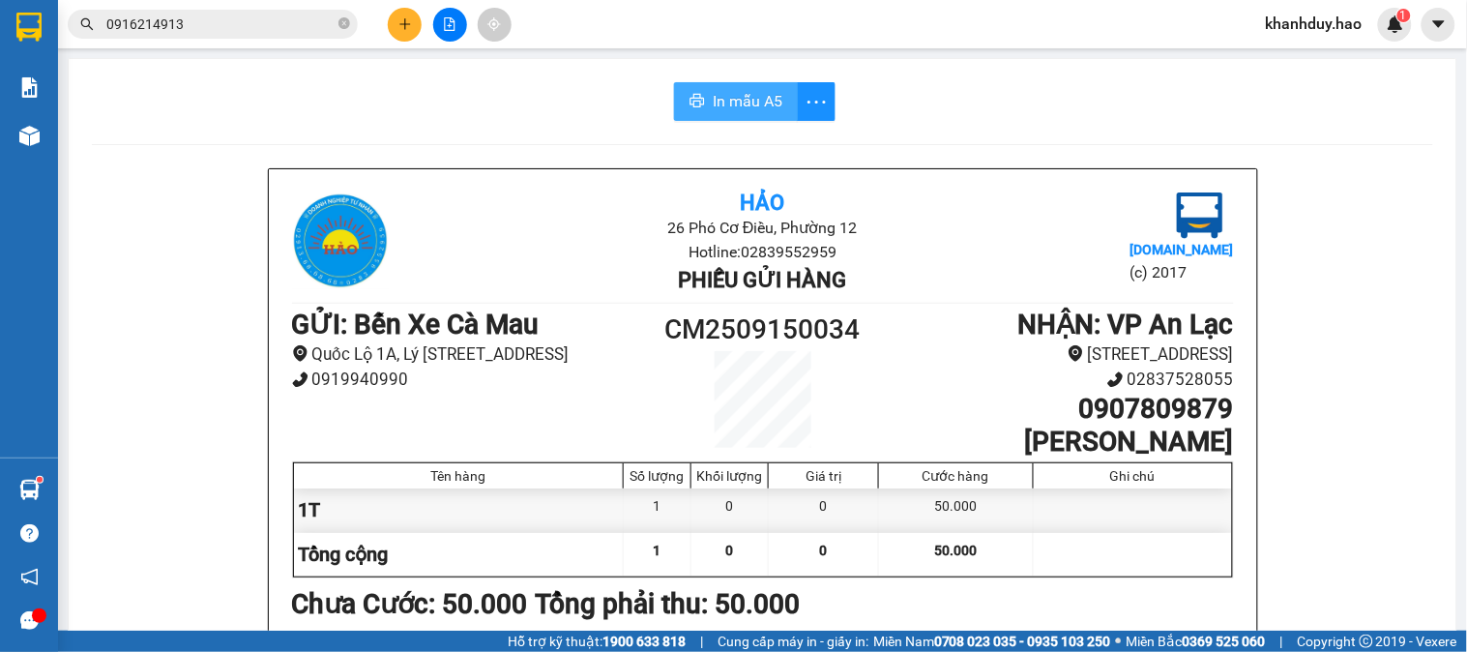
click at [710, 84] on button "In mẫu A5" at bounding box center [736, 101] width 124 height 39
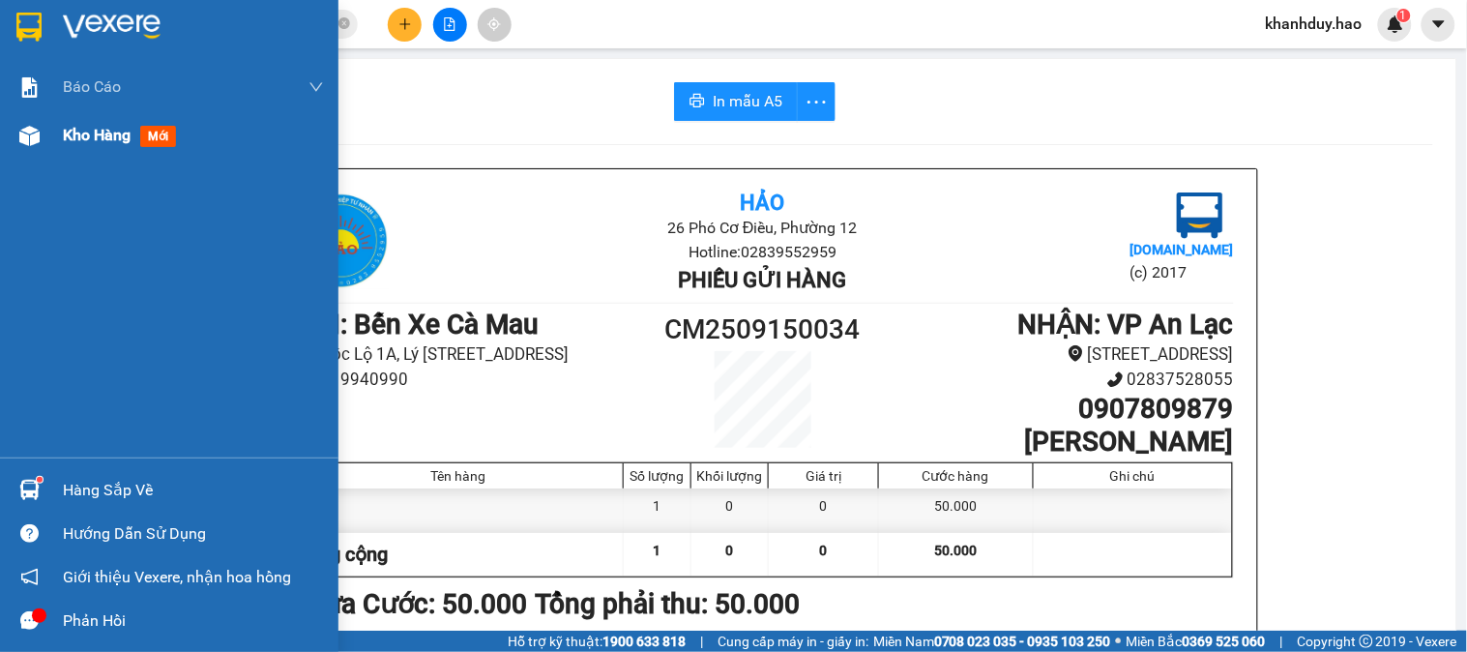
click at [75, 146] on div "Kho hàng mới" at bounding box center [123, 135] width 121 height 24
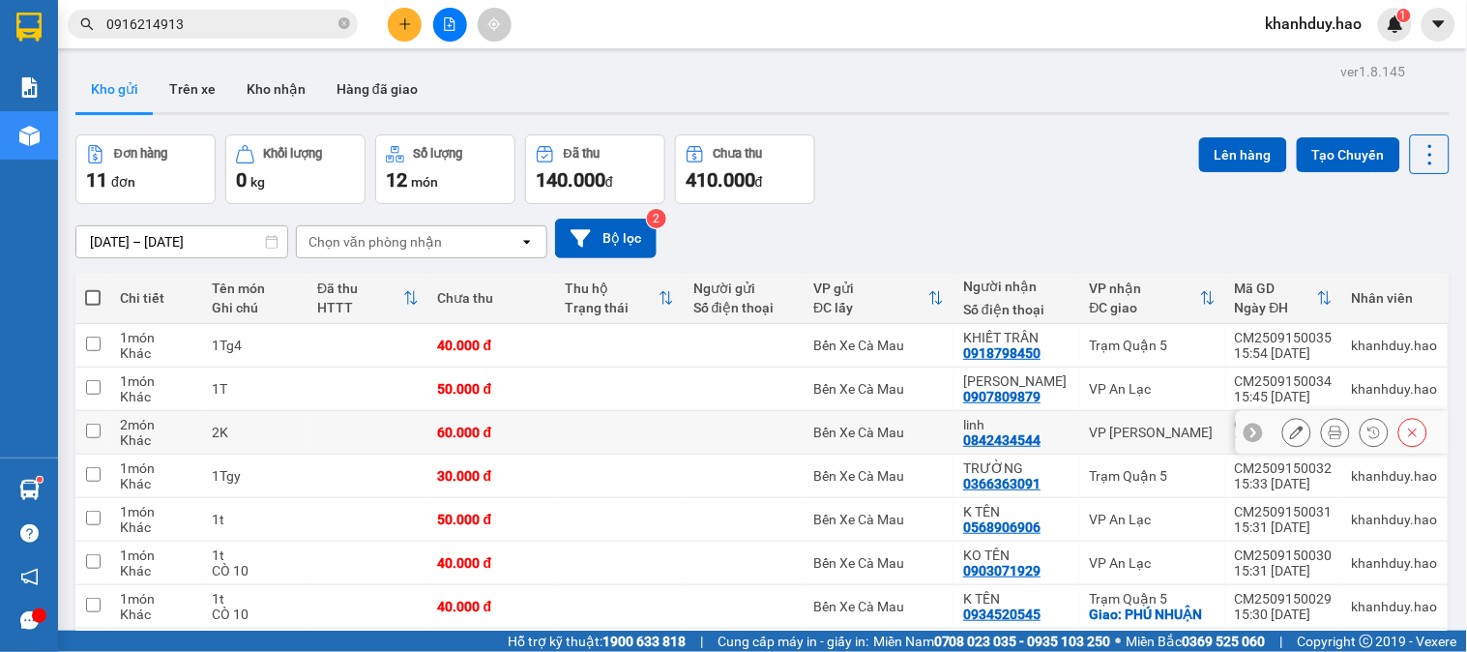
click at [1329, 432] on icon at bounding box center [1336, 433] width 14 height 14
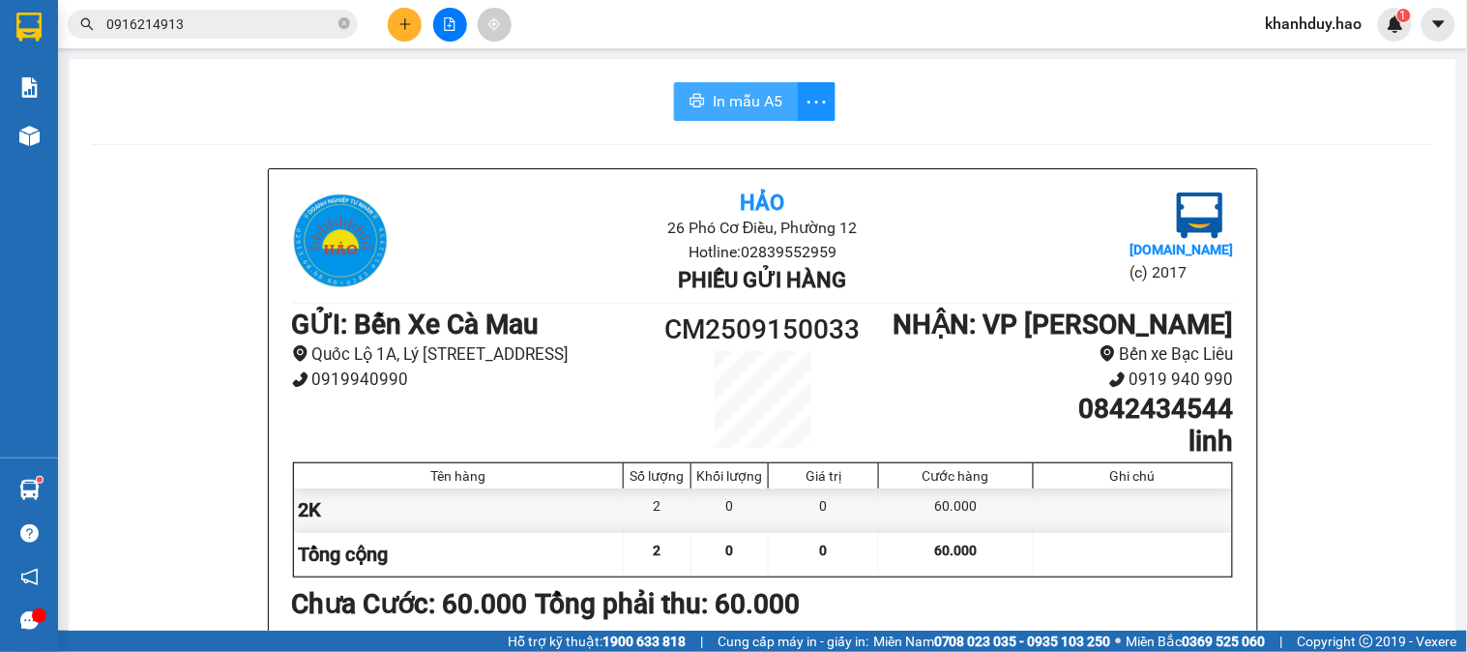
click at [730, 107] on span "In mẫu A5" at bounding box center [748, 101] width 70 height 24
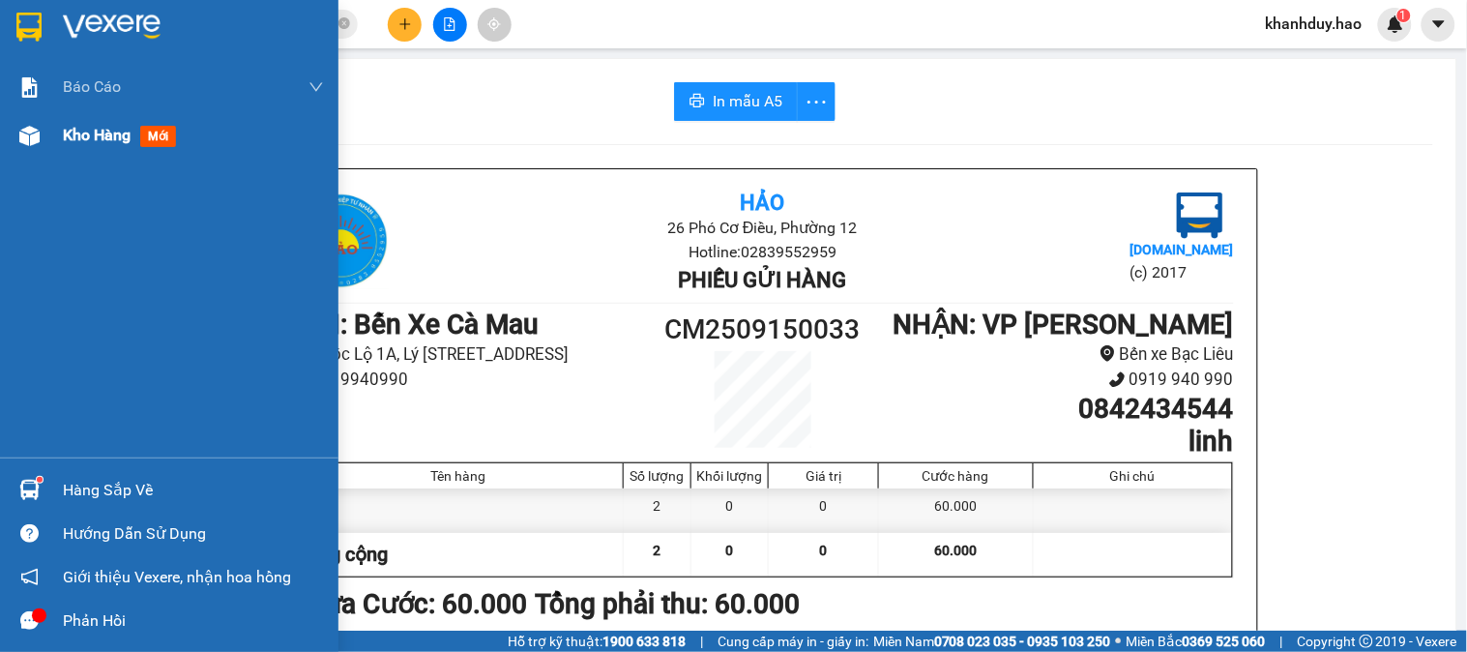
click at [77, 120] on div "Kho hàng mới" at bounding box center [193, 135] width 261 height 48
click at [77, 123] on div "Kho hàng mới" at bounding box center [123, 135] width 120 height 24
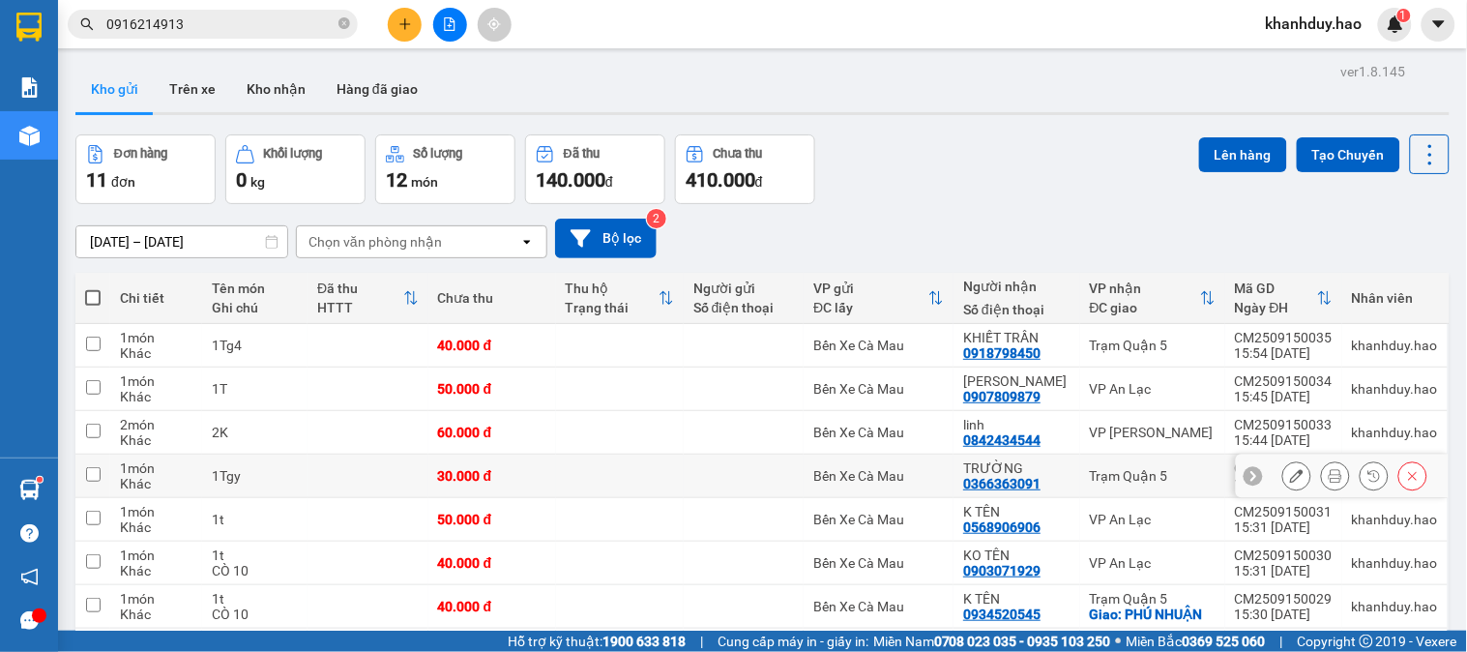
scroll to position [107, 0]
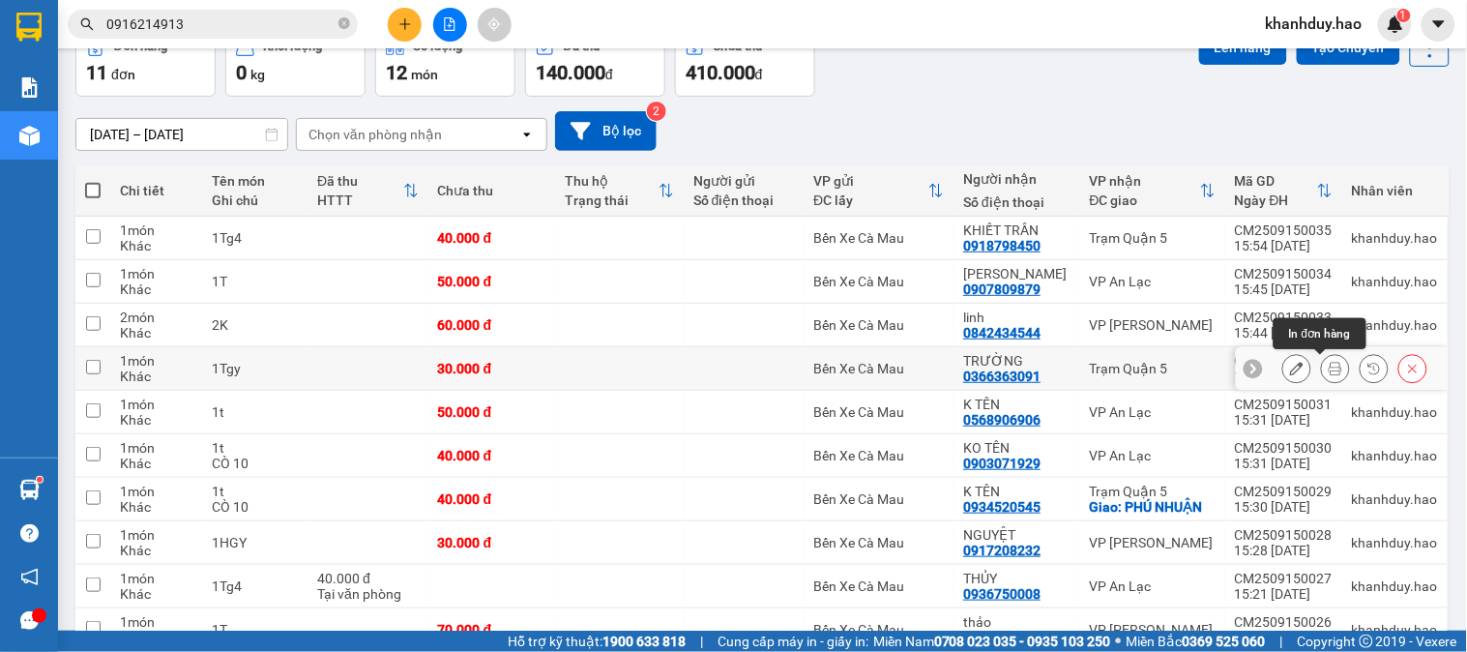
click at [1329, 364] on icon at bounding box center [1336, 369] width 14 height 14
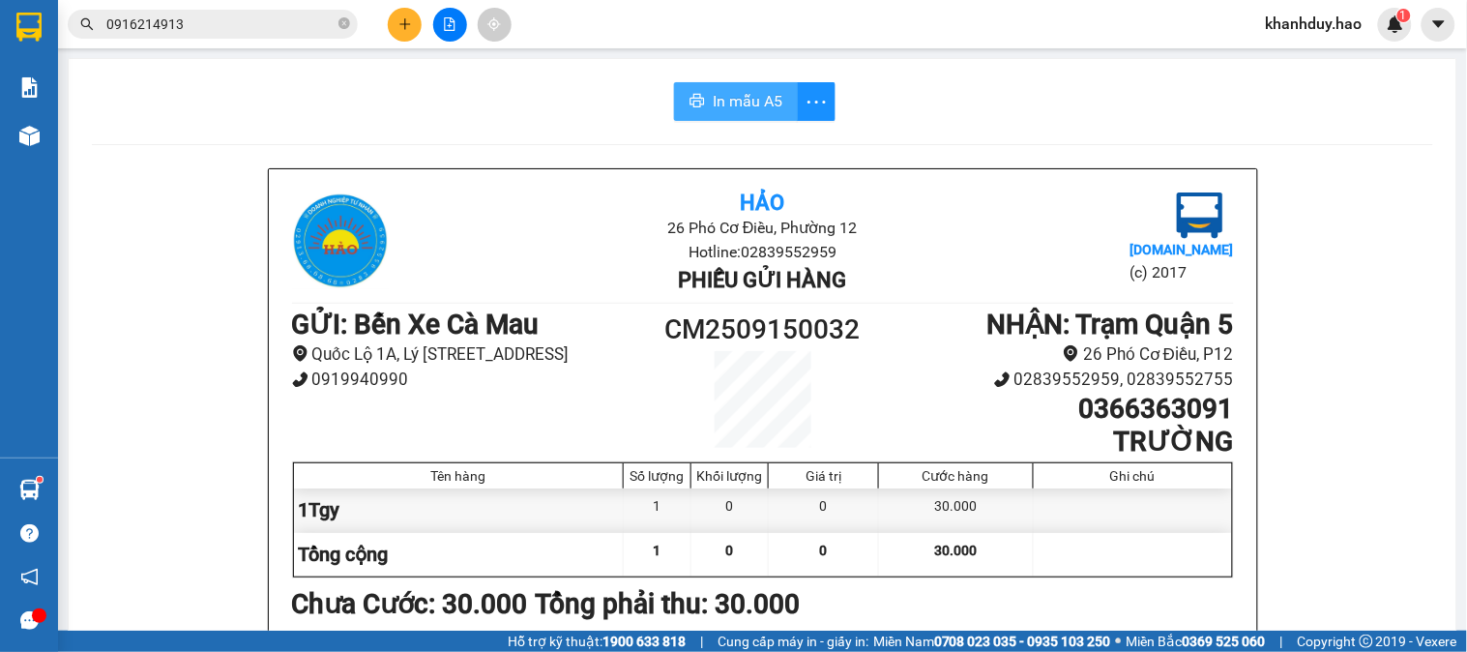
click at [736, 106] on span "In mẫu A5" at bounding box center [748, 101] width 70 height 24
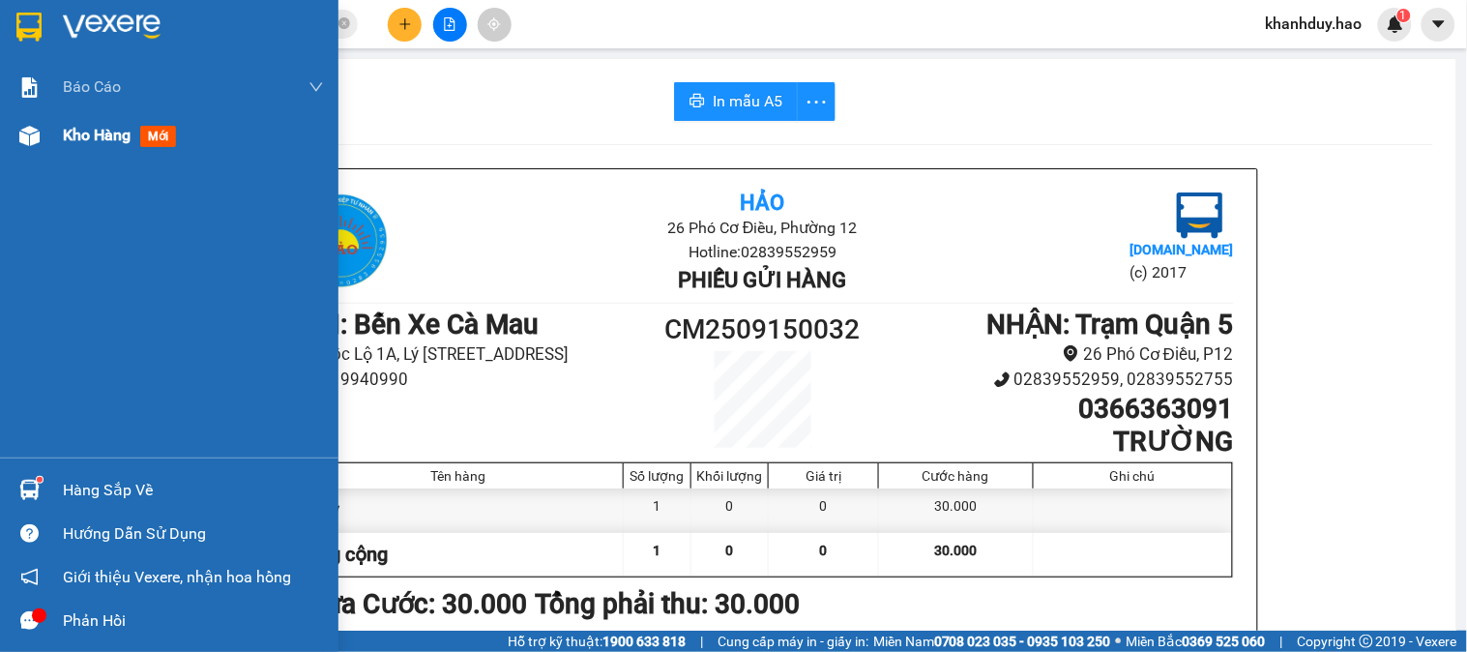
click at [59, 136] on div "Kho hàng mới" at bounding box center [169, 135] width 339 height 48
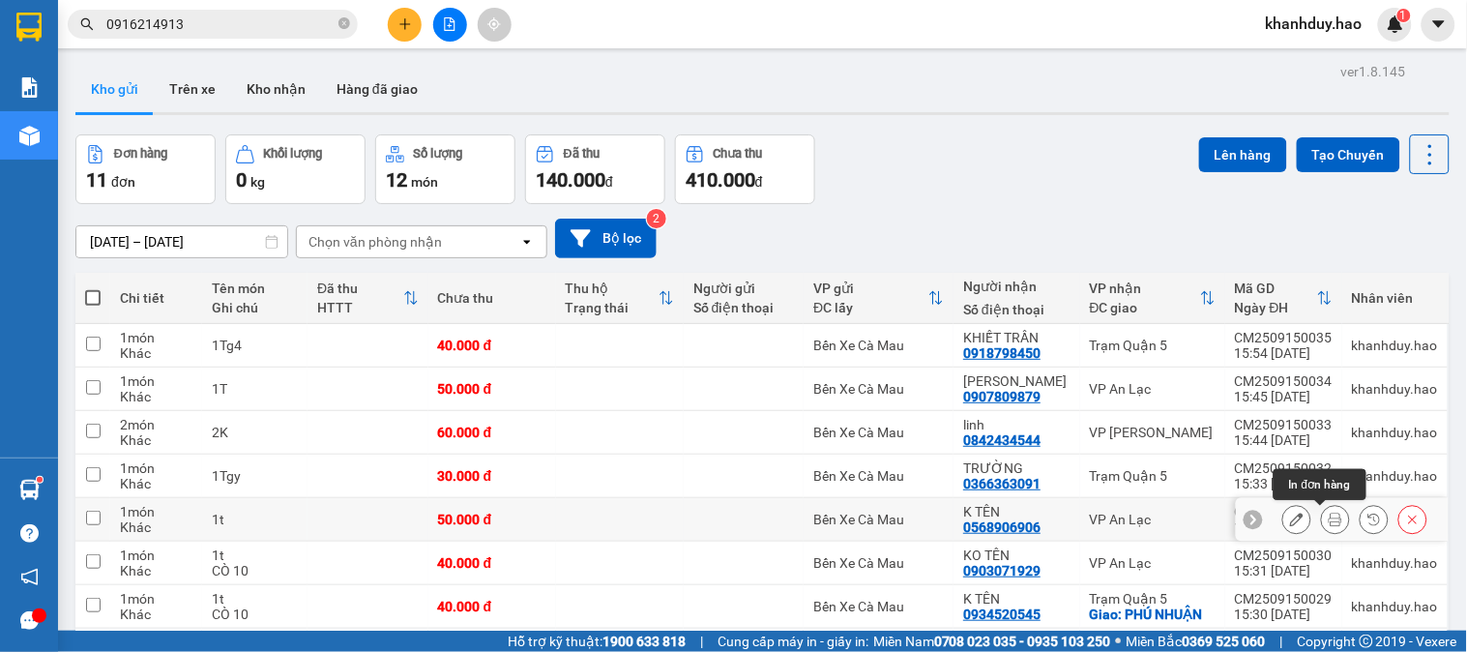
click at [1329, 524] on icon at bounding box center [1336, 520] width 14 height 14
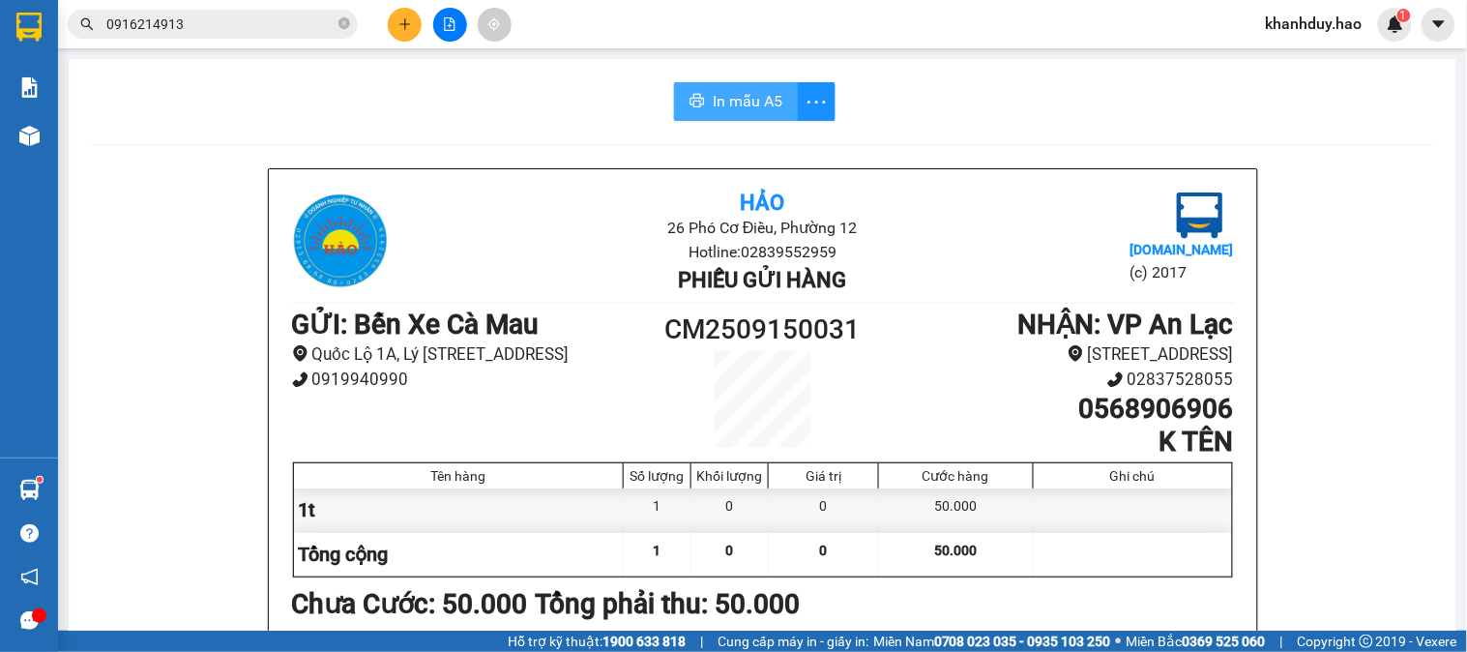
click at [742, 106] on span "In mẫu A5" at bounding box center [748, 101] width 70 height 24
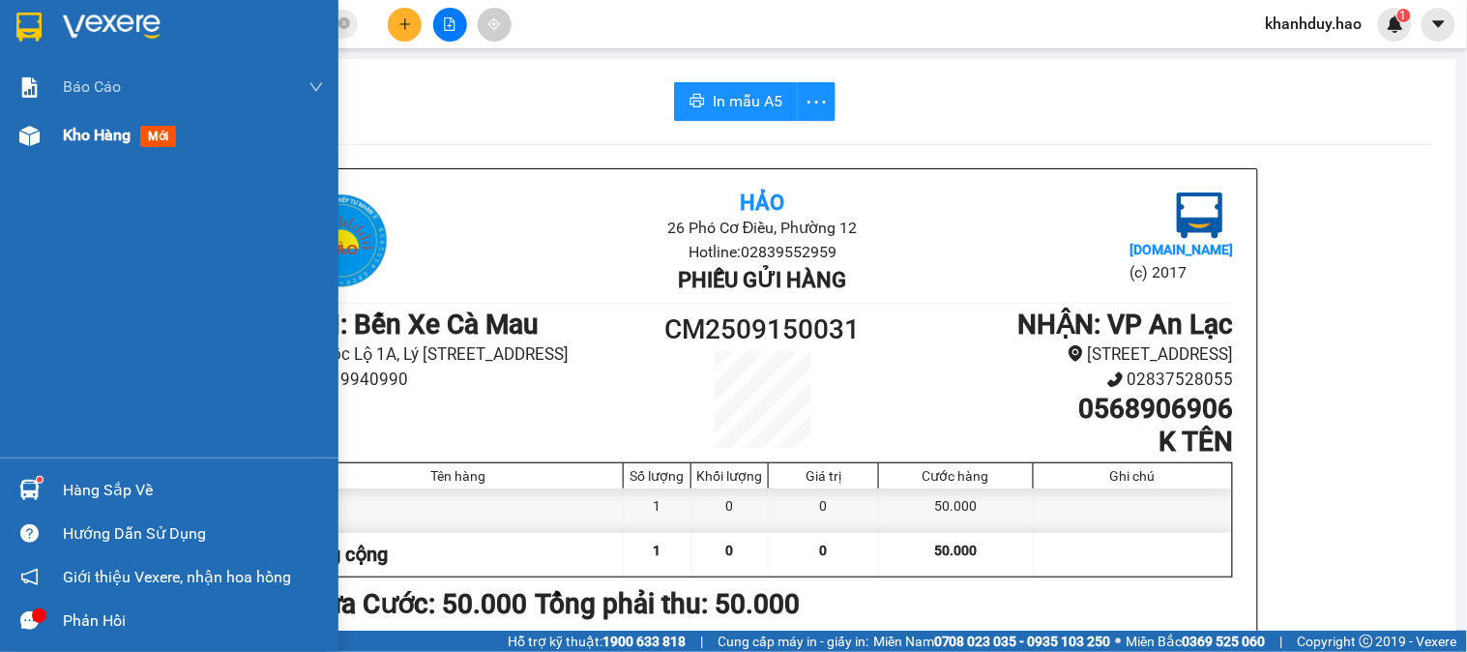
click at [78, 141] on span "Kho hàng" at bounding box center [97, 135] width 68 height 18
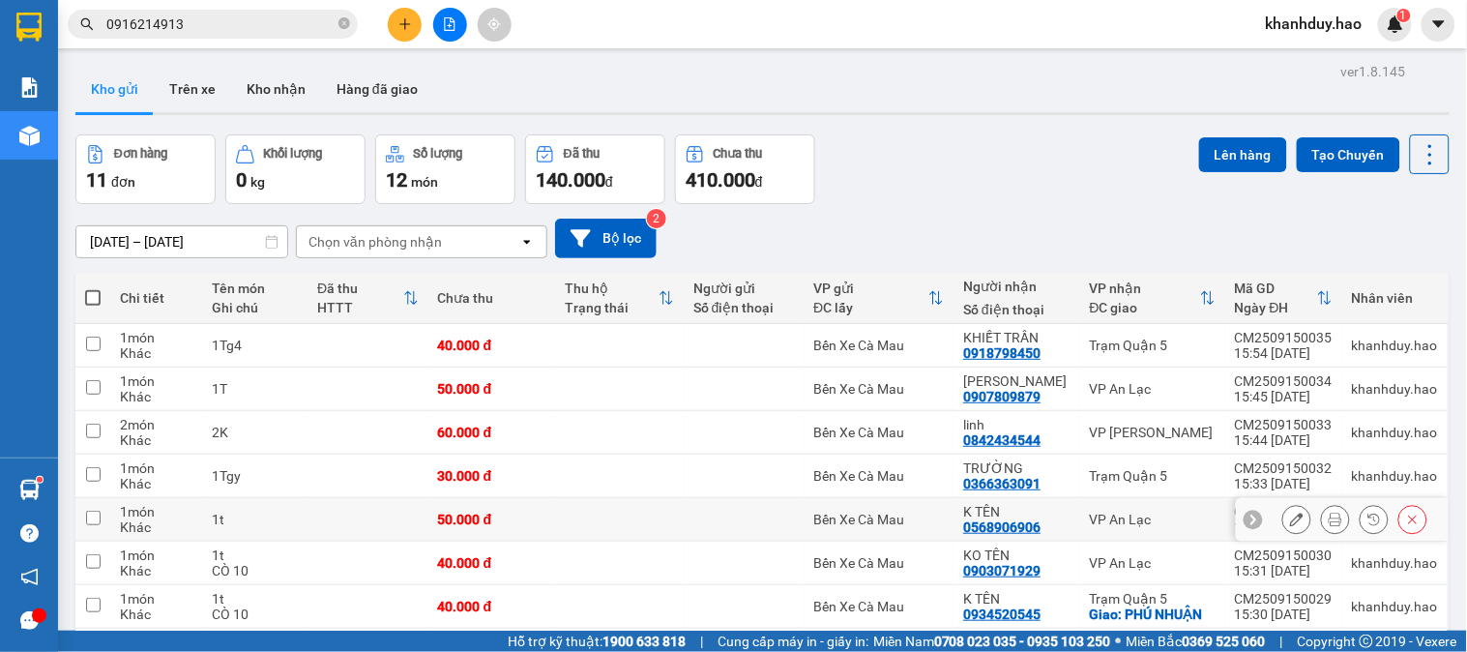
scroll to position [107, 0]
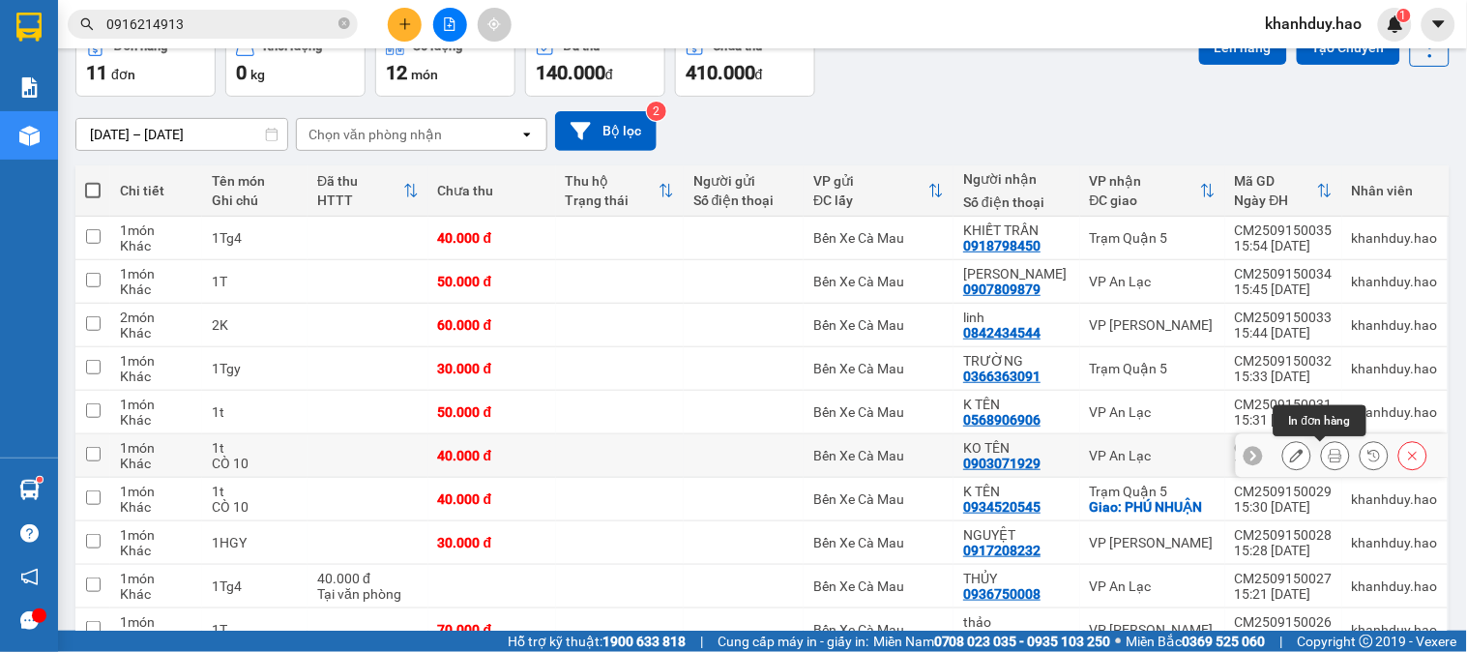
click at [1329, 459] on icon at bounding box center [1336, 456] width 14 height 14
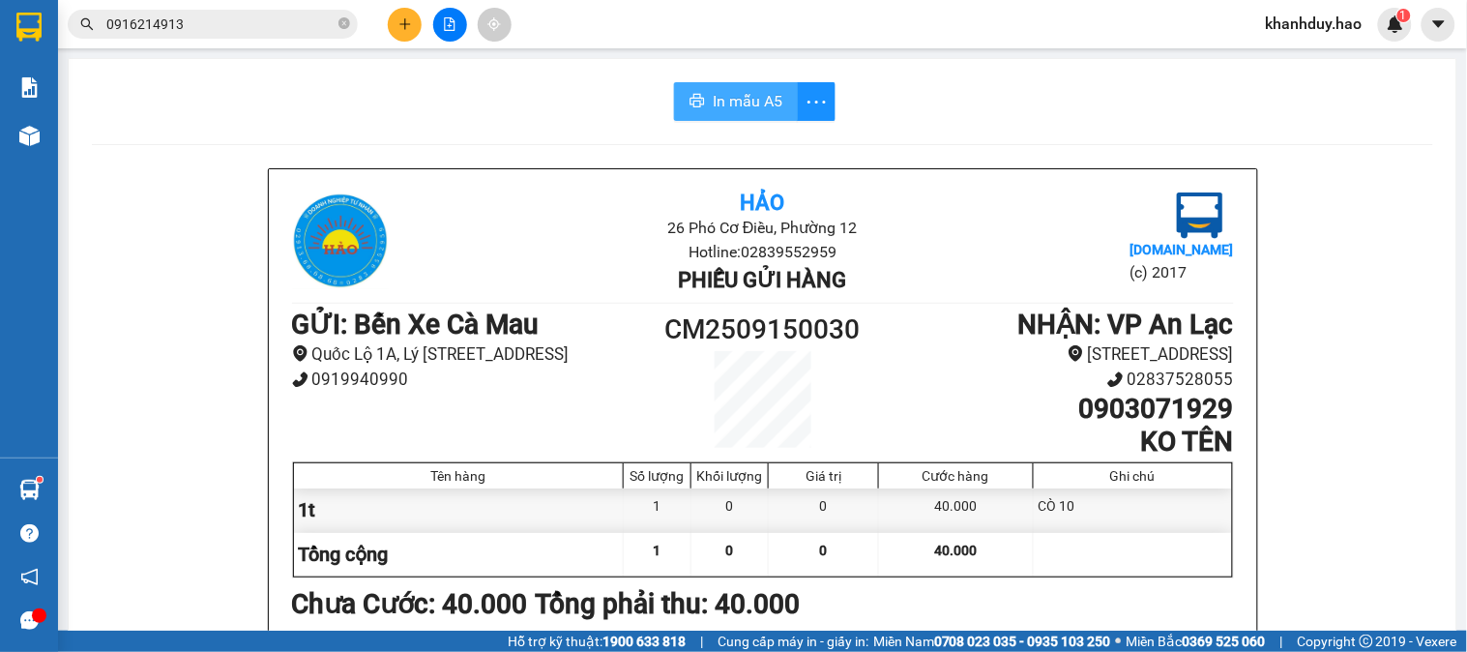
click at [730, 103] on span "In mẫu A5" at bounding box center [748, 101] width 70 height 24
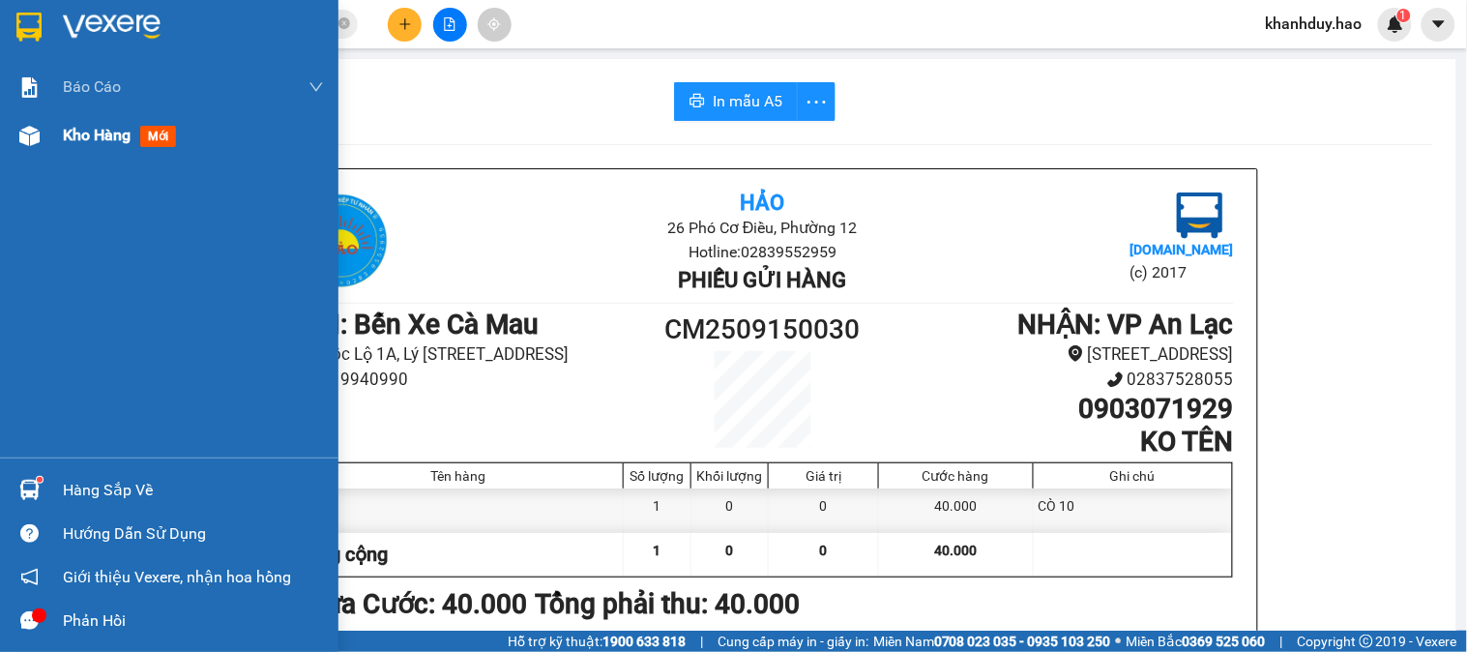
click at [56, 117] on div "Kho hàng mới" at bounding box center [169, 135] width 339 height 48
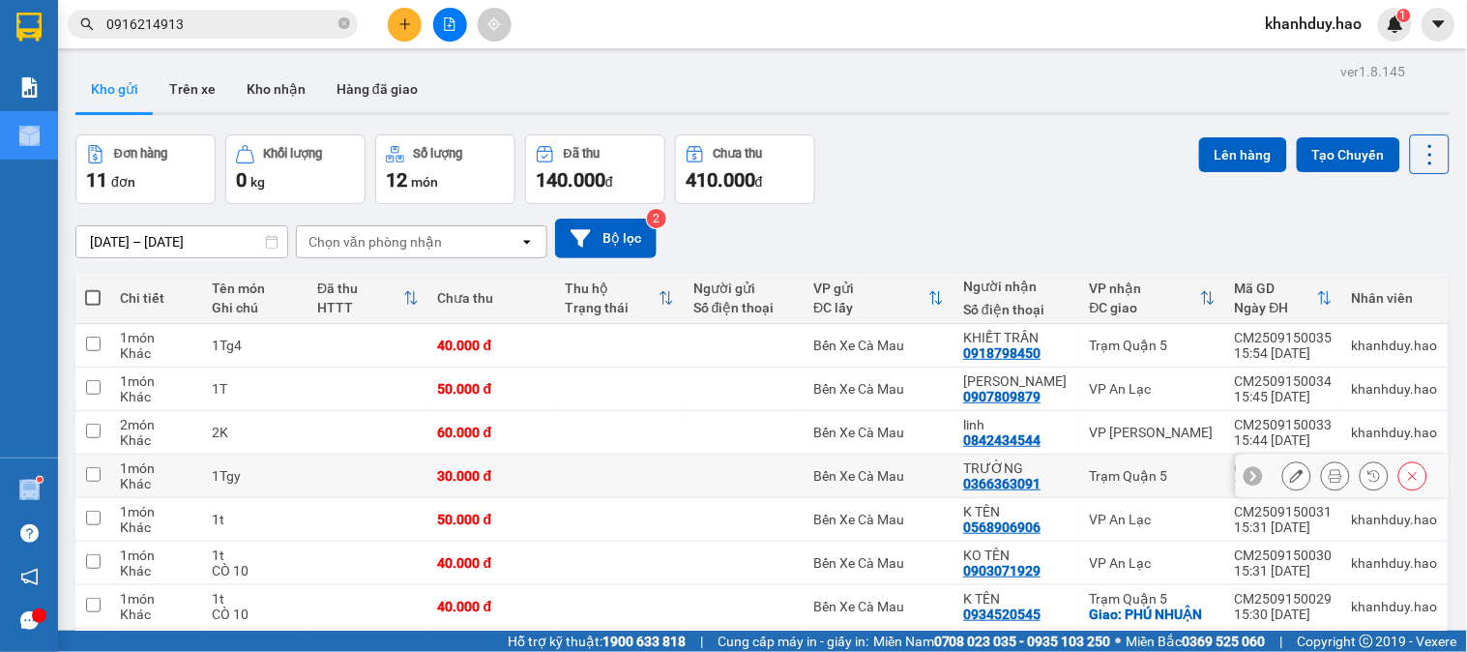
scroll to position [107, 0]
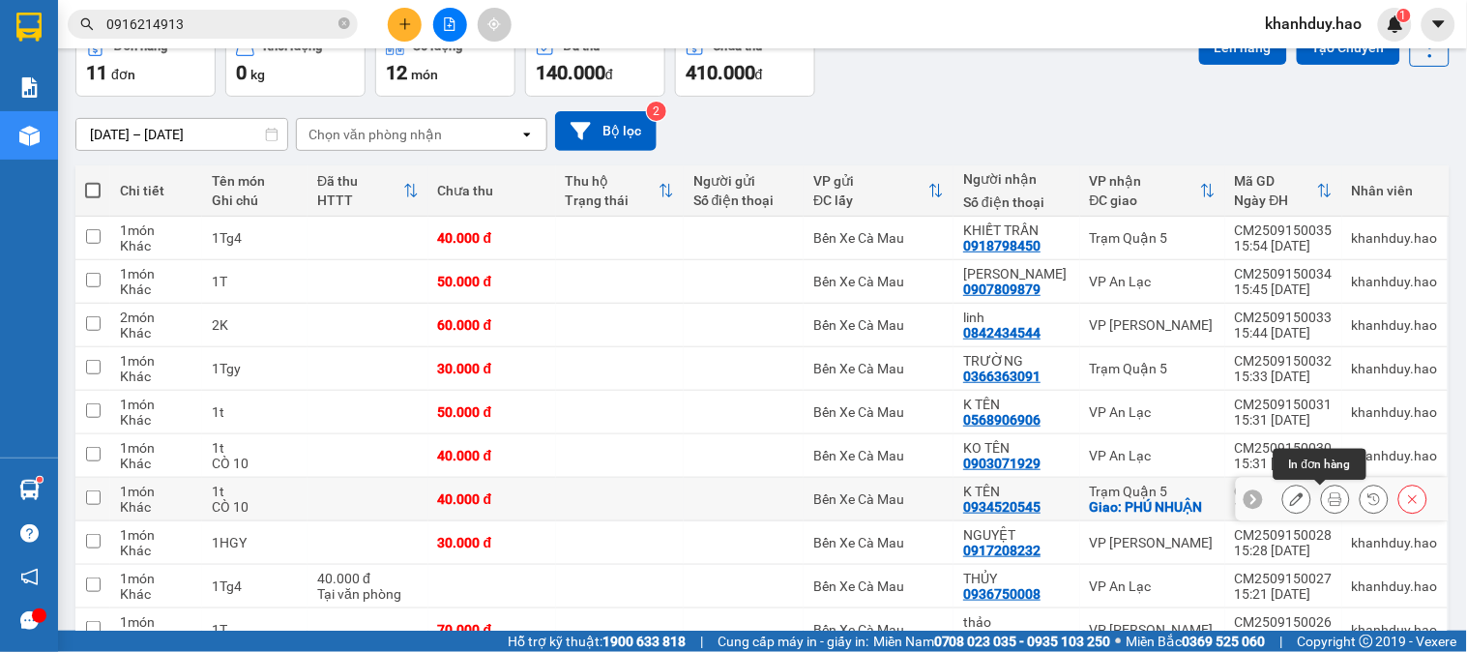
click at [1327, 503] on button at bounding box center [1335, 500] width 27 height 34
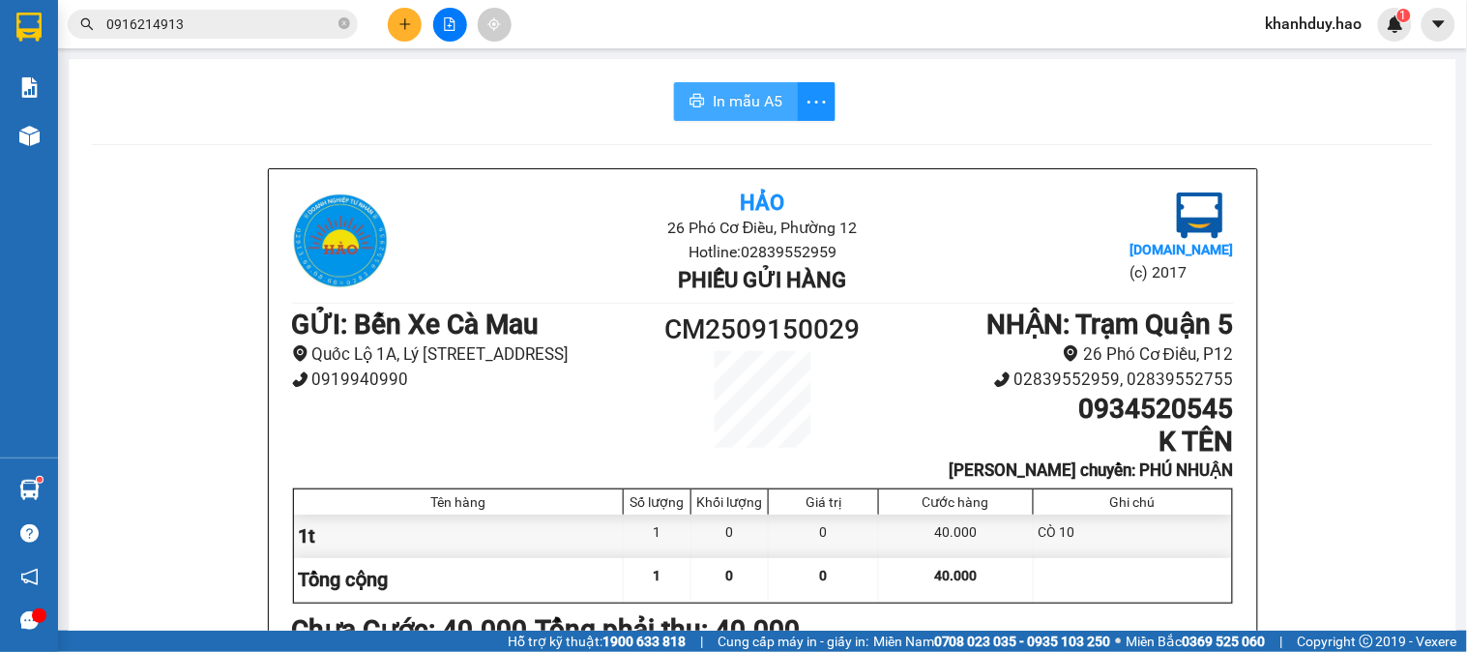
click at [738, 93] on span "In mẫu A5" at bounding box center [748, 101] width 70 height 24
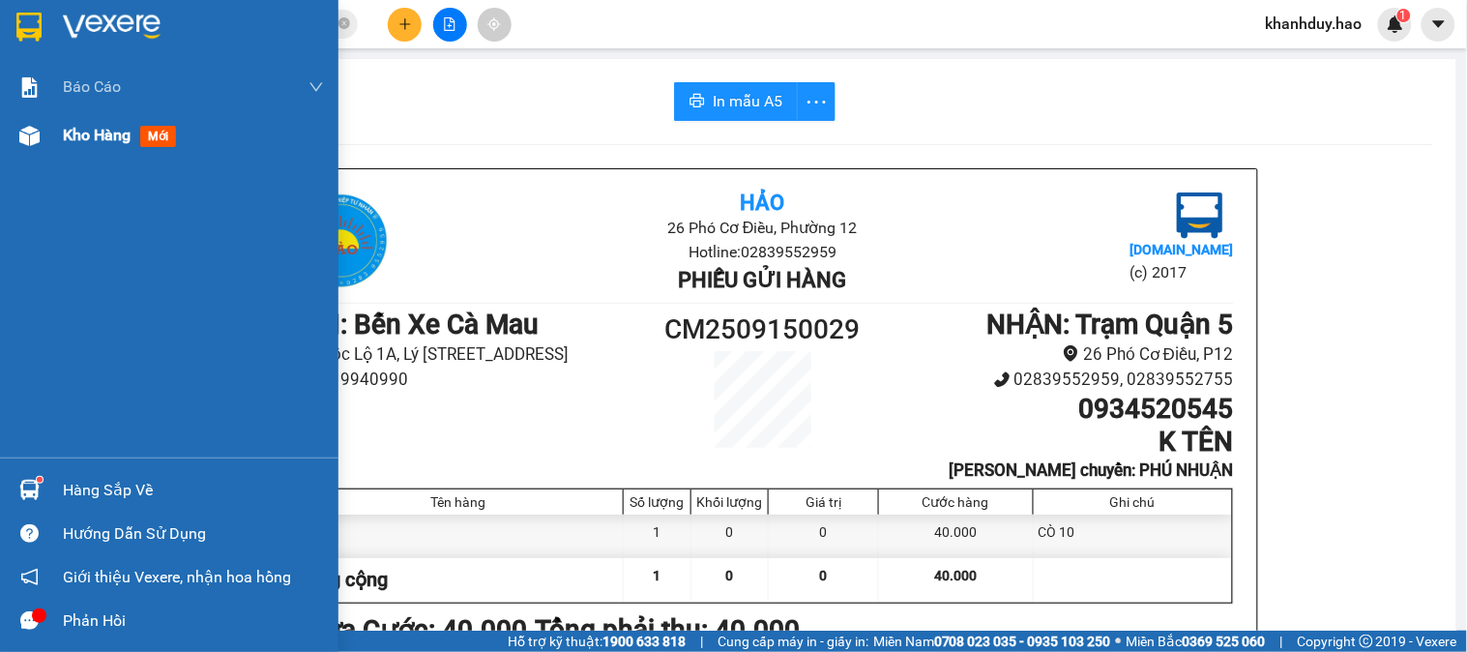
click at [66, 112] on div "Kho hàng mới" at bounding box center [193, 135] width 261 height 48
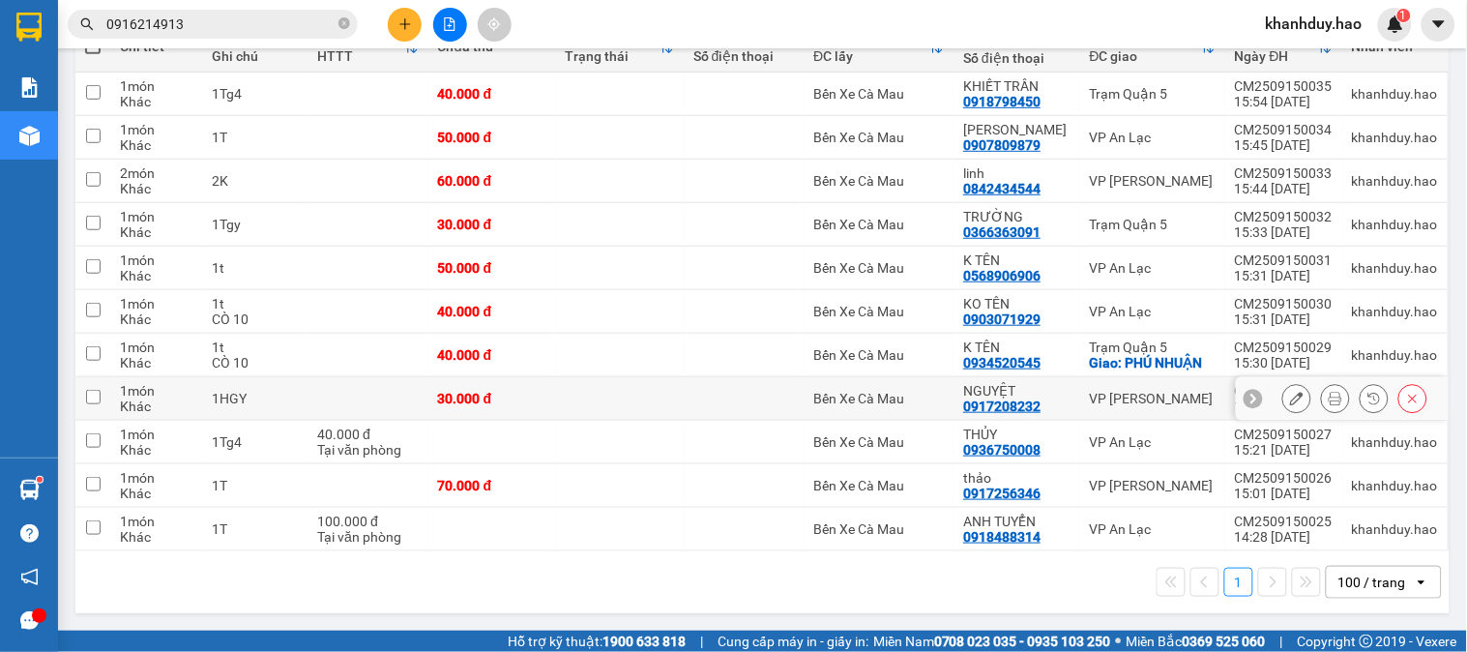
scroll to position [253, 0]
click at [342, 30] on span at bounding box center [345, 24] width 12 height 18
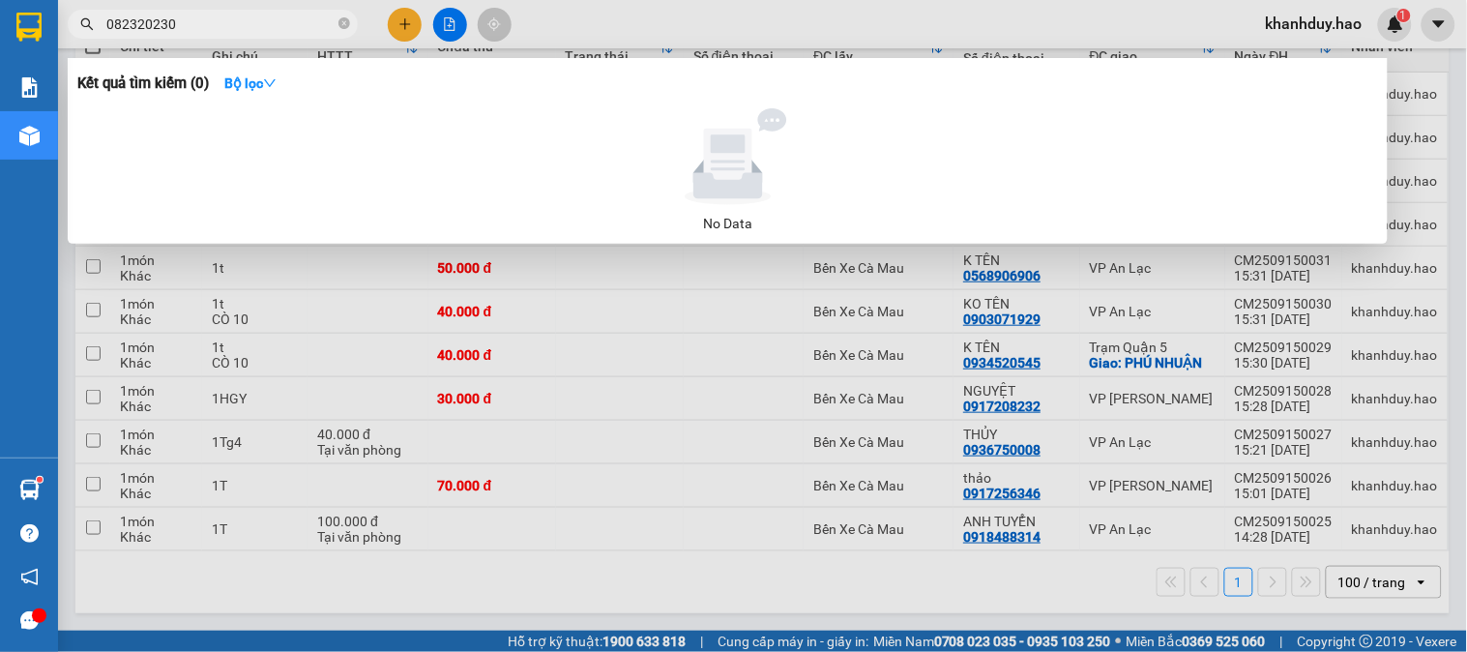
type input "082320230"
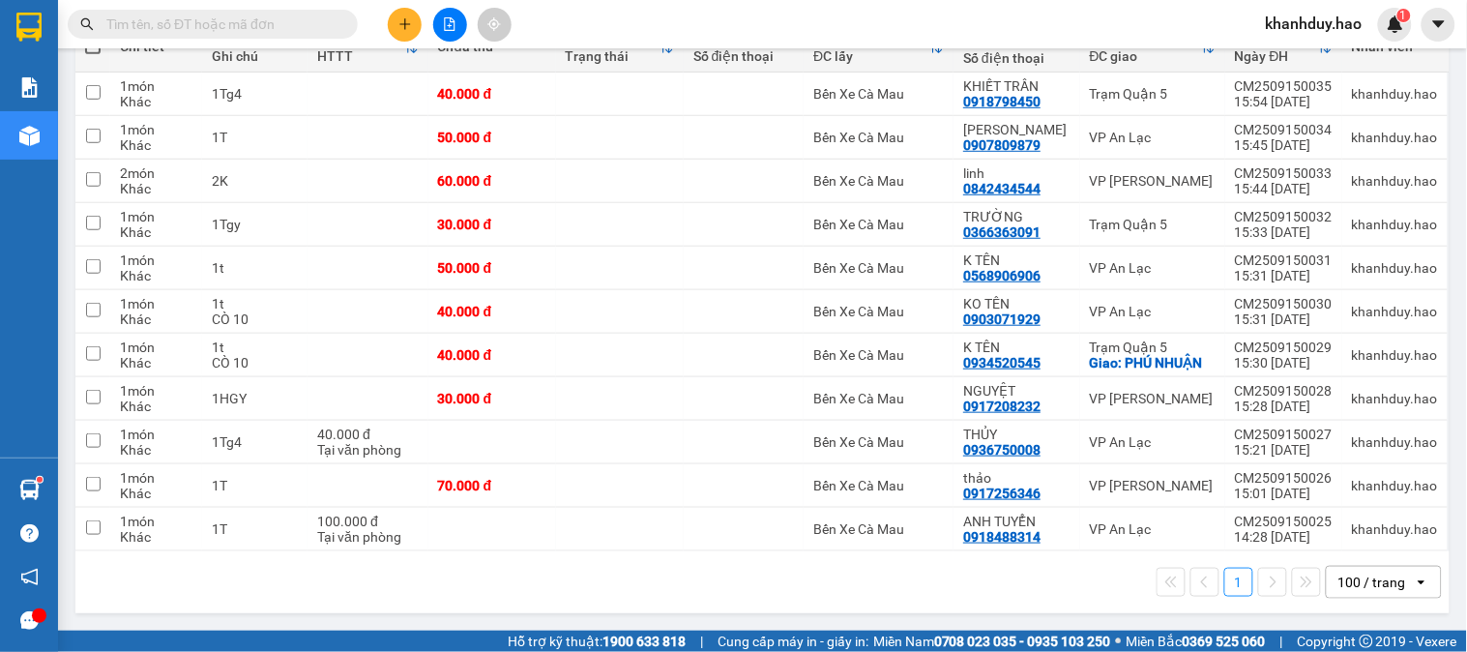
click at [205, 34] on div "Kết quả tìm kiếm ( 0 ) Bộ lọc No Data" at bounding box center [188, 25] width 377 height 34
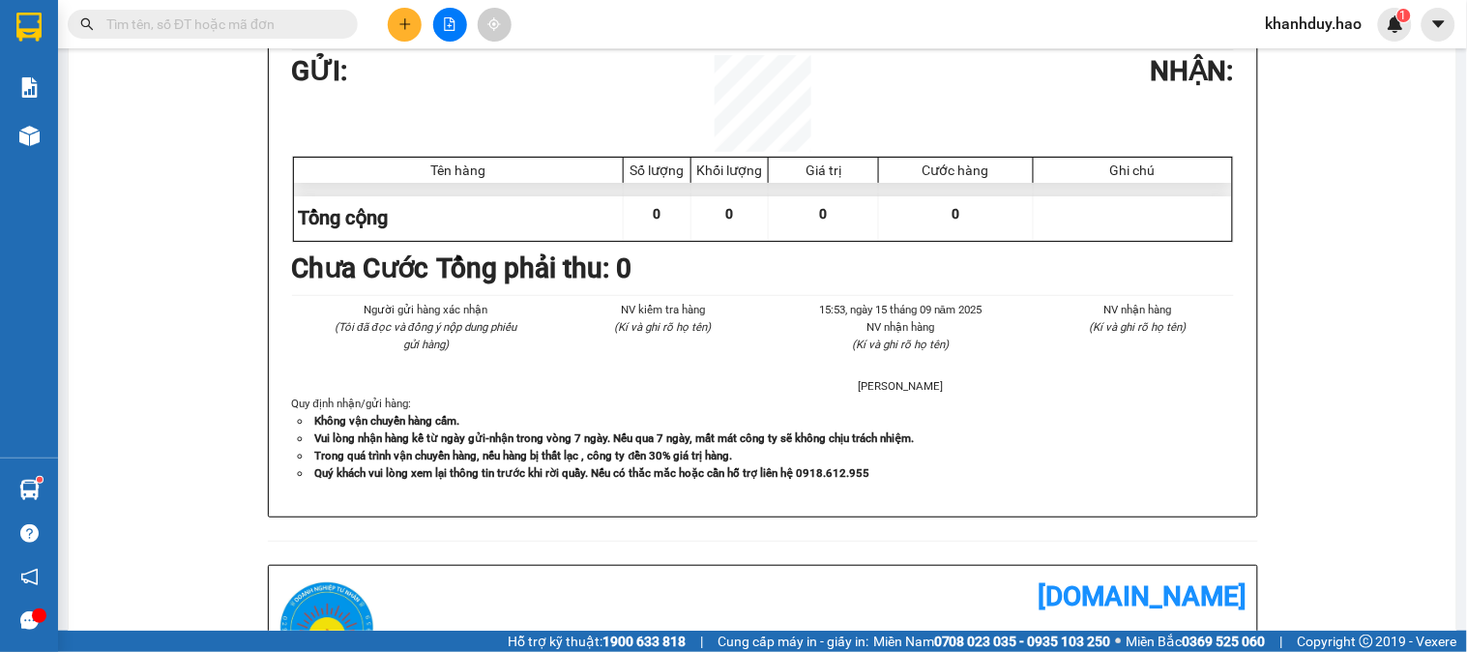
scroll to position [253, 0]
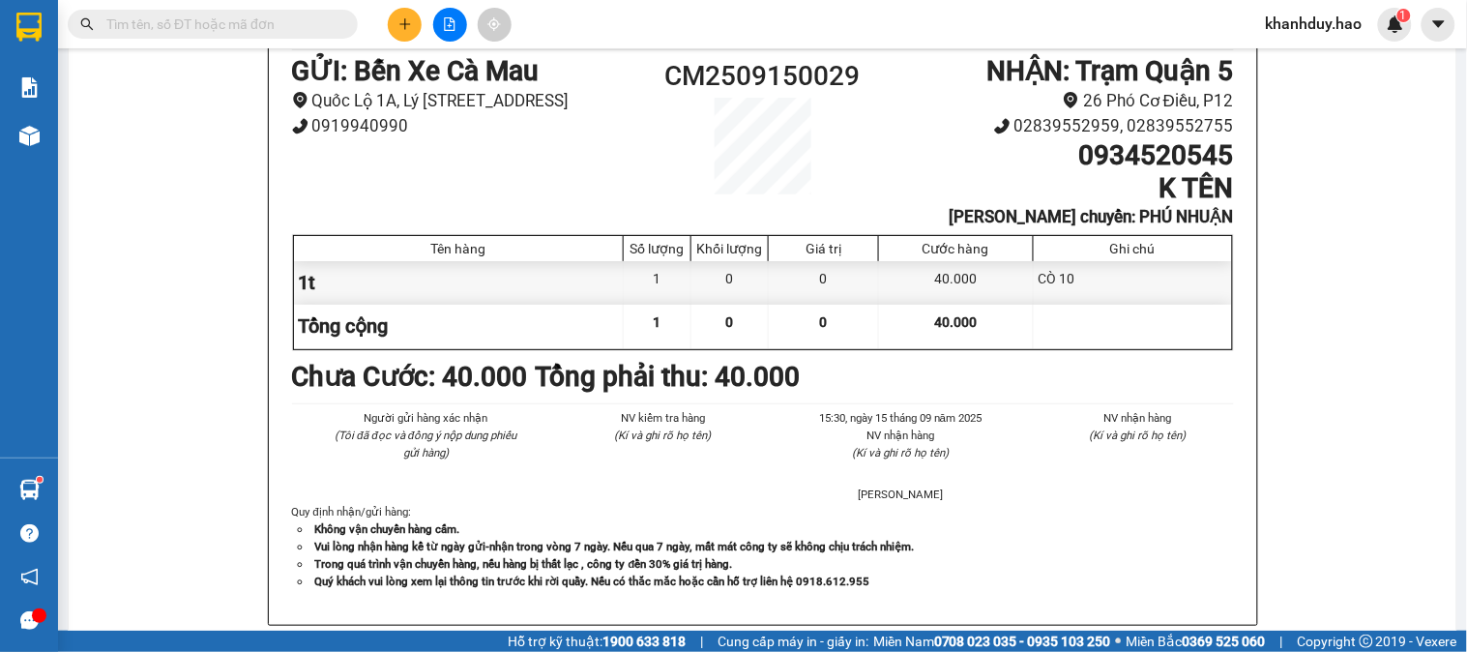
click at [218, 19] on input "text" at bounding box center [220, 24] width 228 height 21
